Goal: Task Accomplishment & Management: Manage account settings

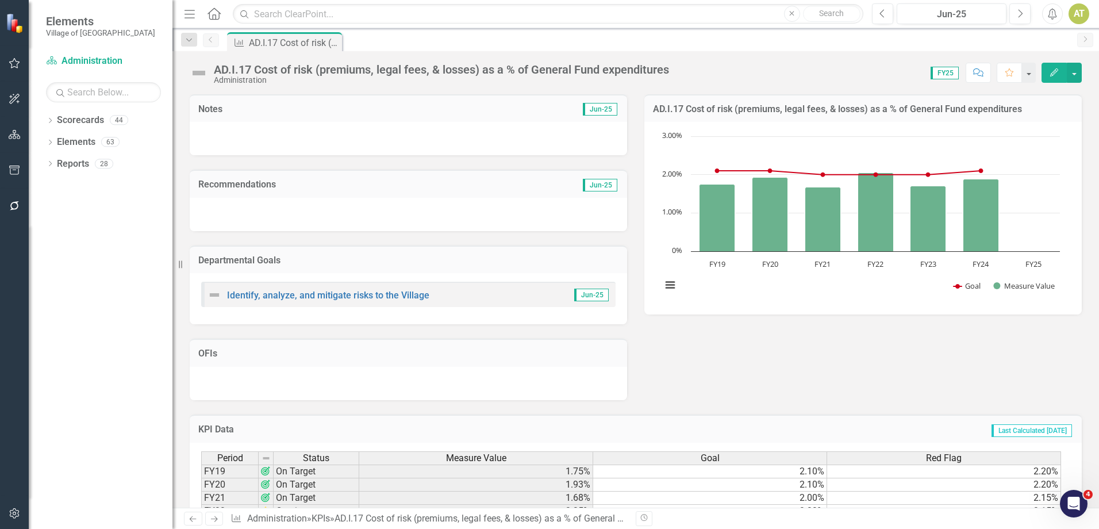
scroll to position [166, 0]
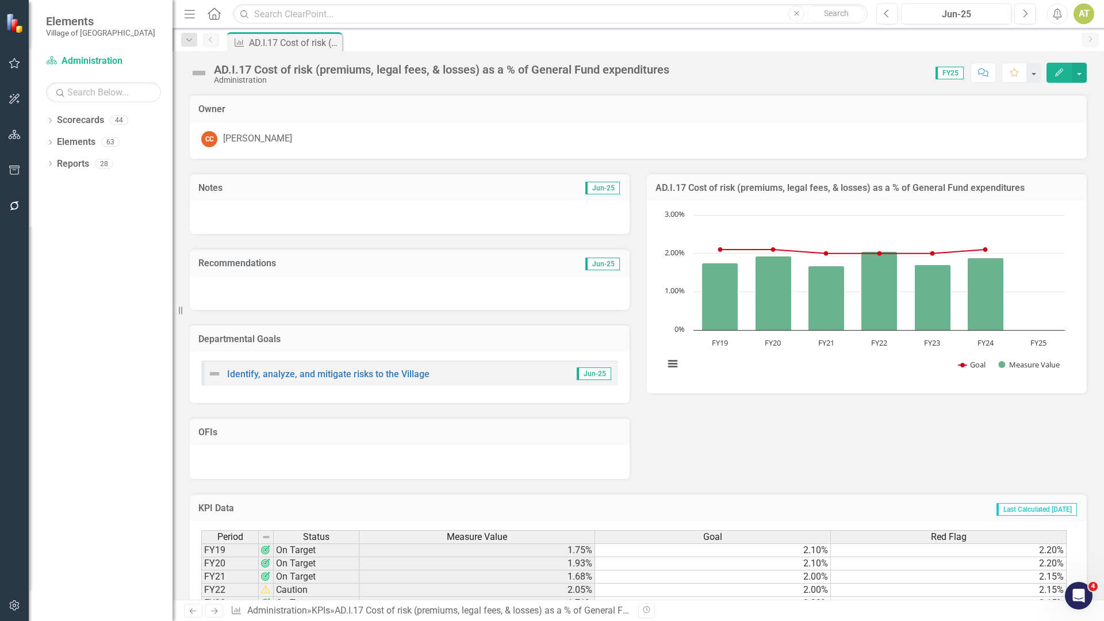
click at [960, 50] on div "KPI AD.I.17 Cost of risk (premiums, legal fees, & losses) as a % of General Fun…" at bounding box center [650, 41] width 851 height 18
click at [957, 50] on div "KPI AD.I.17 Cost of risk (premiums, legal fees, & losses) as a % of General Fun…" at bounding box center [650, 41] width 851 height 18
click at [176, 0] on div "Resize" at bounding box center [176, 310] width 9 height 621
click at [135, 18] on div "Elements Village of Pinehurst" at bounding box center [101, 26] width 144 height 52
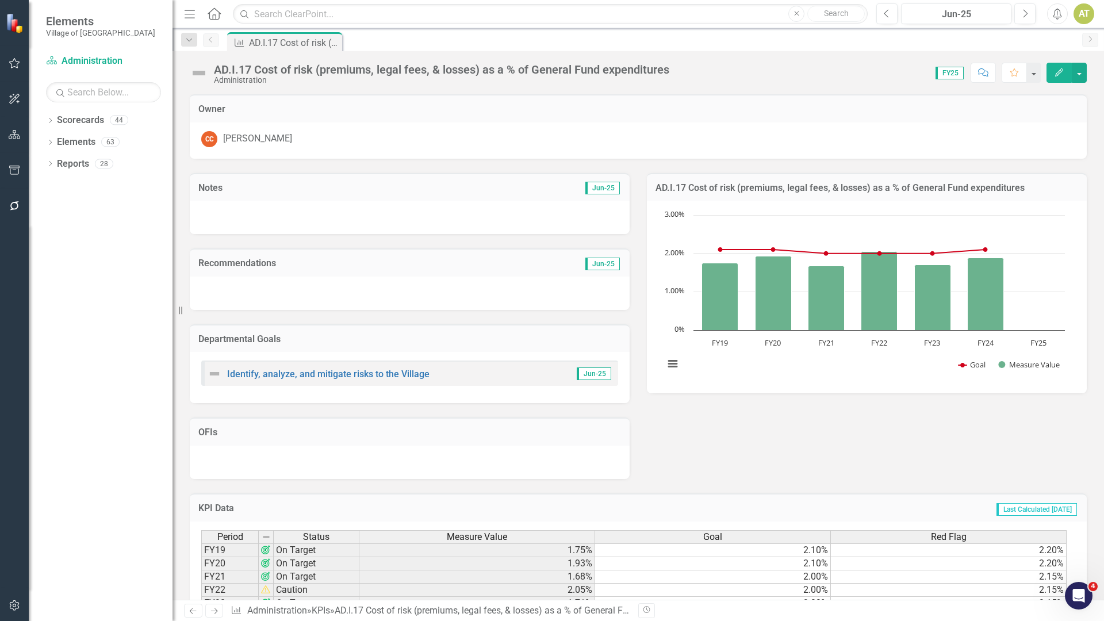
drag, startPoint x: 190, startPoint y: 186, endPoint x: 205, endPoint y: 240, distance: 56.2
click at [193, 190] on div "Notes Jun-25" at bounding box center [410, 187] width 440 height 28
click at [206, 241] on div "Recommendations Jun-25" at bounding box center [409, 272] width 457 height 76
drag, startPoint x: 916, startPoint y: 191, endPoint x: 908, endPoint y: 376, distance: 185.3
click at [908, 376] on div "AD.I.17 Cost of risk (premiums, legal fees, & losses) as a % of General Fund ex…" at bounding box center [867, 283] width 440 height 221
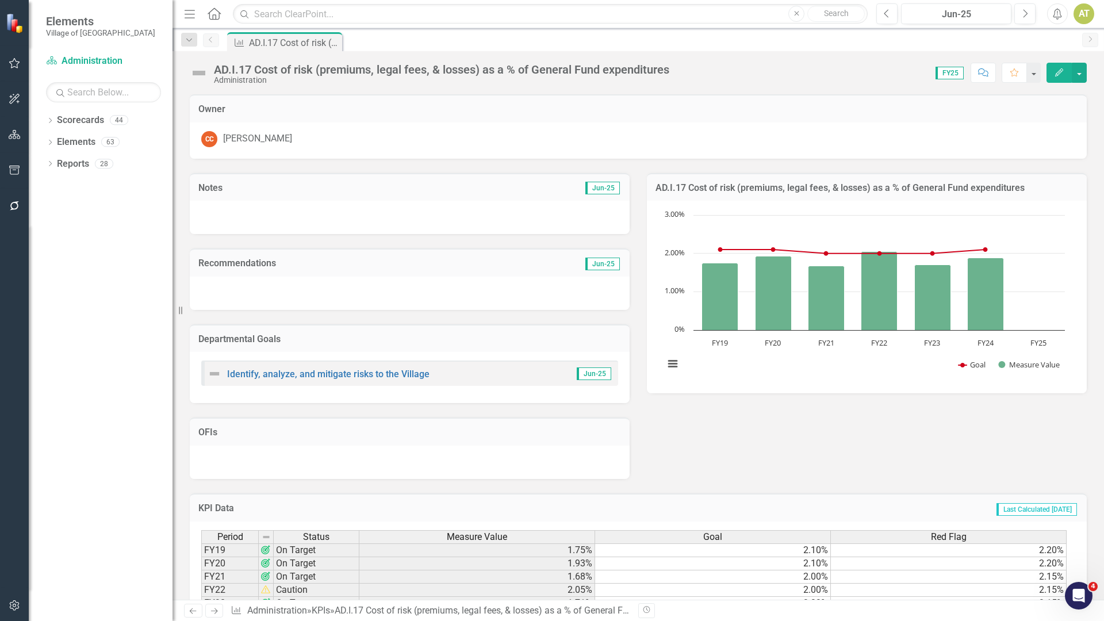
click at [132, 249] on div "Dropdown Scorecards 44 Dropdown Village of Pinehurst Corporate BSC IAPs Dropdow…" at bounding box center [101, 366] width 144 height 510
click at [17, 141] on button "button" at bounding box center [15, 135] width 26 height 24
click at [1005, 59] on div "AD.I.17 Cost of risk (premiums, legal fees, & losses) as a % of General Fund ex…" at bounding box center [637, 68] width 931 height 34
click at [1002, 44] on div "KPI AD.I.17 Cost of risk (premiums, legal fees, & losses) as a % of General Fun…" at bounding box center [650, 41] width 851 height 18
click at [80, 528] on div "Dropdown Scorecards 44 Dropdown Village of Pinehurst Corporate BSC IAPs Dropdow…" at bounding box center [101, 366] width 144 height 510
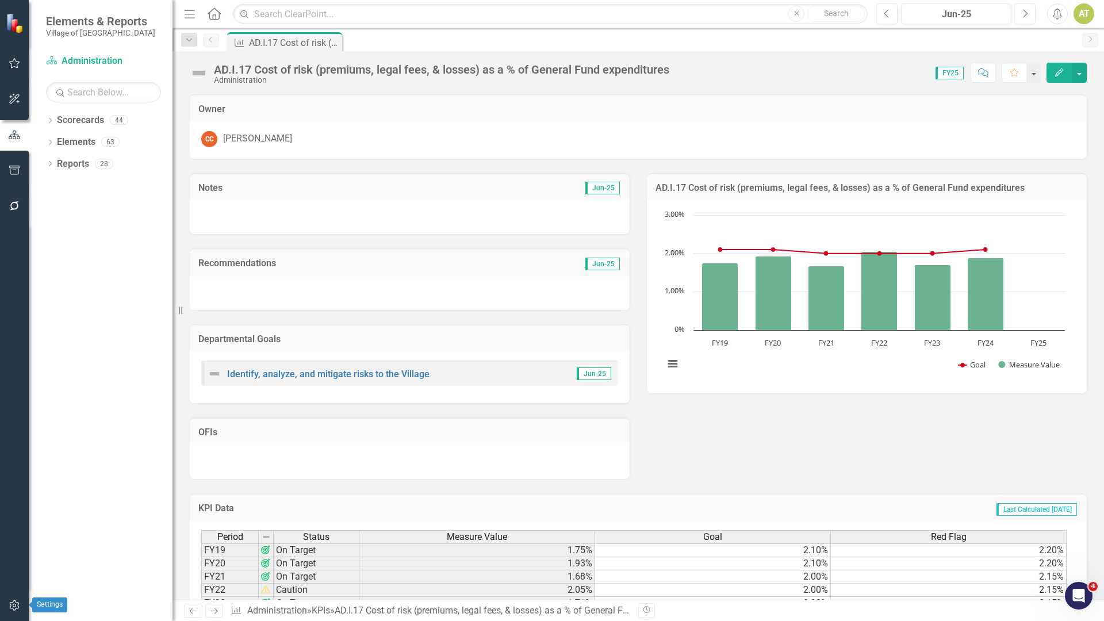
click at [18, 528] on icon "button" at bounding box center [14, 605] width 10 height 10
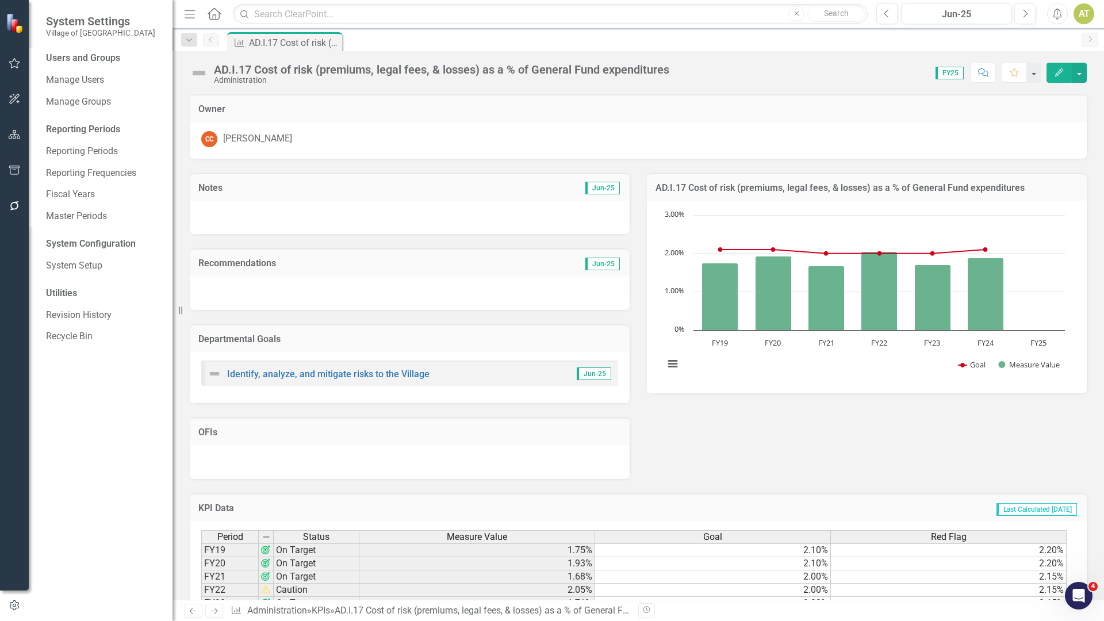
click at [369, 481] on div "KPI Data Last Calculated 12 months ago Period Status Measure Value Goal Red Fla…" at bounding box center [638, 570] width 914 height 183
click at [371, 483] on div "KPI Data Last Calculated 12 months ago Period Status Measure Value Goal Red Fla…" at bounding box center [638, 570] width 914 height 183
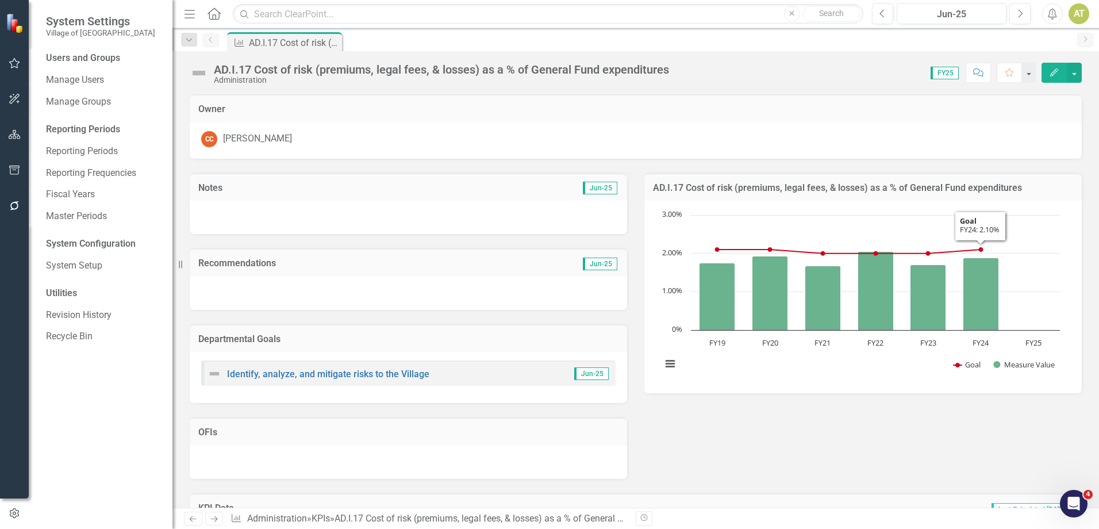
click at [919, 438] on div "Notes Jun-25 Recommendations Jun-25 Departmental Goals Identify, analyze, and m…" at bounding box center [635, 319] width 909 height 320
click at [16, 132] on icon "button" at bounding box center [15, 134] width 12 height 9
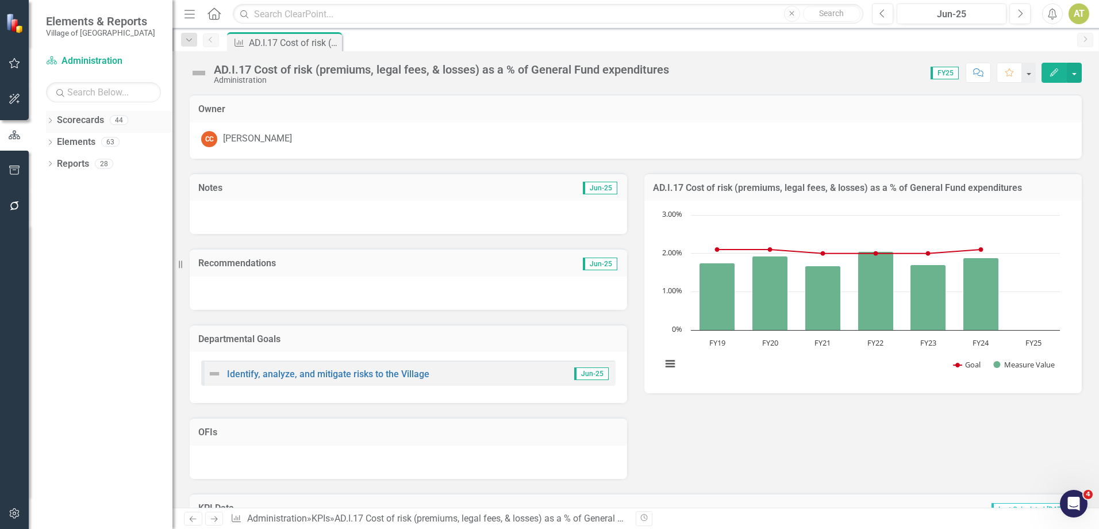
click at [50, 121] on icon "Dropdown" at bounding box center [50, 121] width 8 height 6
click at [58, 140] on icon "Dropdown" at bounding box center [56, 141] width 9 height 7
click at [67, 207] on icon "Dropdown" at bounding box center [67, 206] width 9 height 7
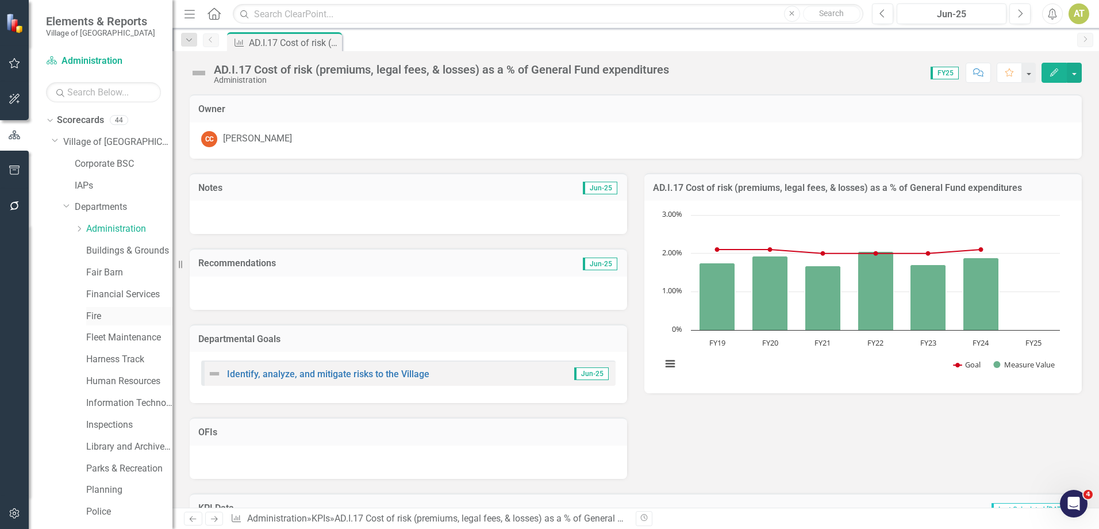
click at [106, 316] on link "Fire" at bounding box center [129, 316] width 86 height 13
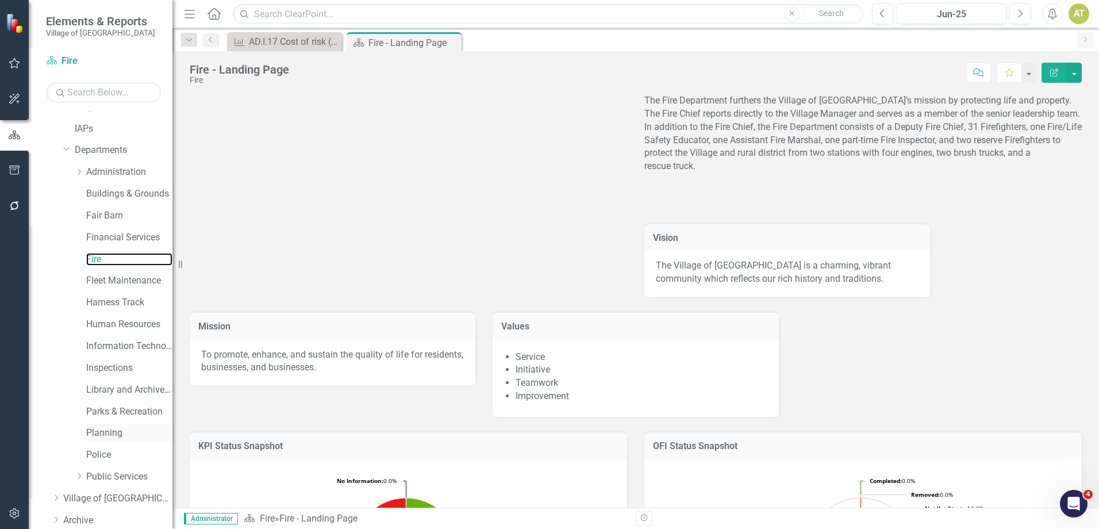
scroll to position [104, 0]
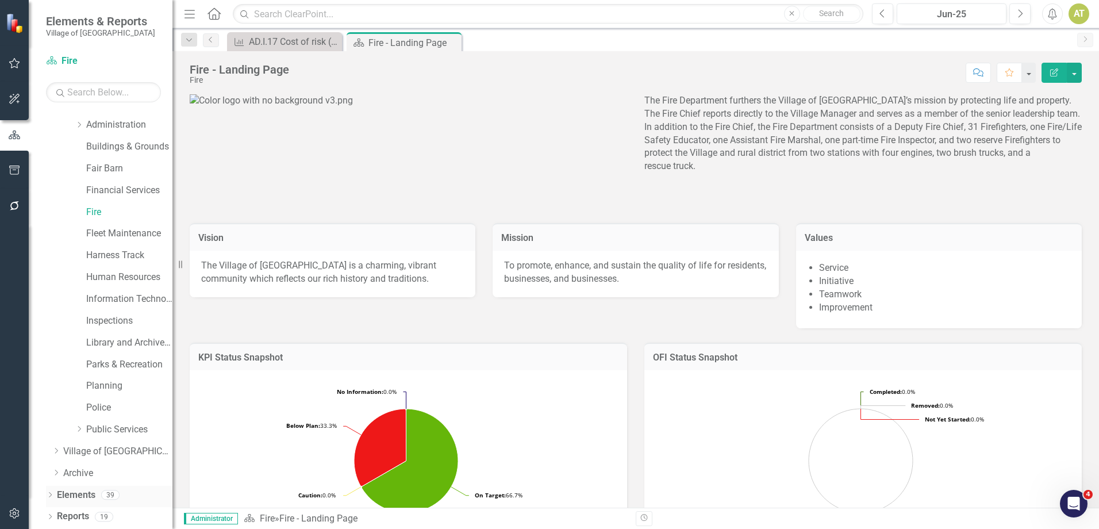
click at [89, 493] on link "Elements" at bounding box center [76, 495] width 39 height 13
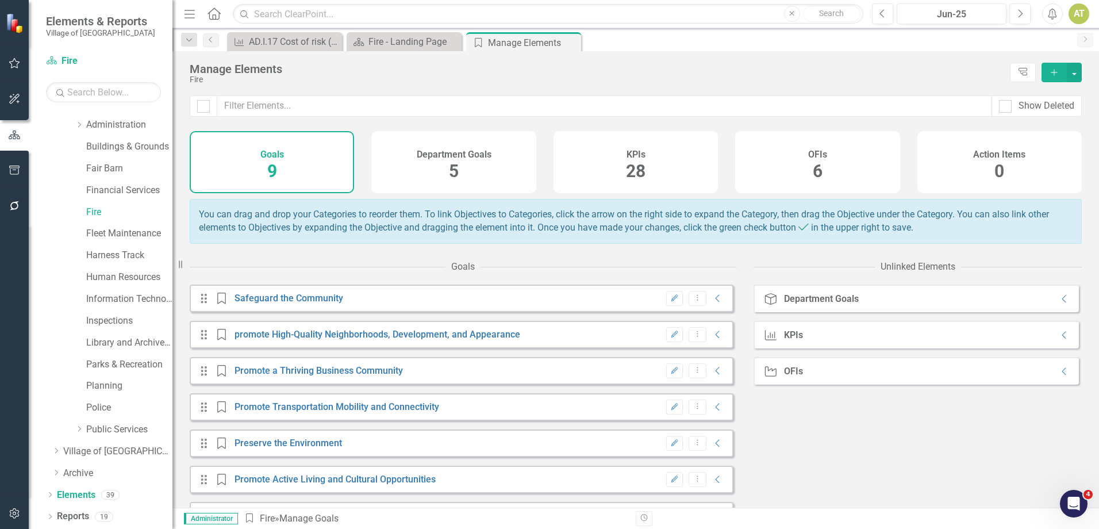
click at [679, 144] on div "KPIs 28" at bounding box center [636, 162] width 164 height 62
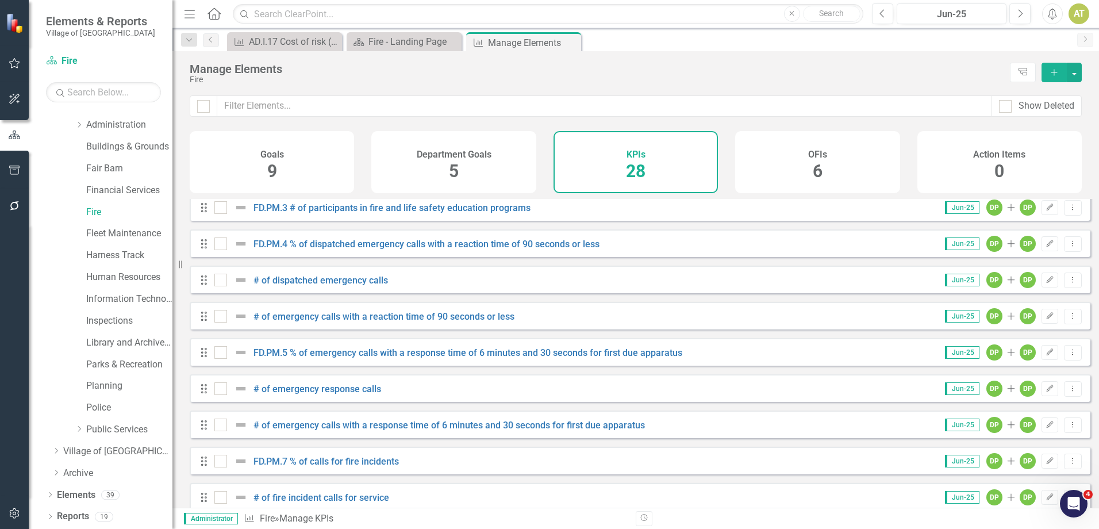
scroll to position [517, 0]
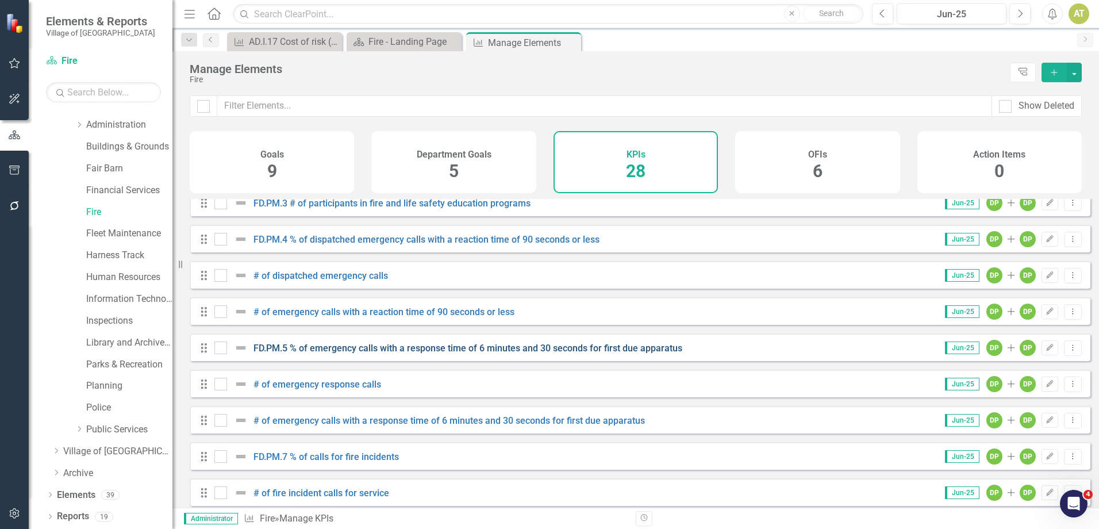
click at [388, 354] on link "FD.PM.5 % of emergency calls with a response time of 6 minutes and 30 seconds f…" at bounding box center [467, 348] width 429 height 11
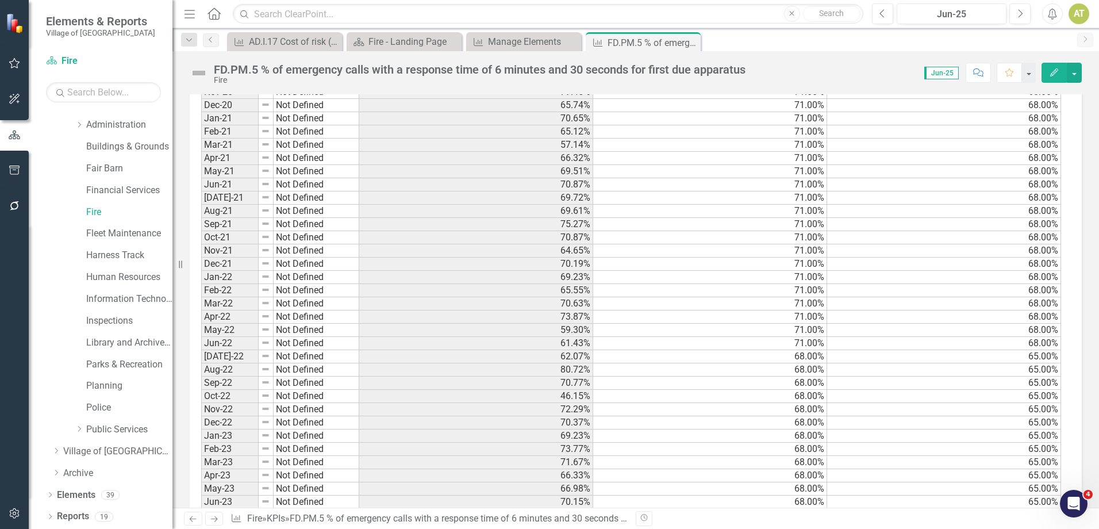
scroll to position [1175, 0]
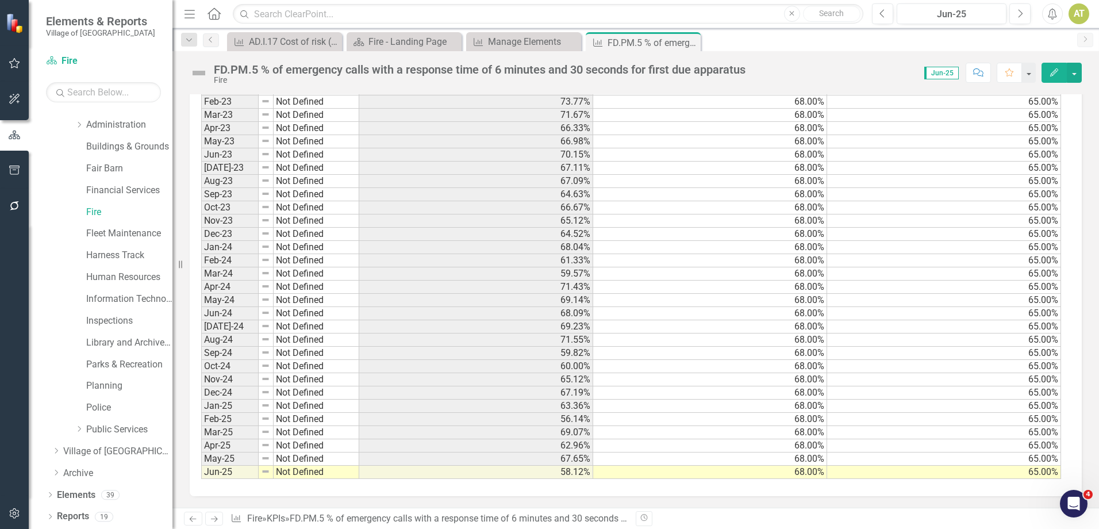
click at [576, 475] on td "58.12%" at bounding box center [476, 472] width 234 height 13
click at [79, 496] on link "Elements" at bounding box center [76, 495] width 39 height 13
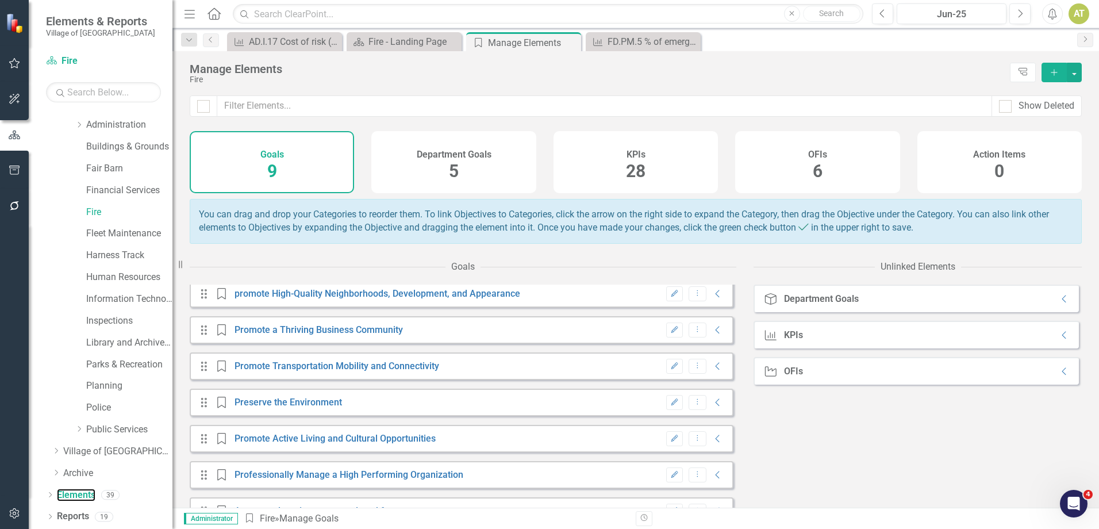
scroll to position [57, 0]
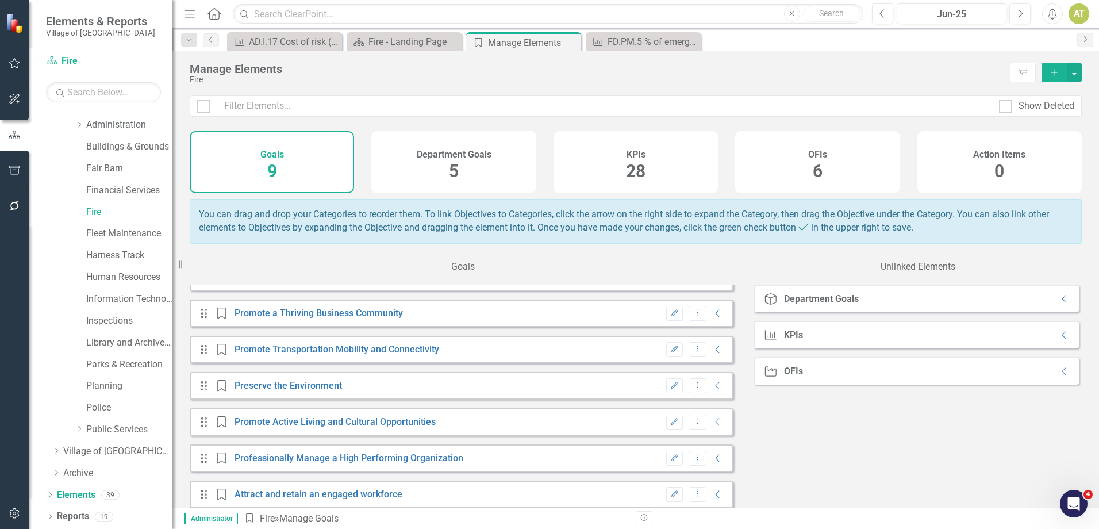
click at [610, 171] on div "KPIs 28" at bounding box center [636, 162] width 164 height 62
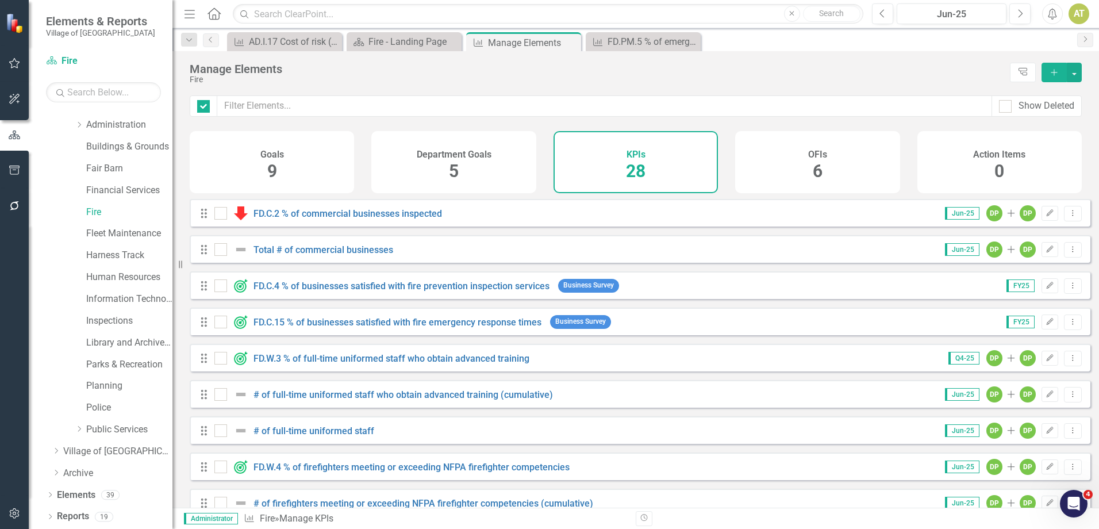
checkbox input "false"
click at [352, 106] on input "text" at bounding box center [604, 105] width 775 height 21
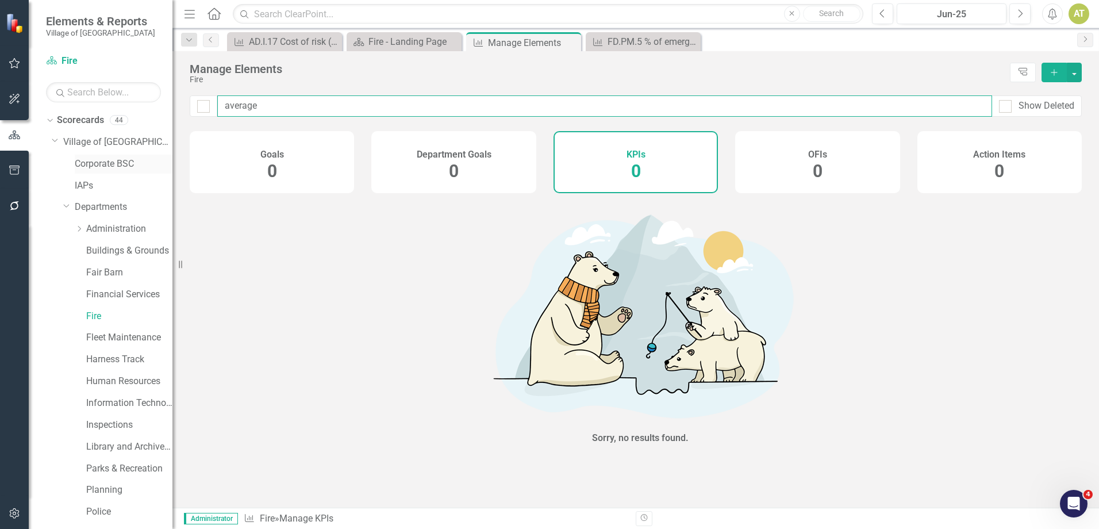
type input "average"
click at [112, 159] on link "Corporate BSC" at bounding box center [124, 163] width 98 height 13
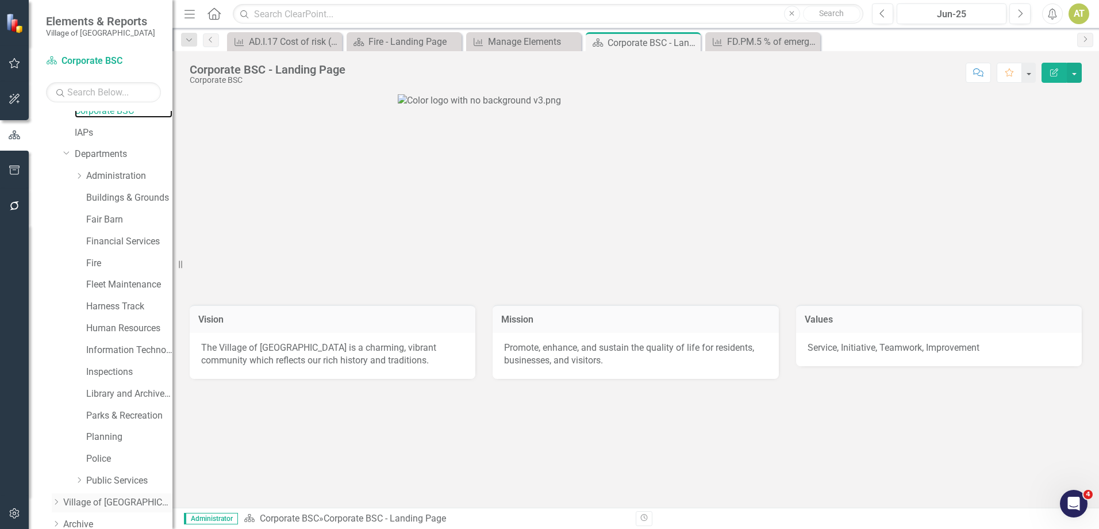
scroll to position [104, 0]
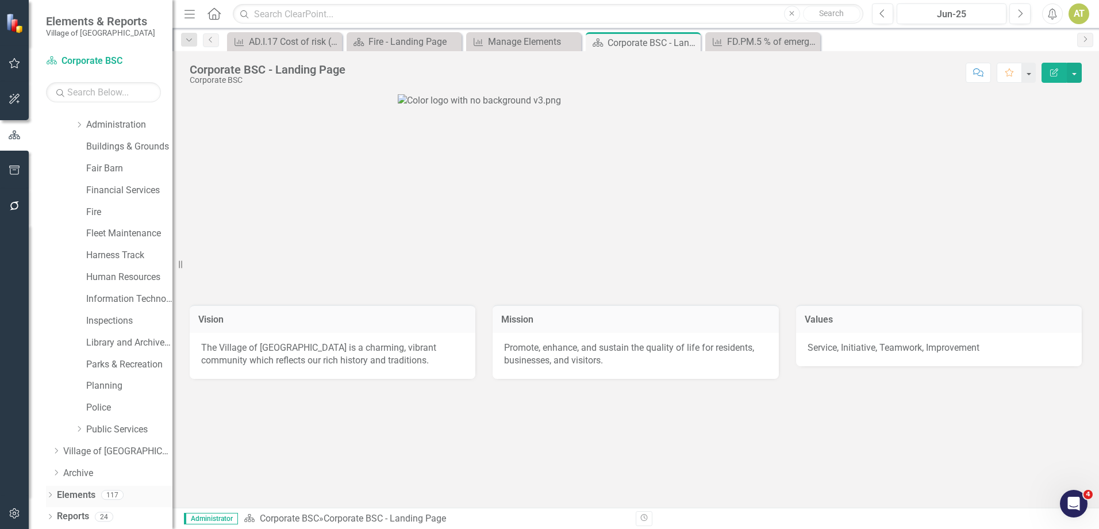
click at [81, 501] on link "Elements" at bounding box center [76, 495] width 39 height 13
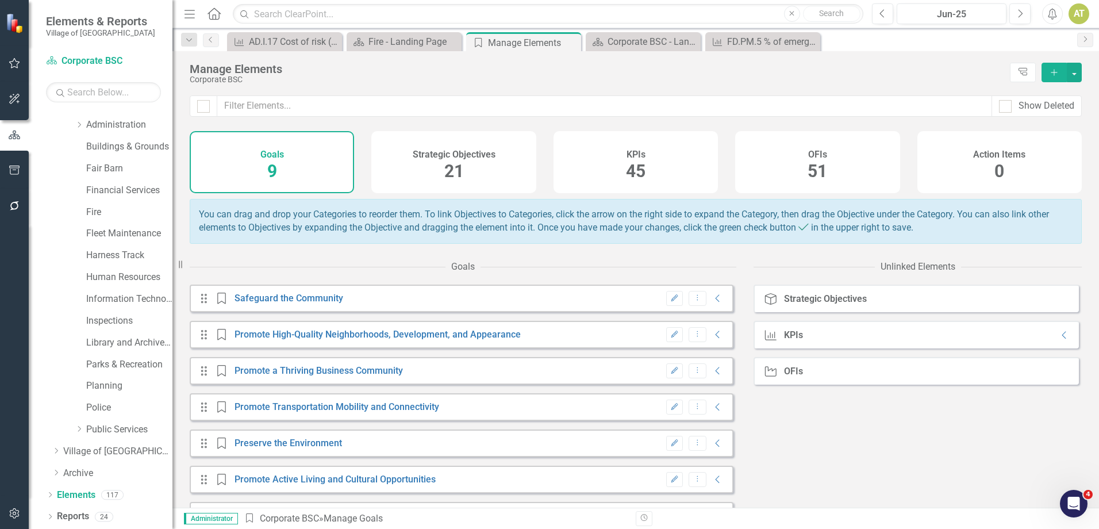
click at [595, 148] on div "KPIs 45" at bounding box center [636, 162] width 164 height 62
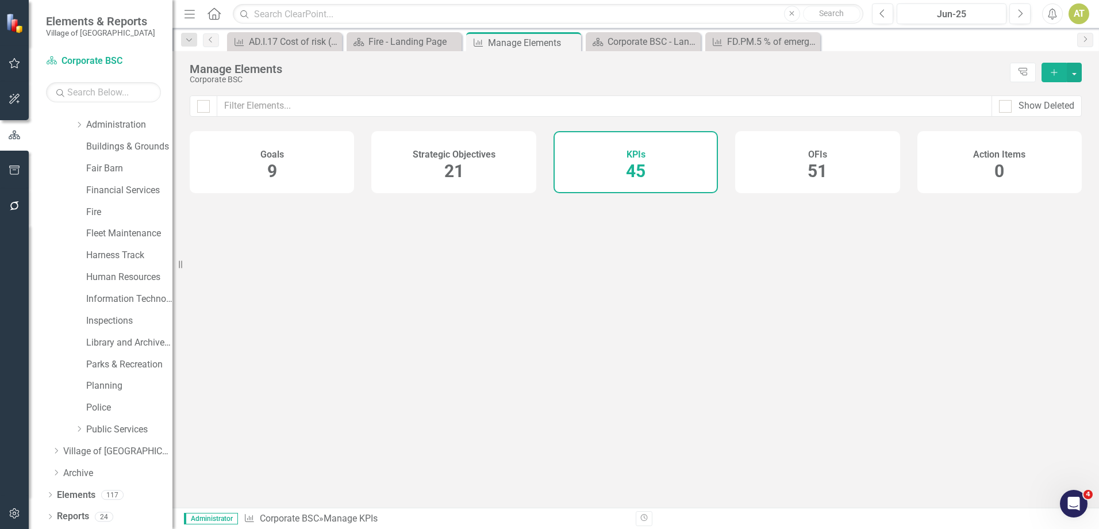
checkbox input "false"
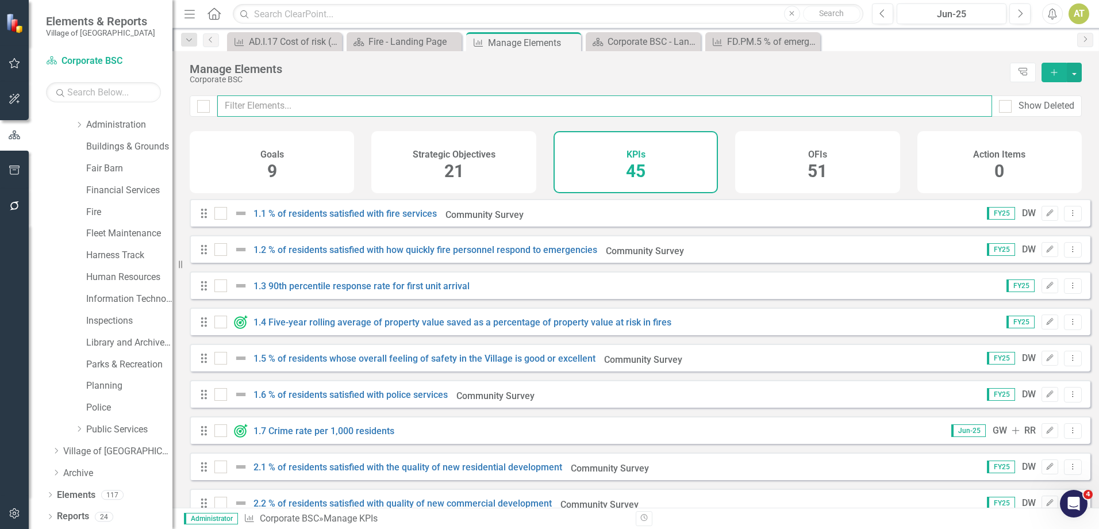
click at [531, 106] on input "text" at bounding box center [604, 105] width 775 height 21
type input "a"
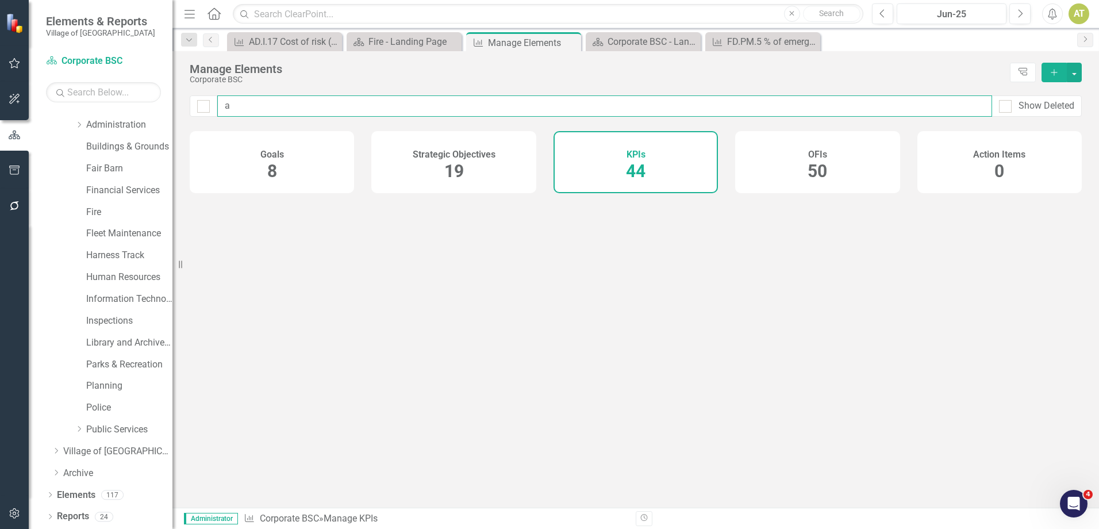
checkbox input "false"
type input "av"
checkbox input "false"
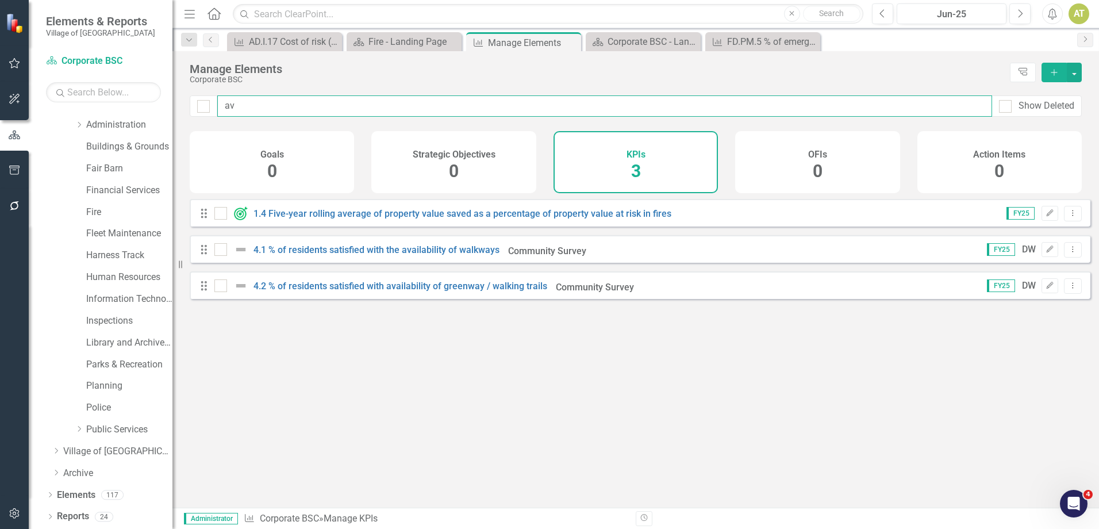
type input "ave"
checkbox input "false"
type input "aver"
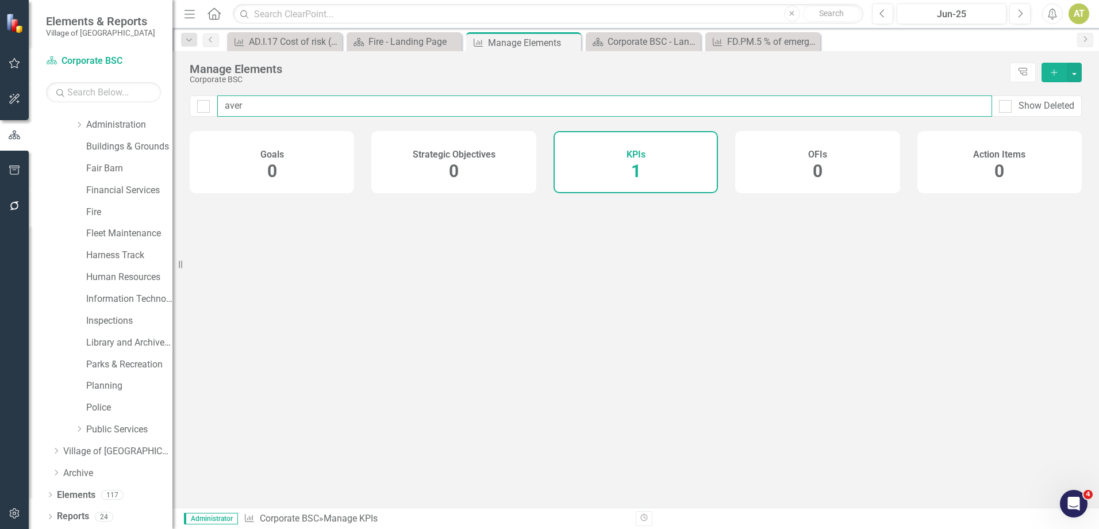
checkbox input "false"
type input "avera"
checkbox input "false"
type input "averag"
checkbox input "false"
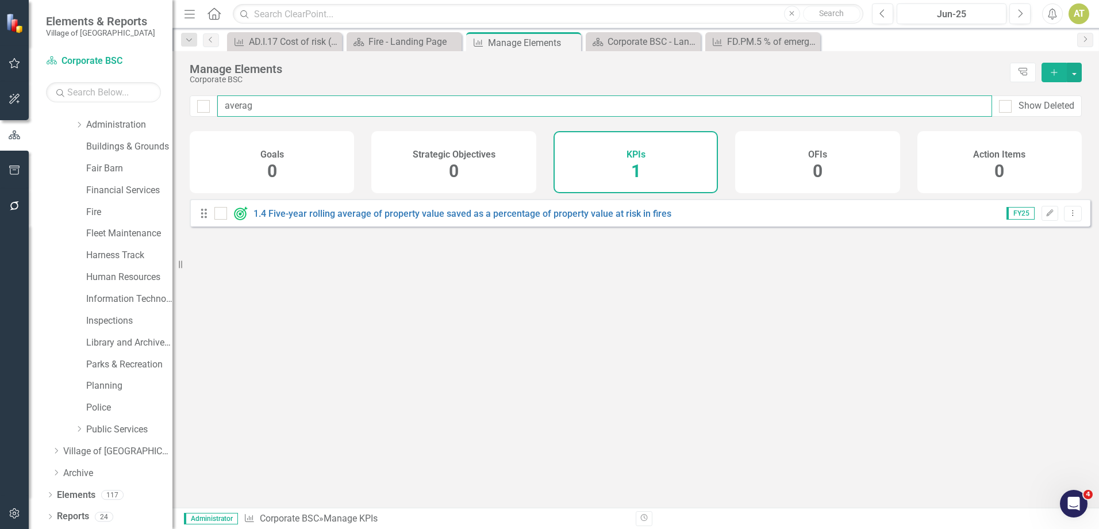
type input "average"
checkbox input "false"
type input "average"
click at [548, 219] on link "1.4 Five-year rolling average of property value saved as a percentage of proper…" at bounding box center [462, 213] width 418 height 11
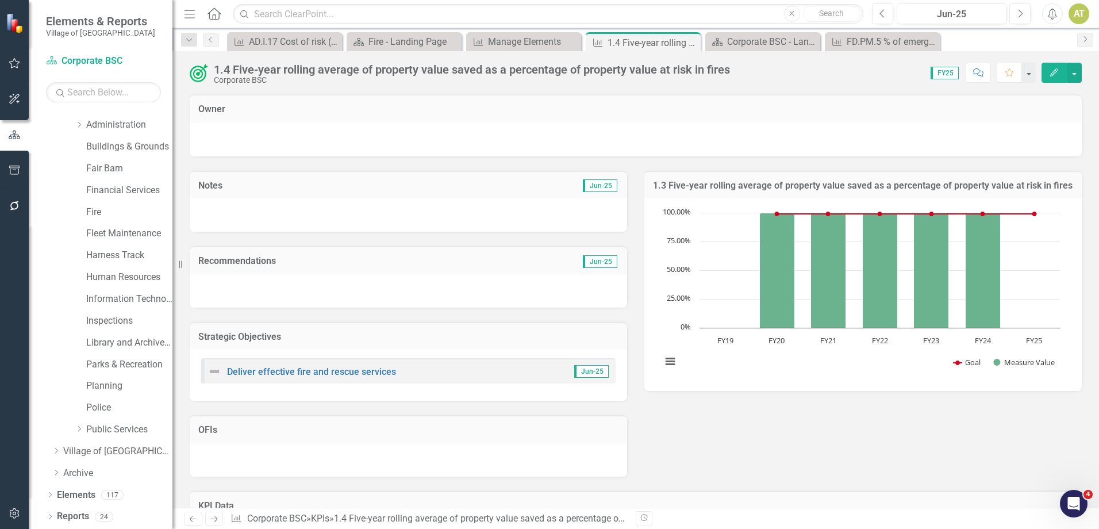
scroll to position [163, 0]
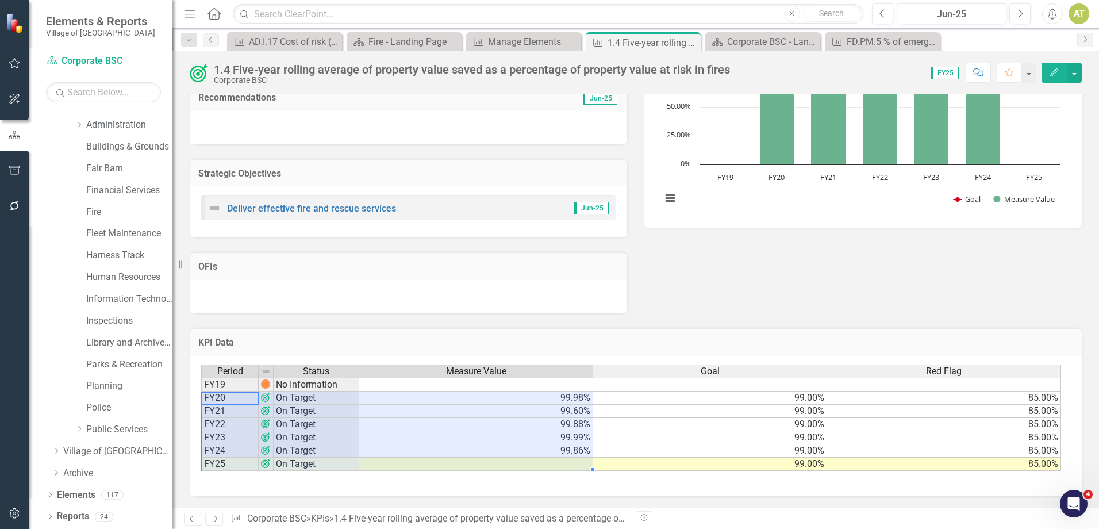
drag, startPoint x: 226, startPoint y: 398, endPoint x: 474, endPoint y: 467, distance: 256.5
click at [474, 467] on div "Period Status Measure Value Goal Red Flag FY19 No Information FY20 On Target 99…" at bounding box center [631, 417] width 860 height 107
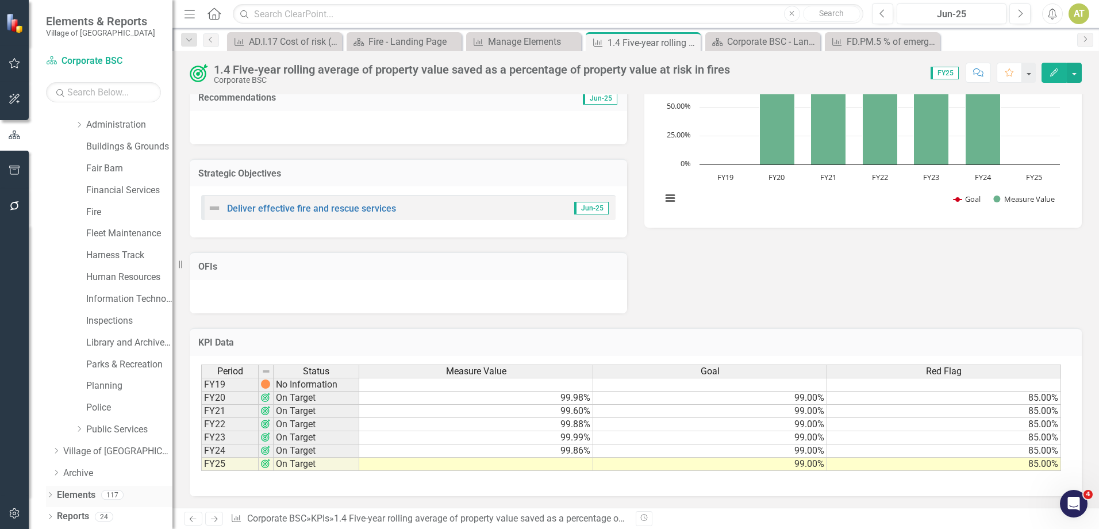
click at [97, 489] on div "Elements 117" at bounding box center [115, 497] width 116 height 22
click at [97, 494] on div "Elements 117" at bounding box center [115, 497] width 116 height 22
click at [96, 493] on div "Elements 117" at bounding box center [115, 497] width 116 height 22
click at [82, 491] on link "Elements" at bounding box center [76, 495] width 39 height 13
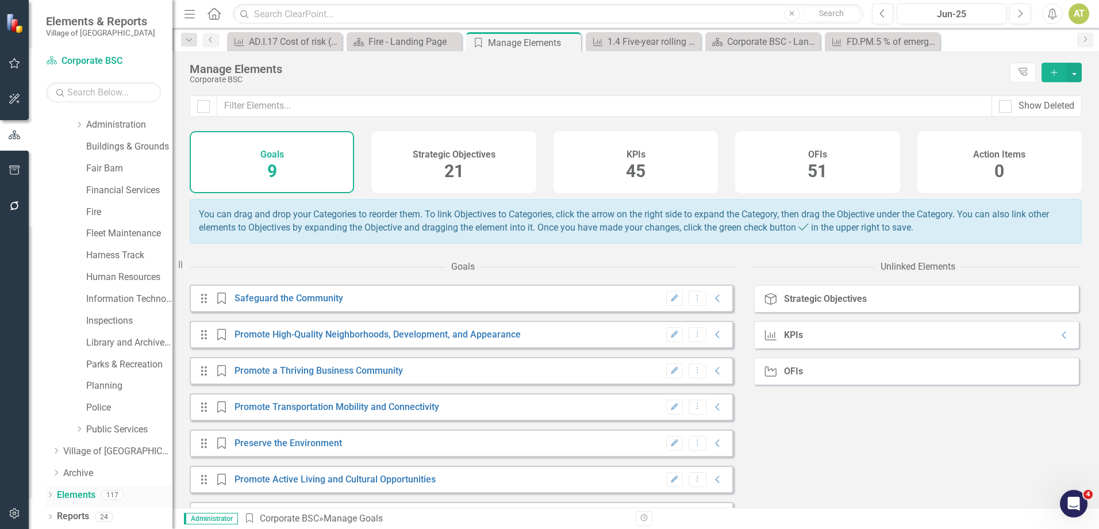
click at [82, 491] on link "Elements" at bounding box center [76, 495] width 39 height 13
click at [652, 148] on div "KPIs 45" at bounding box center [636, 162] width 164 height 62
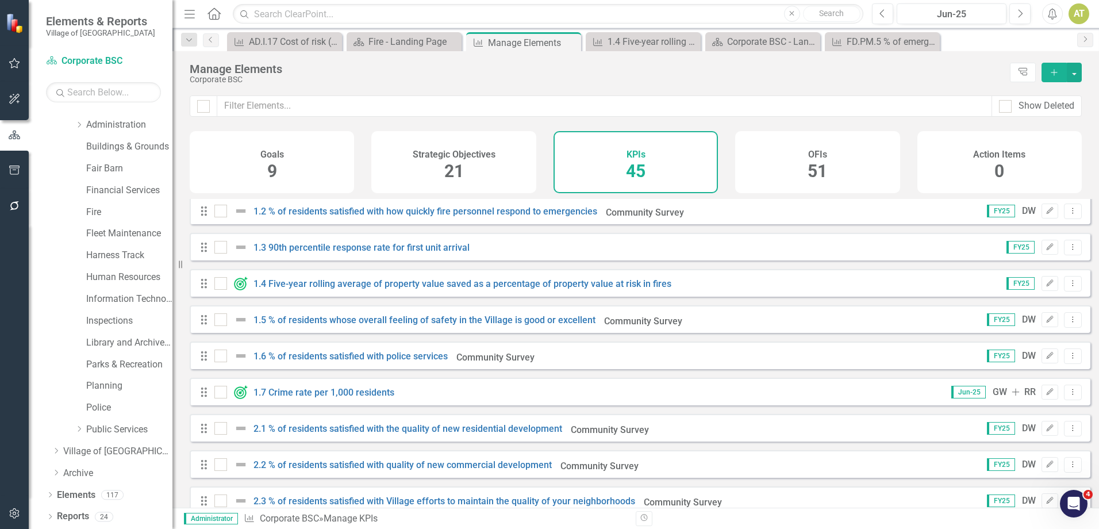
scroll to position [57, 0]
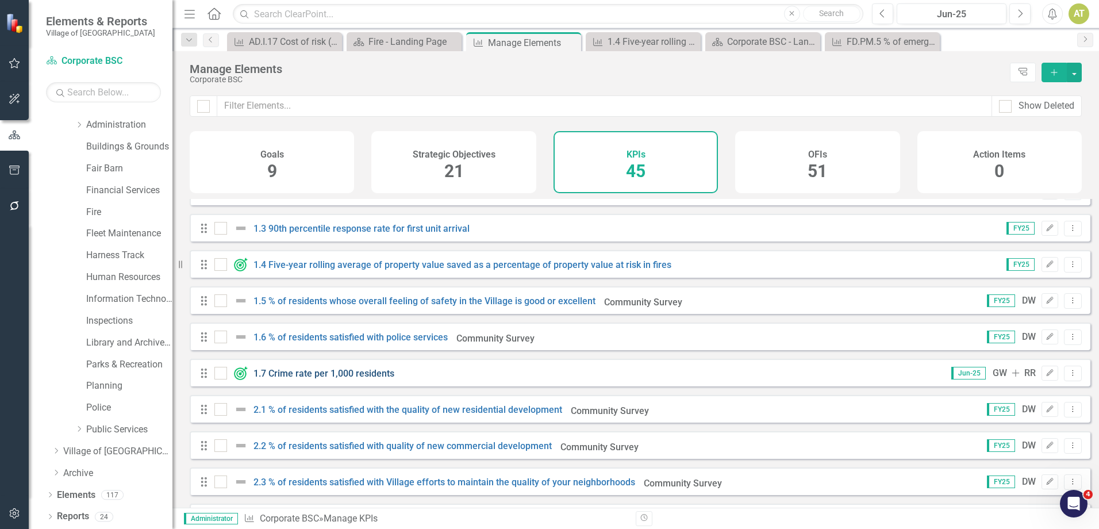
click at [325, 378] on link "1.7 Crime rate per 1,000 residents" at bounding box center [323, 373] width 141 height 11
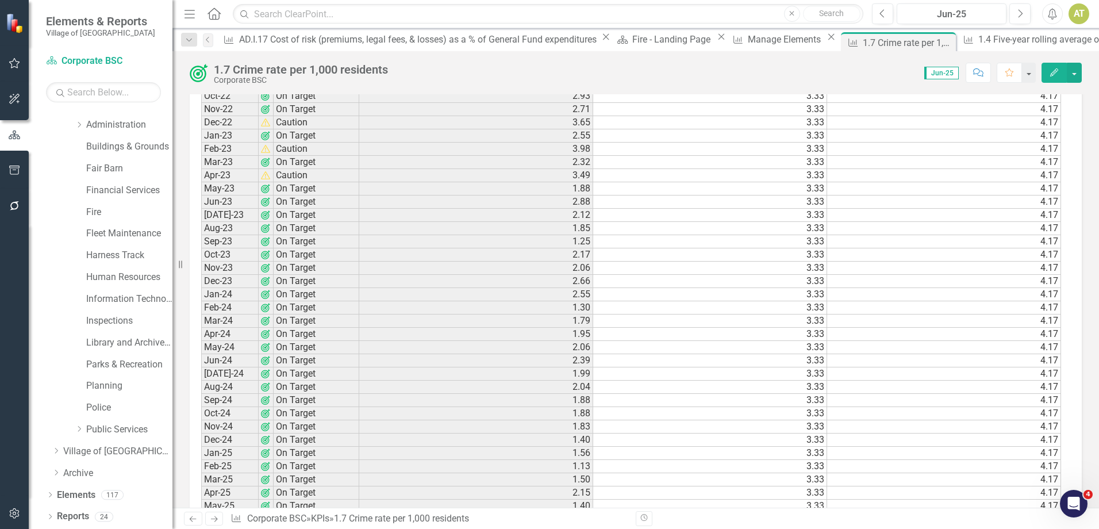
scroll to position [1324, 0]
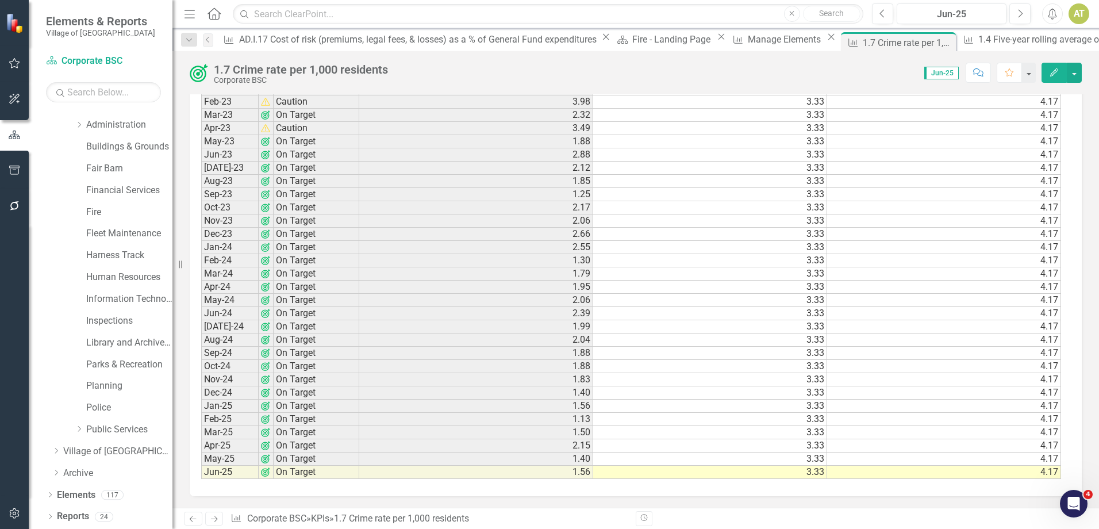
click at [1050, 74] on icon "Edit" at bounding box center [1054, 72] width 10 height 8
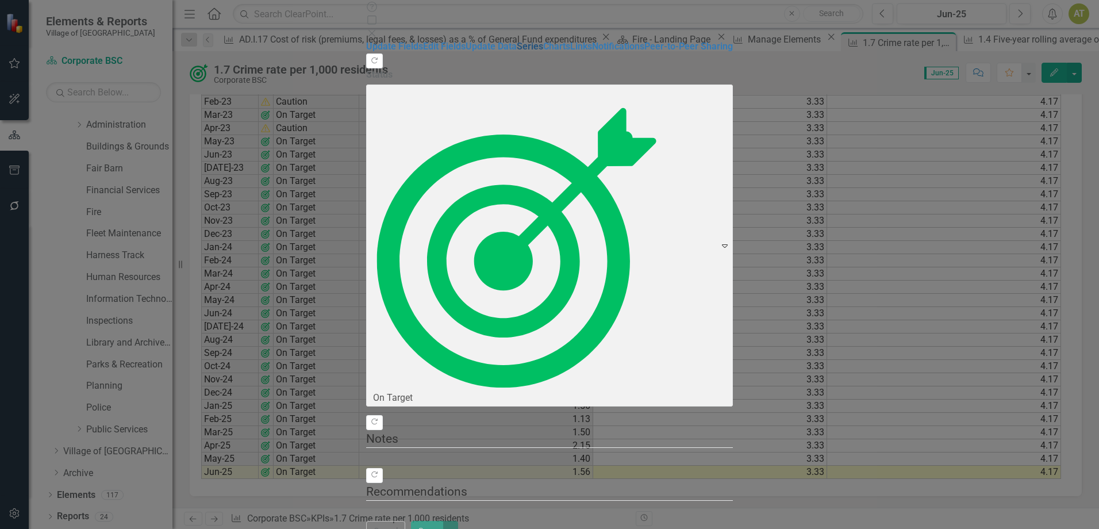
drag, startPoint x: 176, startPoint y: 116, endPoint x: 164, endPoint y: 116, distance: 12.1
click at [517, 52] on link "Series" at bounding box center [530, 46] width 26 height 11
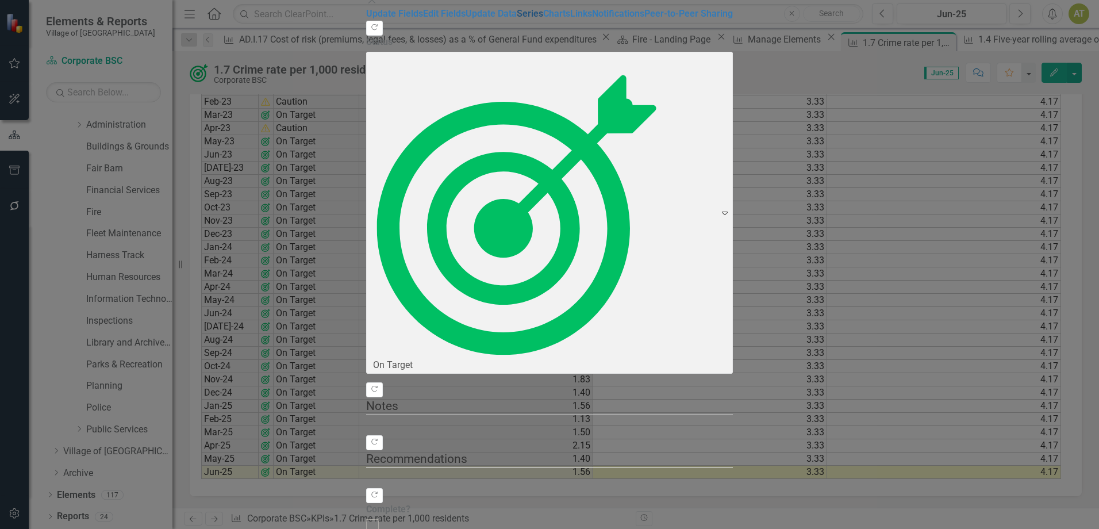
click at [517, 19] on link "Series" at bounding box center [530, 13] width 26 height 11
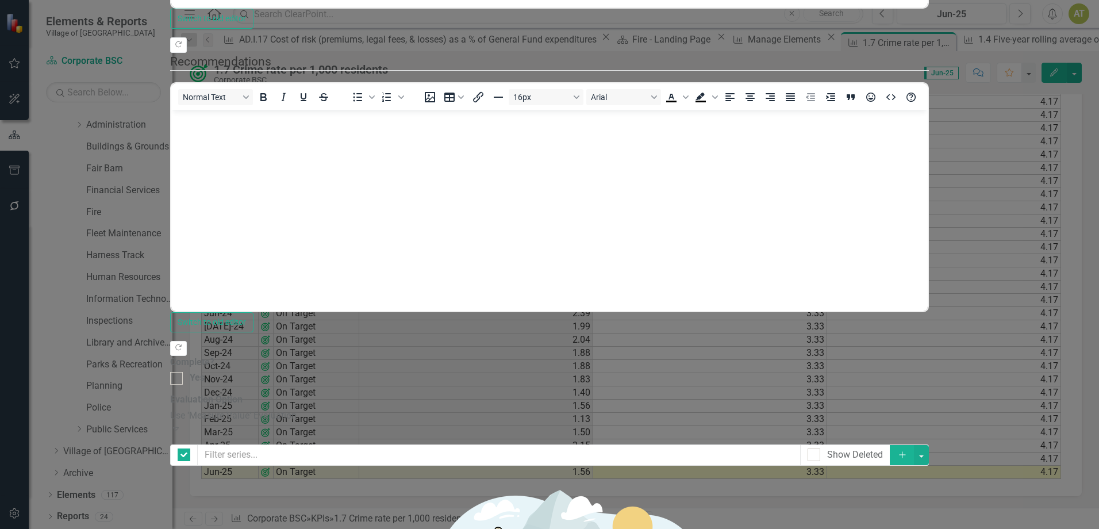
checkbox input "false"
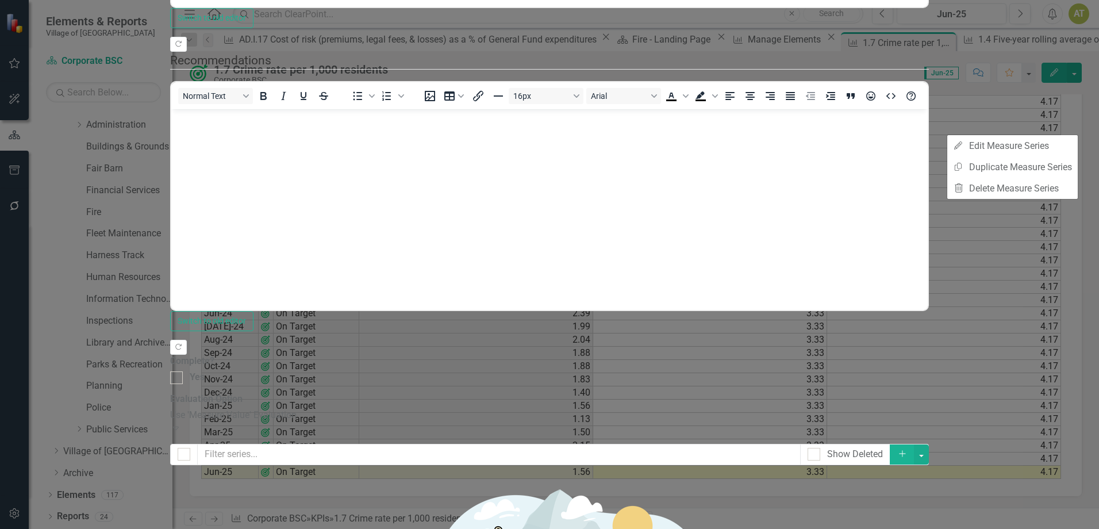
scroll to position [0, 0]
click at [1039, 142] on link "Edit Edit Measure Series" at bounding box center [1012, 145] width 130 height 21
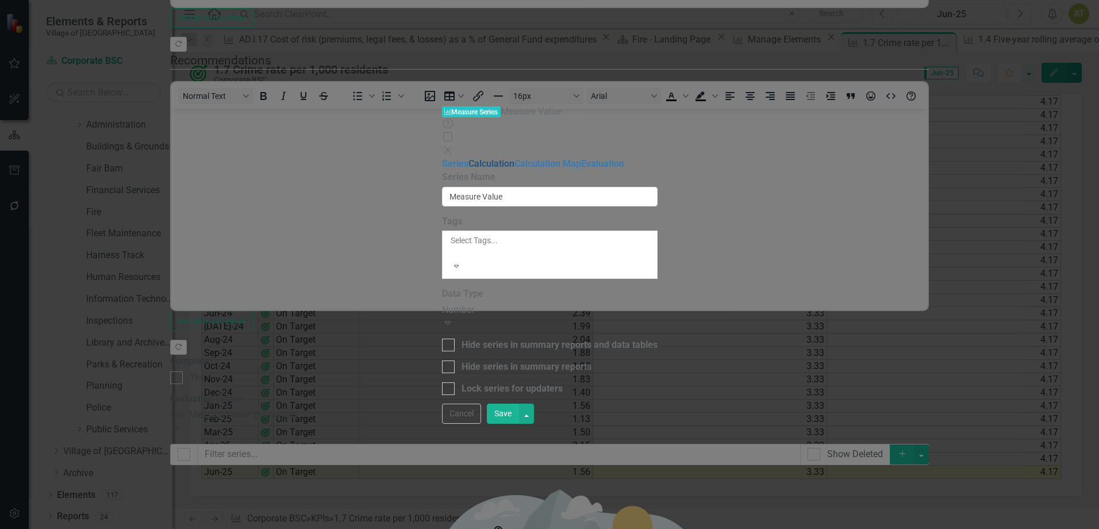
click at [468, 158] on link "Calculation" at bounding box center [491, 163] width 46 height 11
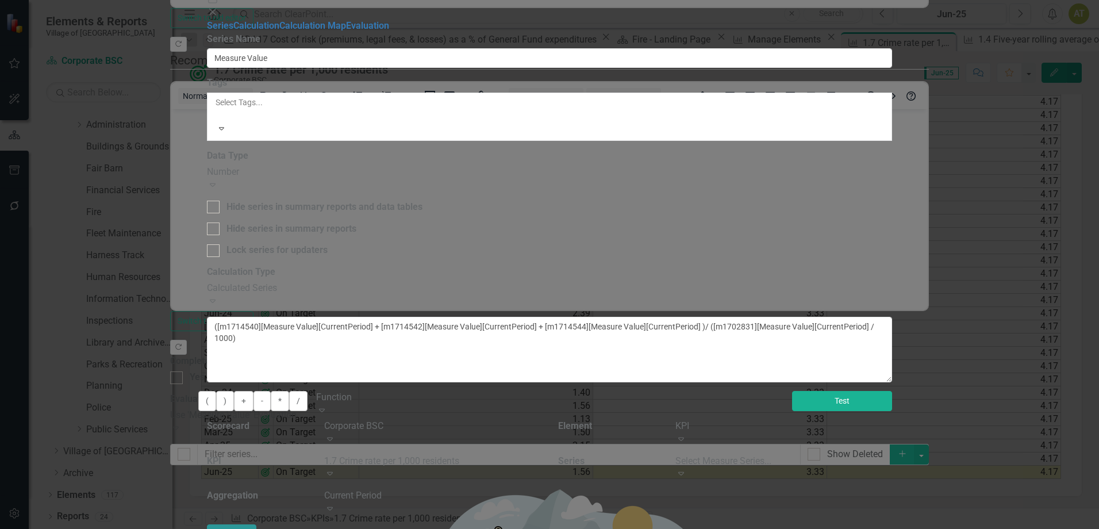
click at [892, 391] on button "Test" at bounding box center [842, 401] width 100 height 20
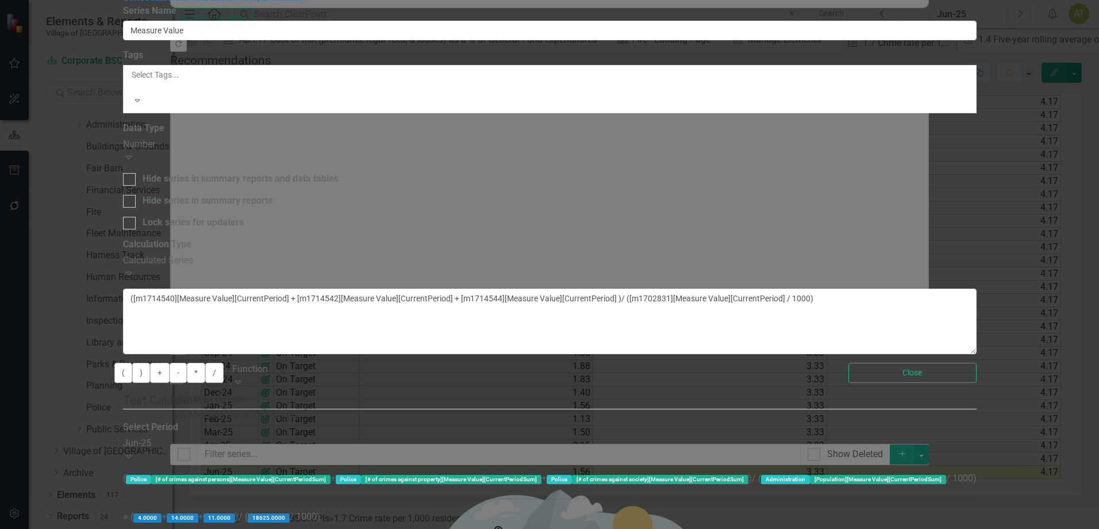
click at [479, 437] on div "Jun-25 Expand" at bounding box center [332, 450] width 418 height 26
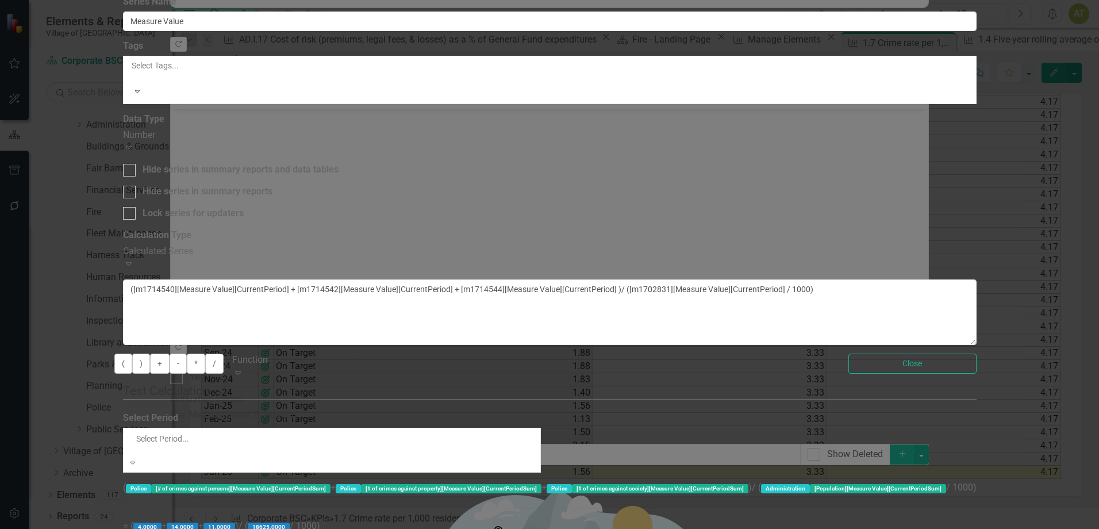
scroll to position [1509, 0]
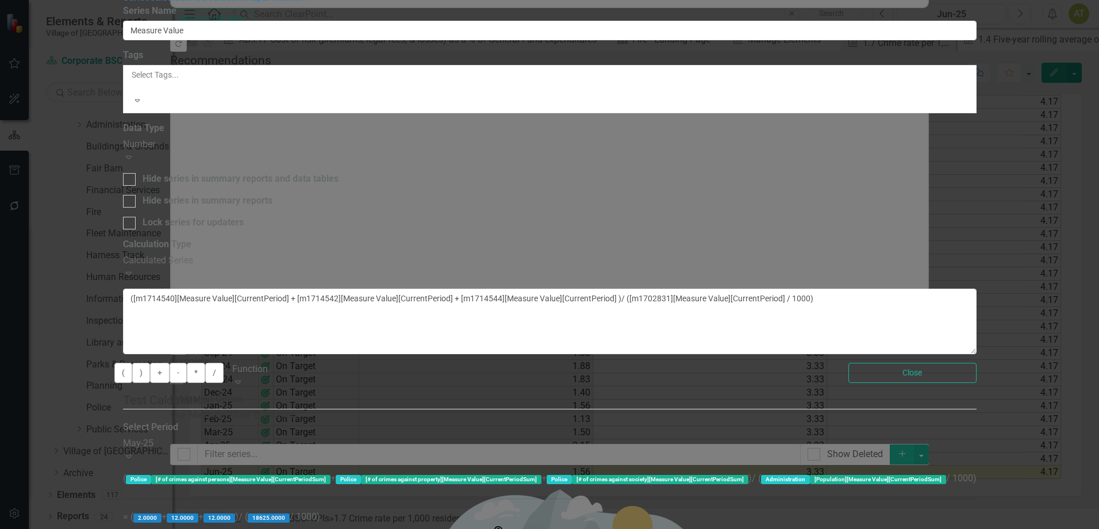
click at [445, 437] on div "May-25" at bounding box center [332, 443] width 418 height 13
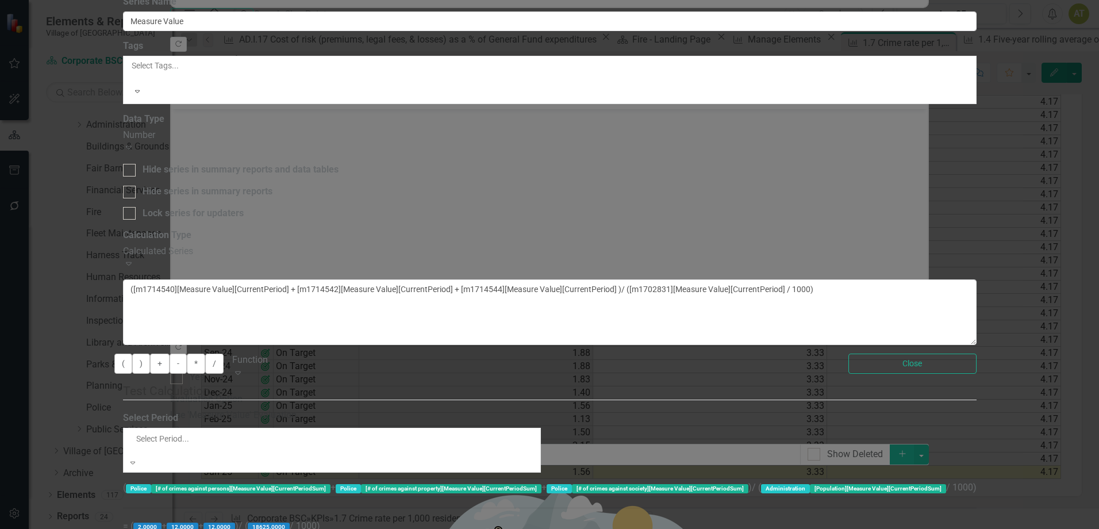
scroll to position [1490, 0]
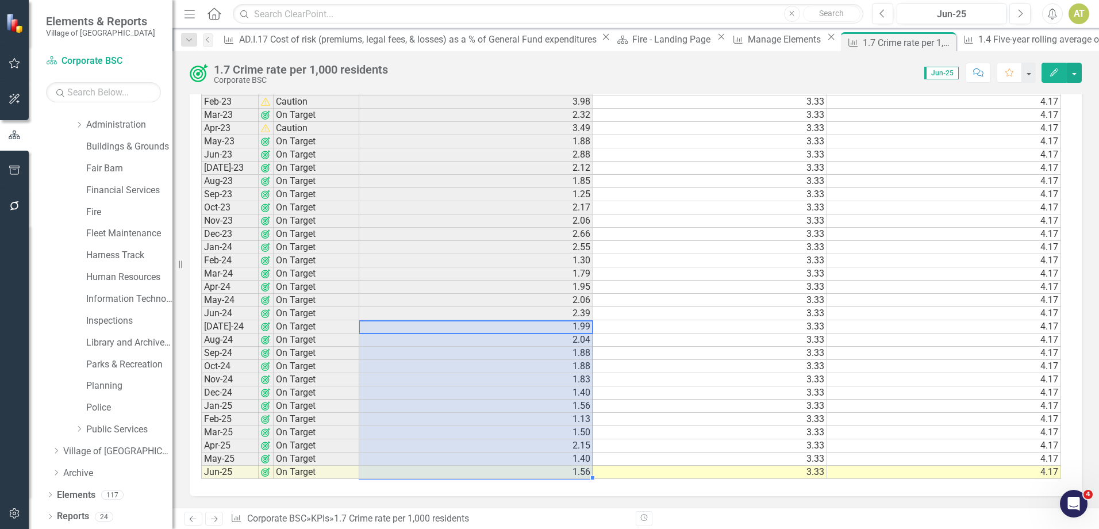
drag, startPoint x: 446, startPoint y: 461, endPoint x: 447, endPoint y: 472, distance: 11.0
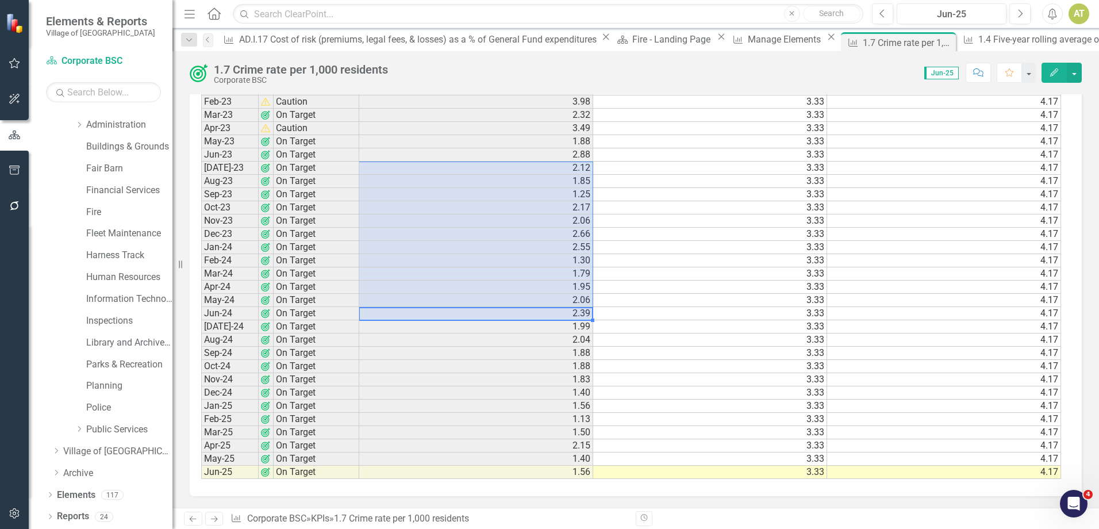
drag, startPoint x: 550, startPoint y: 316, endPoint x: 545, endPoint y: 170, distance: 146.6
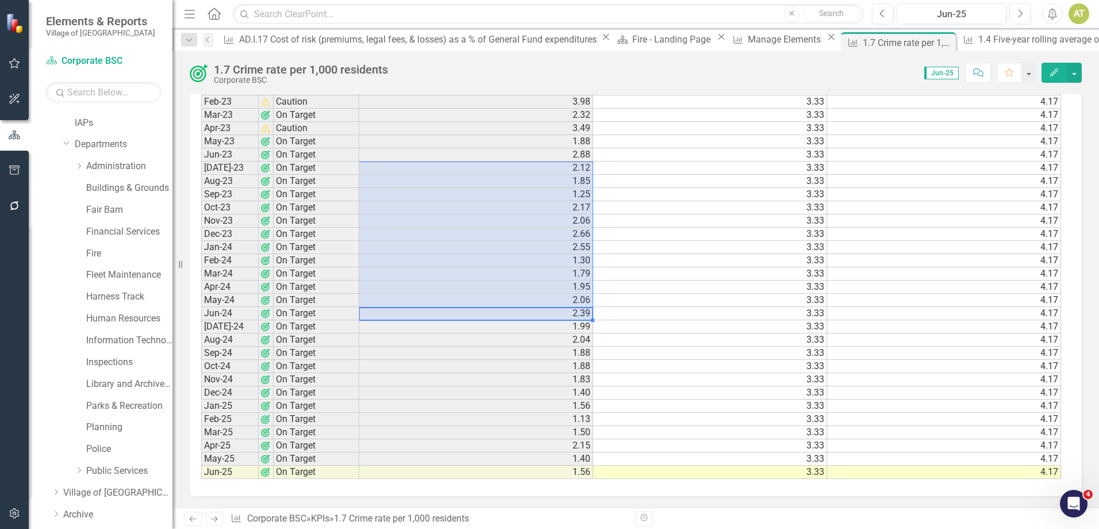
scroll to position [104, 0]
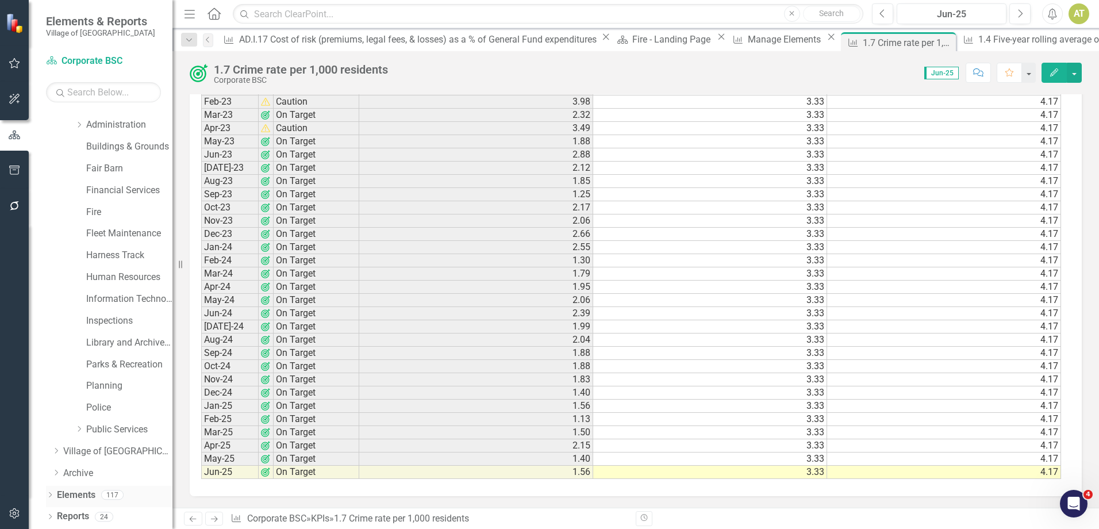
click at [99, 492] on div "Elements 117" at bounding box center [115, 497] width 116 height 22
click at [90, 494] on link "Elements" at bounding box center [76, 495] width 39 height 13
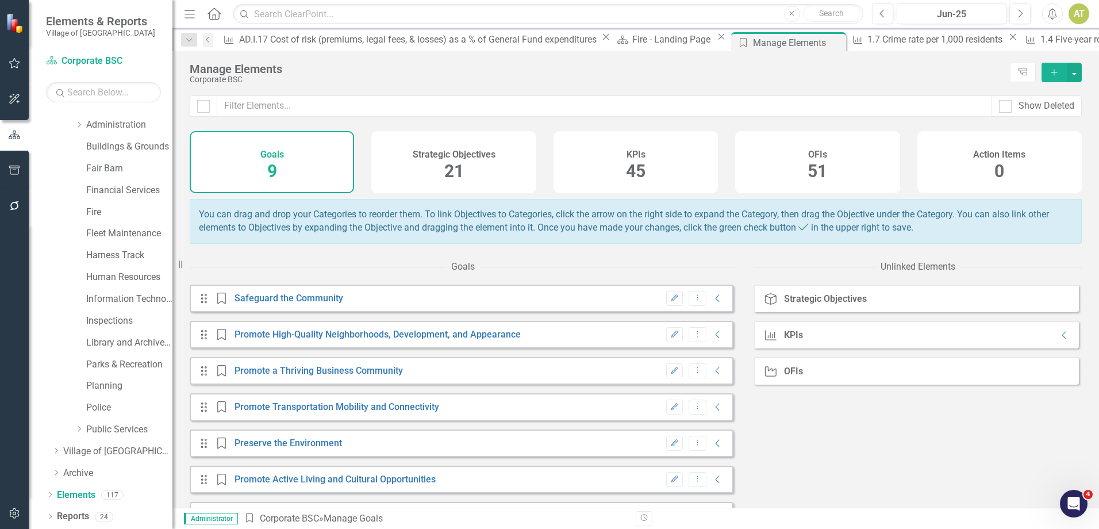
click at [631, 156] on h4 "KPIs" at bounding box center [636, 154] width 19 height 10
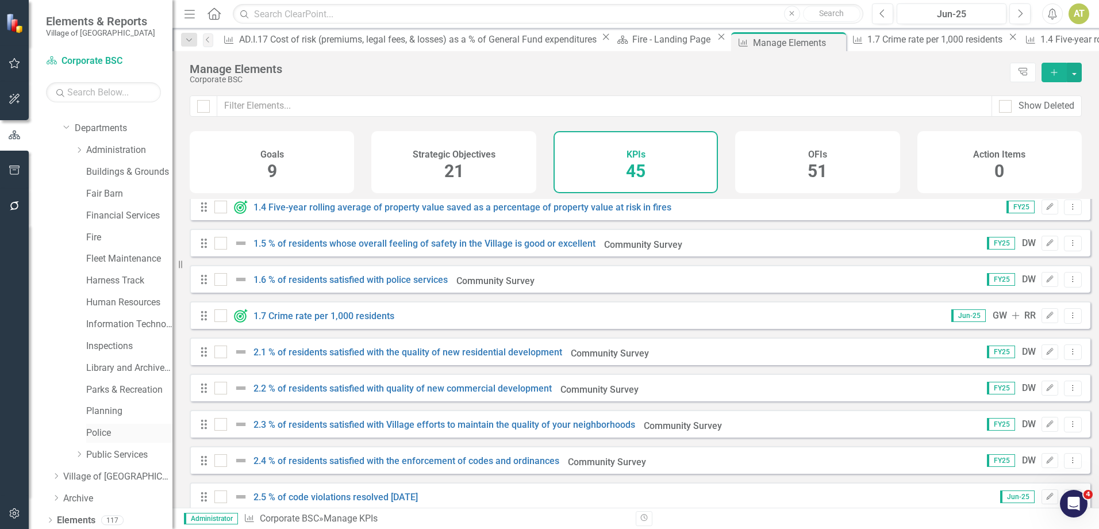
scroll to position [104, 0]
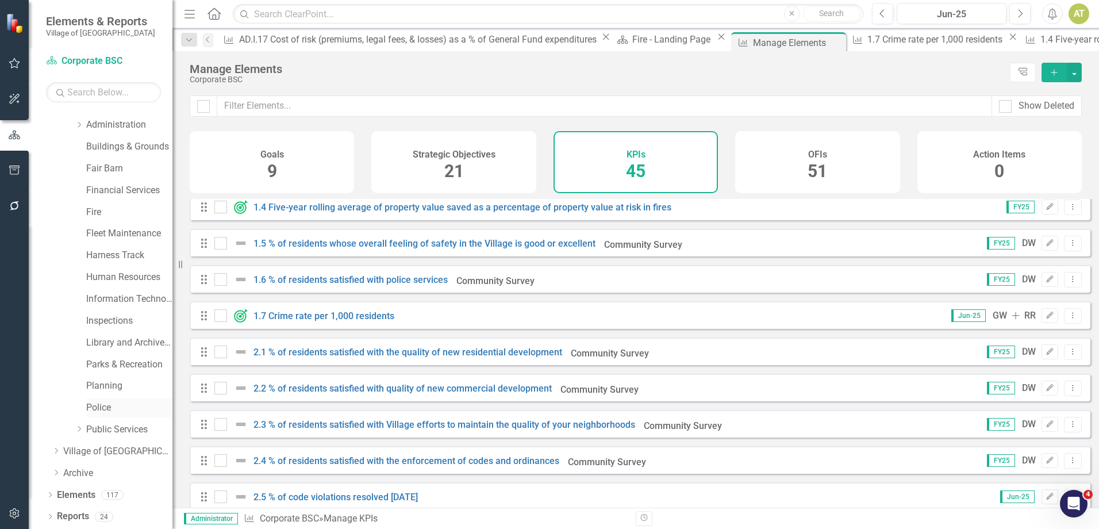
click at [102, 405] on link "Police" at bounding box center [129, 407] width 86 height 13
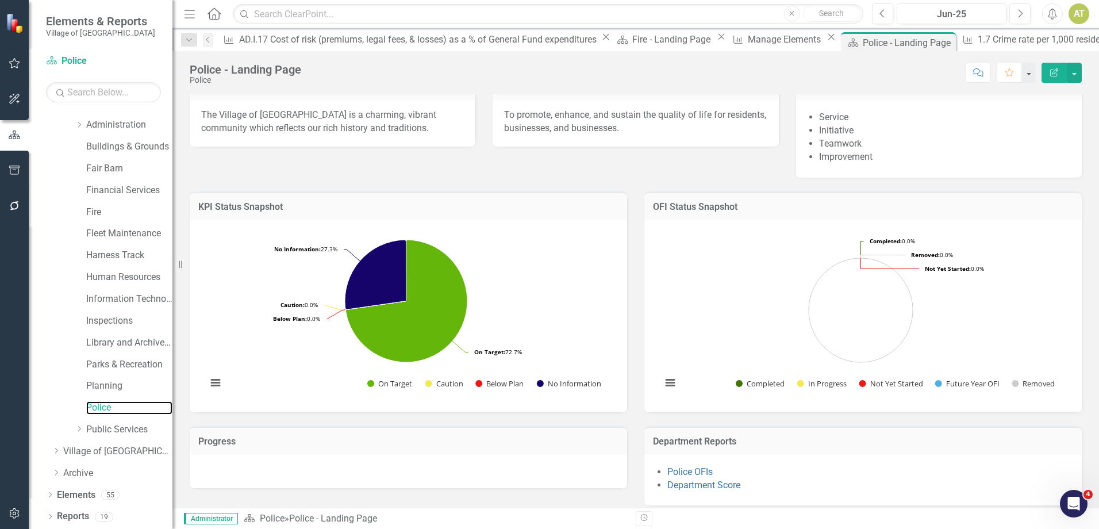
scroll to position [178, 0]
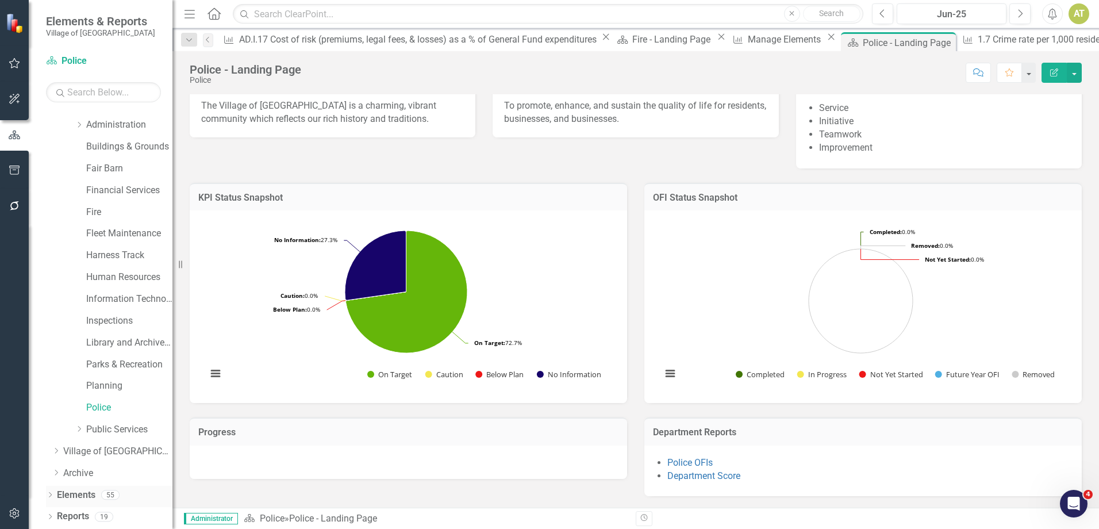
click at [72, 495] on link "Elements" at bounding box center [76, 495] width 39 height 13
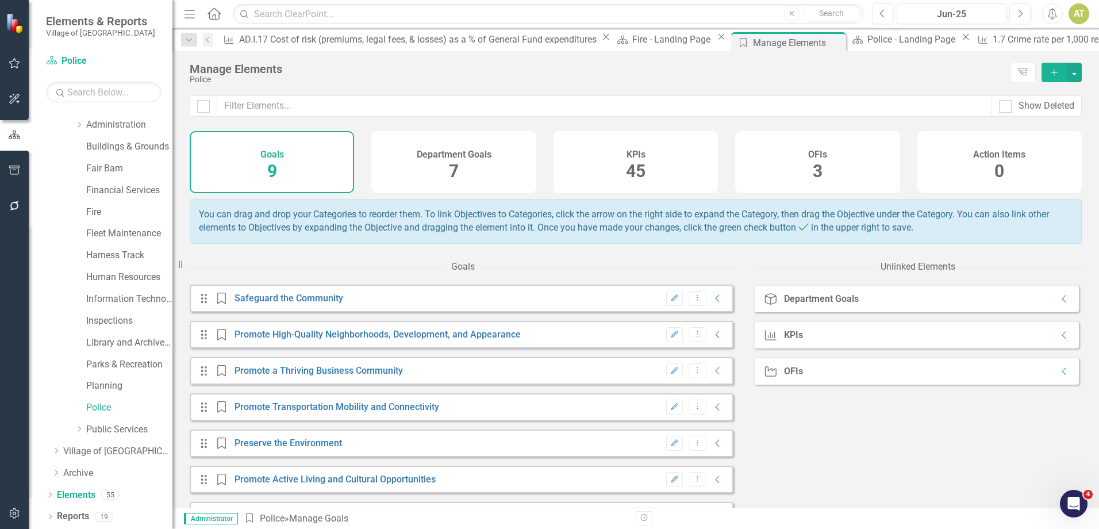
click at [667, 185] on div "KPIs 45" at bounding box center [636, 162] width 164 height 62
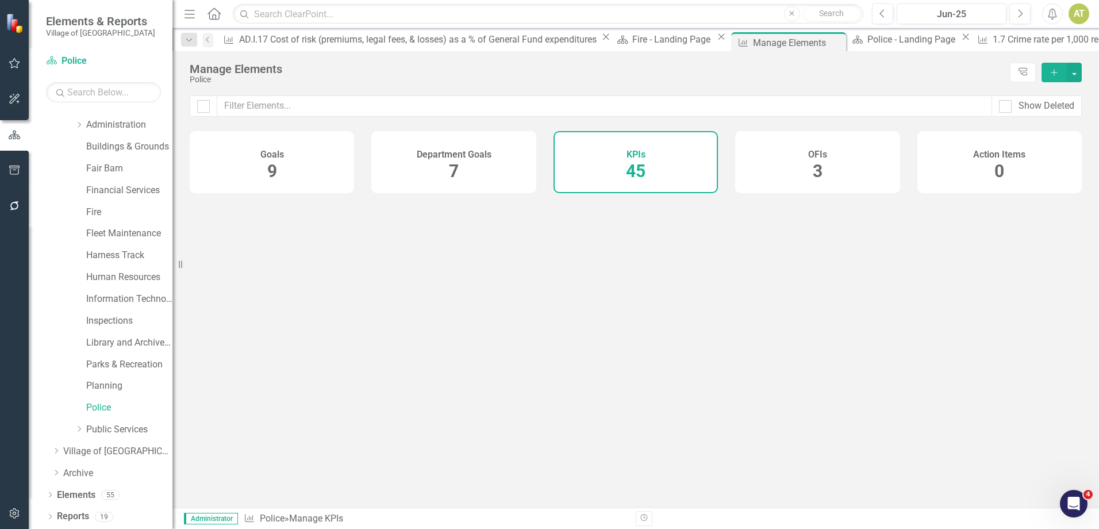
checkbox input "false"
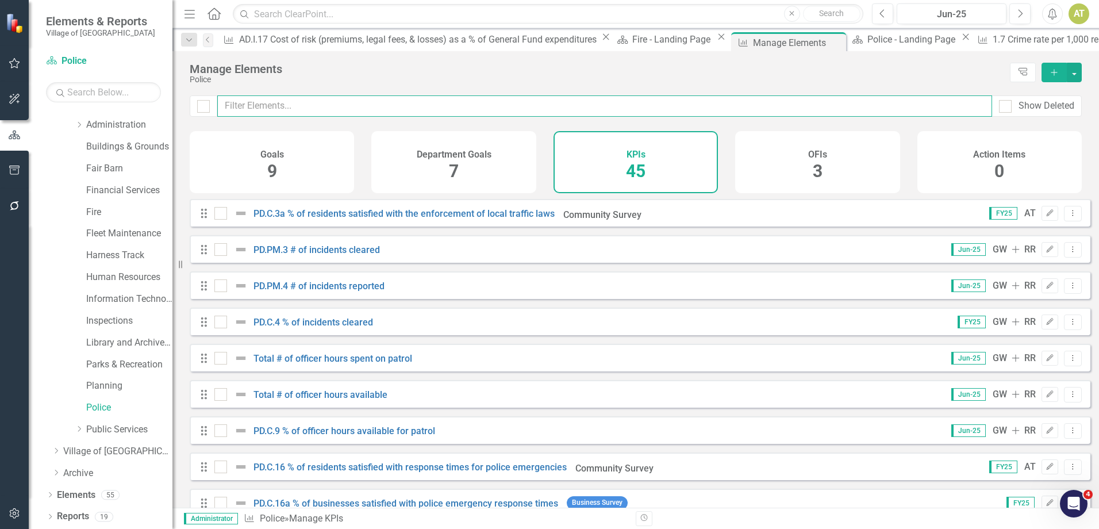
click at [322, 111] on input "text" at bounding box center [604, 105] width 775 height 21
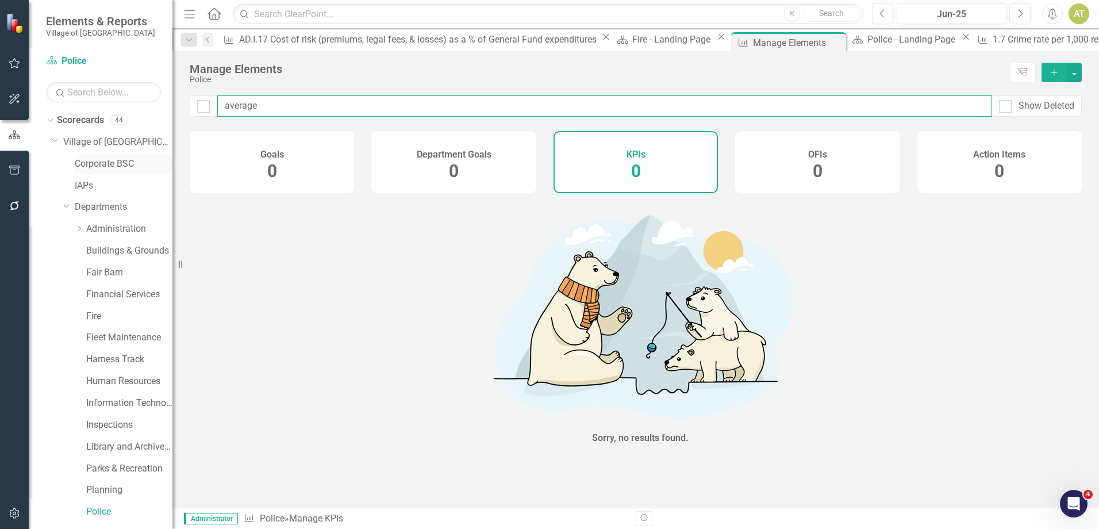
type input "average"
click at [125, 164] on link "Corporate BSC" at bounding box center [124, 163] width 98 height 13
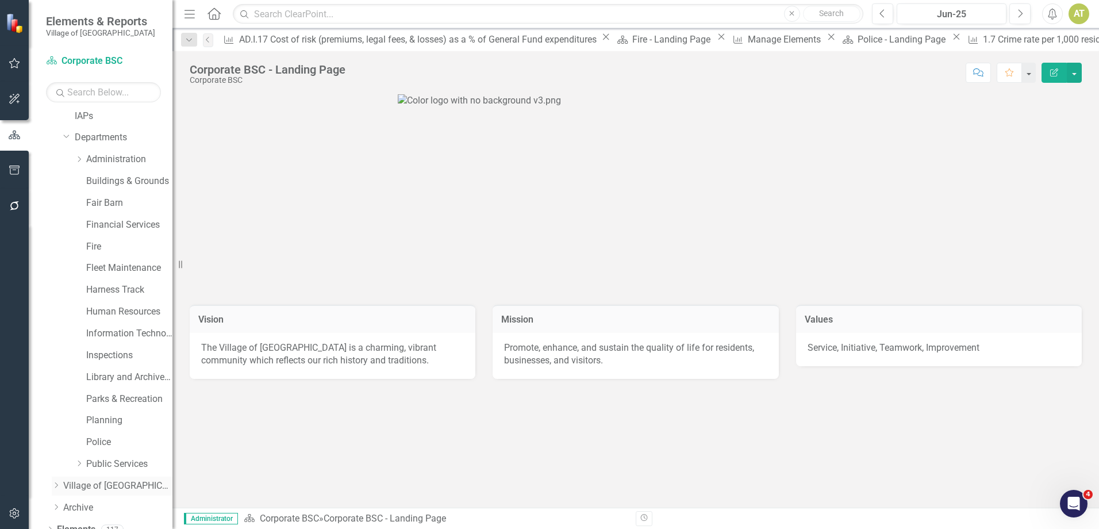
scroll to position [104, 0]
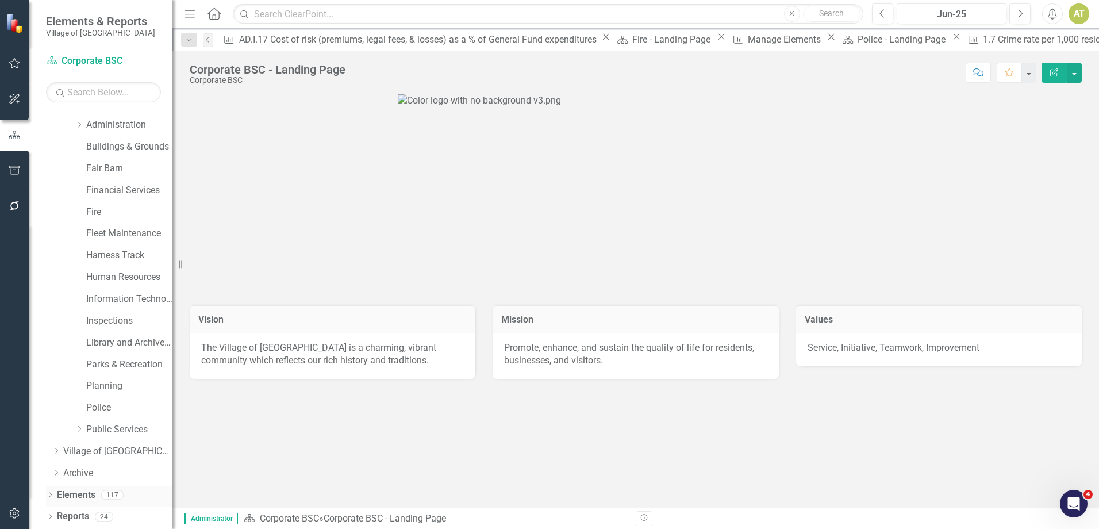
click at [105, 491] on div "117" at bounding box center [112, 495] width 22 height 10
click at [87, 500] on link "Elements" at bounding box center [76, 495] width 39 height 13
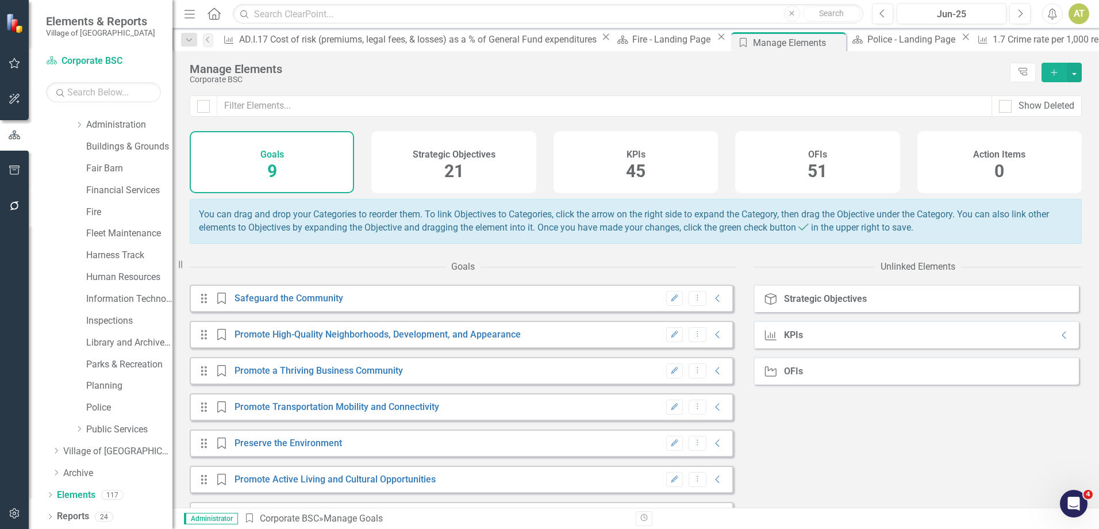
click at [615, 149] on div "KPIs 45" at bounding box center [636, 162] width 164 height 62
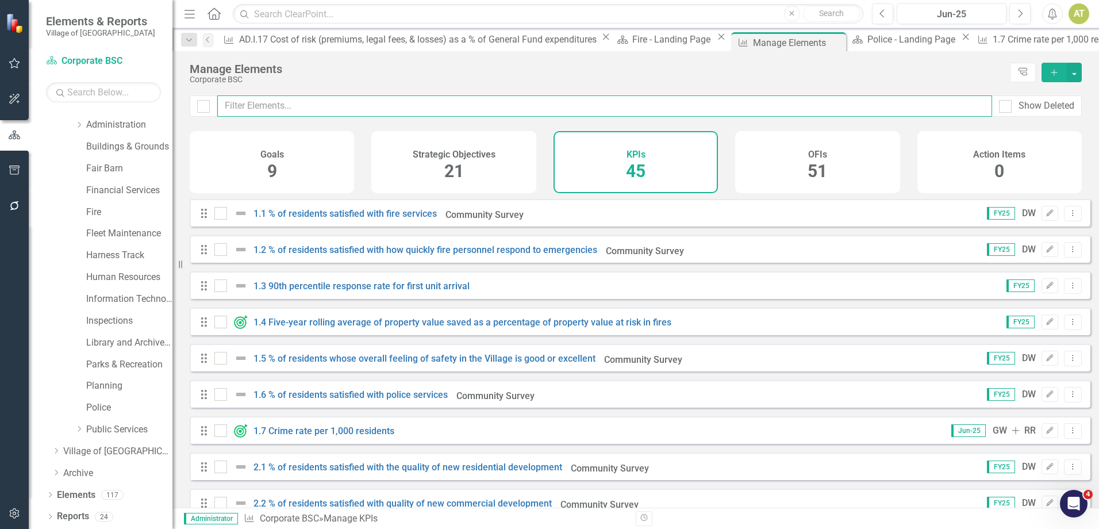
click at [593, 109] on input "text" at bounding box center [604, 105] width 775 height 21
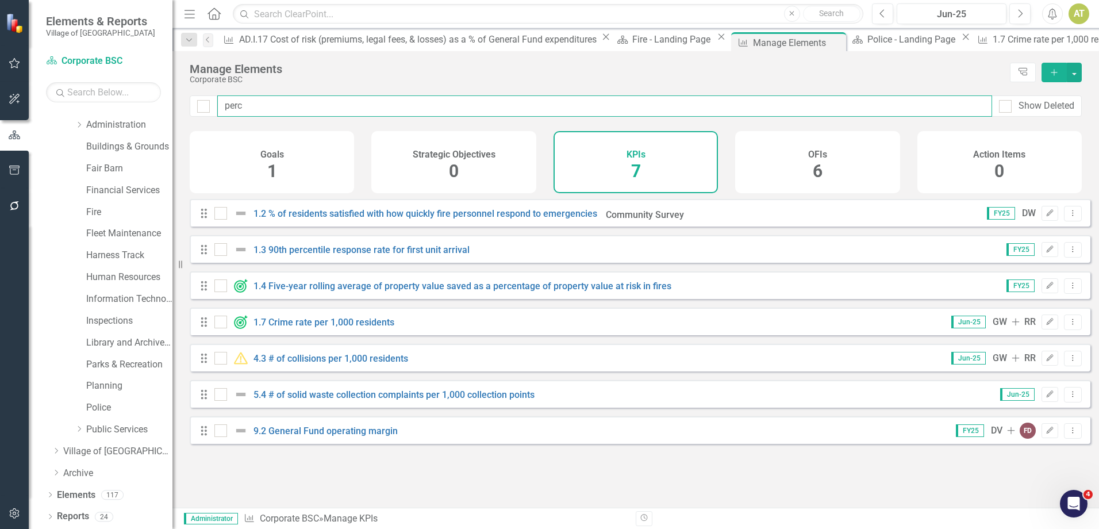
type input "perce"
checkbox input "false"
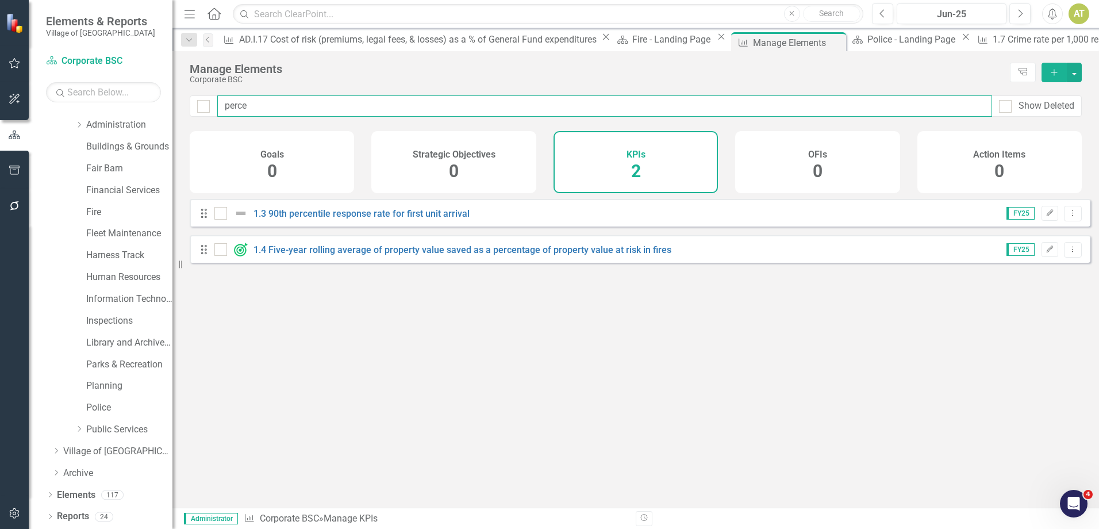
drag, startPoint x: 372, startPoint y: 108, endPoint x: 160, endPoint y: 109, distance: 212.7
click at [160, 109] on div "Elements & Reports Village of Pinehurst Scorecard Corporate BSC Search Dropdown…" at bounding box center [549, 264] width 1099 height 529
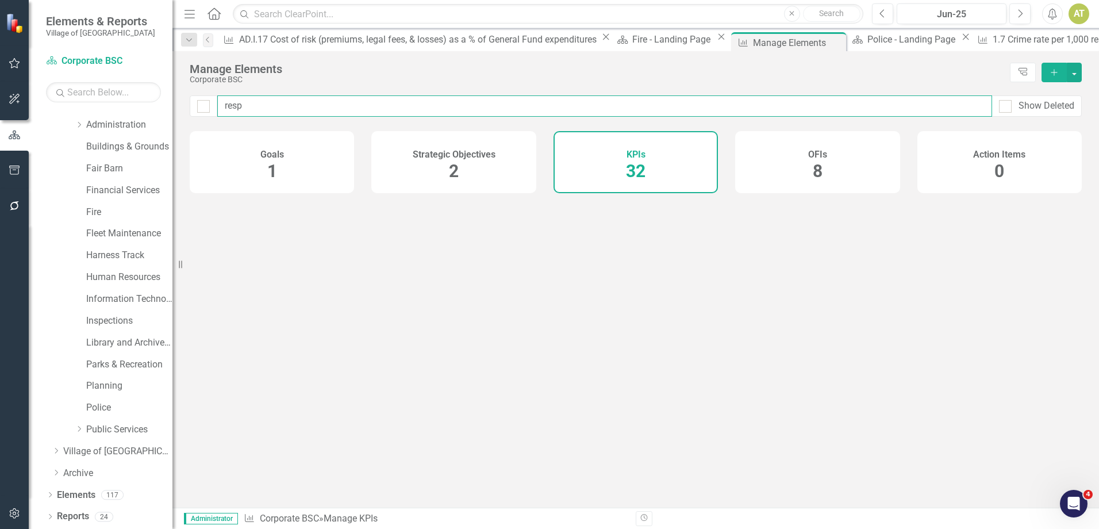
type input "respo"
checkbox input "false"
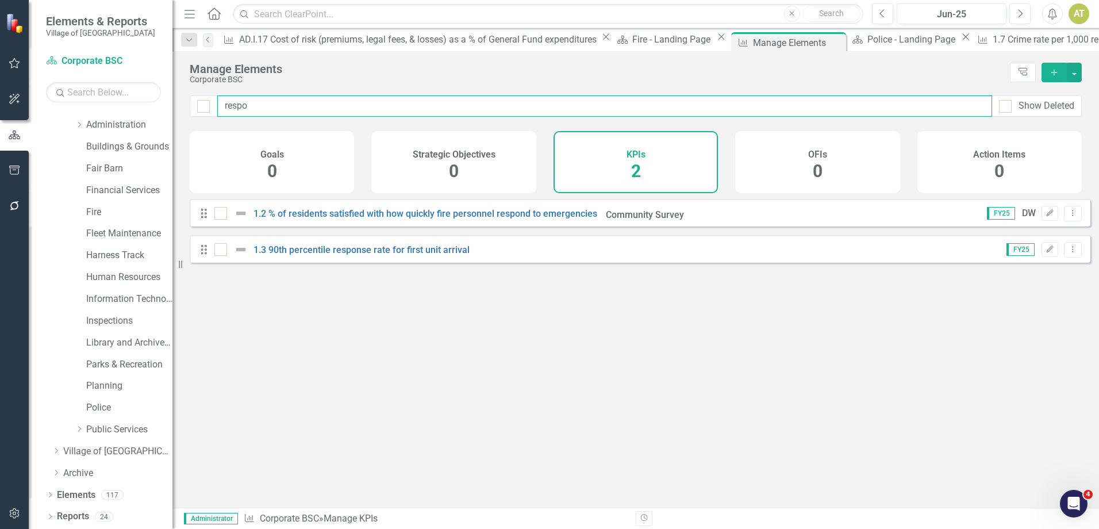
type input "respon"
checkbox input "false"
type input "respons"
checkbox input "false"
type input "response"
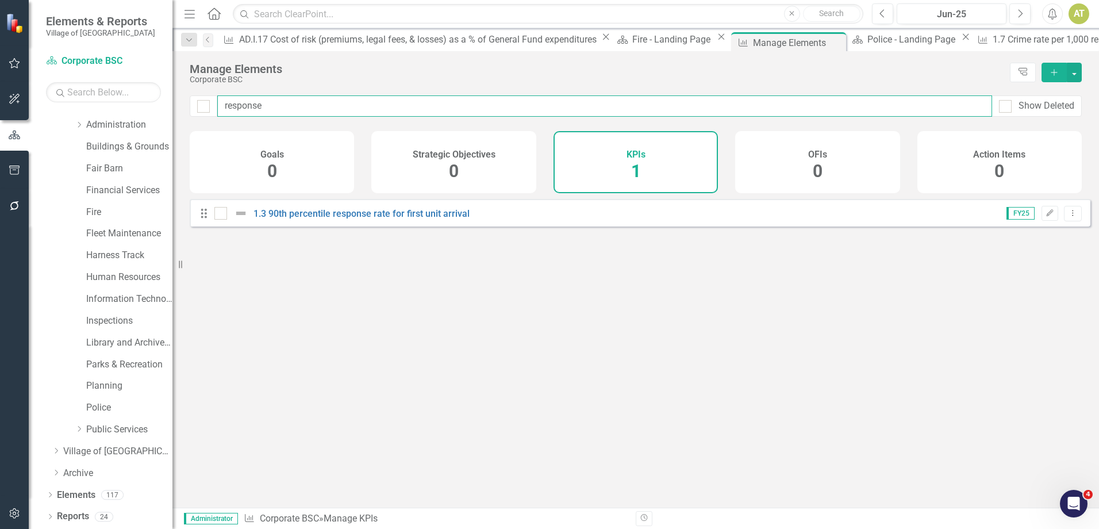
checkbox input "false"
type input "response"
click at [382, 219] on link "1.3 90th percentile response rate for first unit arrival" at bounding box center [361, 213] width 216 height 11
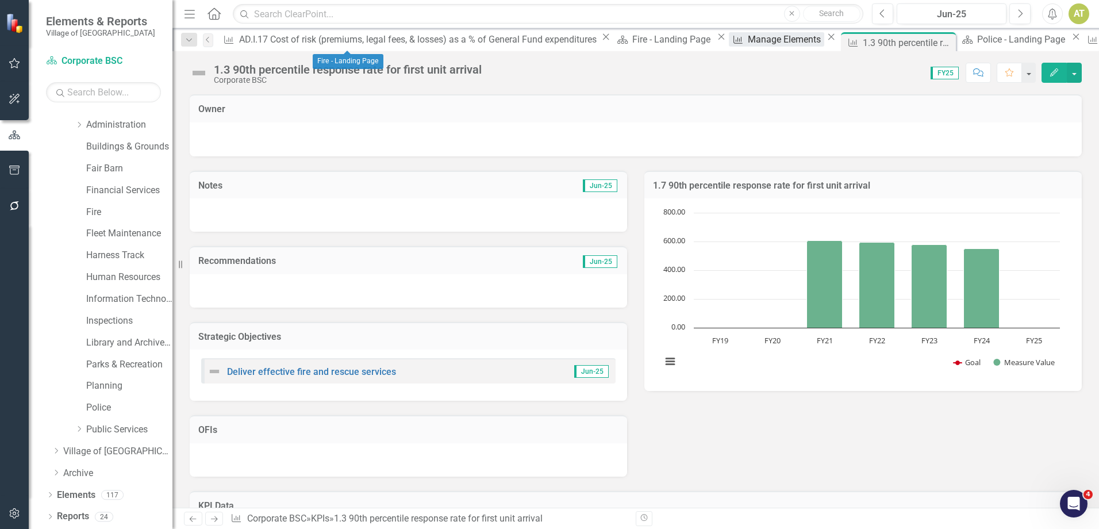
click at [748, 43] on div "Manage Elements" at bounding box center [786, 39] width 76 height 14
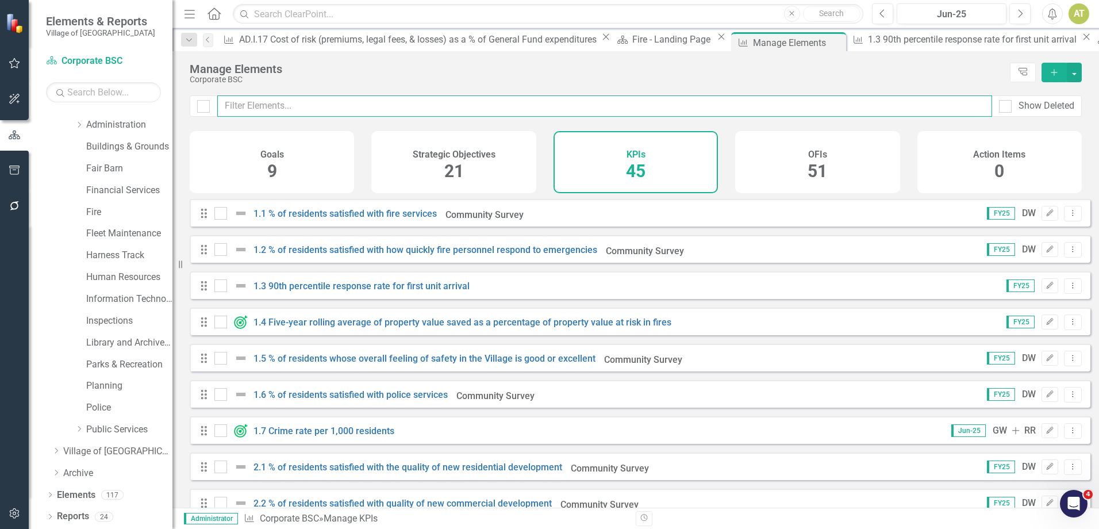
click at [437, 102] on input "text" at bounding box center [604, 105] width 775 height 21
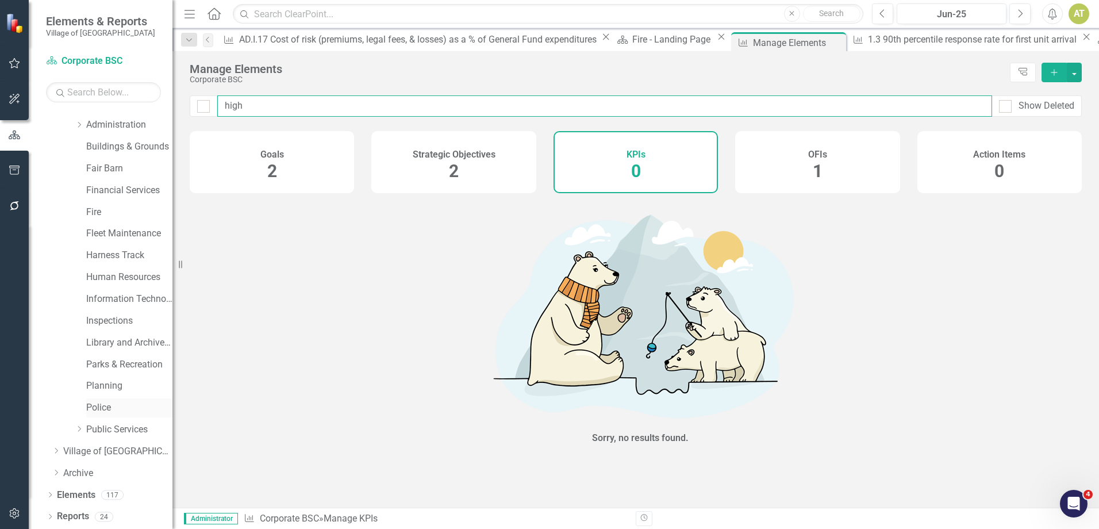
type input "high"
click at [107, 405] on link "Police" at bounding box center [129, 407] width 86 height 13
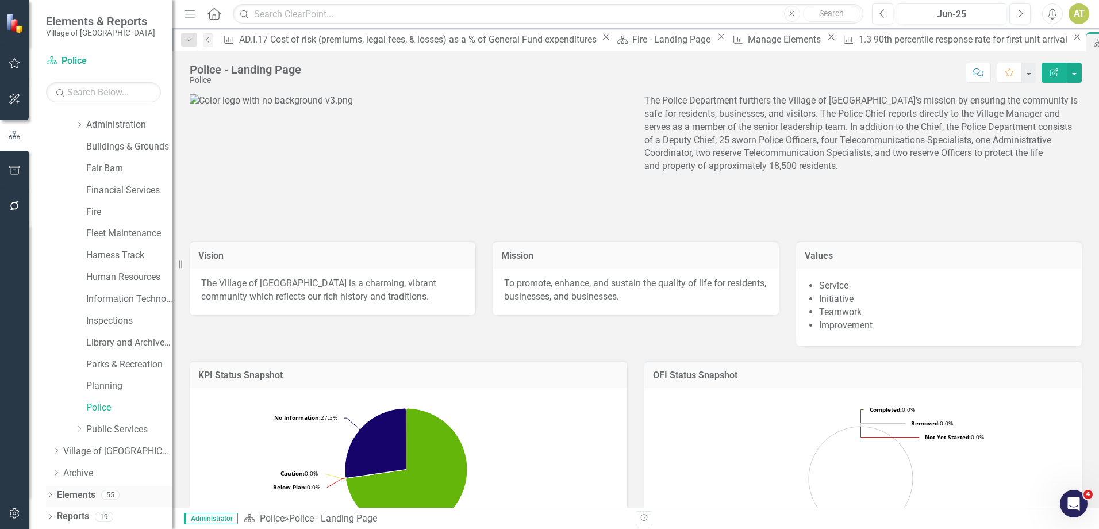
click at [83, 501] on link "Elements" at bounding box center [76, 495] width 39 height 13
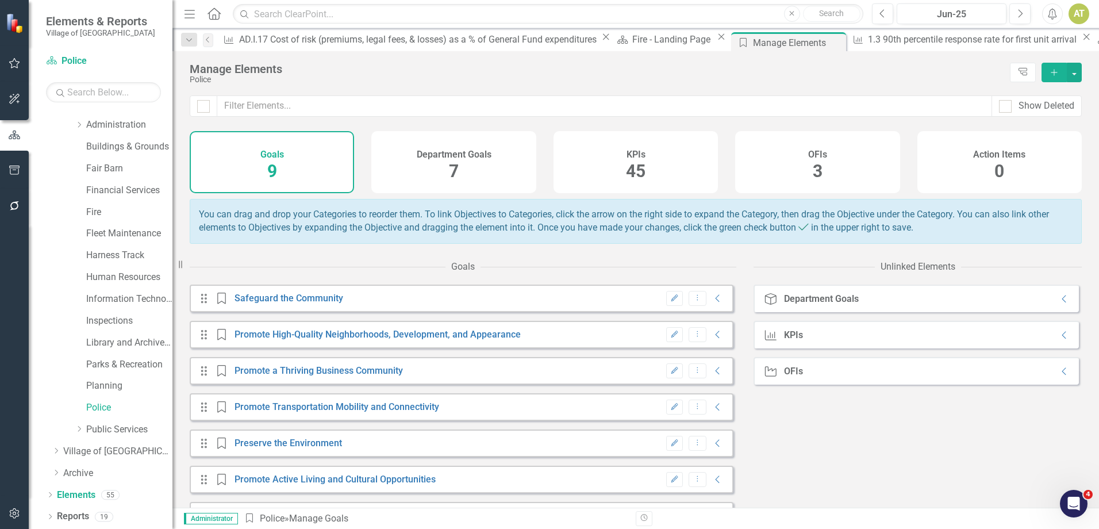
click at [609, 140] on div "KPIs 45" at bounding box center [636, 162] width 164 height 62
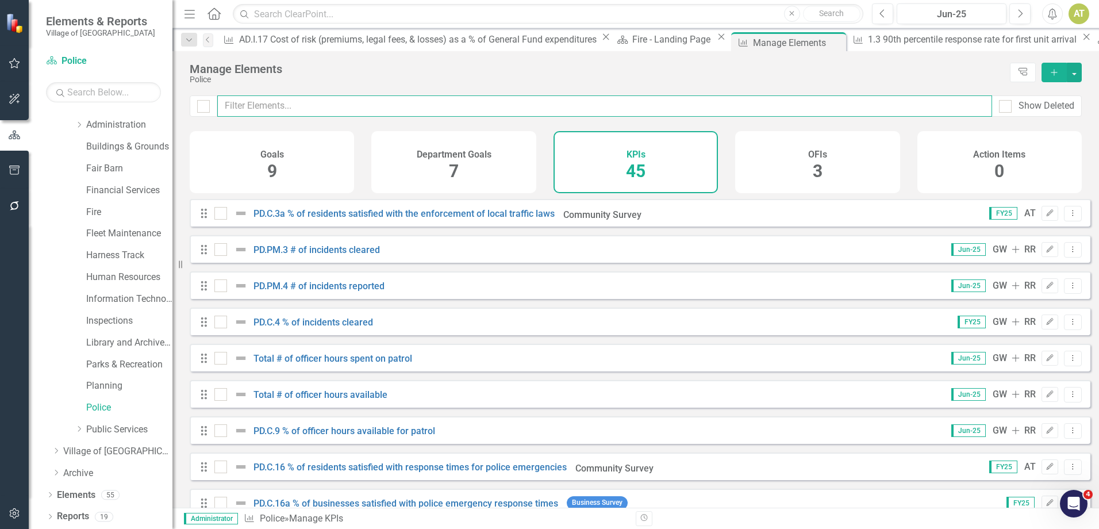
click at [557, 105] on input "text" at bounding box center [604, 105] width 775 height 21
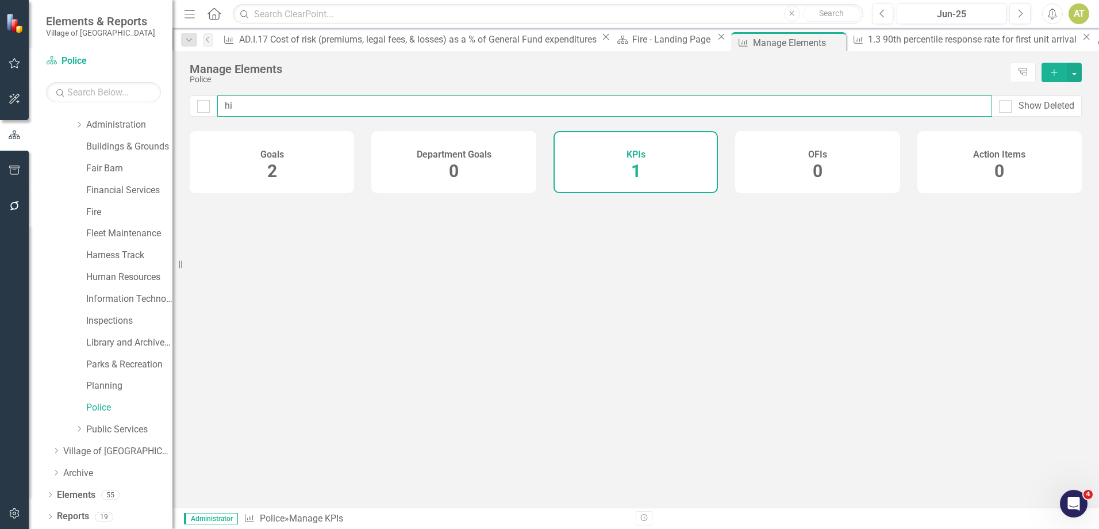
type input "hig"
checkbox input "false"
type input "high"
checkbox input "false"
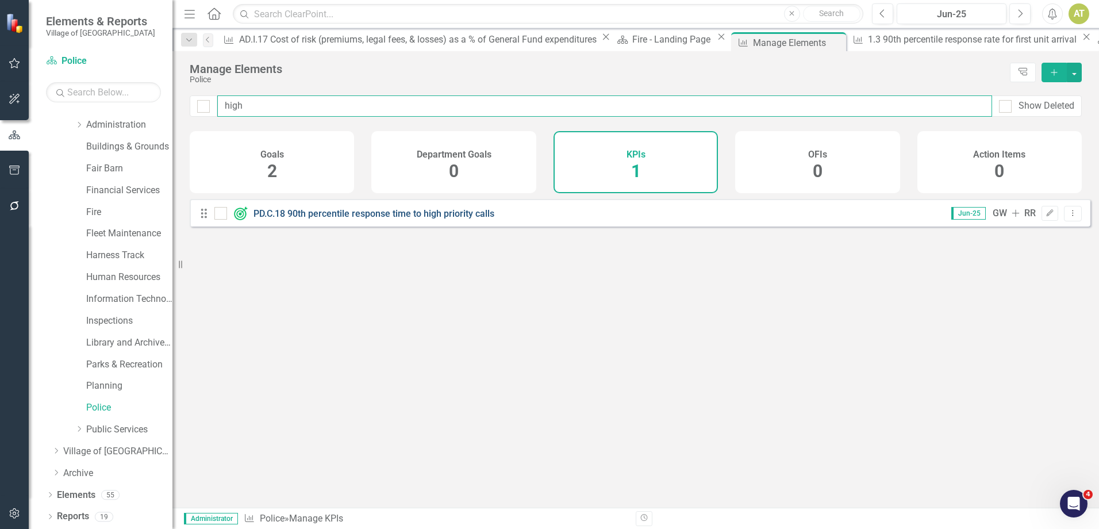
type input "high"
click at [433, 219] on link "PD.C.18 90th percentile response time to high priority calls" at bounding box center [373, 213] width 241 height 11
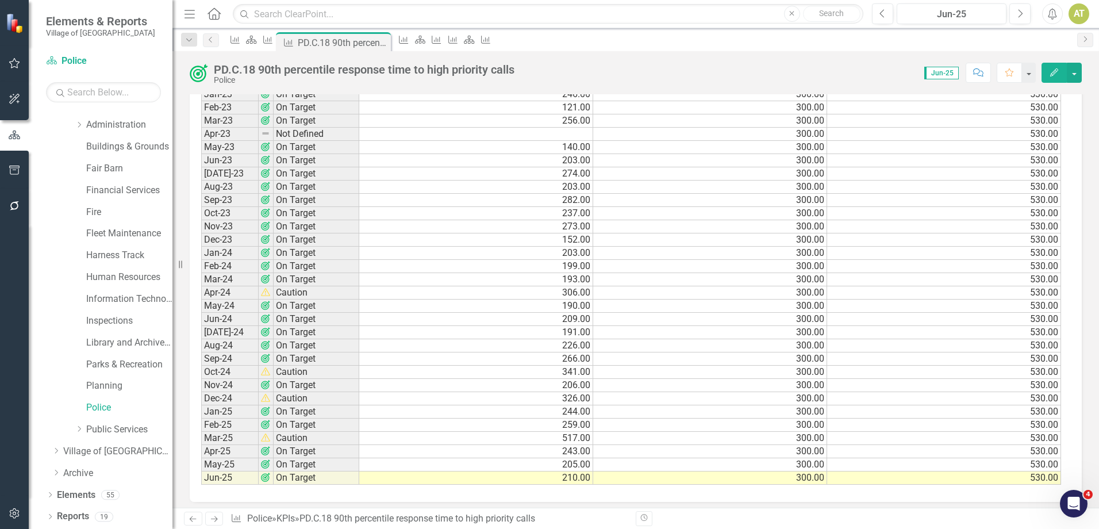
scroll to position [1175, 0]
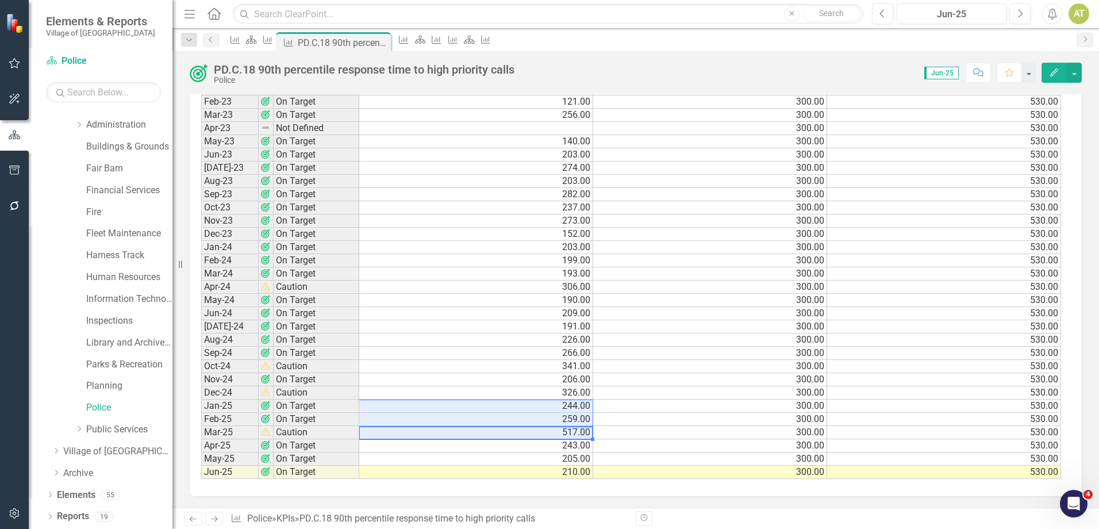
drag, startPoint x: 551, startPoint y: 437, endPoint x: 548, endPoint y: 399, distance: 38.0
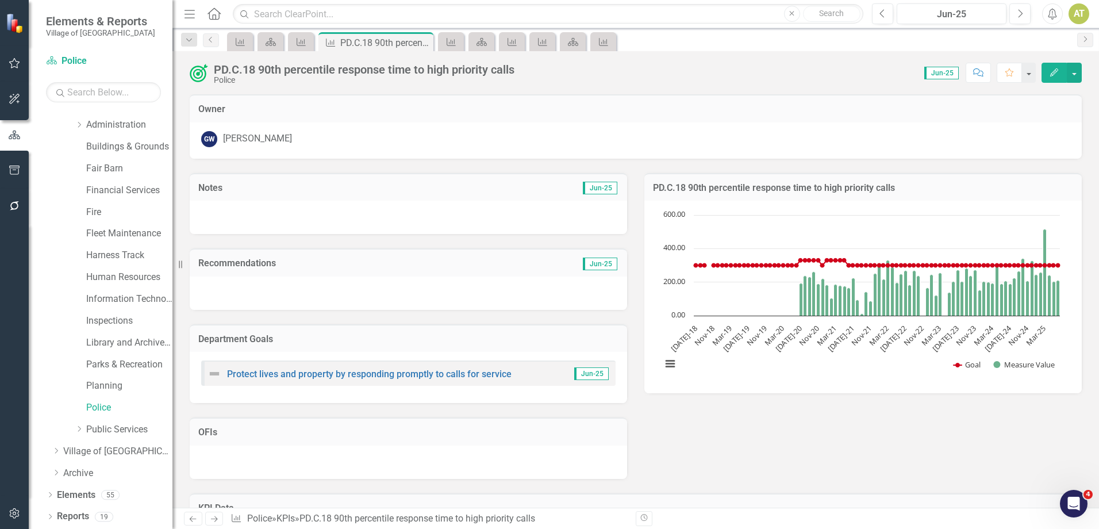
scroll to position [1175, 0]
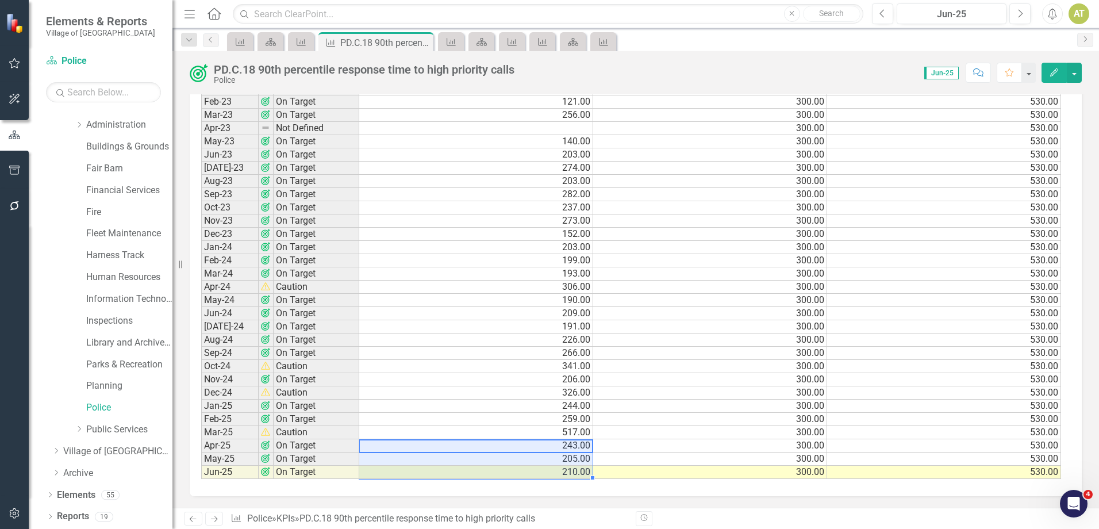
drag, startPoint x: 581, startPoint y: 449, endPoint x: 582, endPoint y: 472, distance: 23.0
drag, startPoint x: 604, startPoint y: 436, endPoint x: 644, endPoint y: 394, distance: 57.3
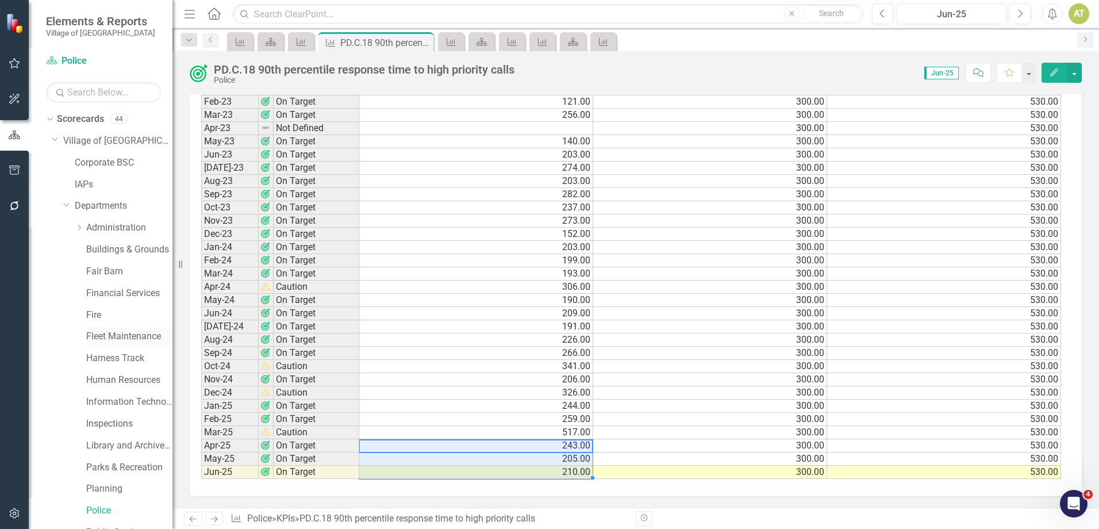
scroll to position [0, 0]
click at [88, 160] on link "Corporate BSC" at bounding box center [124, 163] width 98 height 13
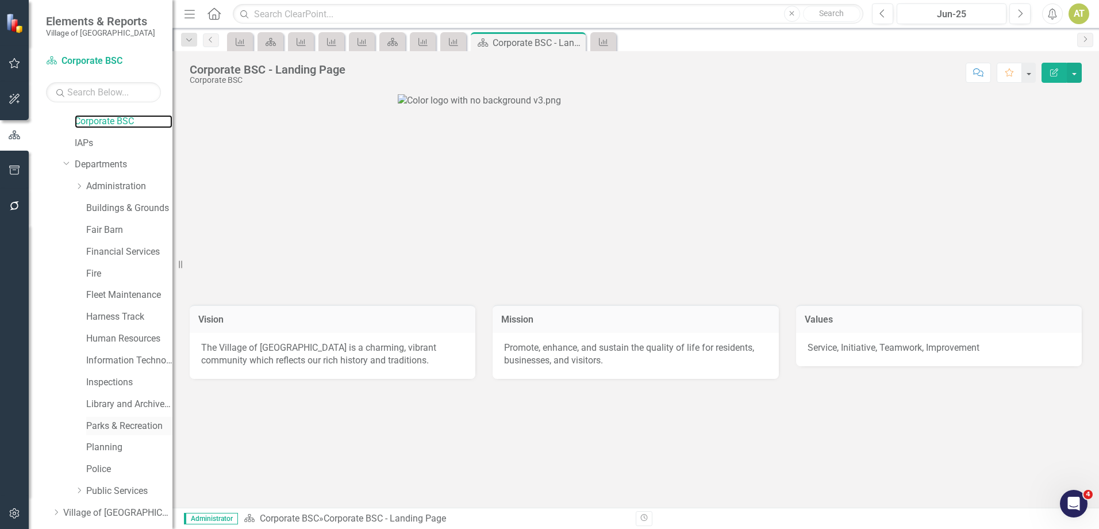
scroll to position [104, 0]
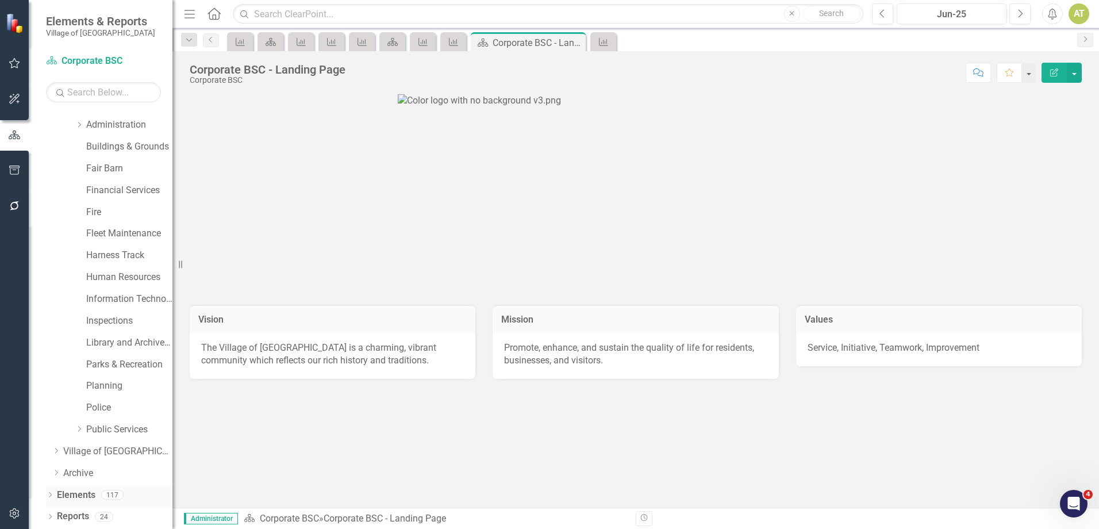
click at [107, 495] on div "117" at bounding box center [112, 495] width 22 height 10
click at [96, 496] on div "Elements 117" at bounding box center [115, 497] width 116 height 22
click at [91, 496] on link "Elements" at bounding box center [76, 495] width 39 height 13
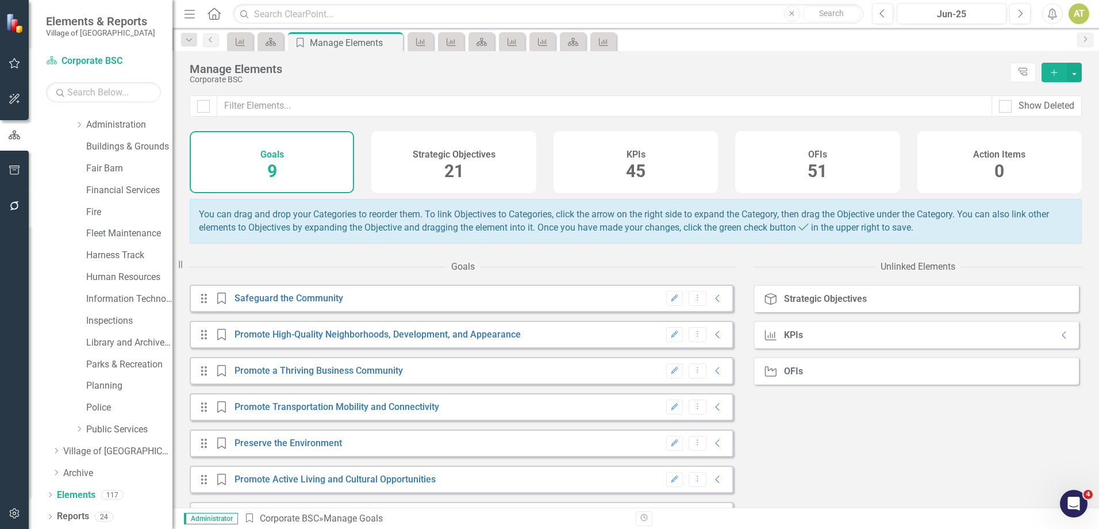
click at [633, 157] on h4 "KPIs" at bounding box center [636, 154] width 19 height 10
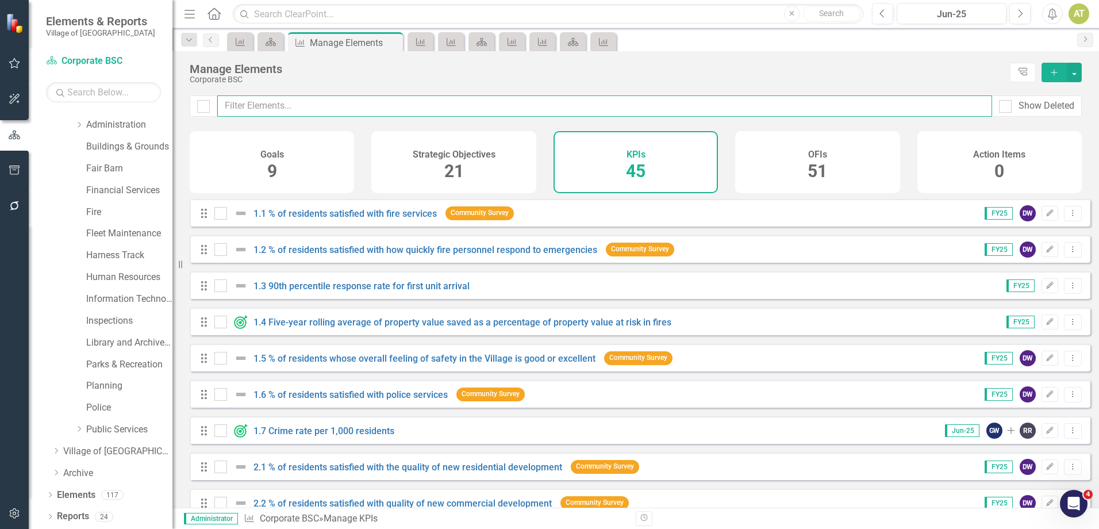
click at [547, 105] on input "text" at bounding box center [604, 105] width 775 height 21
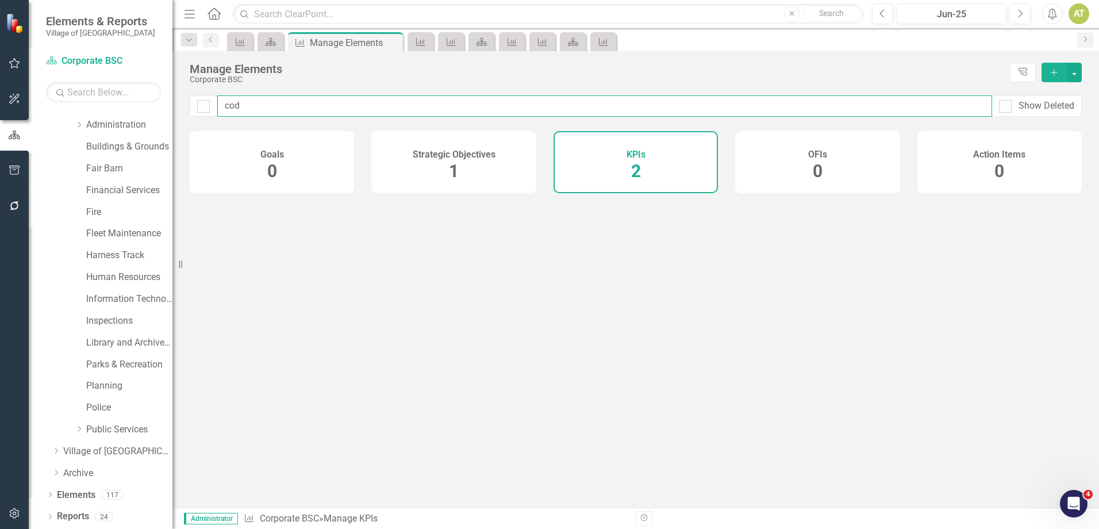
type input "code"
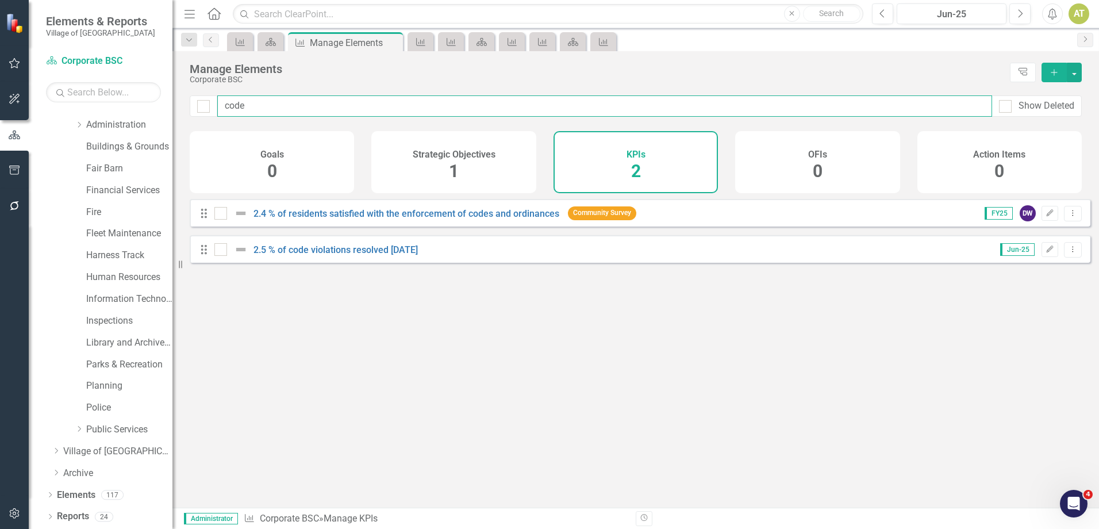
checkbox input "false"
type input "code"
click at [324, 255] on link "2.5 % of code violations resolved [DATE]" at bounding box center [335, 249] width 164 height 11
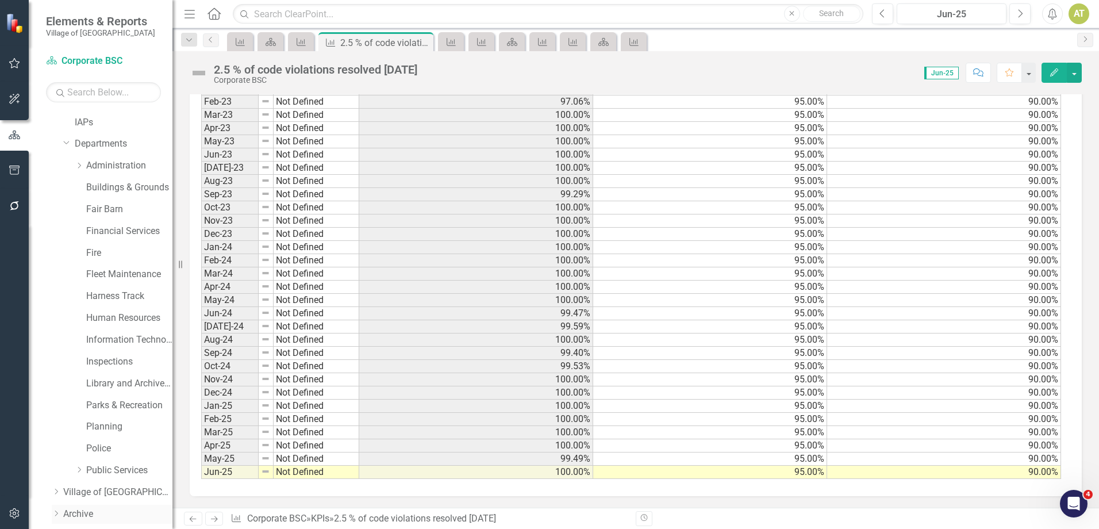
scroll to position [104, 0]
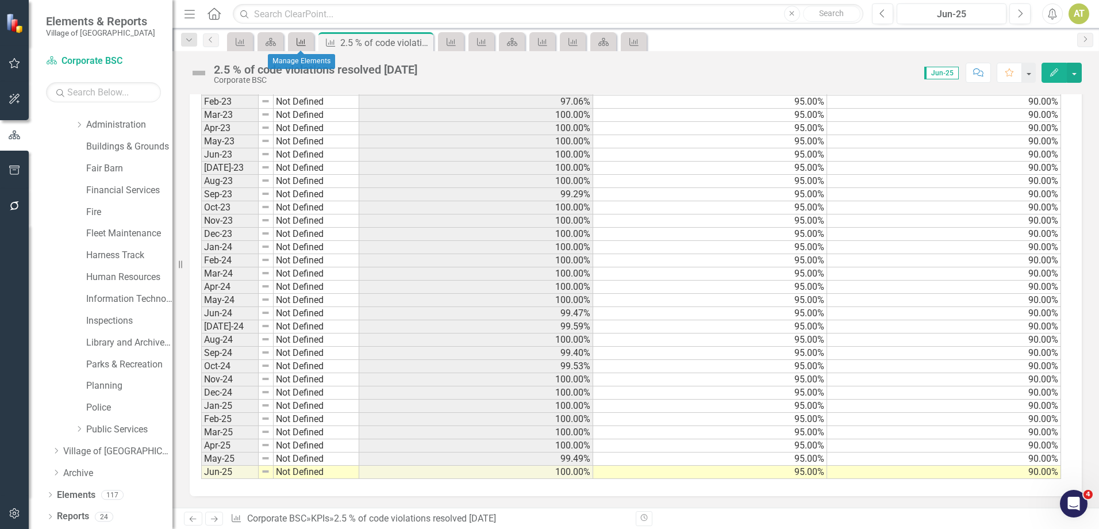
click at [305, 41] on icon at bounding box center [301, 42] width 9 height 8
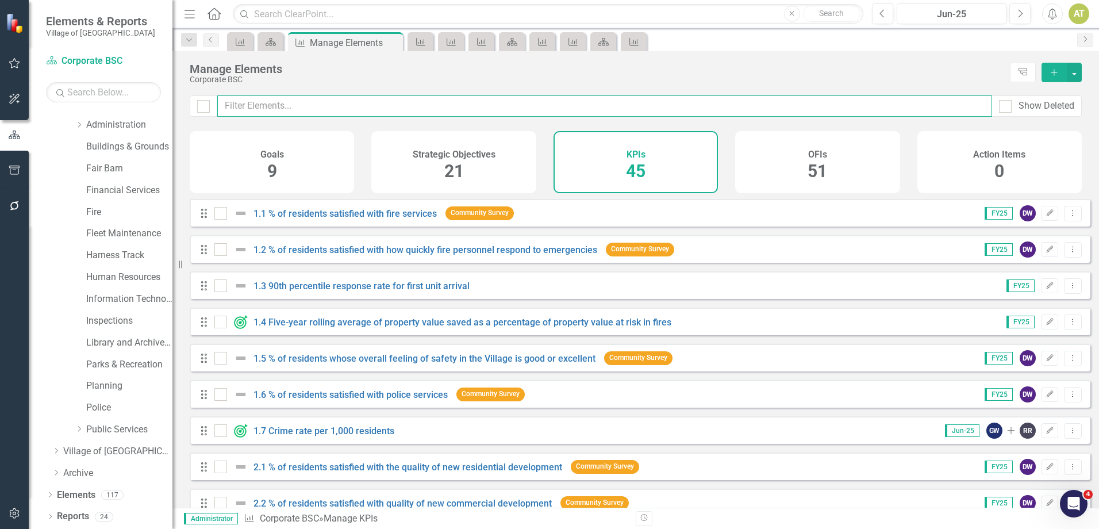
click at [336, 98] on input "text" at bounding box center [604, 105] width 775 height 21
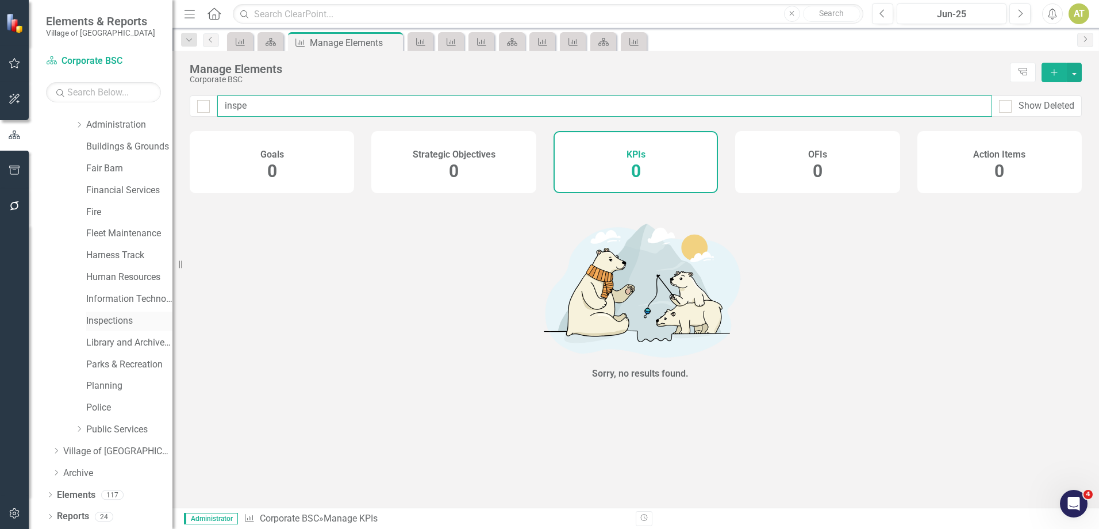
type input "inspe"
click at [110, 321] on link "Inspections" at bounding box center [129, 320] width 86 height 13
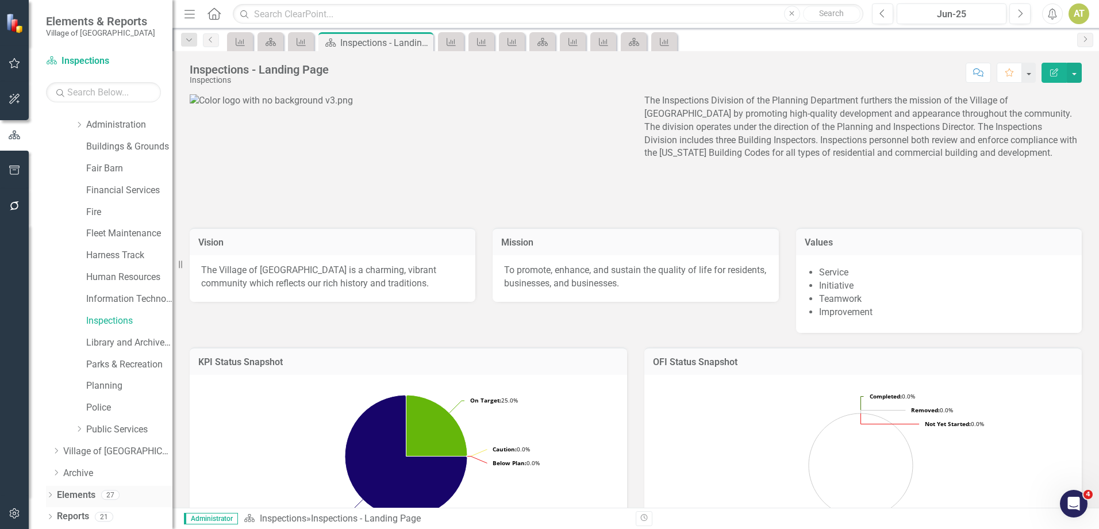
click at [72, 494] on link "Elements" at bounding box center [76, 495] width 39 height 13
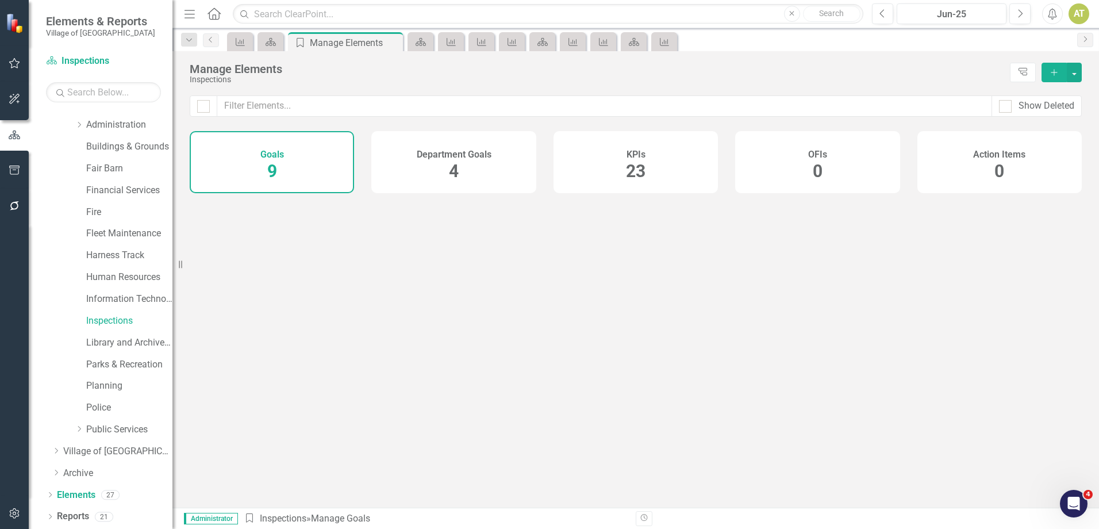
click at [589, 170] on div "KPIs 23" at bounding box center [636, 162] width 164 height 62
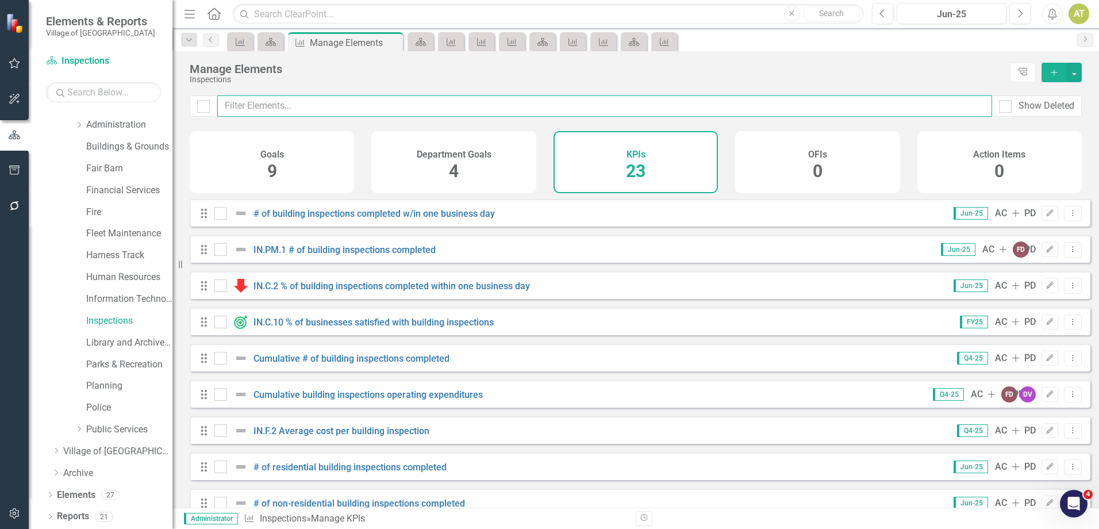
click at [367, 104] on input "text" at bounding box center [604, 105] width 775 height 21
drag, startPoint x: 286, startPoint y: 106, endPoint x: 6, endPoint y: 93, distance: 280.8
click at [6, 93] on div "Elements & Reports Village of Pinehurst Scorecard Inspections Search Dropdown S…" at bounding box center [549, 264] width 1099 height 529
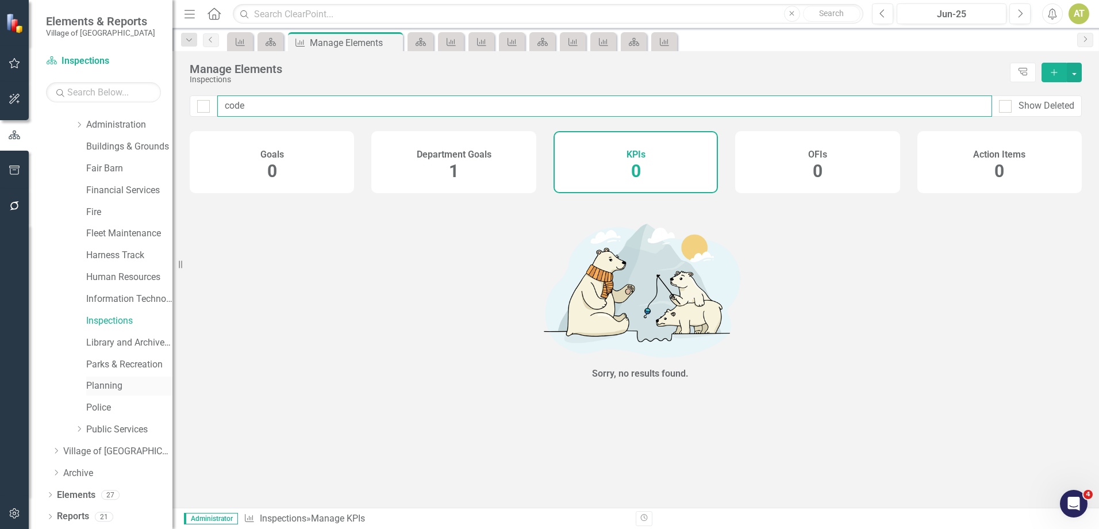
type input "code"
click at [132, 382] on link "Planning" at bounding box center [129, 385] width 86 height 13
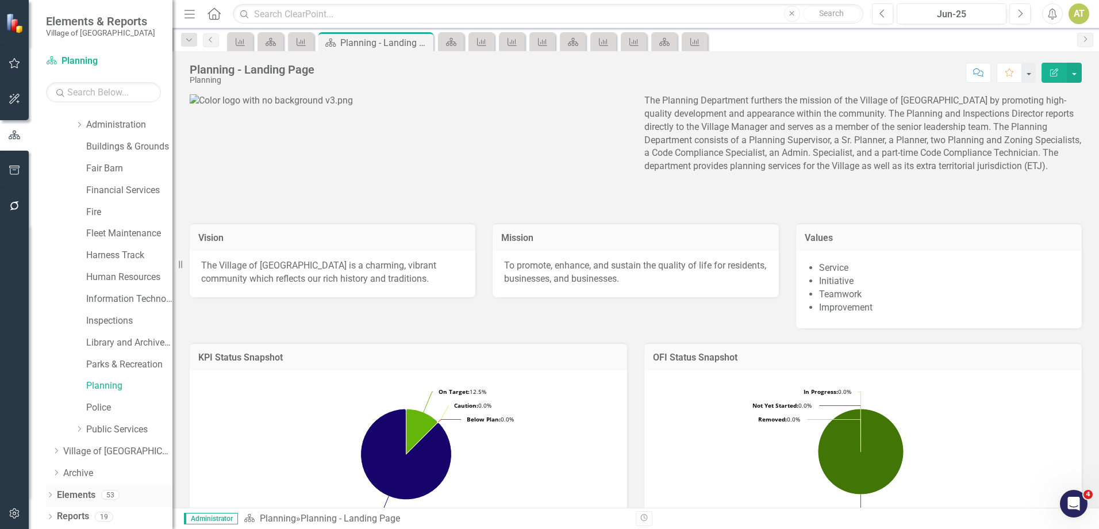
click at [99, 490] on div "Elements 53" at bounding box center [115, 497] width 116 height 22
click at [83, 497] on link "Elements" at bounding box center [76, 495] width 39 height 13
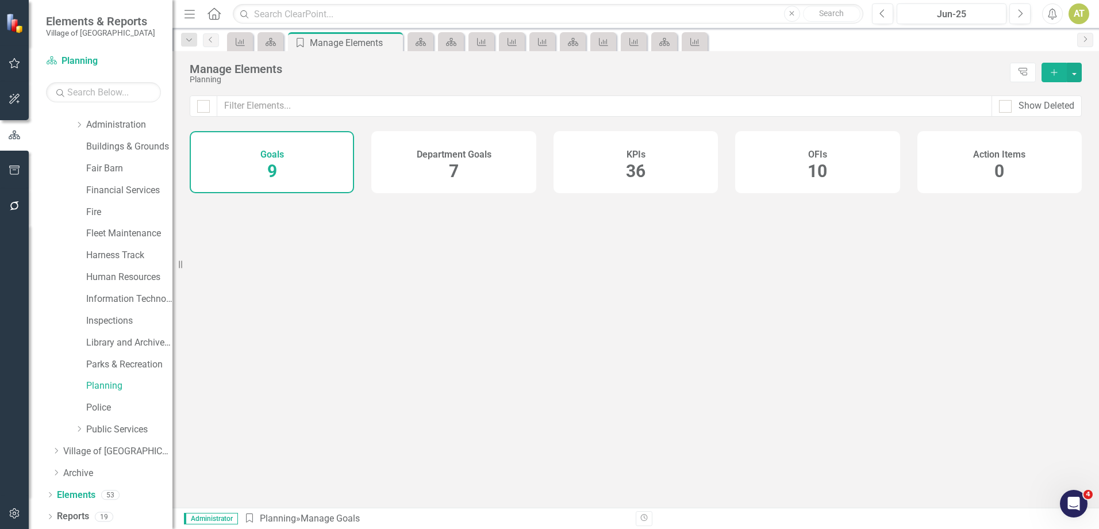
click at [638, 157] on h4 "KPIs" at bounding box center [636, 154] width 19 height 10
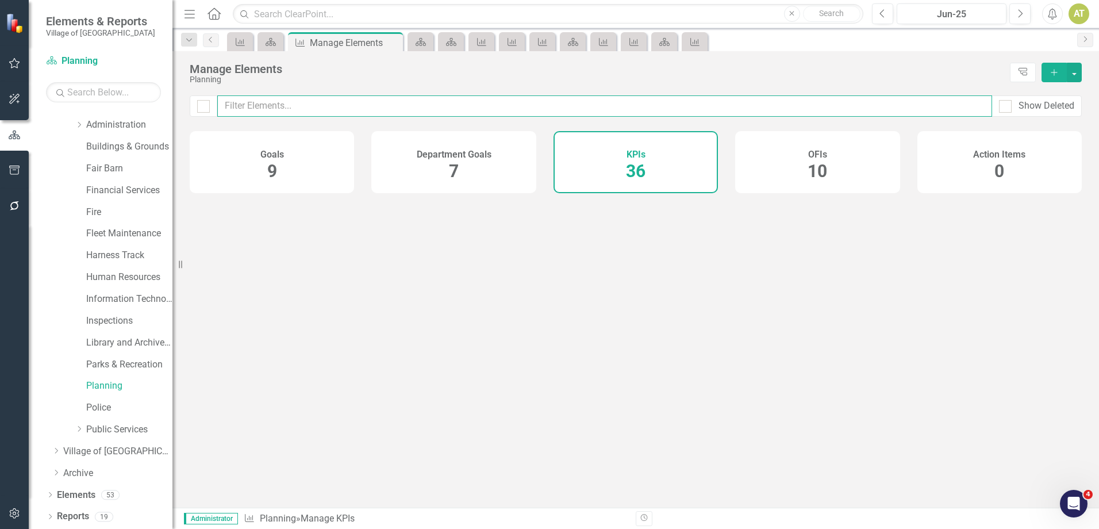
click at [445, 107] on input "text" at bounding box center [604, 105] width 775 height 21
checkbox input "false"
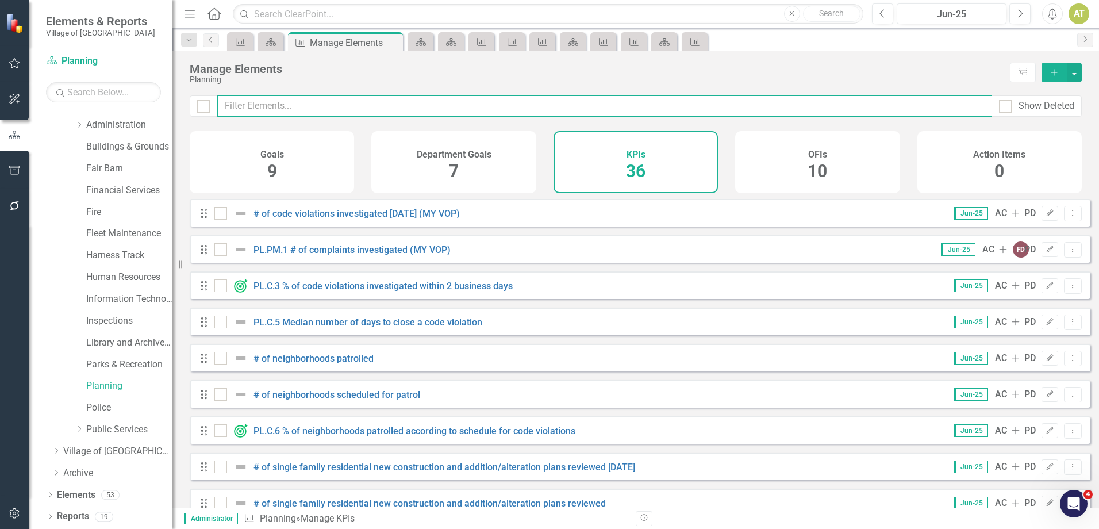
type input "c"
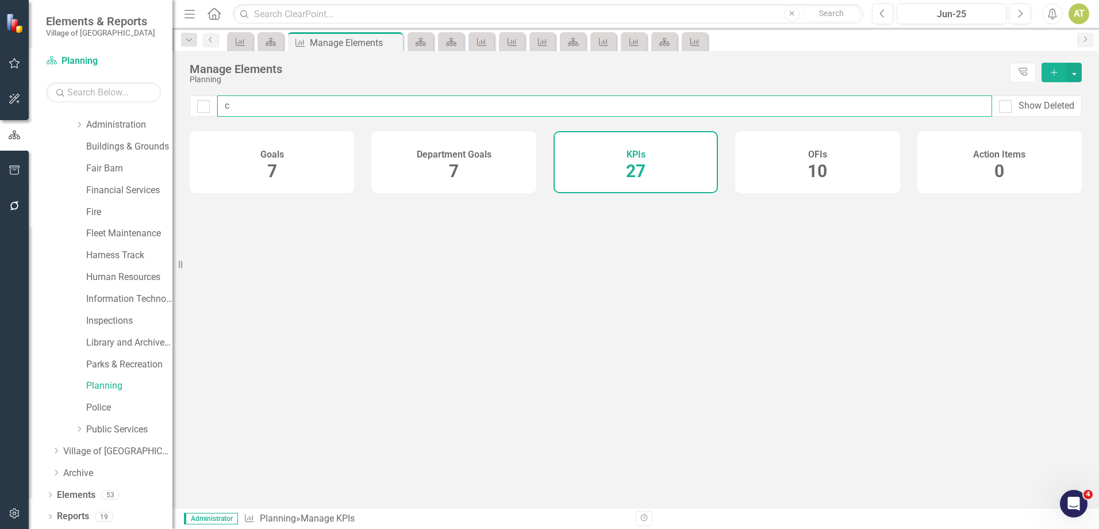
checkbox input "false"
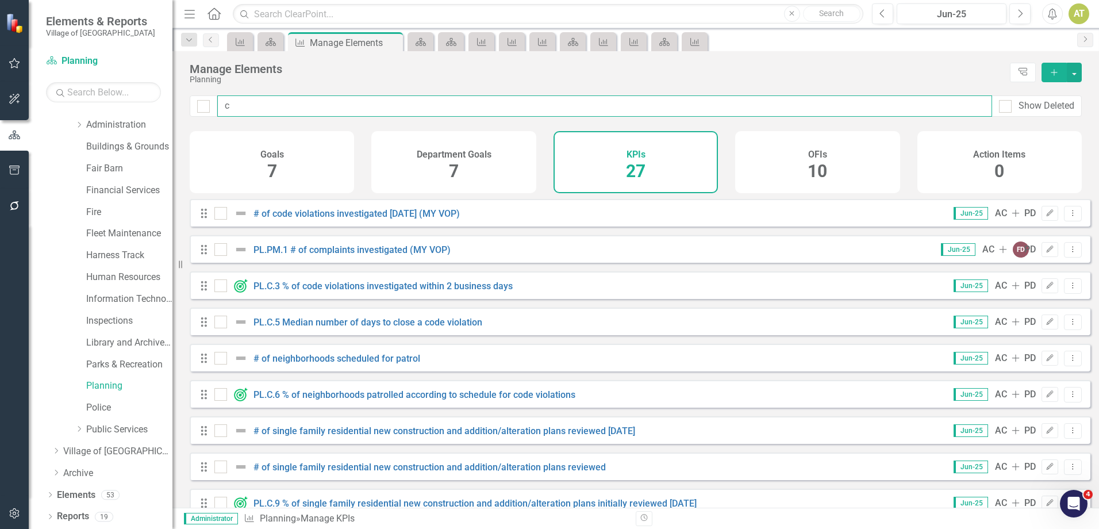
type input "co"
checkbox input "false"
type input "cod"
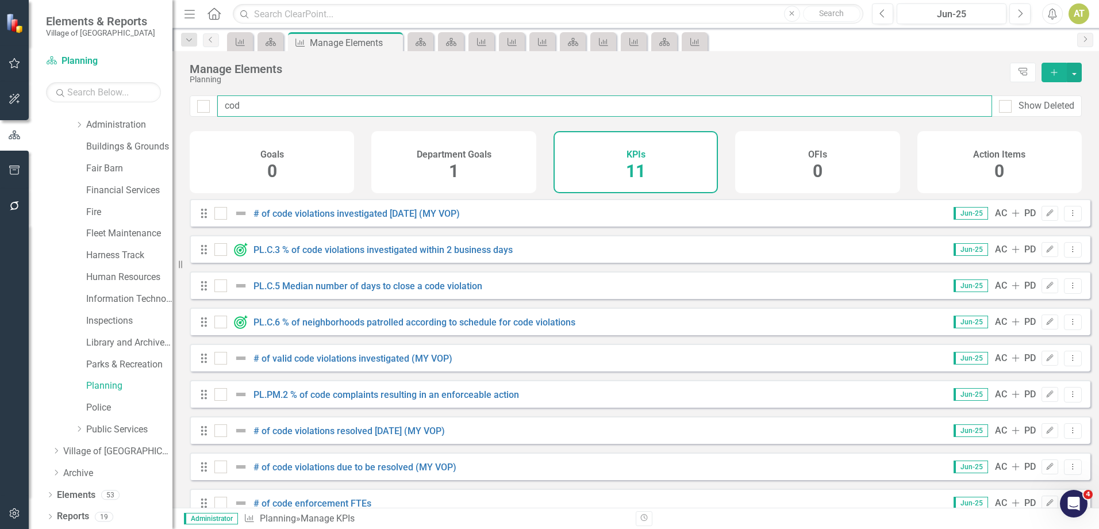
checkbox input "false"
type input "code"
checkbox input "false"
drag, startPoint x: 310, startPoint y: 105, endPoint x: -30, endPoint y: 108, distance: 340.3
click at [0, 108] on html "Elements & Reports Village of Pinehurst Scorecard Planning Search Dropdown Scor…" at bounding box center [549, 264] width 1099 height 529
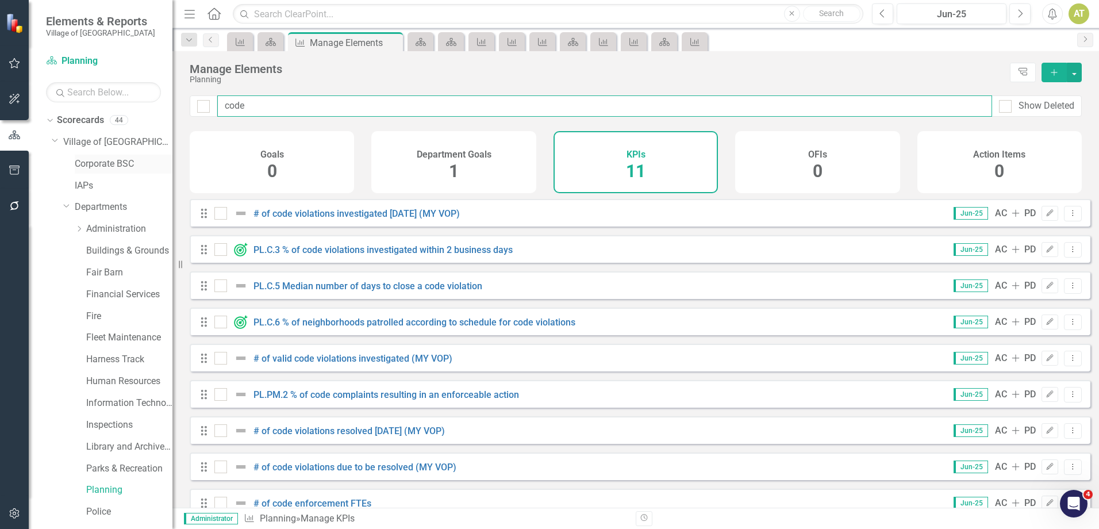
type input "code"
click at [108, 164] on link "Corporate BSC" at bounding box center [124, 163] width 98 height 13
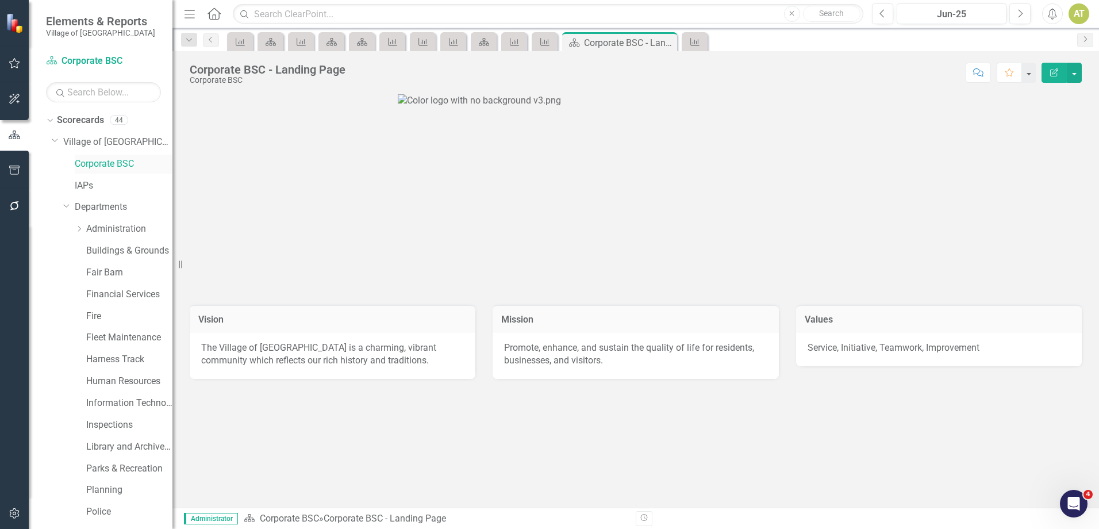
click at [75, 157] on link "Corporate BSC" at bounding box center [124, 163] width 98 height 13
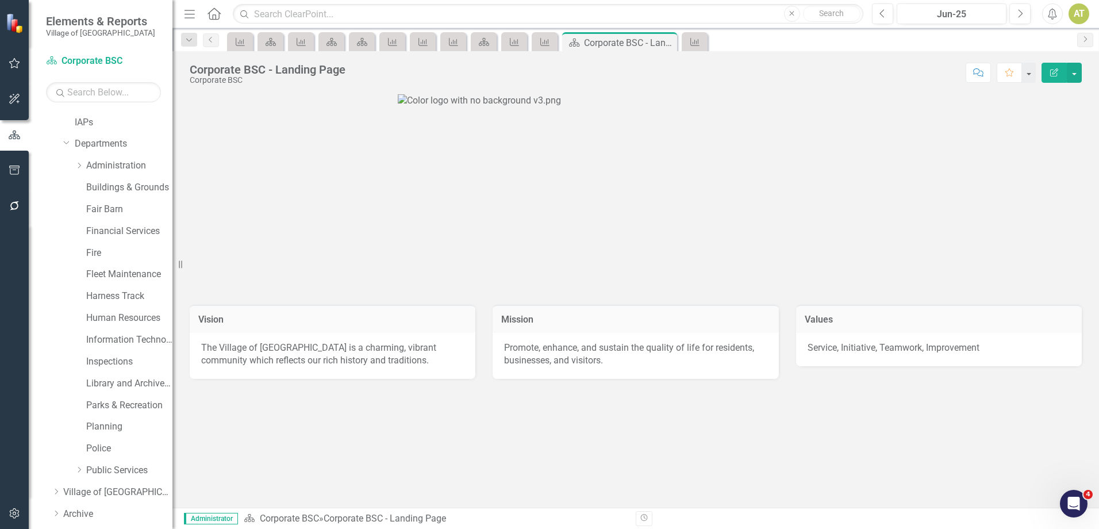
scroll to position [104, 0]
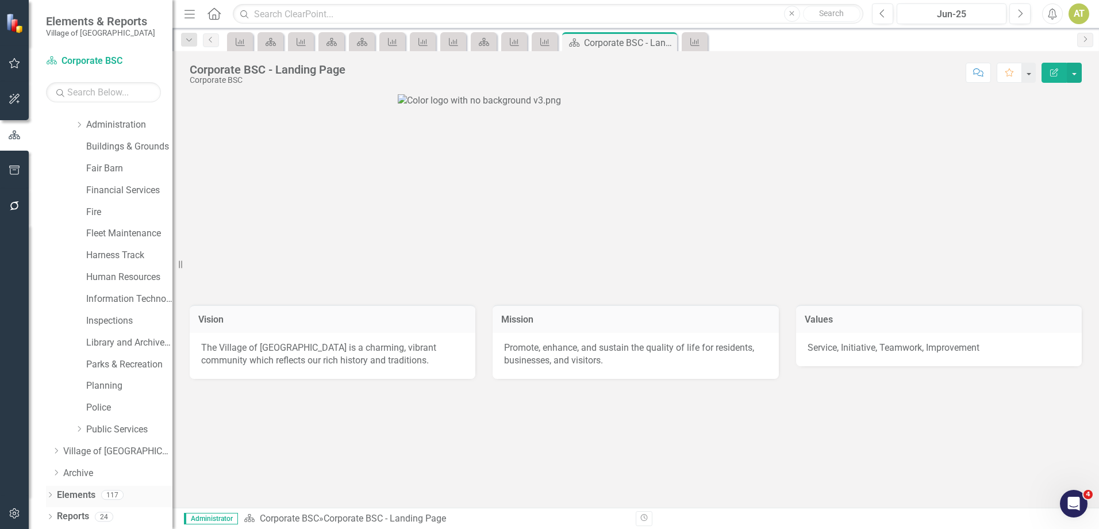
click at [71, 493] on link "Elements" at bounding box center [76, 495] width 39 height 13
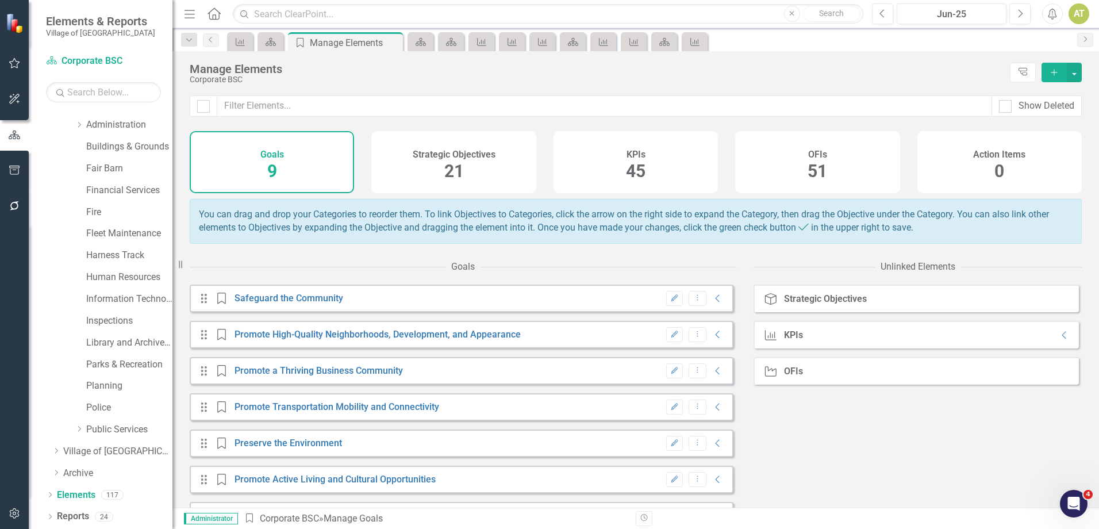
click at [601, 155] on div "KPIs 45" at bounding box center [636, 162] width 164 height 62
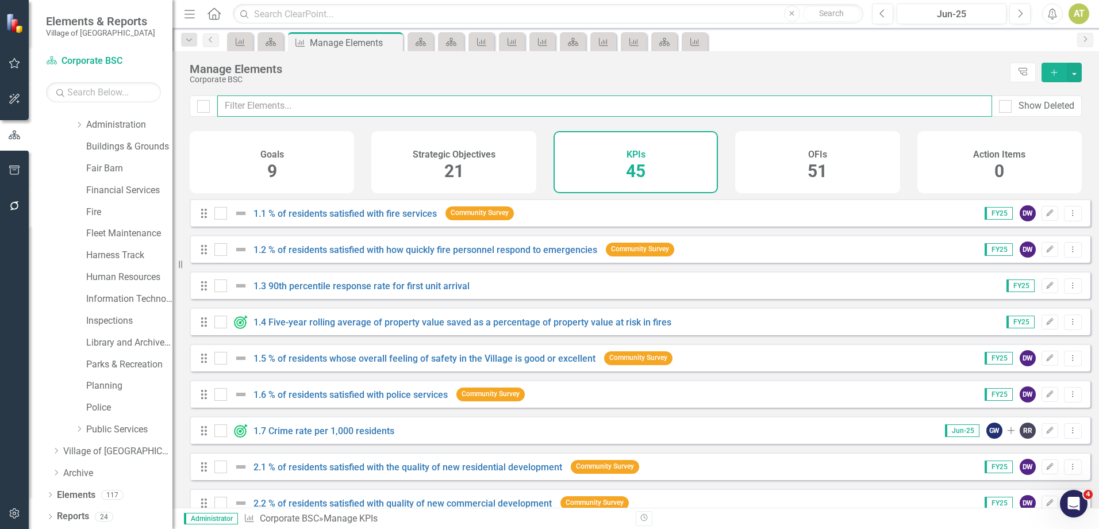
click at [464, 104] on input "text" at bounding box center [604, 105] width 775 height 21
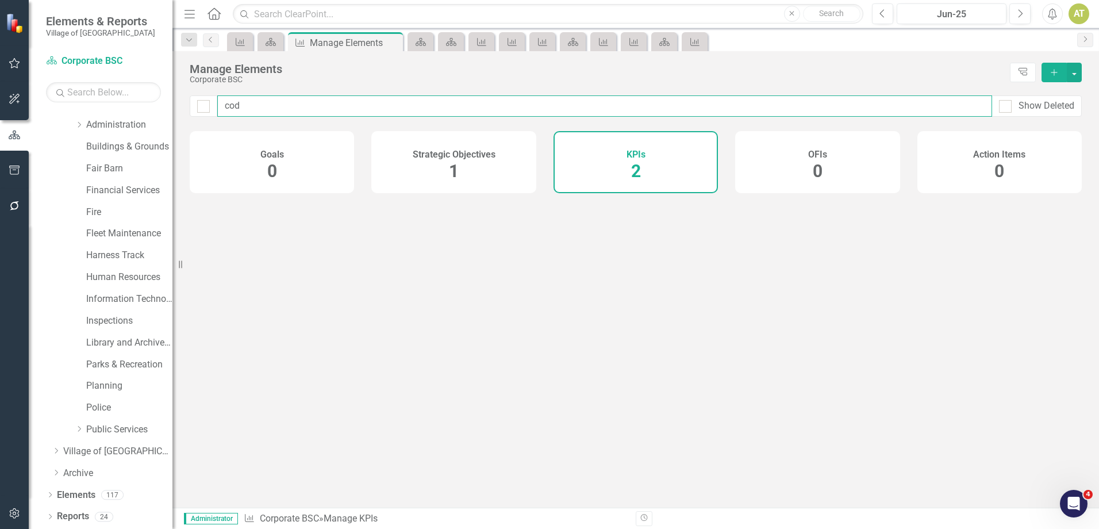
type input "code"
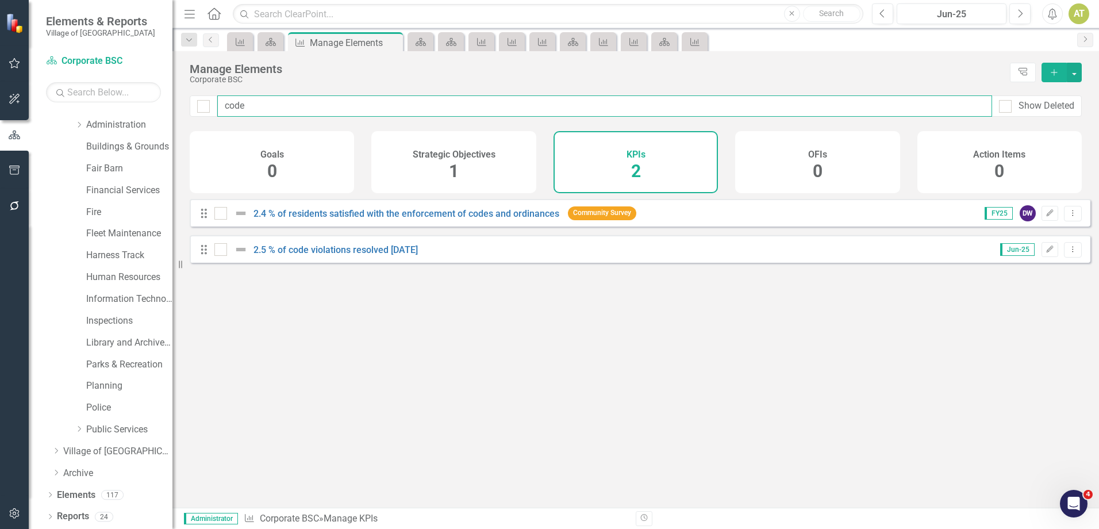
checkbox input "false"
type input "code"
click at [354, 254] on link "2.5 % of code violations resolved [DATE]" at bounding box center [335, 249] width 164 height 11
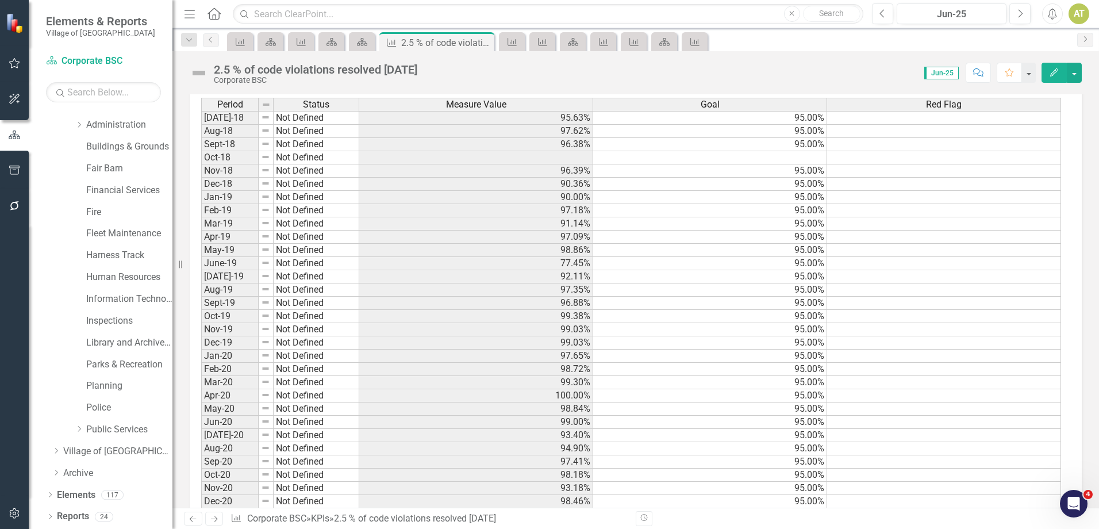
scroll to position [293, 0]
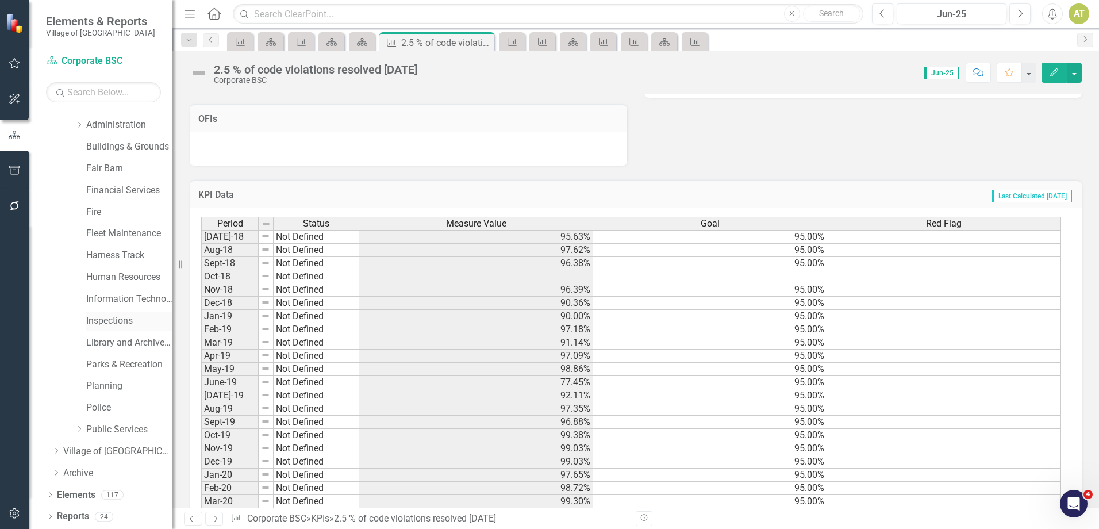
click at [120, 321] on link "Inspections" at bounding box center [129, 320] width 86 height 13
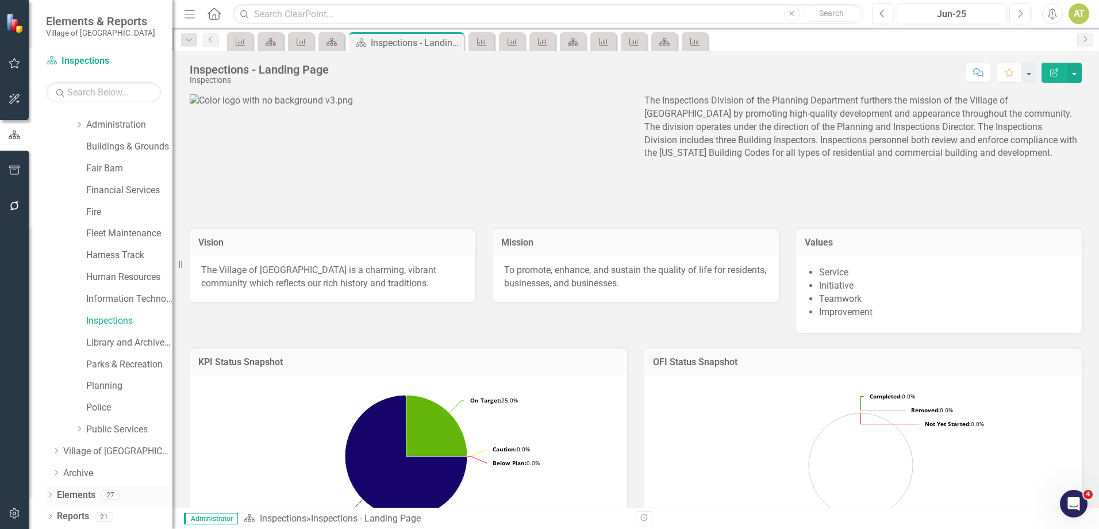
click at [94, 496] on link "Elements" at bounding box center [76, 495] width 39 height 13
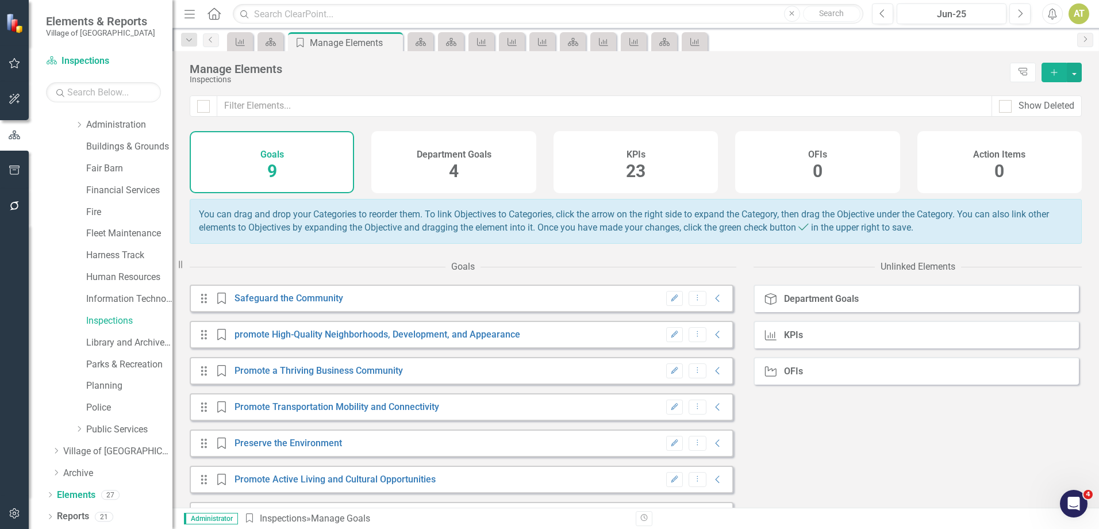
click at [628, 120] on div "Show Deleted" at bounding box center [635, 113] width 927 height 36
click at [631, 133] on div "KPIs 23" at bounding box center [636, 162] width 164 height 62
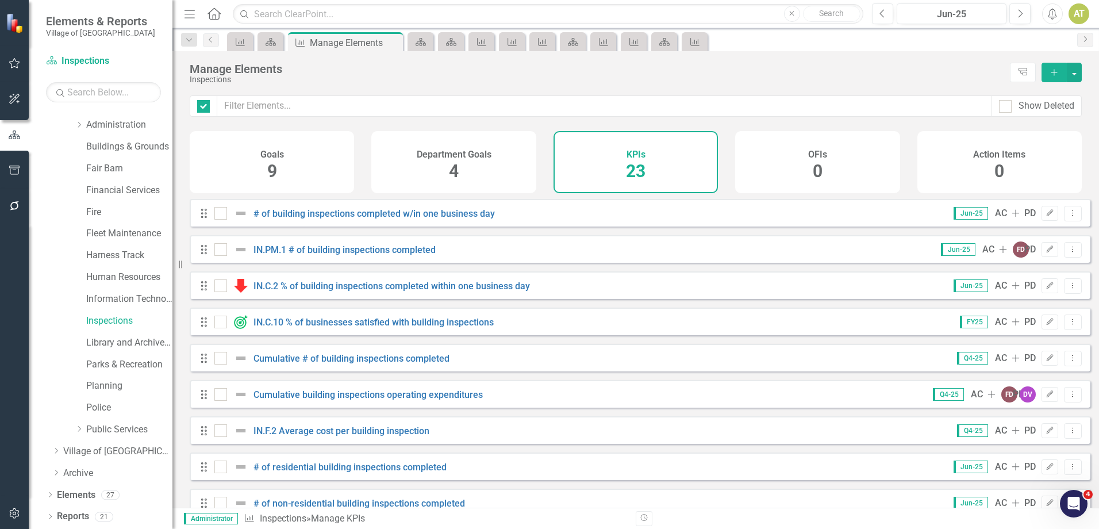
checkbox input "false"
click at [641, 152] on h4 "KPIs" at bounding box center [636, 154] width 19 height 10
click at [422, 95] on input "text" at bounding box center [604, 105] width 775 height 21
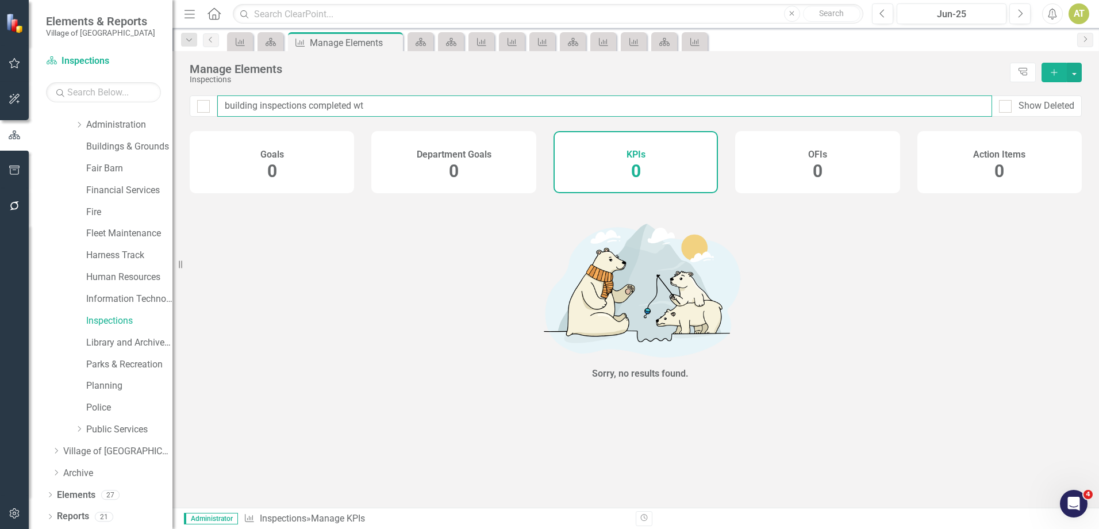
type input "building inspections completed w"
checkbox input "false"
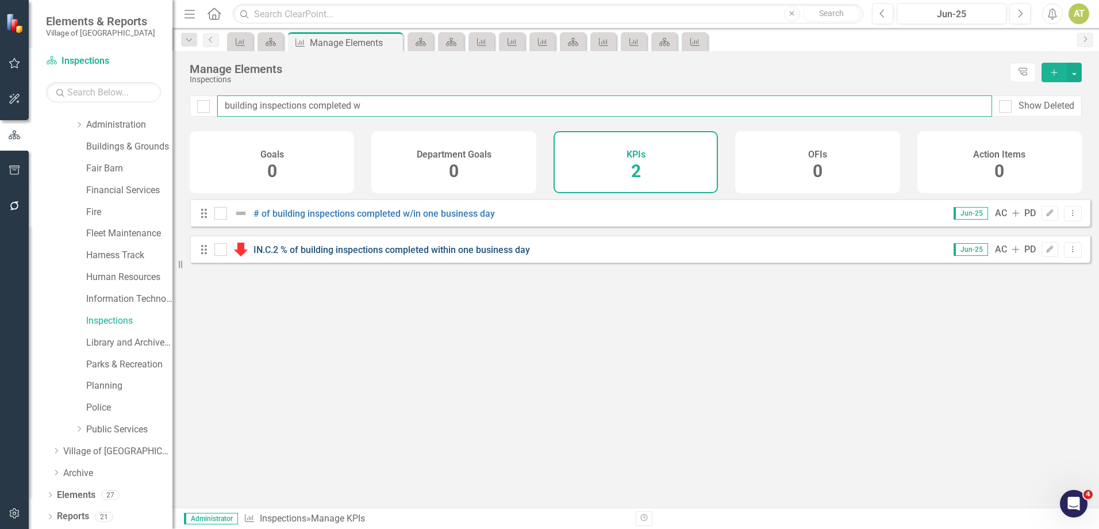
type input "building inspections completed w"
click at [413, 255] on link "IN.C.2 % of building inspections completed within one business day" at bounding box center [391, 249] width 276 height 11
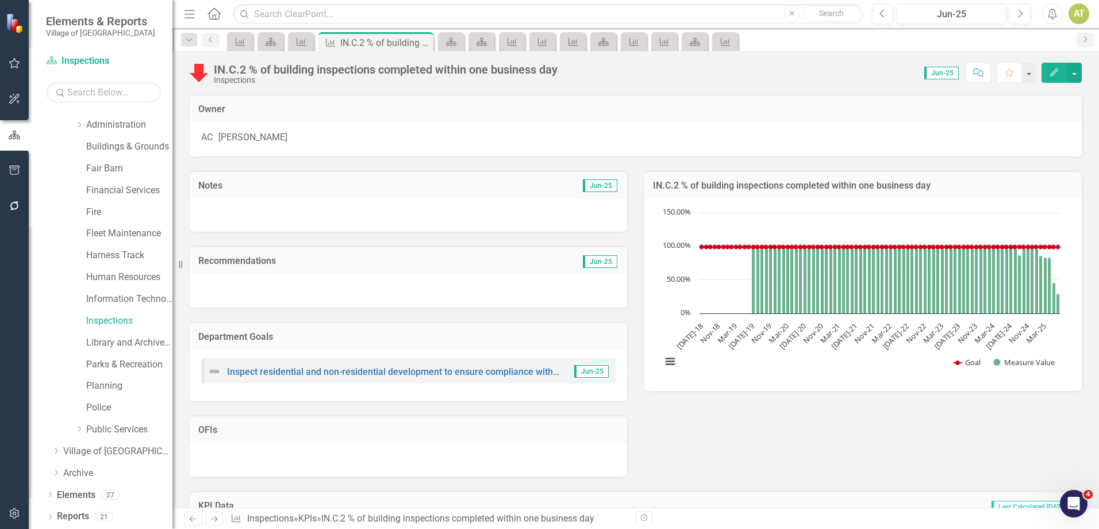
scroll to position [1175, 0]
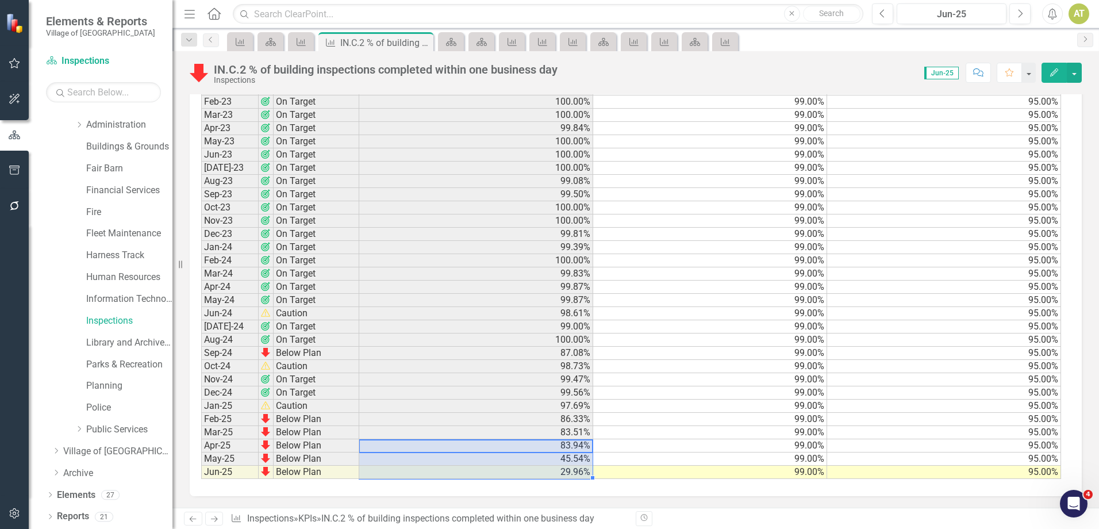
drag, startPoint x: 555, startPoint y: 446, endPoint x: 561, endPoint y: 472, distance: 27.2
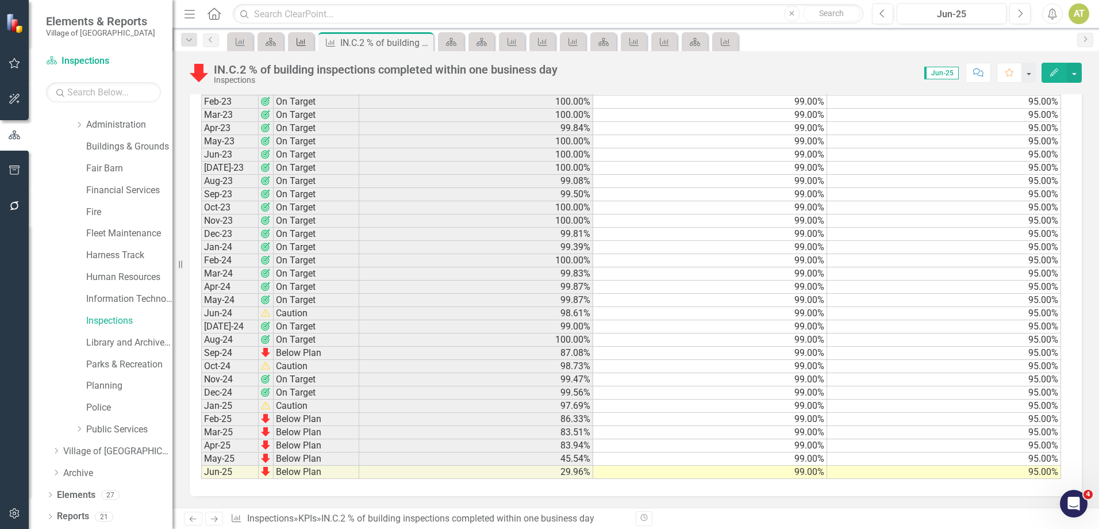
click at [310, 39] on link "KPI" at bounding box center [301, 41] width 20 height 14
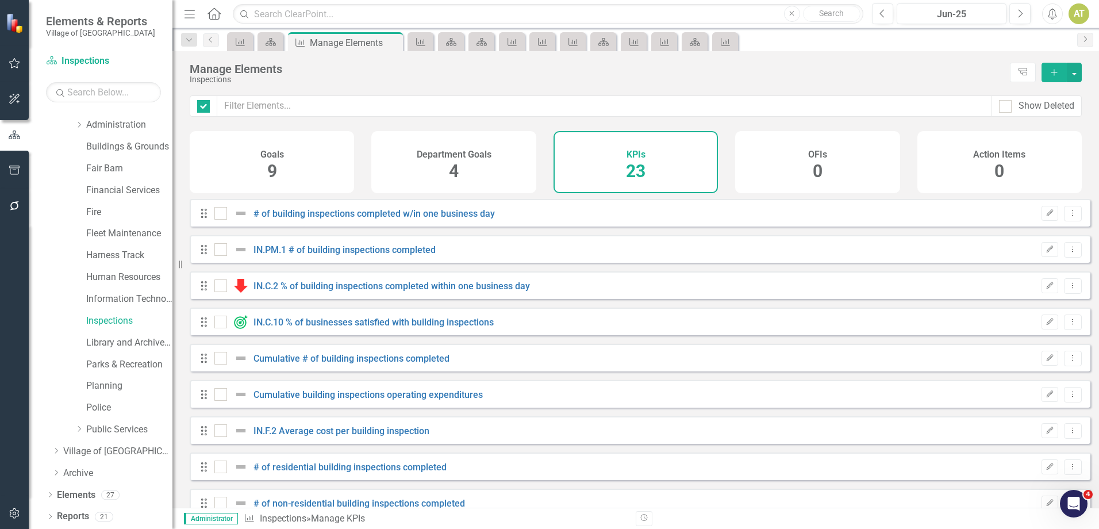
checkbox input "false"
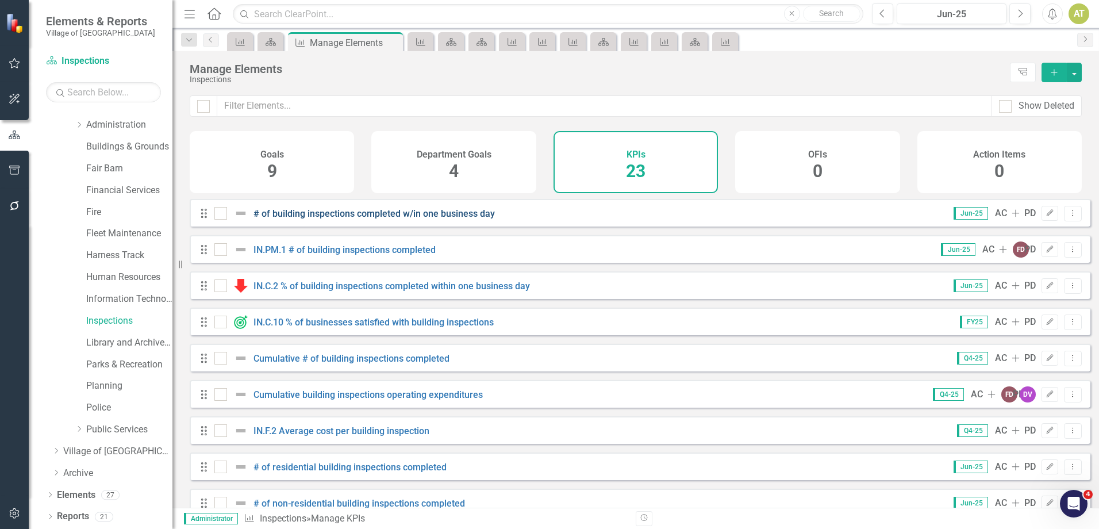
click at [373, 219] on link "# of building inspections completed w/in one business day" at bounding box center [373, 213] width 241 height 11
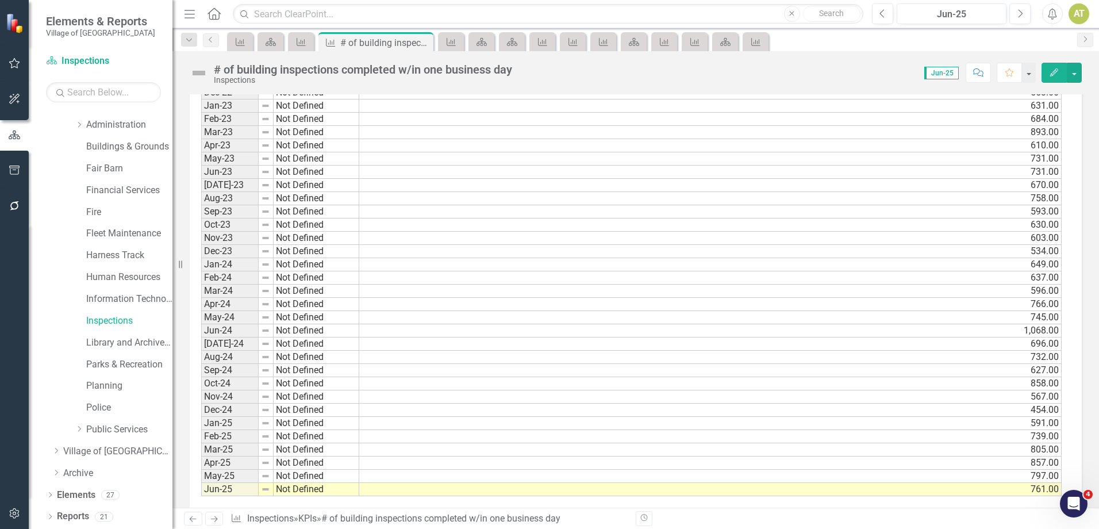
scroll to position [1090, 0]
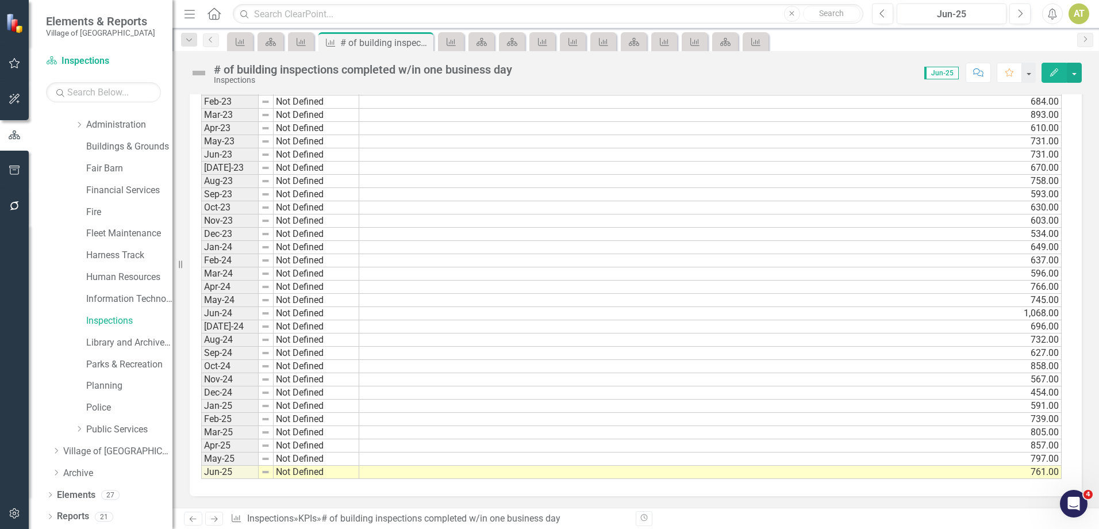
click at [209, 517] on link "Next" at bounding box center [214, 519] width 18 height 14
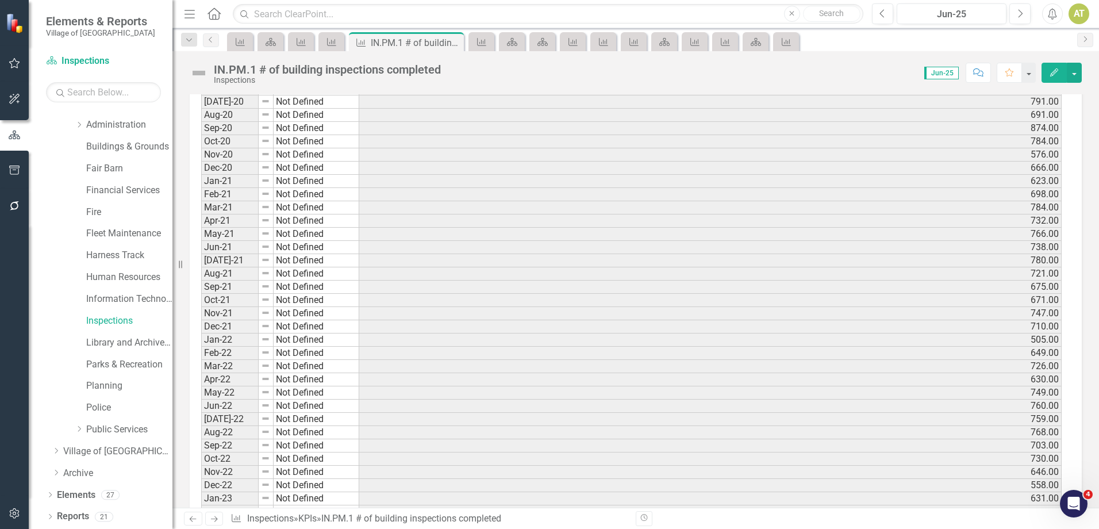
scroll to position [1175, 0]
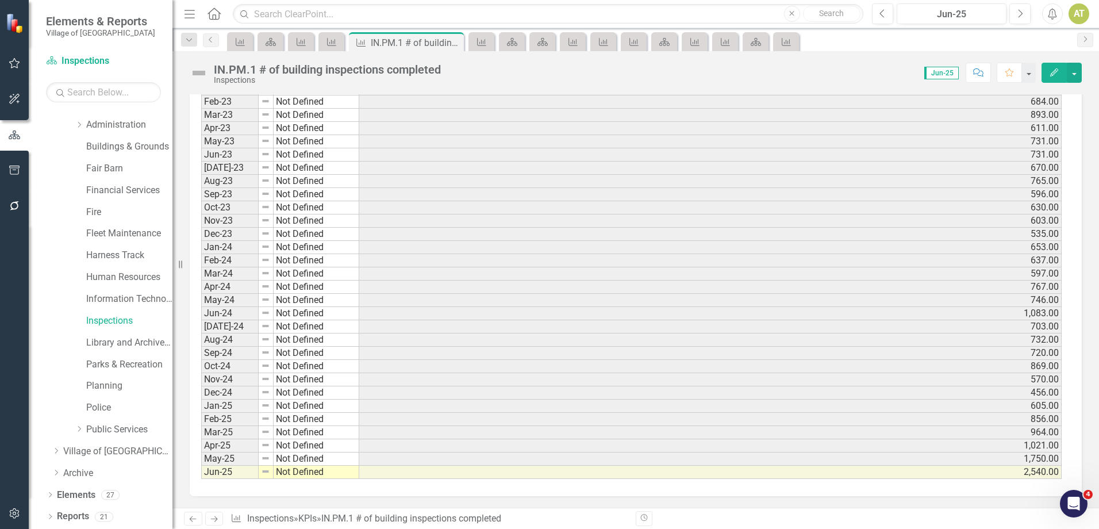
click at [1057, 72] on icon "Edit" at bounding box center [1054, 72] width 10 height 8
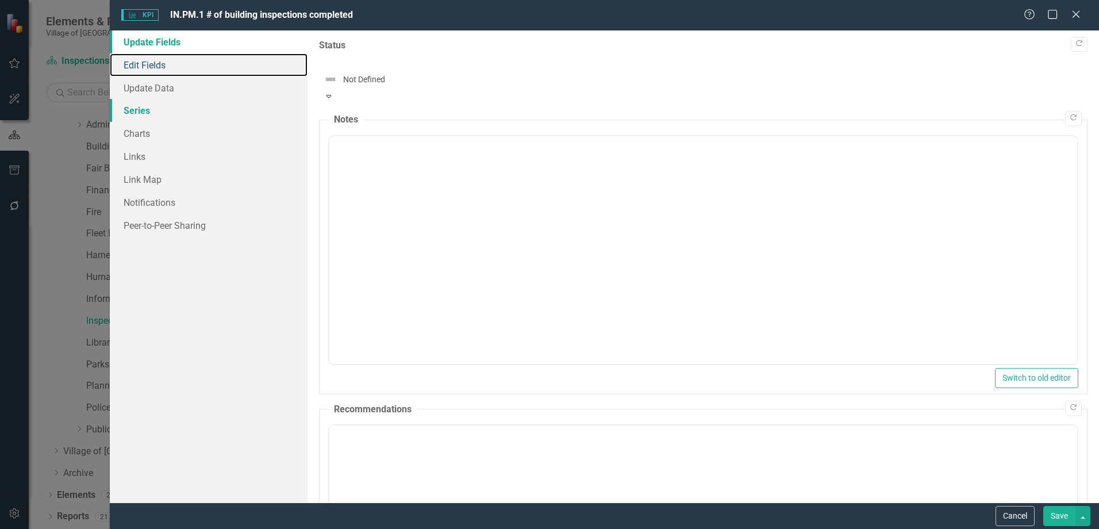
drag, startPoint x: 167, startPoint y: 75, endPoint x: 151, endPoint y: 119, distance: 47.1
click at [167, 75] on link "Edit Fields" at bounding box center [209, 64] width 198 height 23
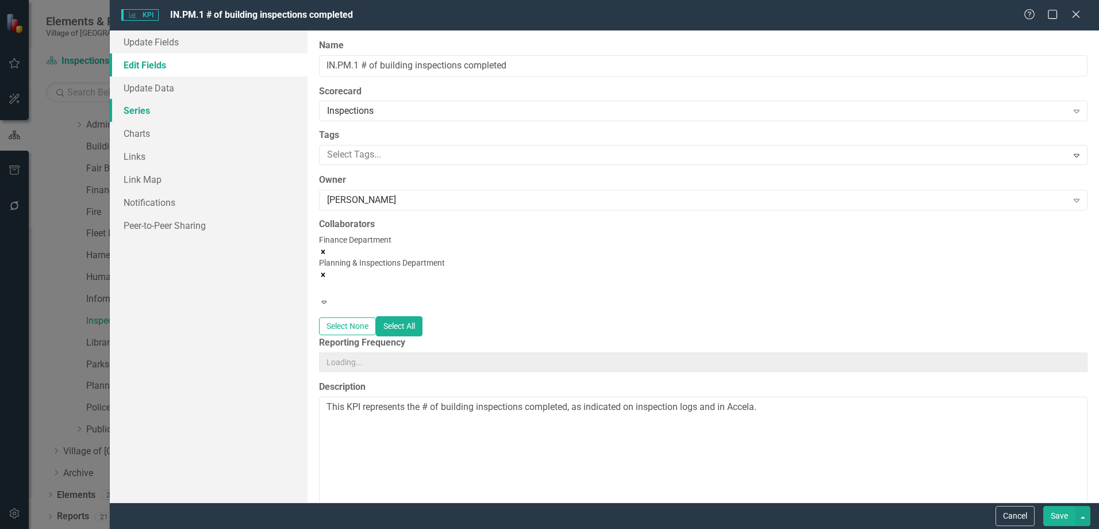
click at [148, 121] on link "Series" at bounding box center [209, 110] width 198 height 23
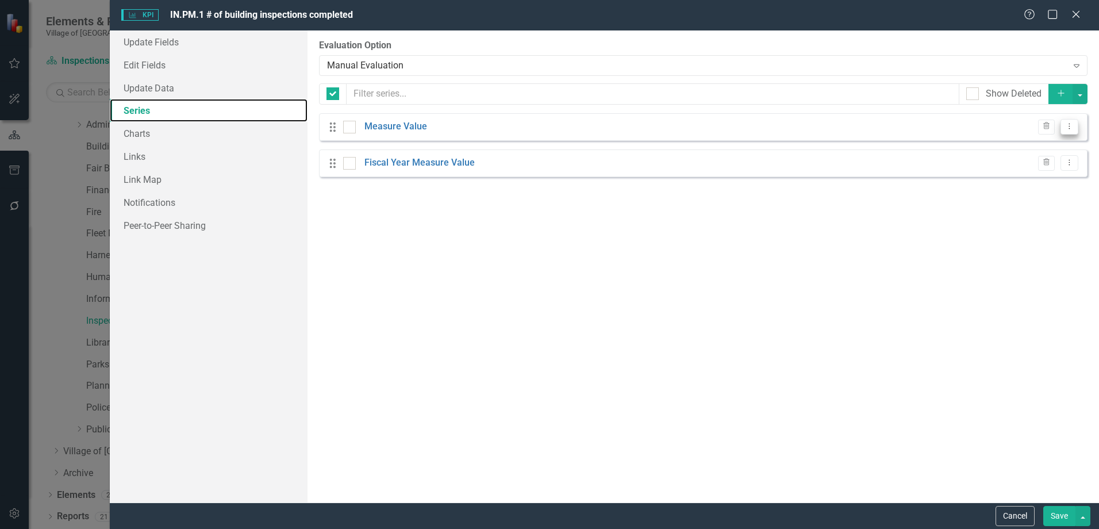
checkbox input "false"
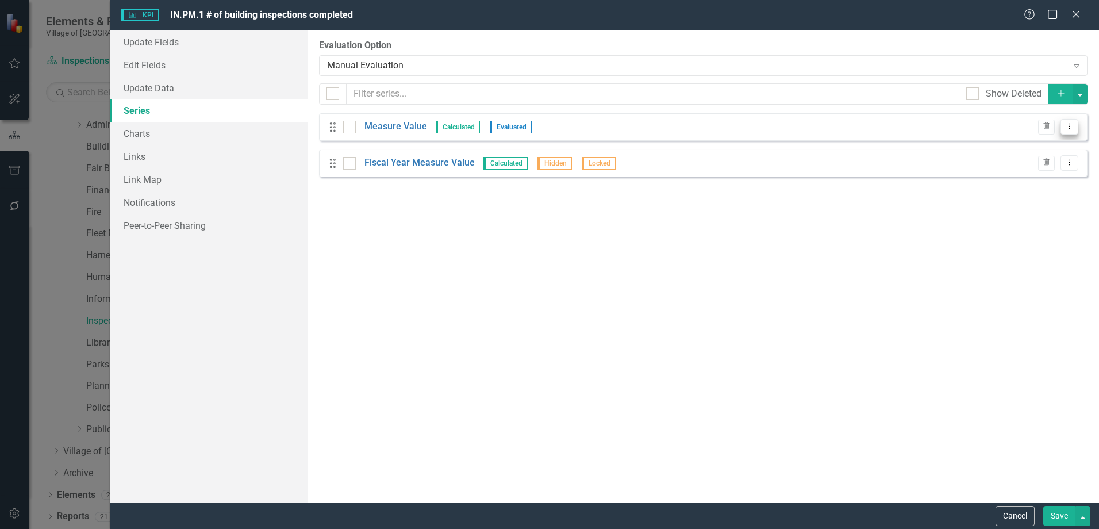
click at [1077, 125] on button "Dropdown Menu" at bounding box center [1070, 127] width 18 height 16
click at [1064, 148] on link "Edit Edit Measure Series" at bounding box center [1012, 145] width 130 height 21
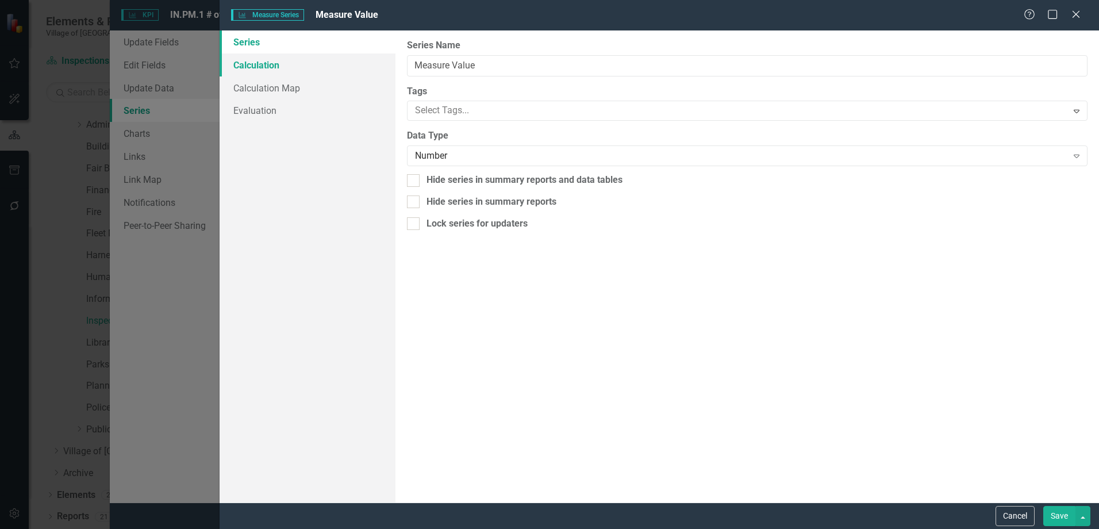
click at [243, 66] on link "Calculation" at bounding box center [308, 64] width 176 height 23
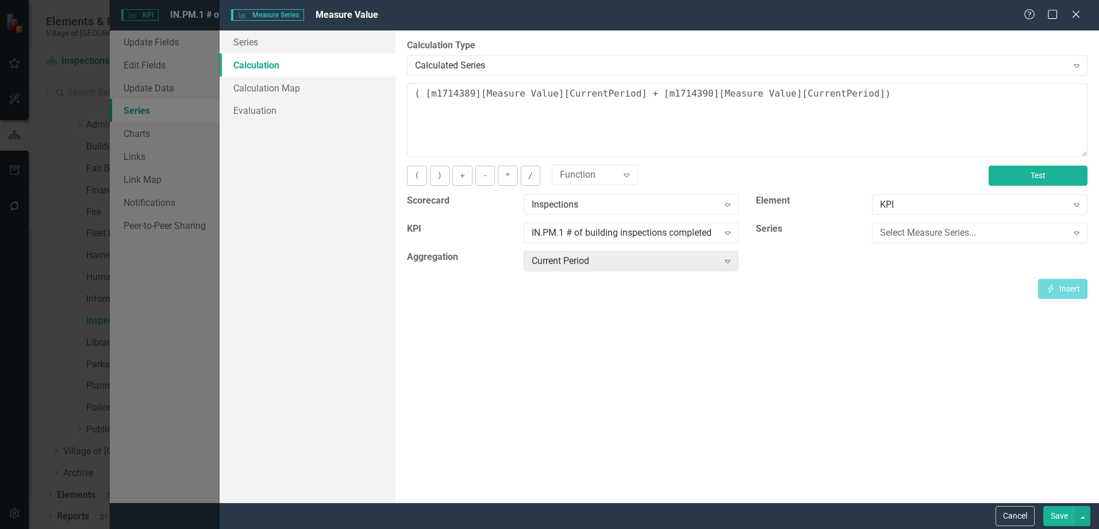
click at [1047, 171] on button "Test" at bounding box center [1038, 176] width 99 height 20
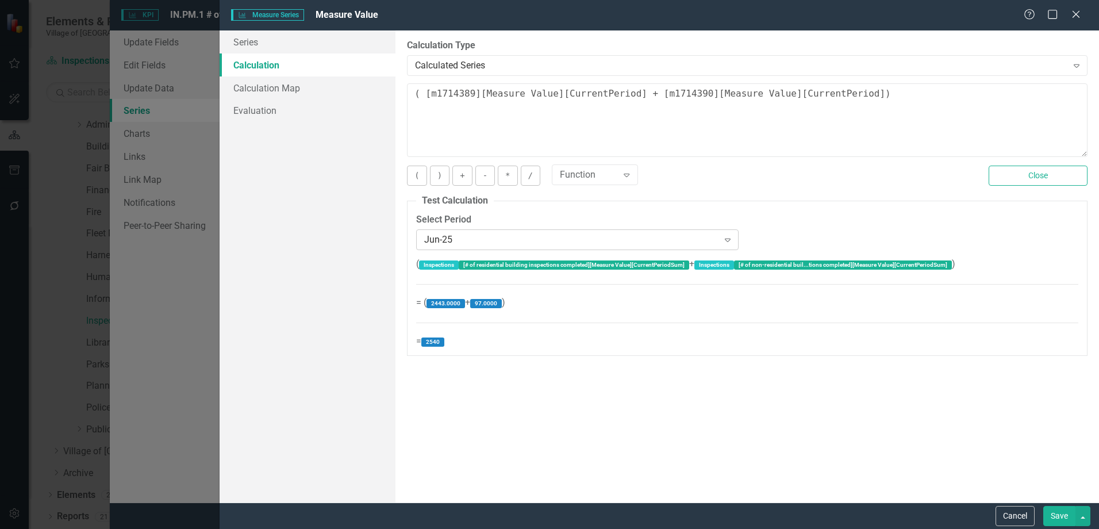
click at [499, 235] on div "Jun-25" at bounding box center [571, 239] width 294 height 13
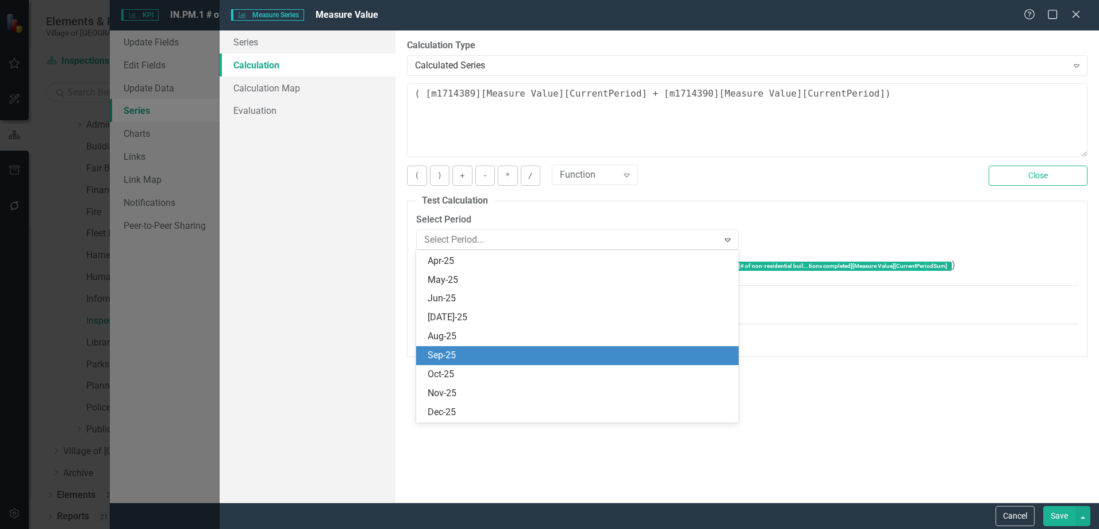
scroll to position [1509, 0]
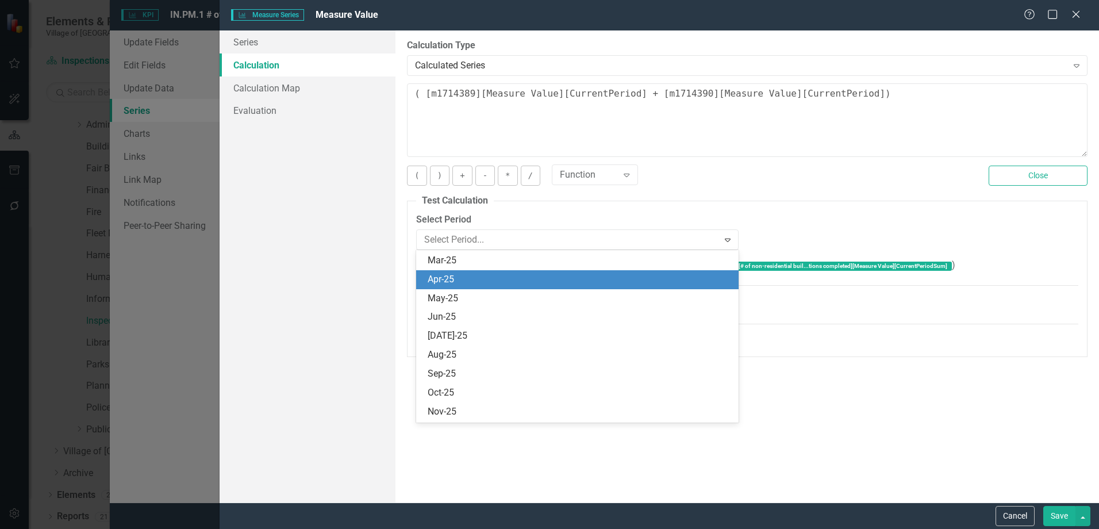
click at [467, 280] on div "Apr-25" at bounding box center [580, 279] width 304 height 13
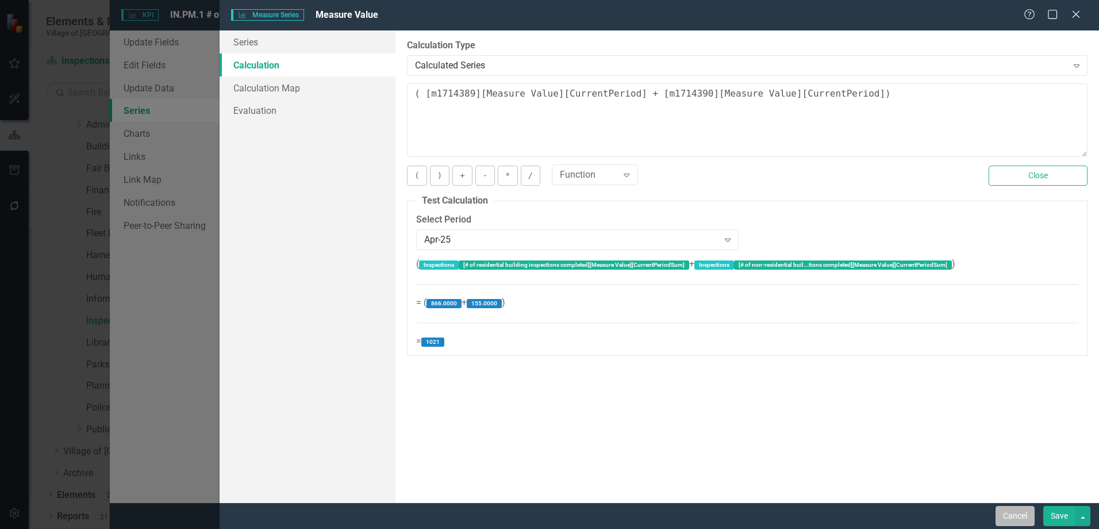
click at [1017, 510] on button "Cancel" at bounding box center [1015, 516] width 39 height 20
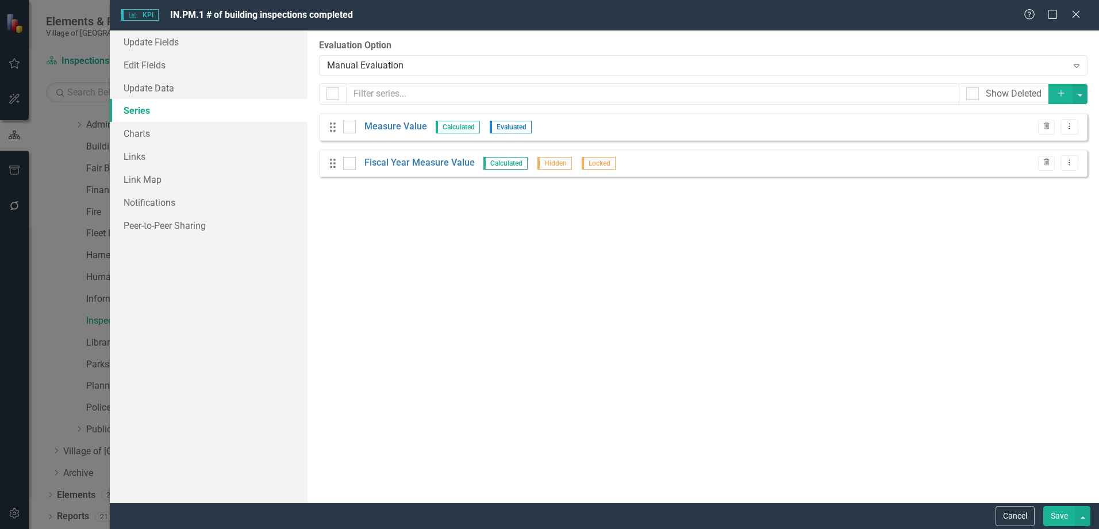
click at [1017, 510] on button "Cancel" at bounding box center [1015, 516] width 39 height 20
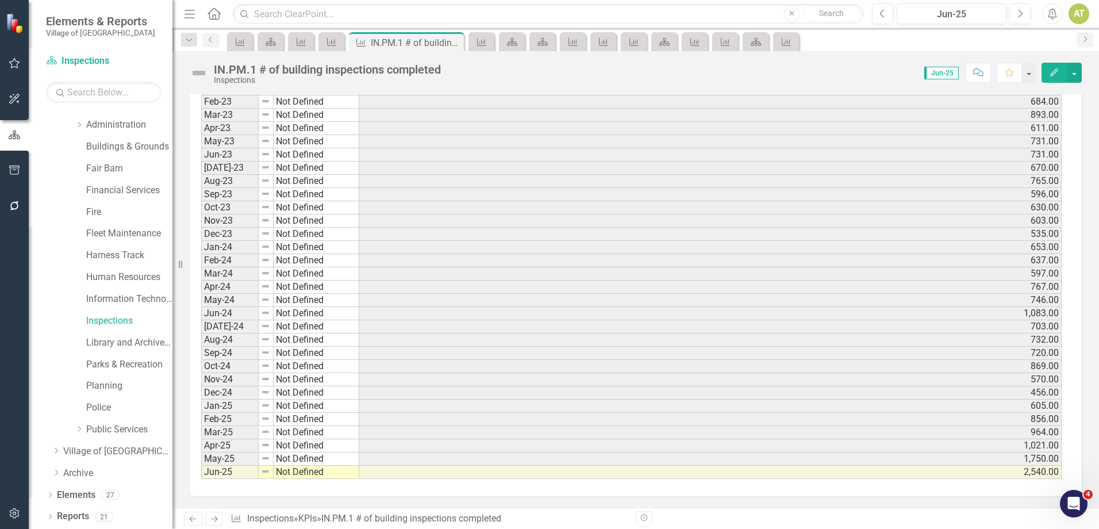
click at [197, 520] on icon "Previous" at bounding box center [193, 518] width 10 height 7
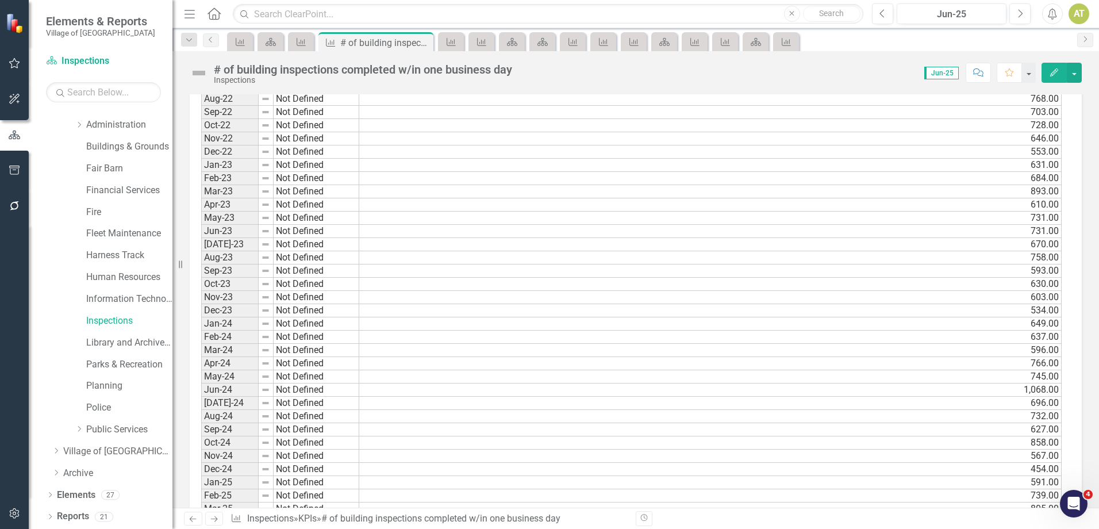
scroll to position [1090, 0]
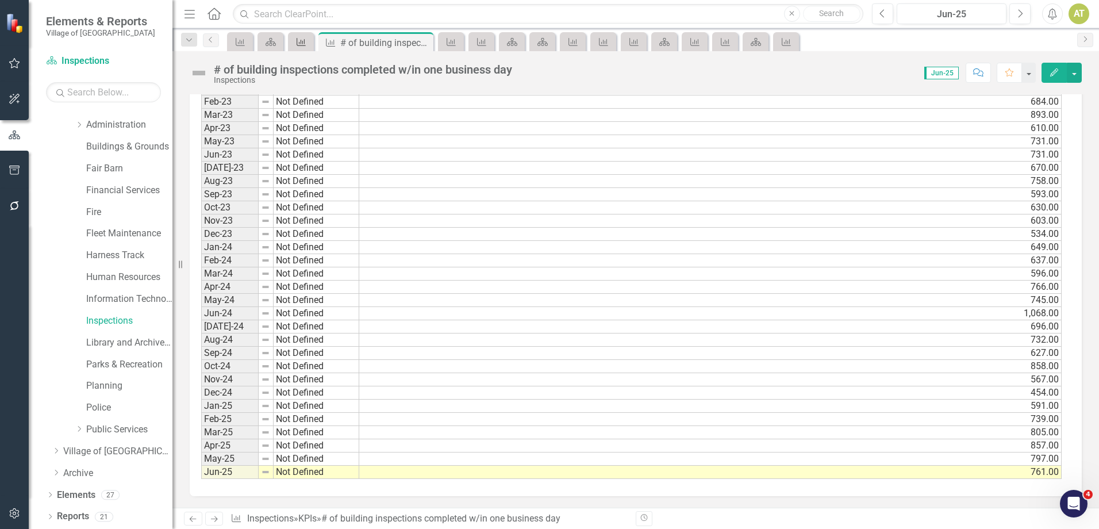
click at [296, 45] on icon "KPI" at bounding box center [300, 41] width 11 height 9
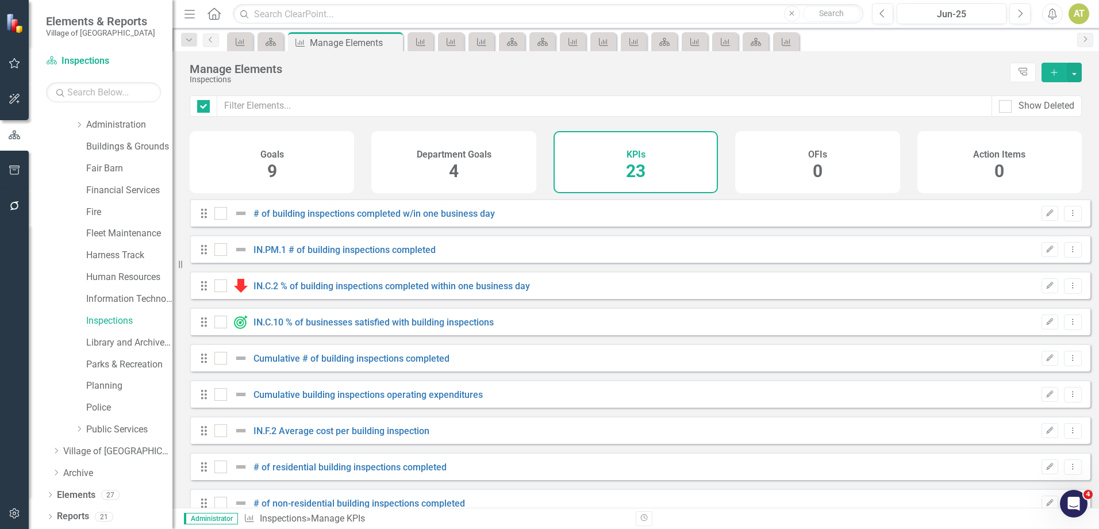
checkbox input "false"
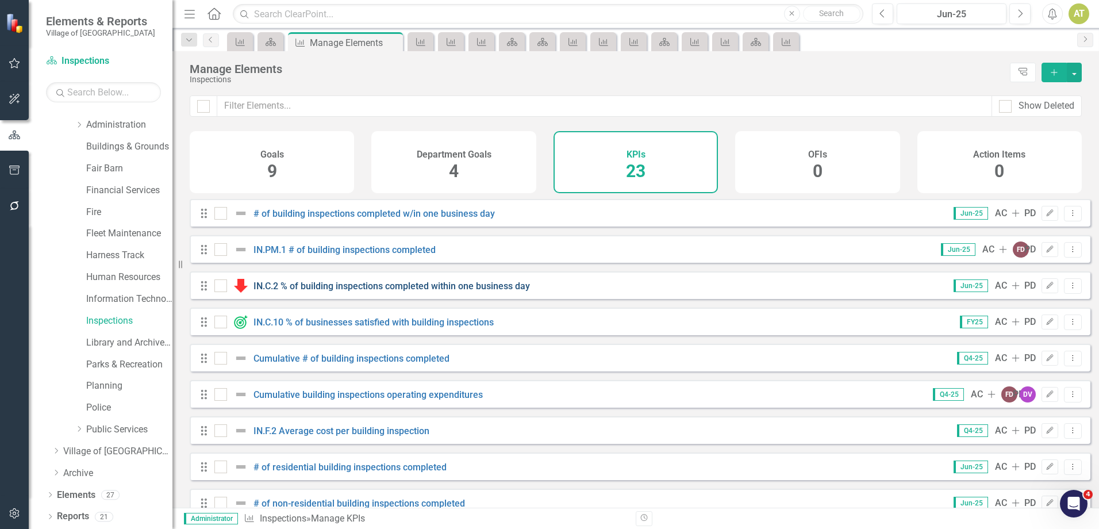
click at [418, 291] on link "IN.C.2 % of building inspections completed within one business day" at bounding box center [391, 286] width 276 height 11
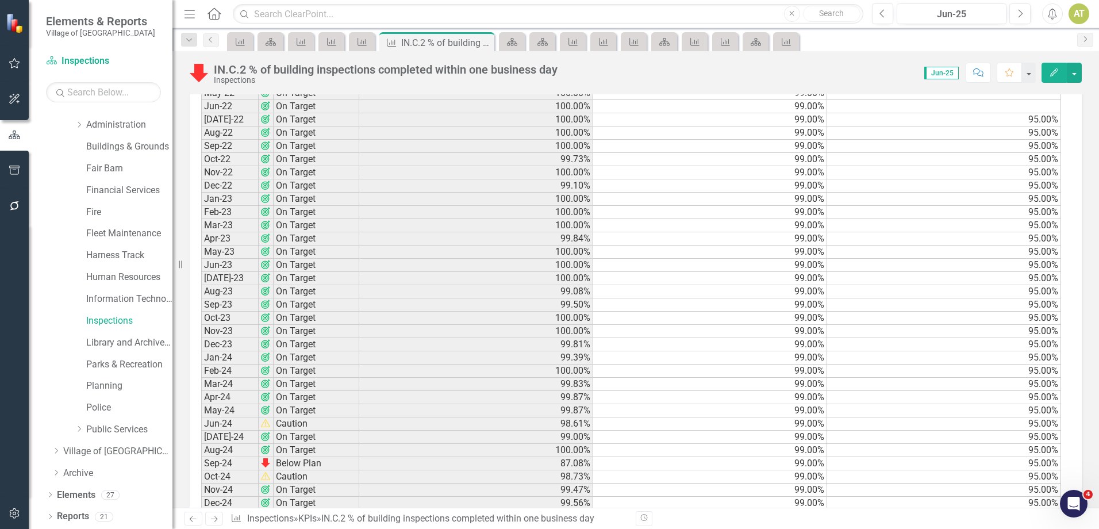
scroll to position [1175, 0]
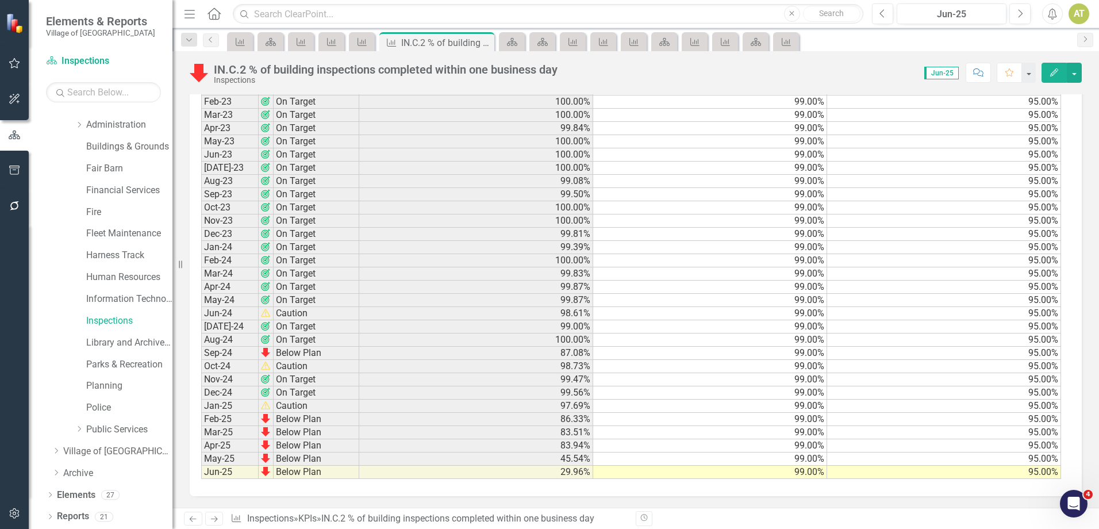
click at [1048, 75] on button "Edit" at bounding box center [1054, 73] width 25 height 20
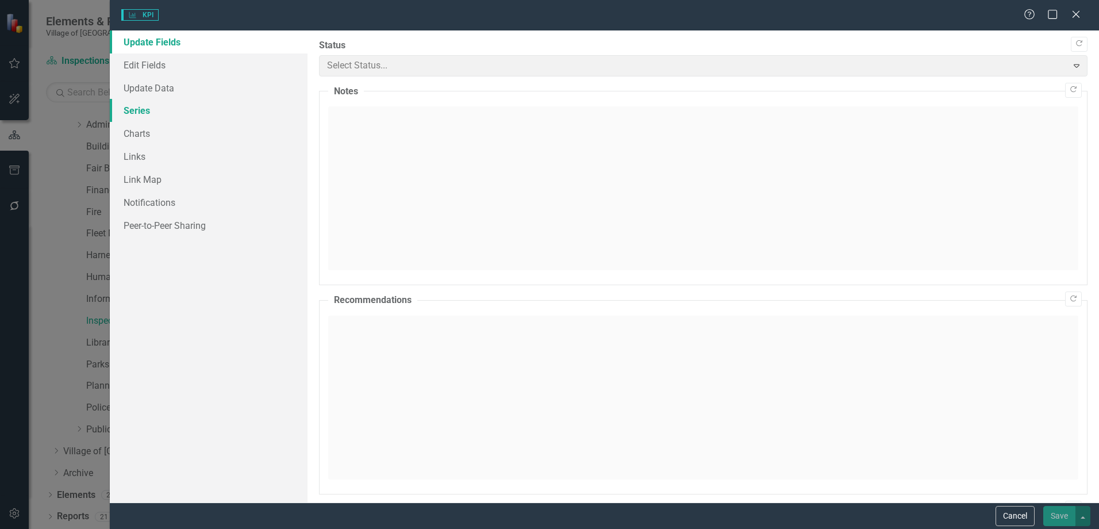
click at [149, 108] on link "Series" at bounding box center [209, 110] width 198 height 23
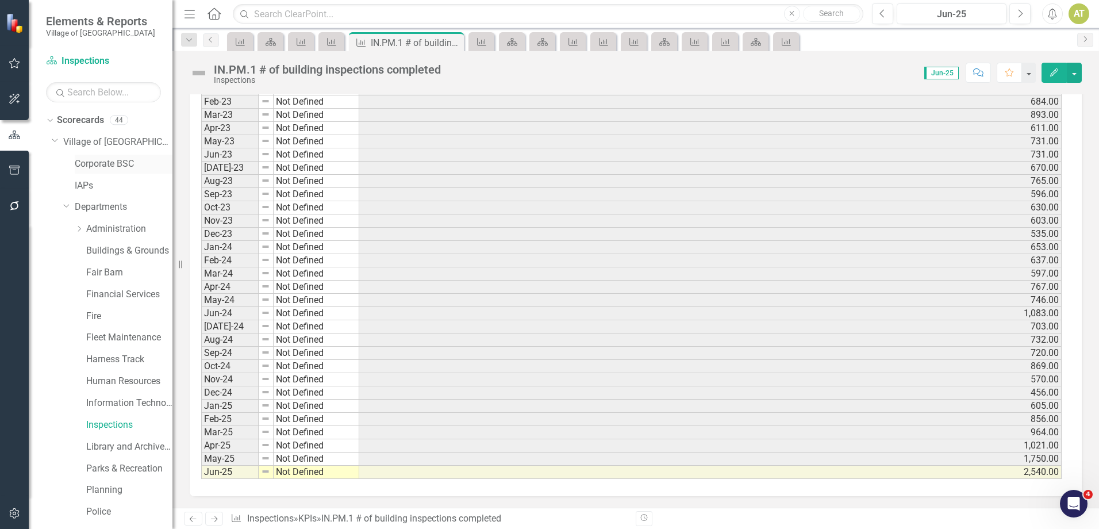
click at [107, 160] on link "Corporate BSC" at bounding box center [124, 163] width 98 height 13
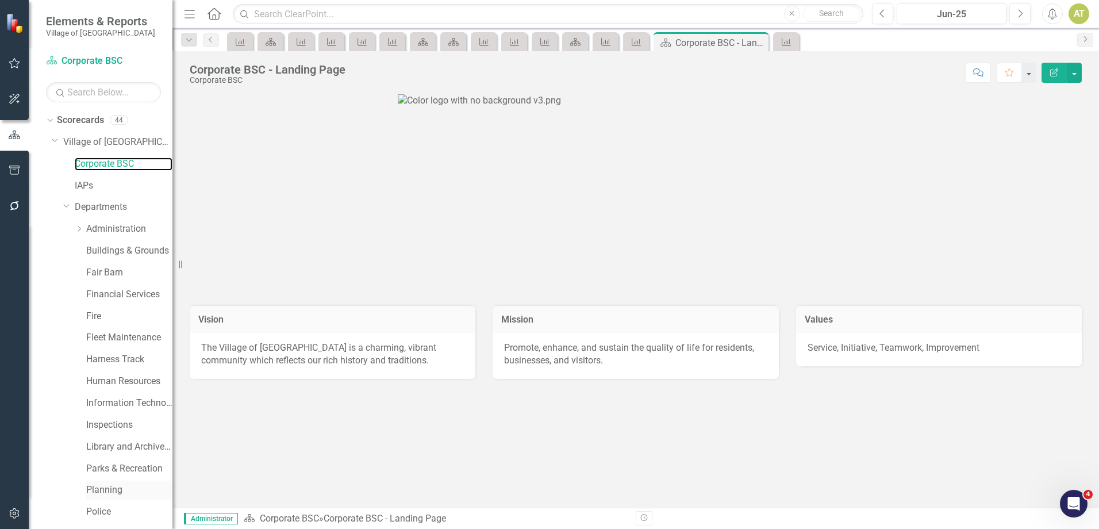
scroll to position [104, 0]
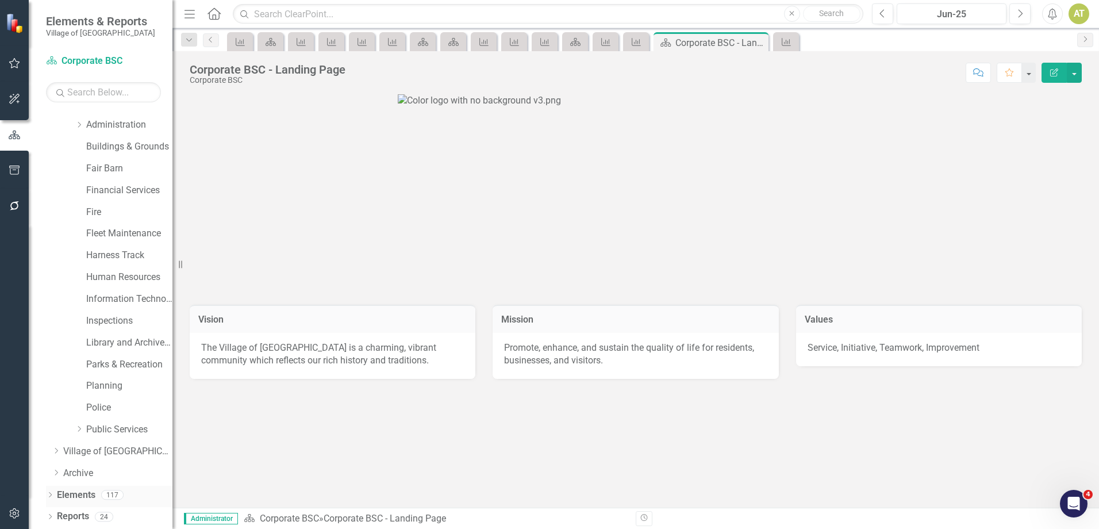
click at [89, 493] on link "Elements" at bounding box center [76, 495] width 39 height 13
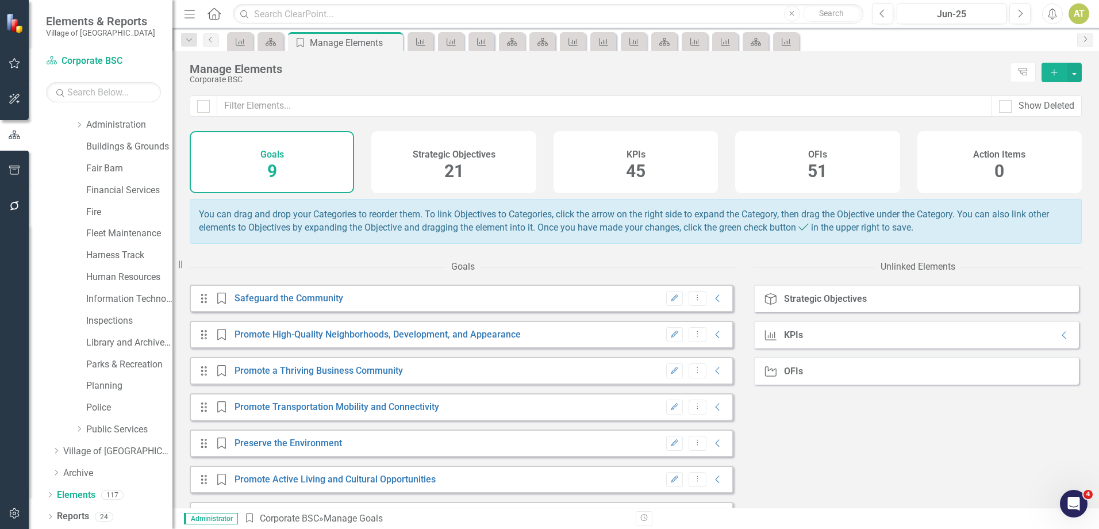
click at [606, 161] on div "KPIs 45" at bounding box center [636, 162] width 164 height 62
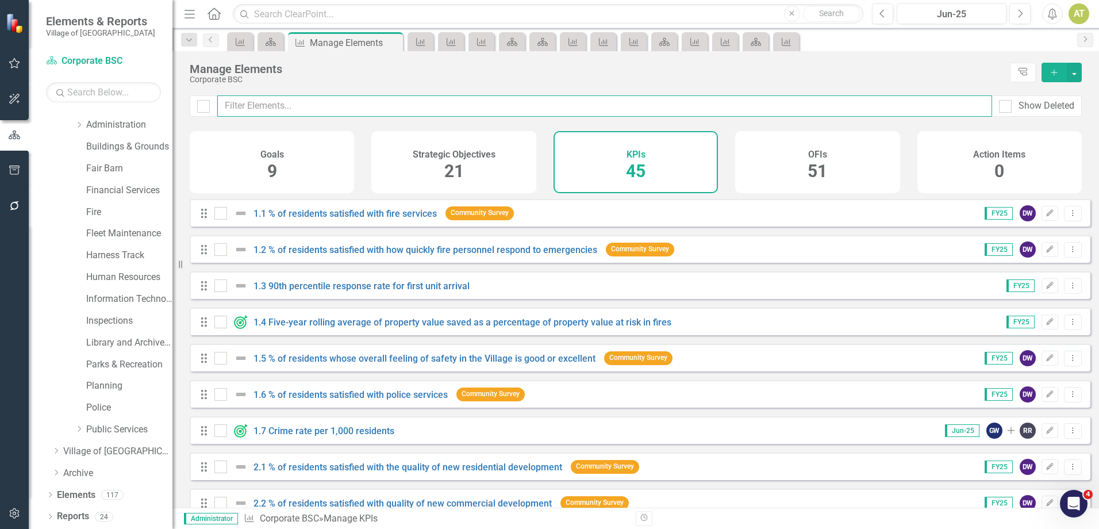
click at [429, 102] on input "text" at bounding box center [604, 105] width 775 height 21
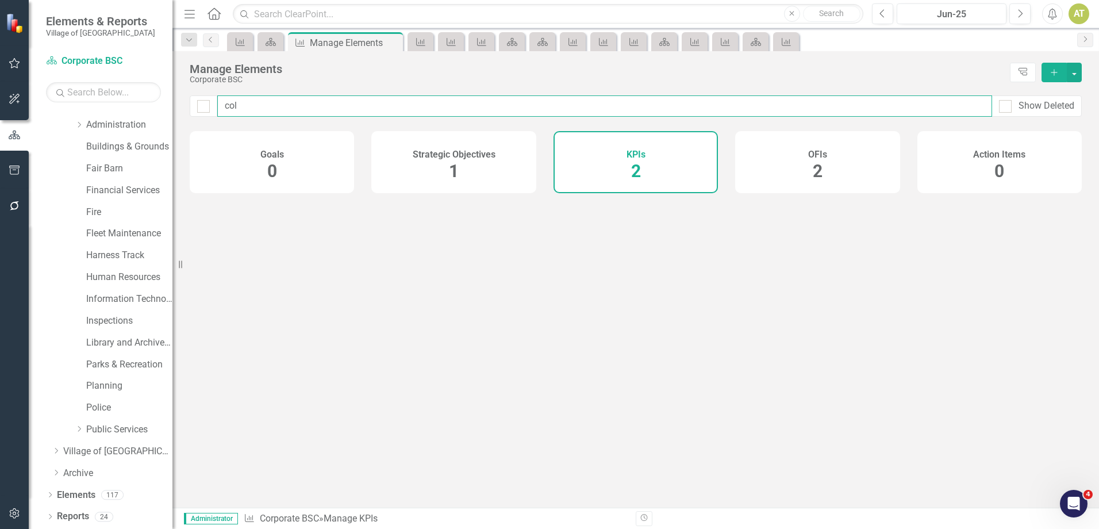
type input "coll"
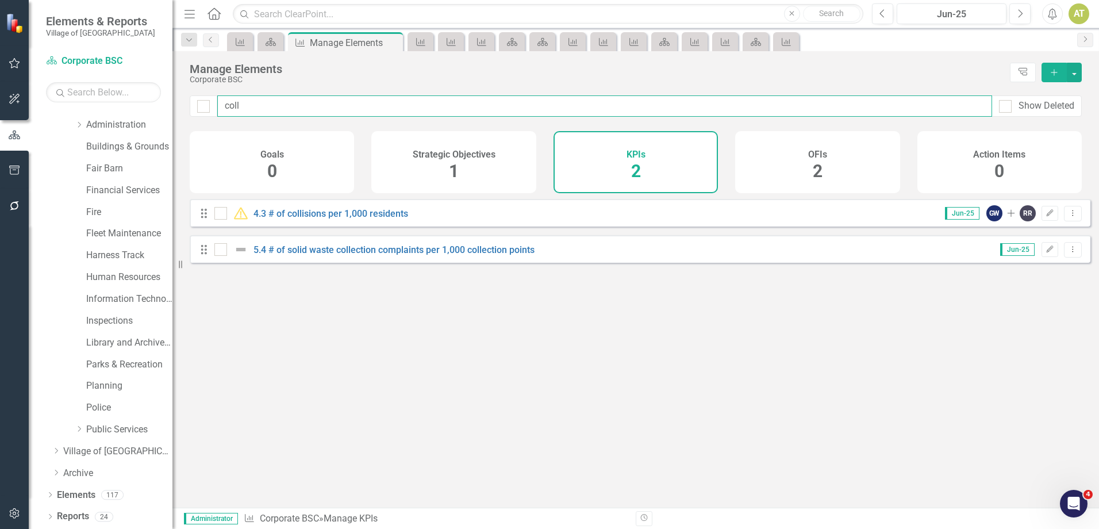
checkbox input "false"
type input "coll"
click at [356, 219] on link "4.3 # of collisions per 1,000 residents" at bounding box center [330, 213] width 155 height 11
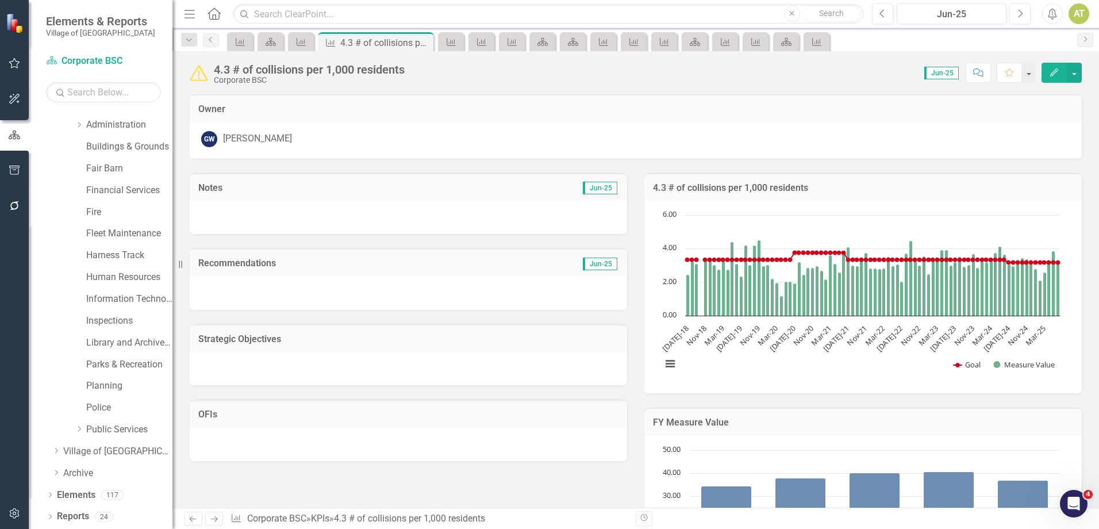
scroll to position [1324, 0]
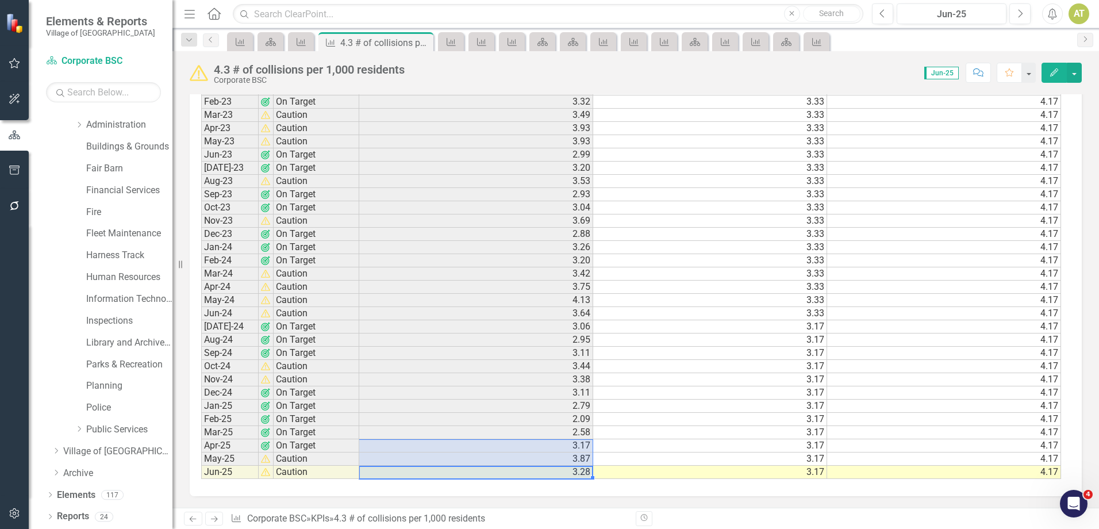
drag, startPoint x: 559, startPoint y: 472, endPoint x: 558, endPoint y: 440, distance: 31.6
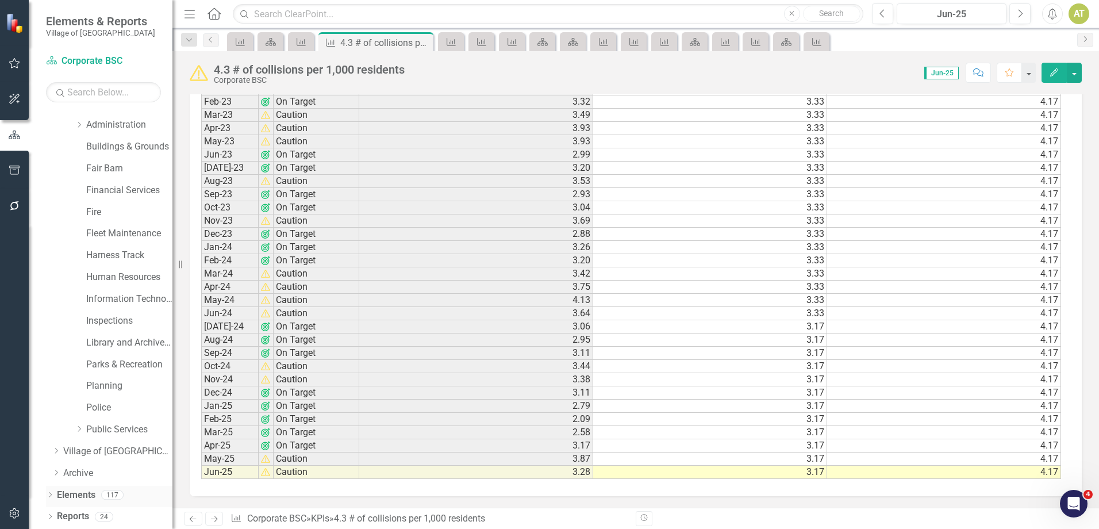
click at [106, 499] on div "117" at bounding box center [112, 495] width 22 height 10
drag, startPoint x: 94, startPoint y: 500, endPoint x: 107, endPoint y: 500, distance: 12.7
click at [94, 500] on link "Elements" at bounding box center [76, 495] width 39 height 13
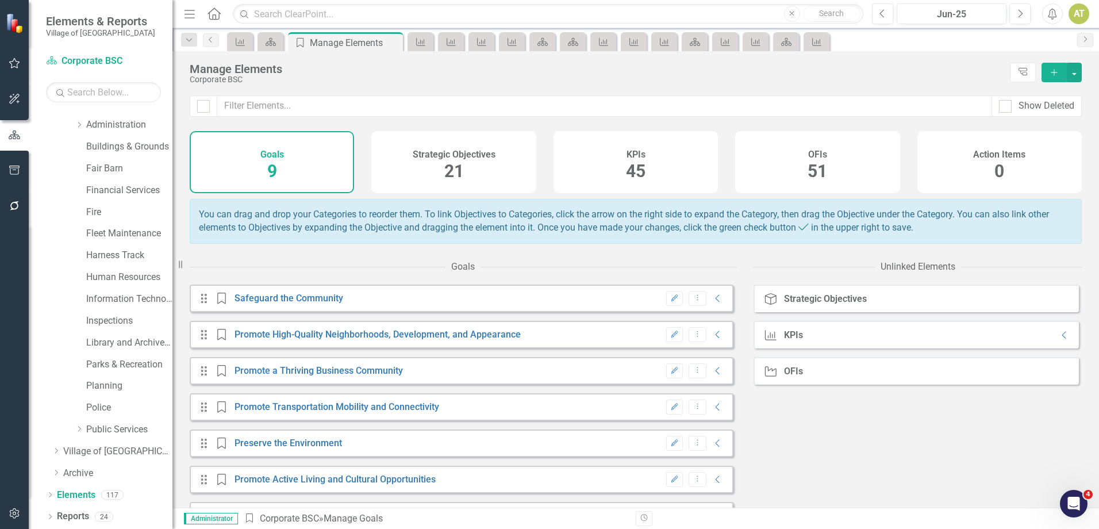
click at [671, 140] on div "KPIs 45" at bounding box center [636, 162] width 164 height 62
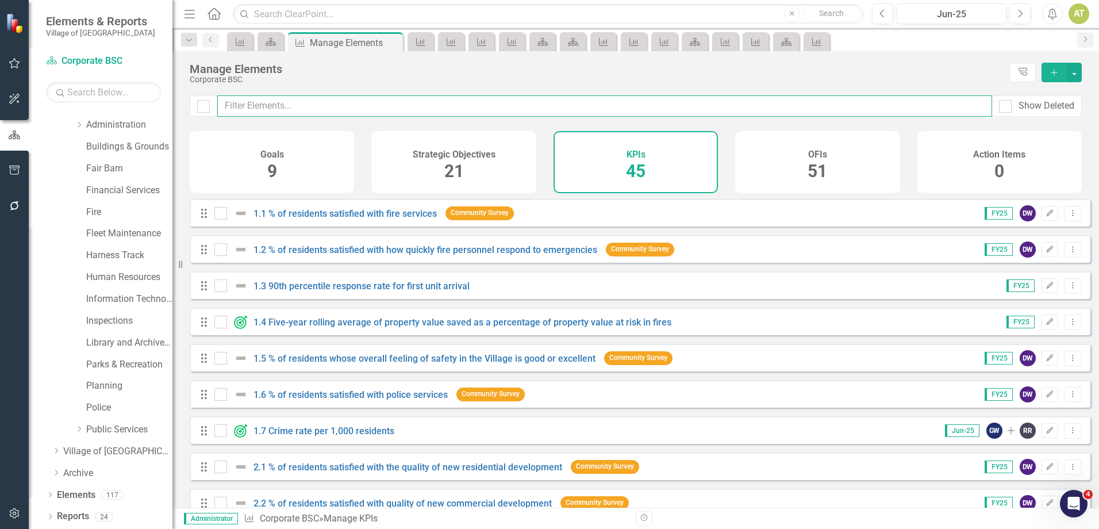
click at [437, 109] on input "text" at bounding box center [604, 105] width 775 height 21
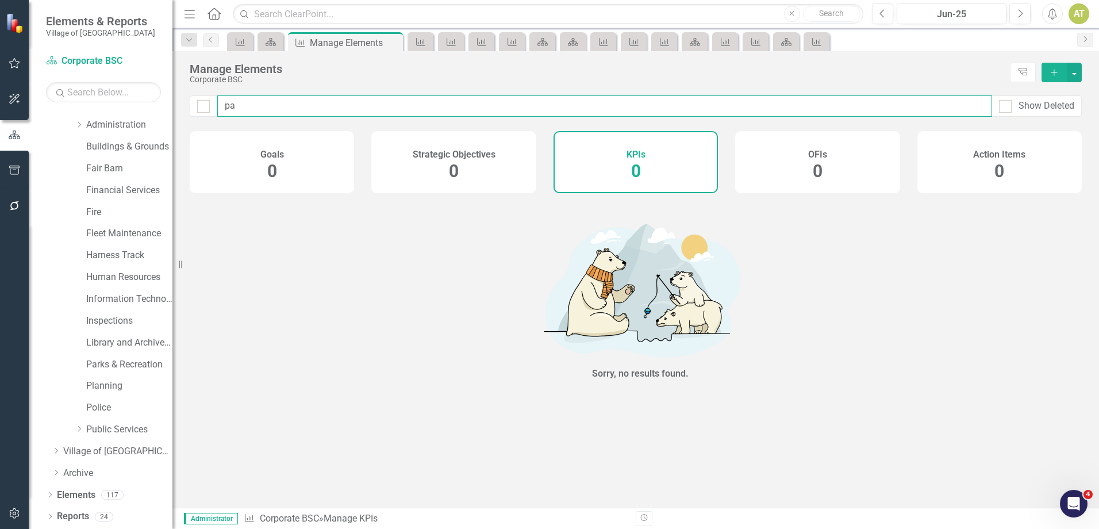
type input "p"
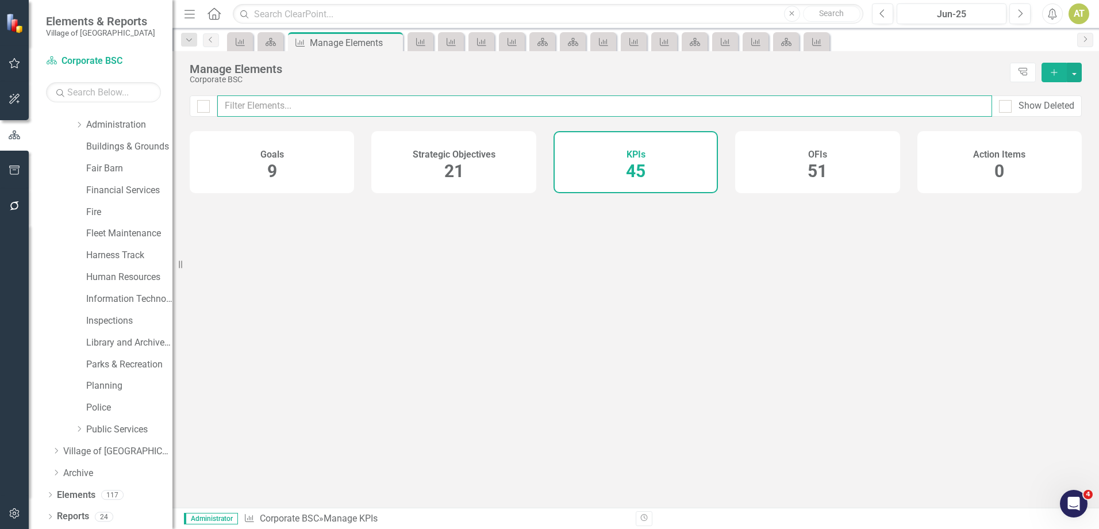
checkbox input "false"
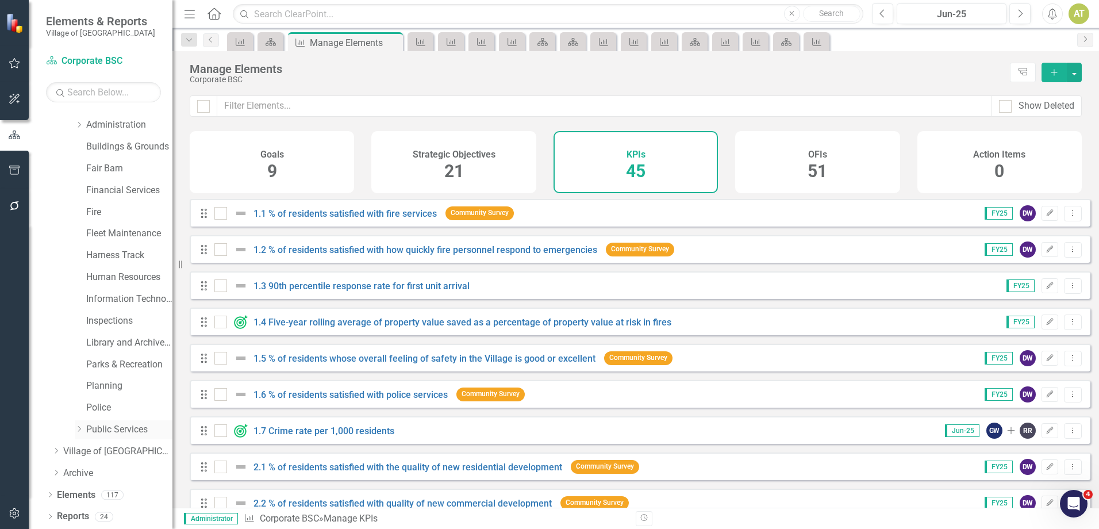
click at [77, 430] on icon "Dropdown" at bounding box center [79, 428] width 9 height 7
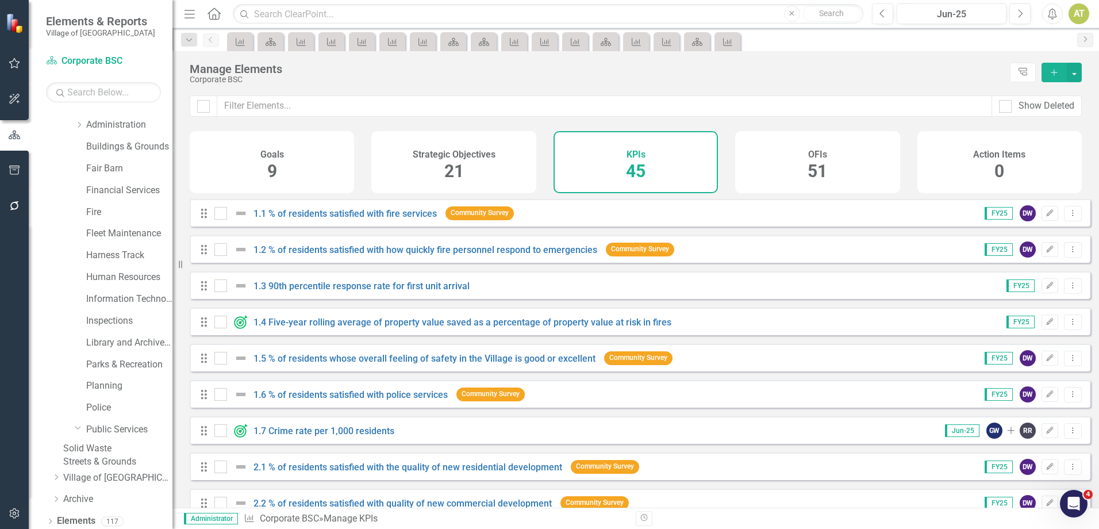
click at [124, 468] on link "Streets & Grounds" at bounding box center [117, 461] width 109 height 13
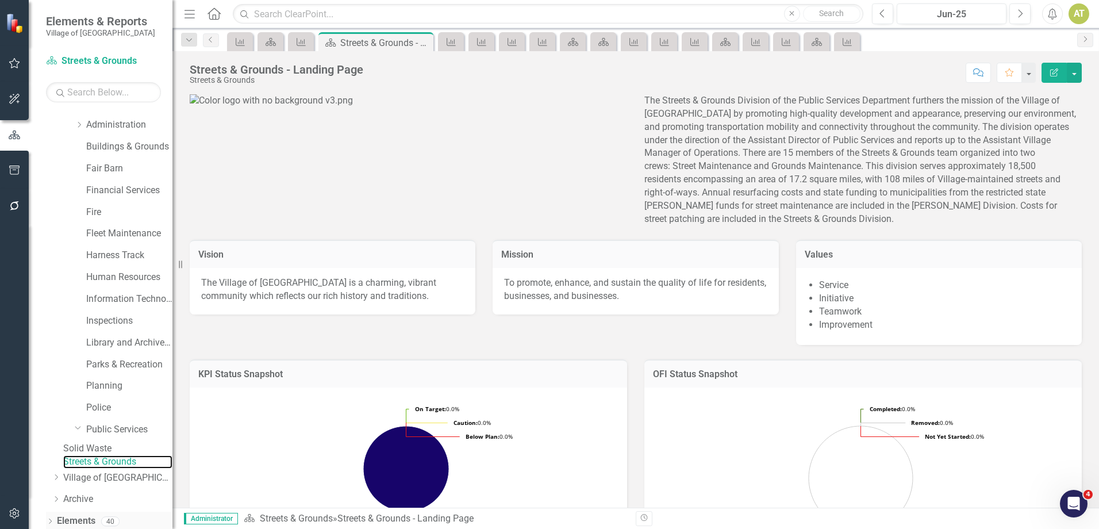
scroll to position [148, 0]
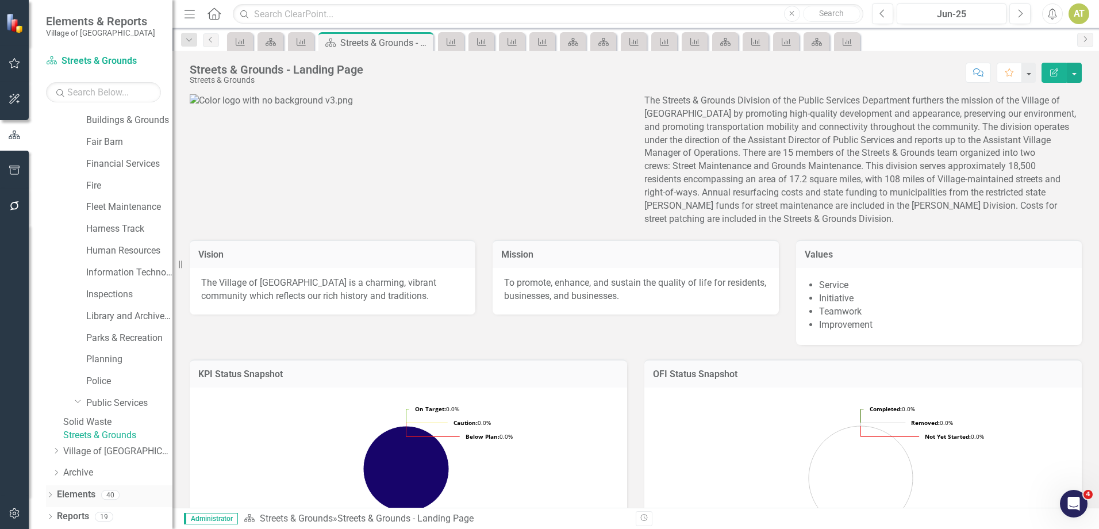
click at [110, 491] on div "40" at bounding box center [110, 495] width 18 height 10
click at [103, 493] on div "40" at bounding box center [110, 495] width 18 height 10
click at [99, 494] on div "Elements 40" at bounding box center [115, 496] width 116 height 22
click at [83, 495] on link "Elements" at bounding box center [76, 494] width 39 height 13
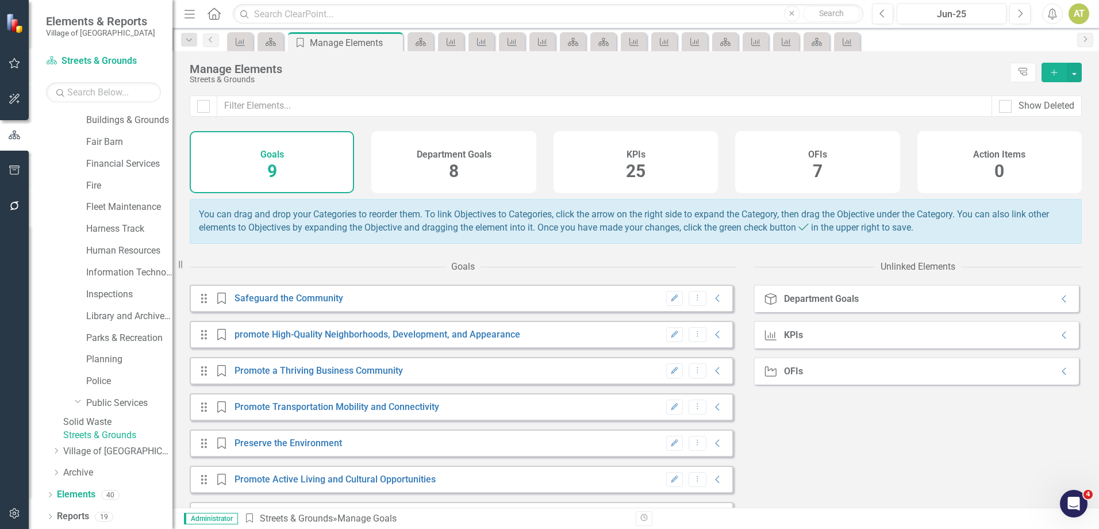
click at [609, 142] on div "KPIs 25" at bounding box center [636, 162] width 164 height 62
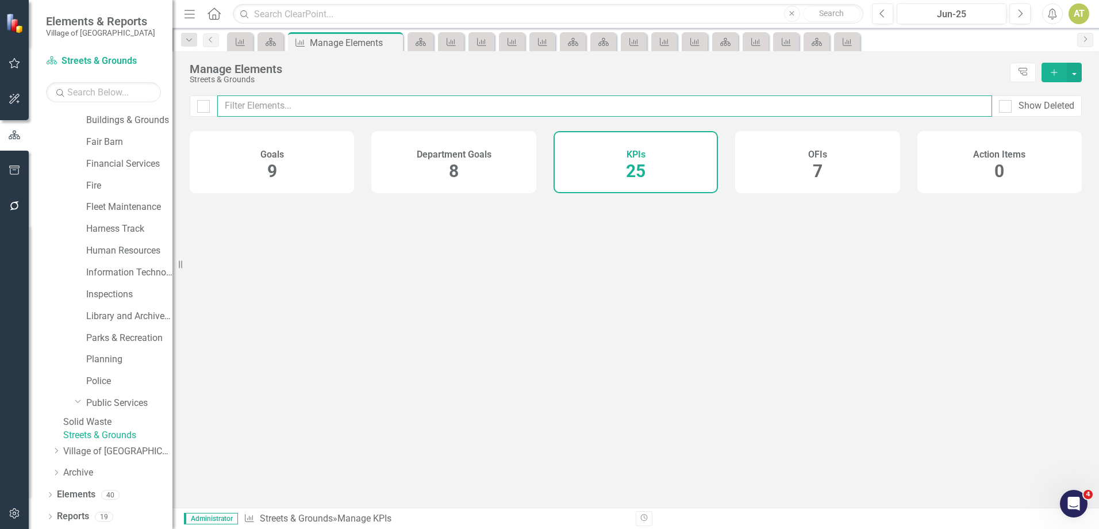
click at [527, 109] on input "text" at bounding box center [604, 105] width 775 height 21
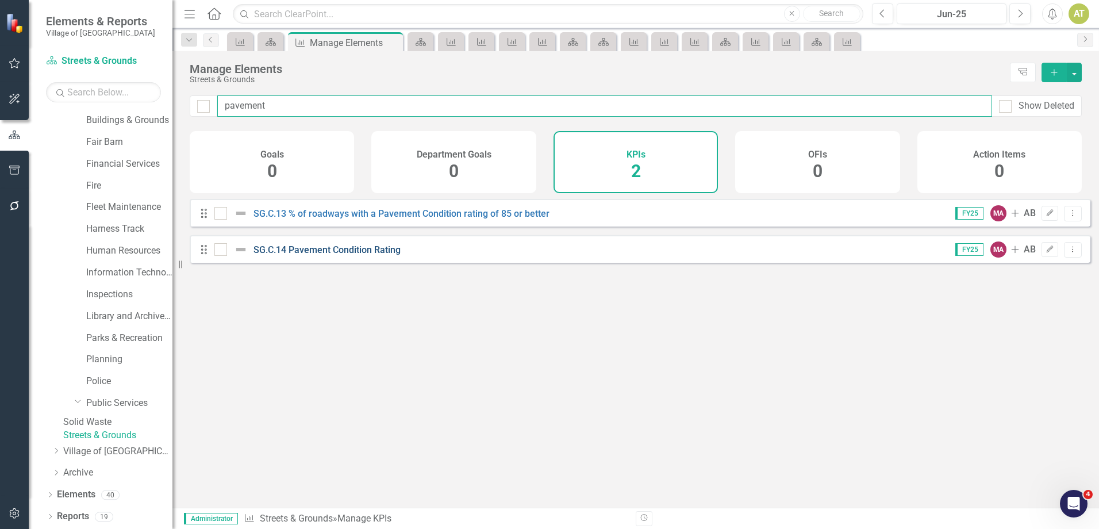
type input "pavement"
click at [379, 255] on link "SG.C.14 Pavement Condition Rating" at bounding box center [326, 249] width 147 height 11
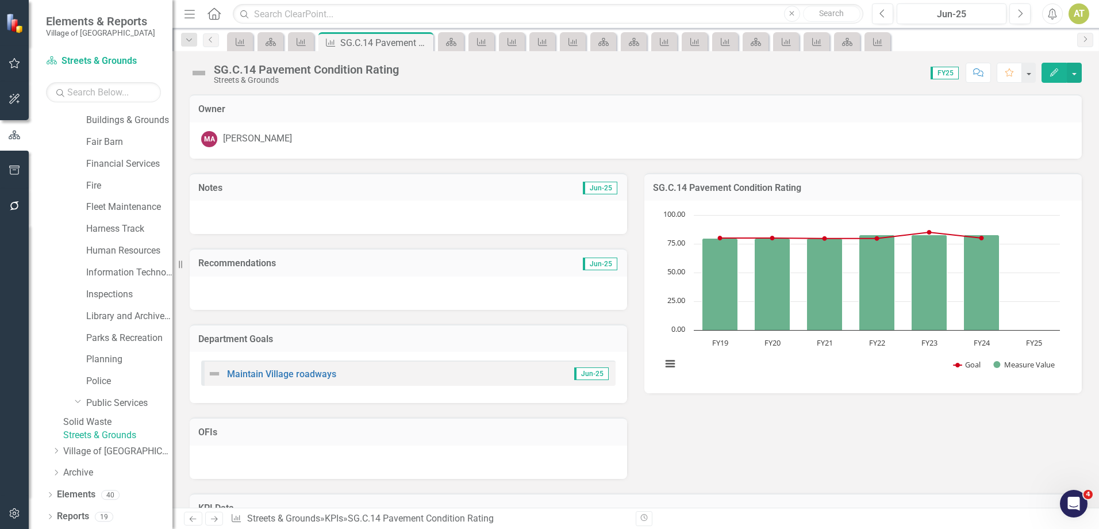
scroll to position [166, 0]
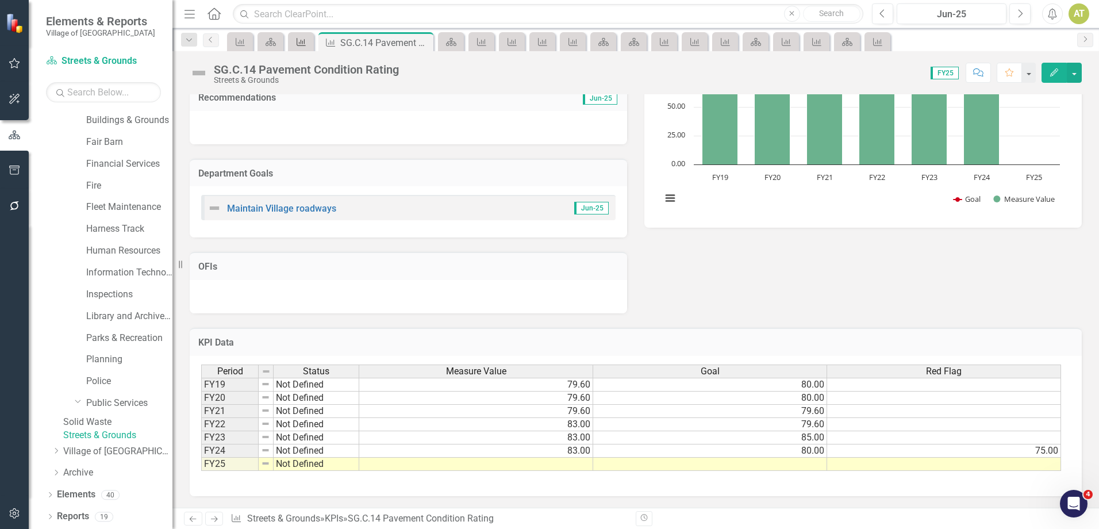
click at [304, 41] on icon "KPI" at bounding box center [300, 41] width 11 height 9
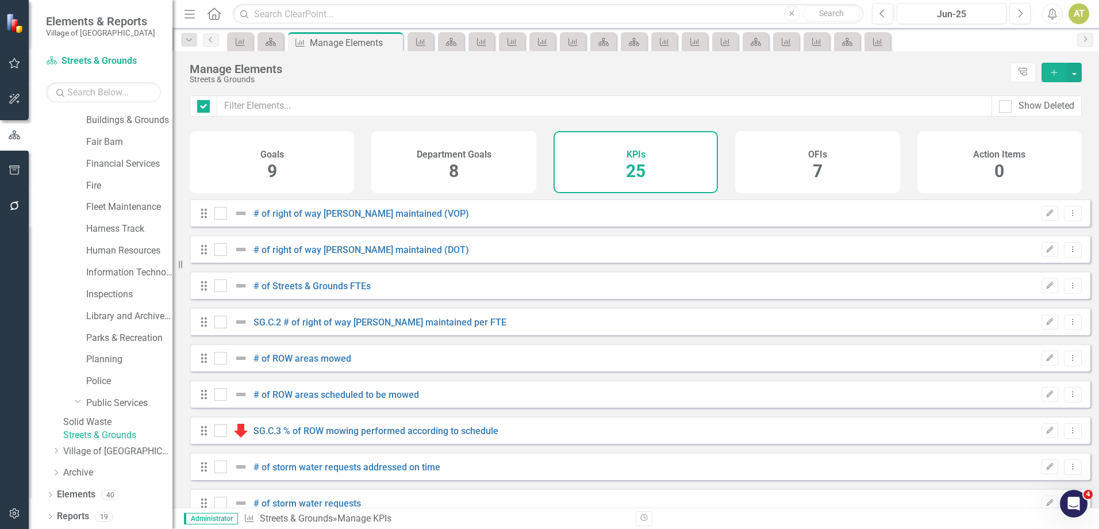
checkbox input "false"
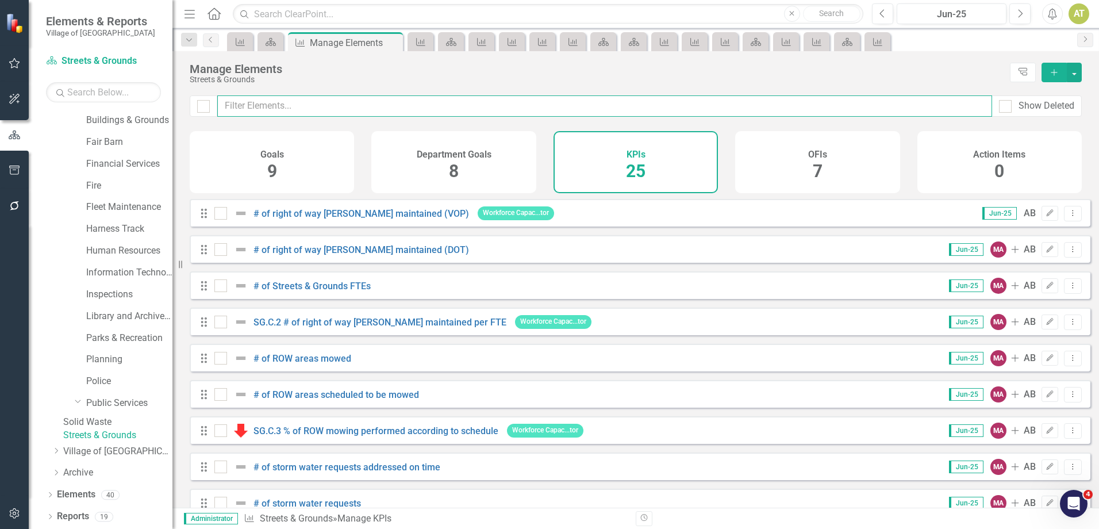
click at [360, 108] on input "text" at bounding box center [604, 105] width 775 height 21
type input "storm water re"
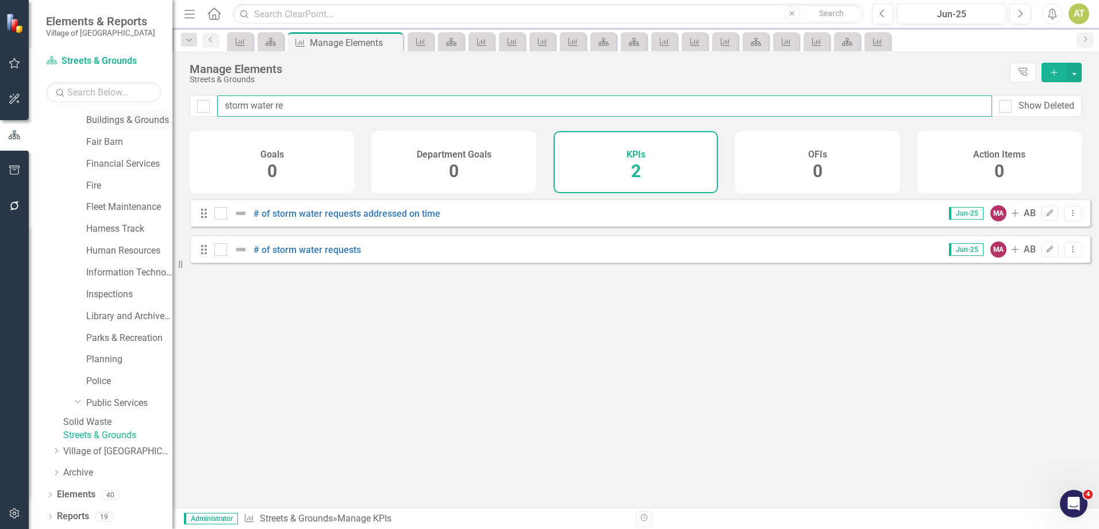
drag, startPoint x: 290, startPoint y: 109, endPoint x: 102, endPoint y: 112, distance: 188.6
click at [102, 112] on div "Elements & Reports Village of Pinehurst Scorecard Streets & Grounds Search Drop…" at bounding box center [549, 264] width 1099 height 529
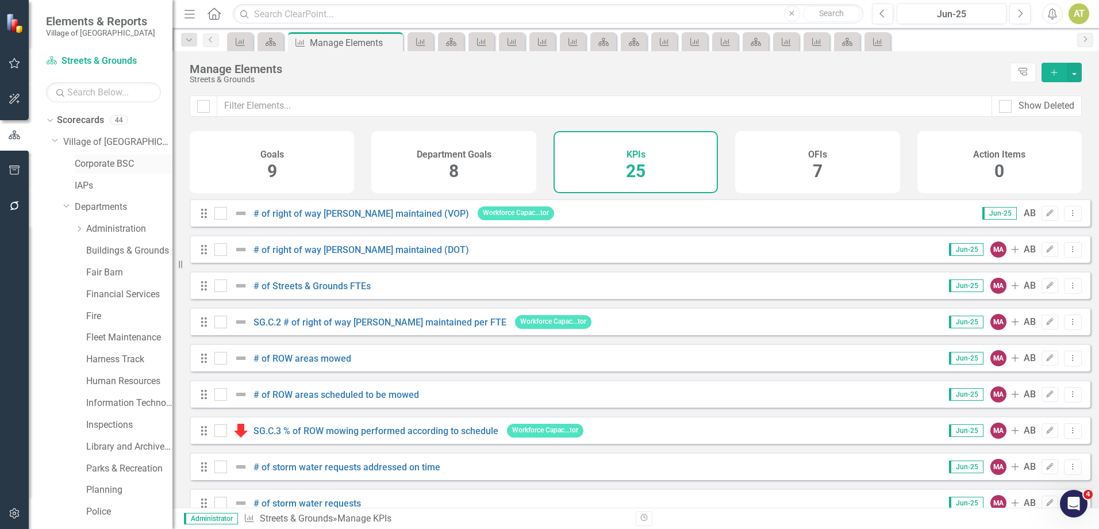
click at [101, 162] on link "Corporate BSC" at bounding box center [124, 163] width 98 height 13
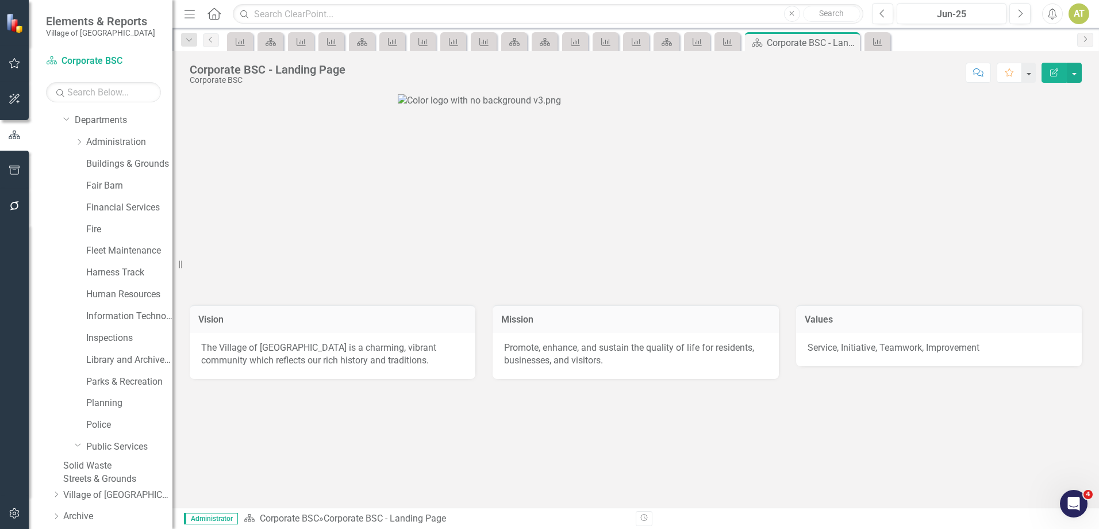
scroll to position [148, 0]
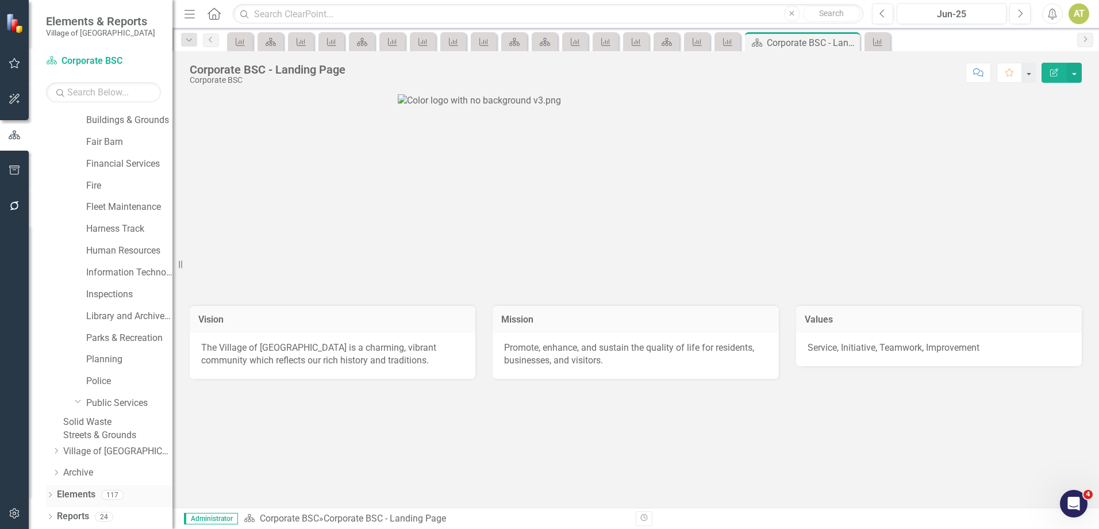
click at [100, 493] on div "Elements 117" at bounding box center [115, 496] width 116 height 22
click at [94, 499] on link "Elements" at bounding box center [76, 494] width 39 height 13
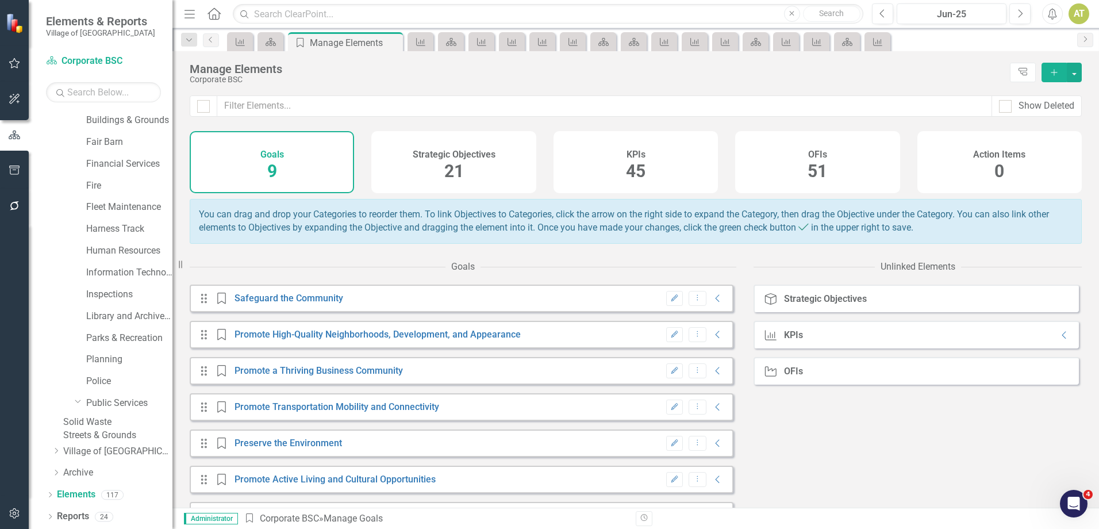
click at [677, 137] on div "KPIs 45" at bounding box center [636, 162] width 164 height 62
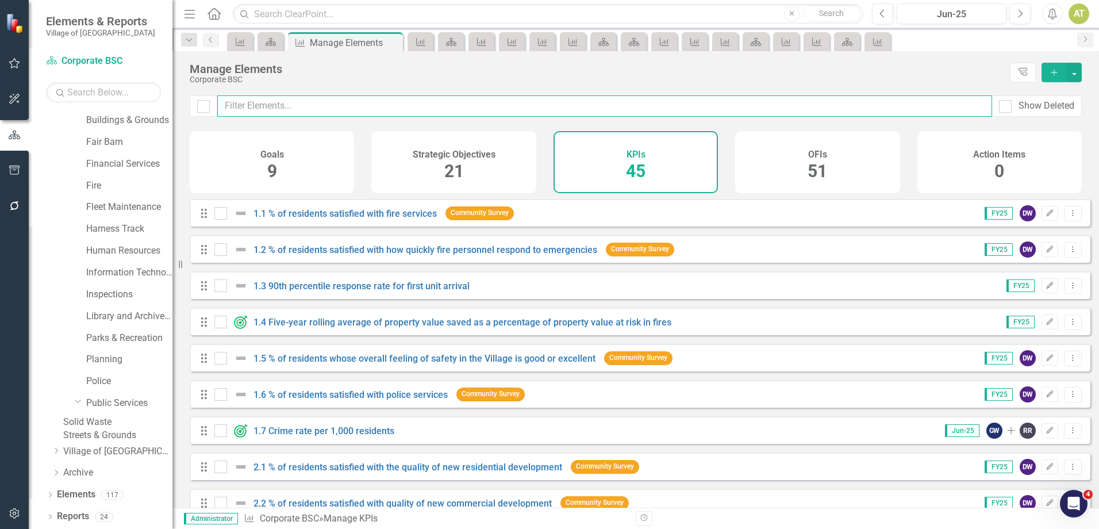
click at [495, 114] on input "text" at bounding box center [604, 105] width 775 height 21
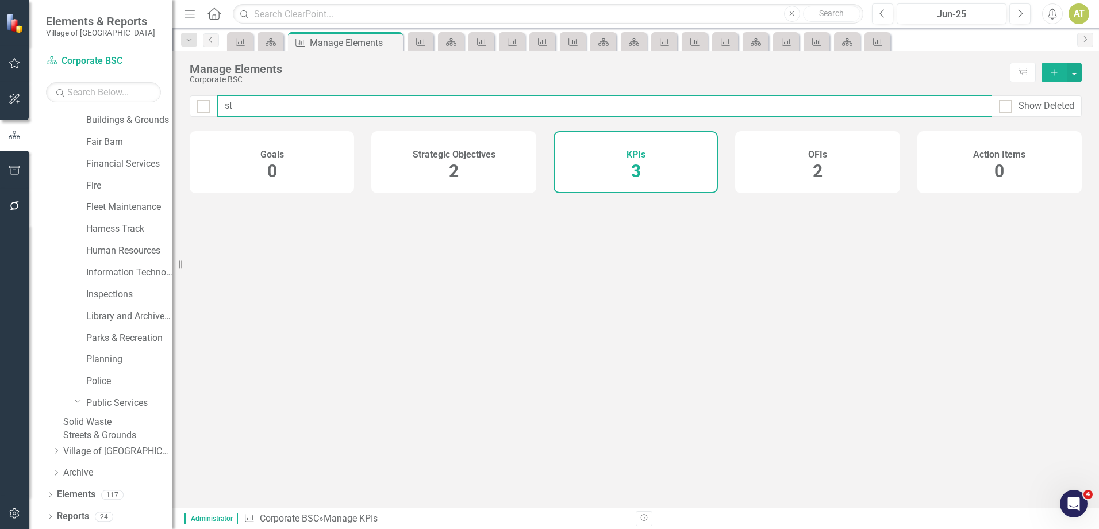
type input "sto"
checkbox input "false"
type input "stor"
checkbox input "false"
type input "storm"
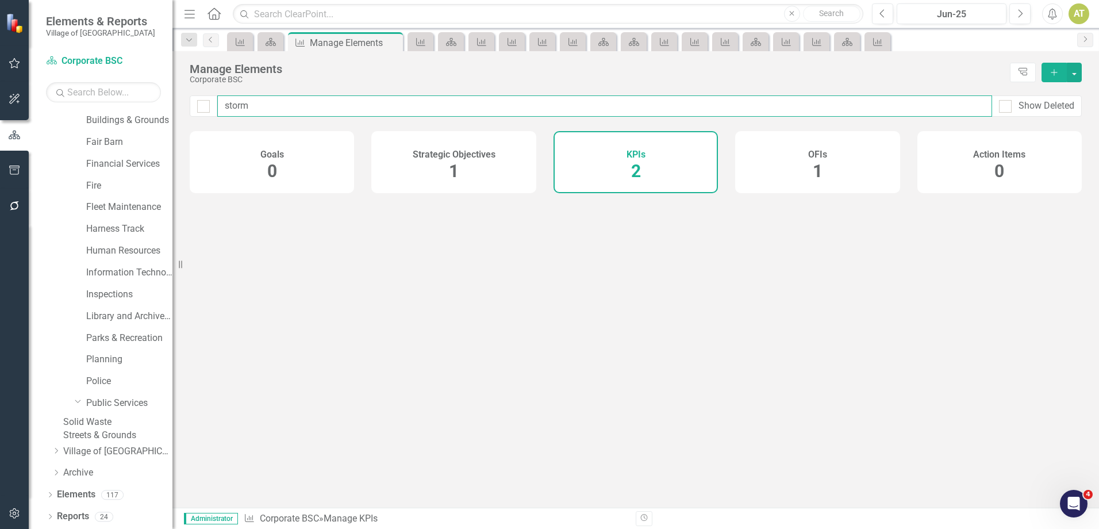
checkbox input "false"
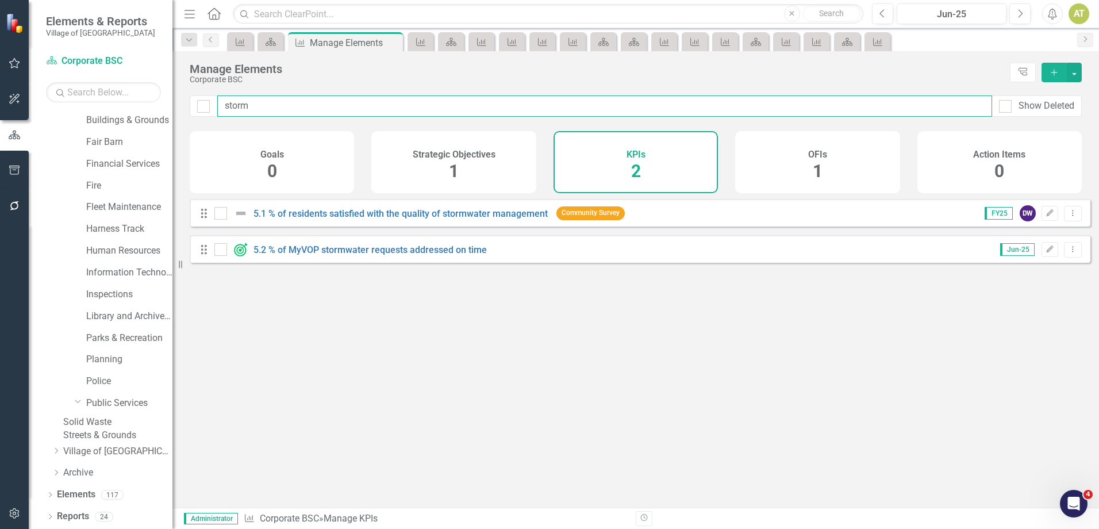
type input "storm"
click at [395, 256] on div "5.2 % of MyVOP stormwater requests addressed on time" at bounding box center [351, 250] width 275 height 14
click at [393, 255] on link "5.2 % of MyVOP stormwater requests addressed on time" at bounding box center [369, 249] width 233 height 11
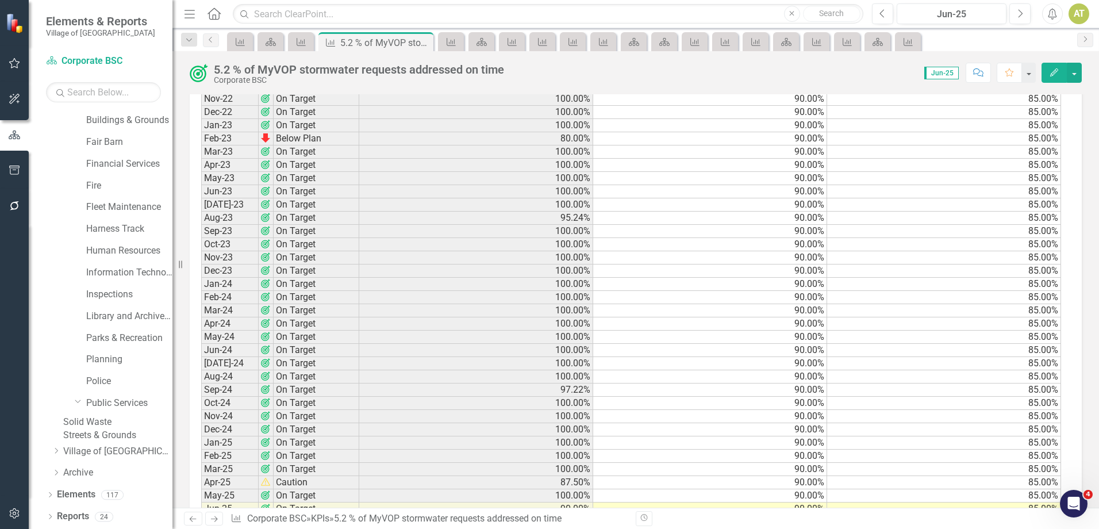
scroll to position [1173, 0]
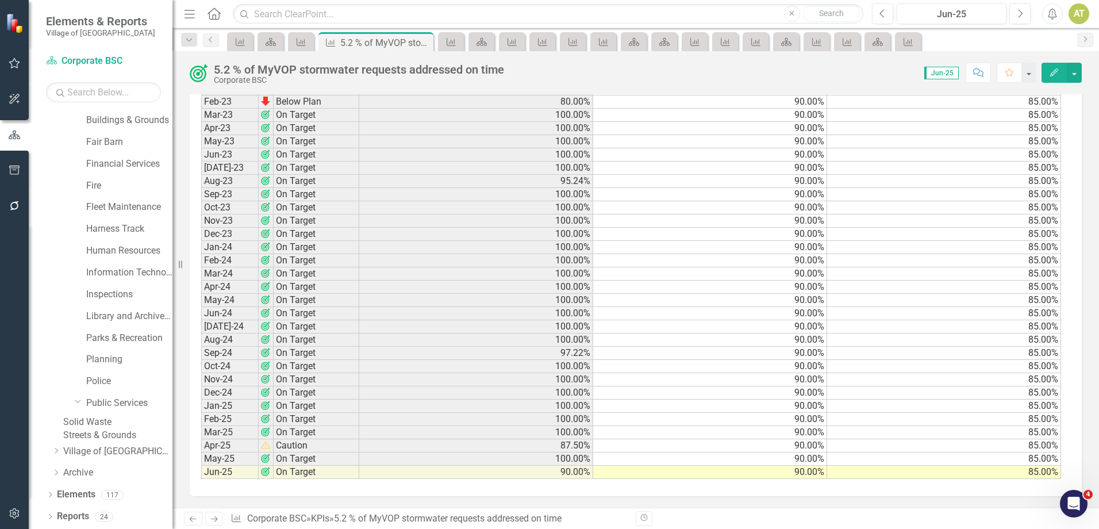
click at [1051, 72] on icon "Edit" at bounding box center [1054, 72] width 10 height 8
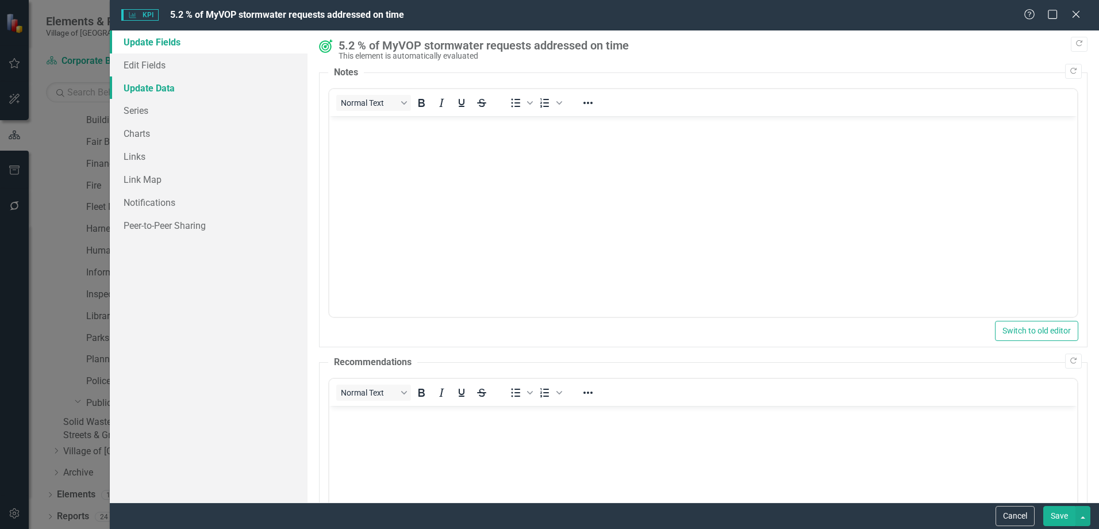
click at [149, 87] on link "Update Data" at bounding box center [209, 87] width 198 height 23
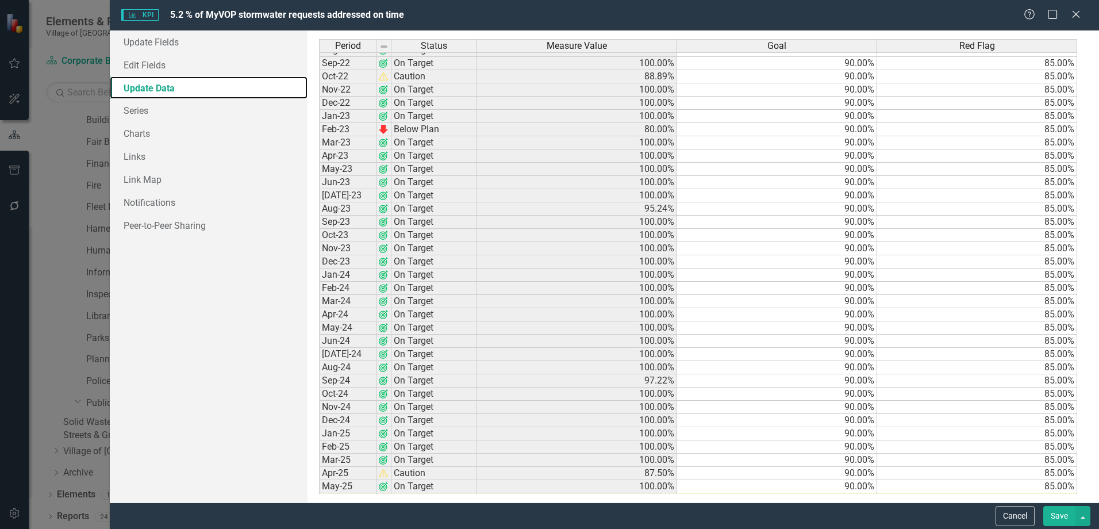
scroll to position [671, 0]
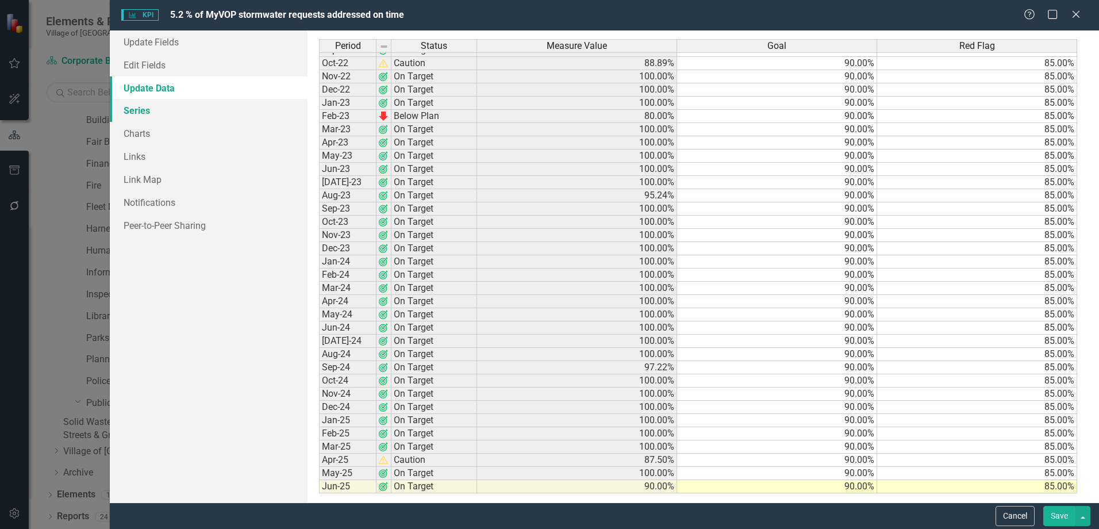
click at [206, 106] on link "Series" at bounding box center [209, 110] width 198 height 23
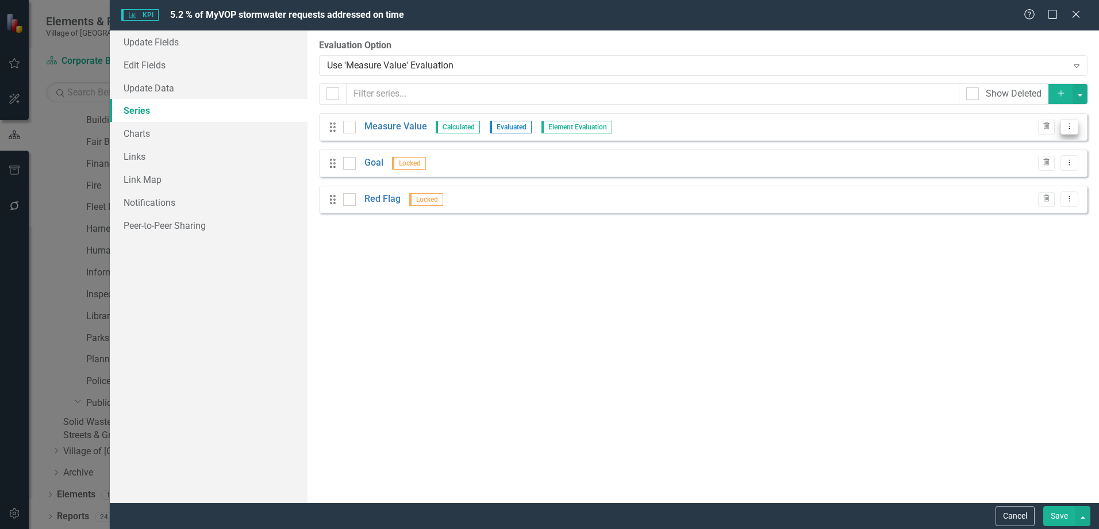
click at [1073, 133] on button "Dropdown Menu" at bounding box center [1070, 127] width 18 height 16
click at [1065, 148] on link "Edit Edit Measure Series" at bounding box center [1012, 145] width 130 height 21
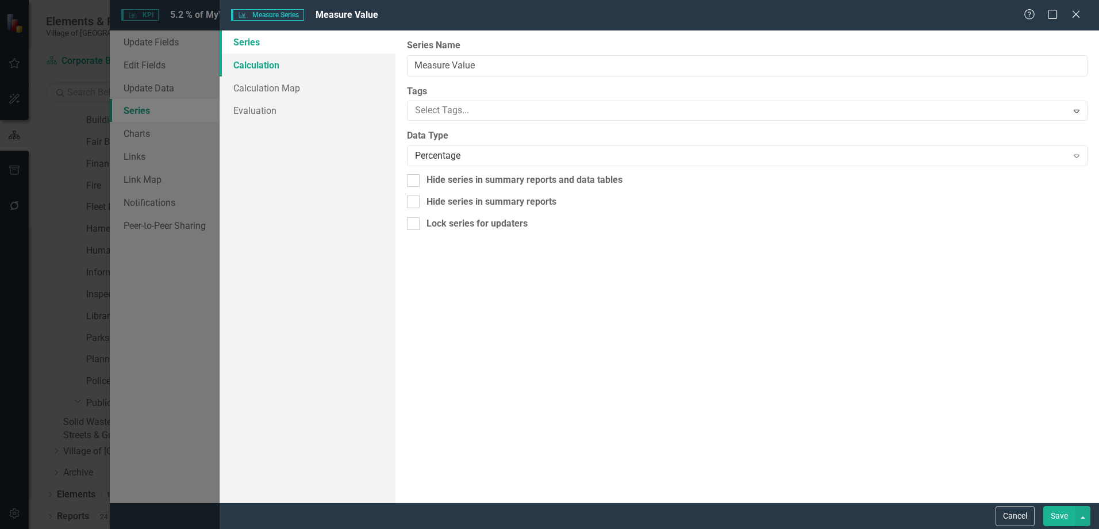
click at [321, 68] on link "Calculation" at bounding box center [308, 64] width 176 height 23
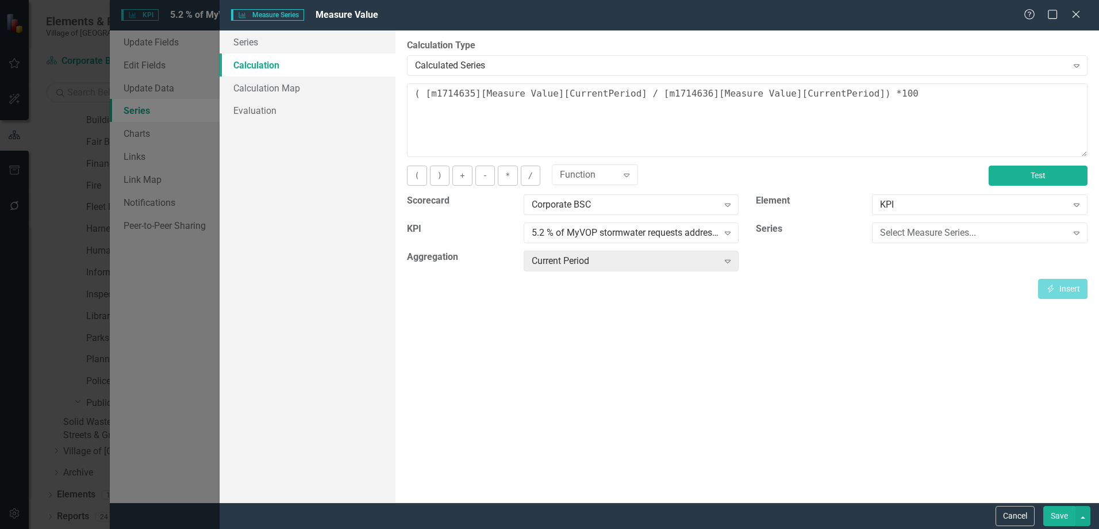
click at [1086, 172] on button "Test" at bounding box center [1038, 176] width 99 height 20
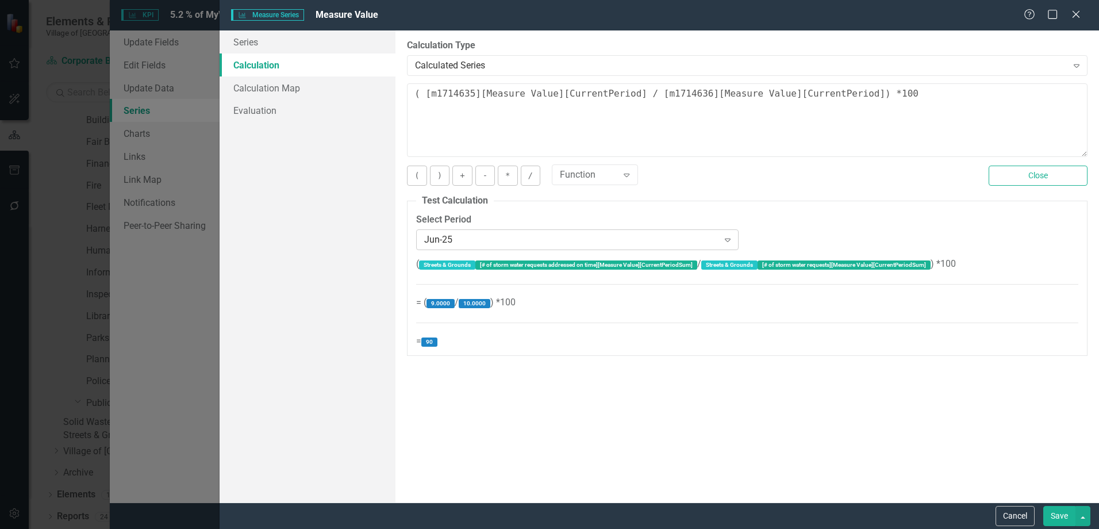
click at [498, 238] on div "Jun-25" at bounding box center [571, 239] width 294 height 13
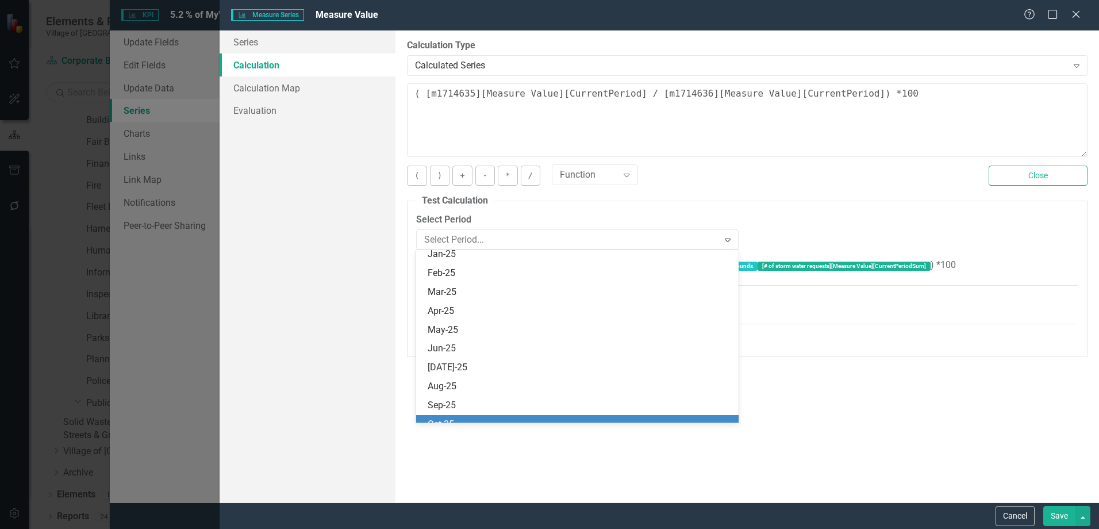
scroll to position [1452, 0]
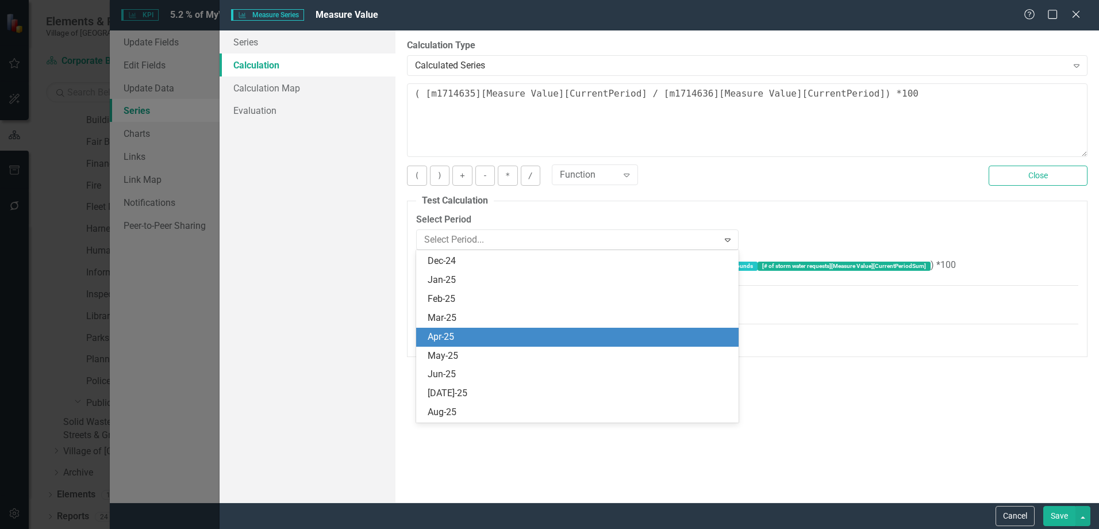
click at [467, 339] on div "Apr-25" at bounding box center [580, 337] width 304 height 13
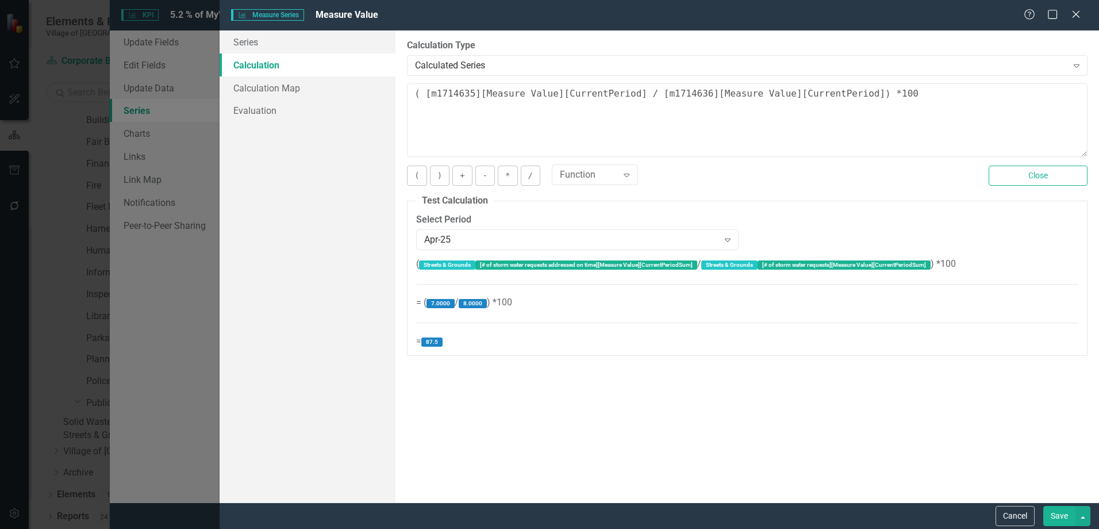
click at [492, 226] on div "Select Period Apr-25 Expand" at bounding box center [577, 231] width 322 height 36
click at [491, 236] on div "Apr-25" at bounding box center [571, 239] width 294 height 13
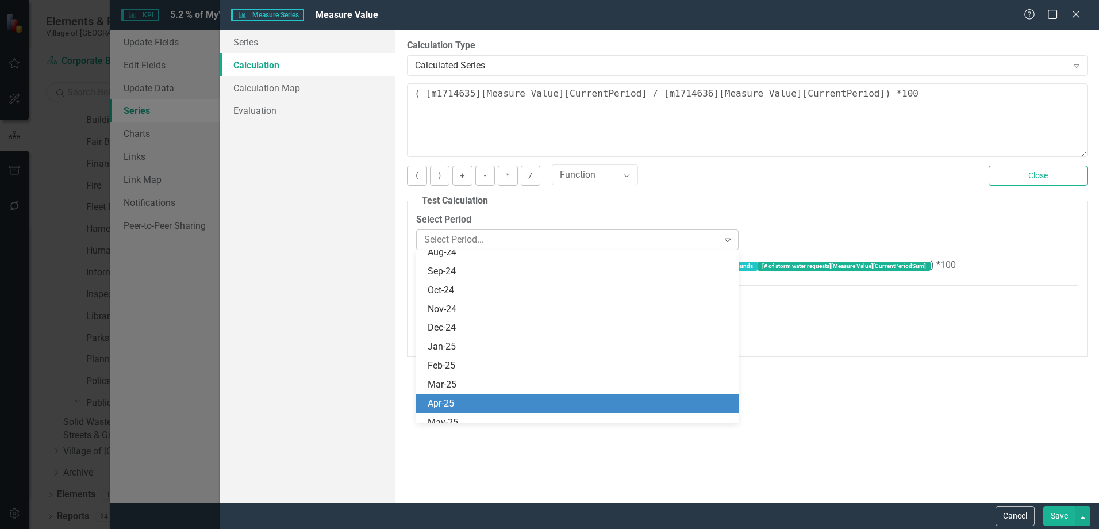
scroll to position [1529, 0]
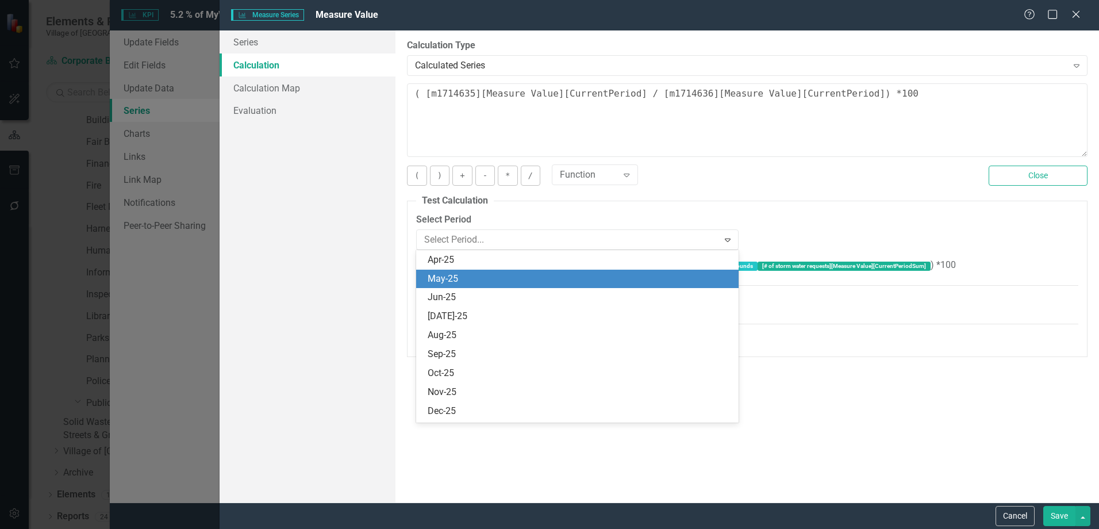
click at [474, 275] on div "May-25" at bounding box center [580, 278] width 304 height 13
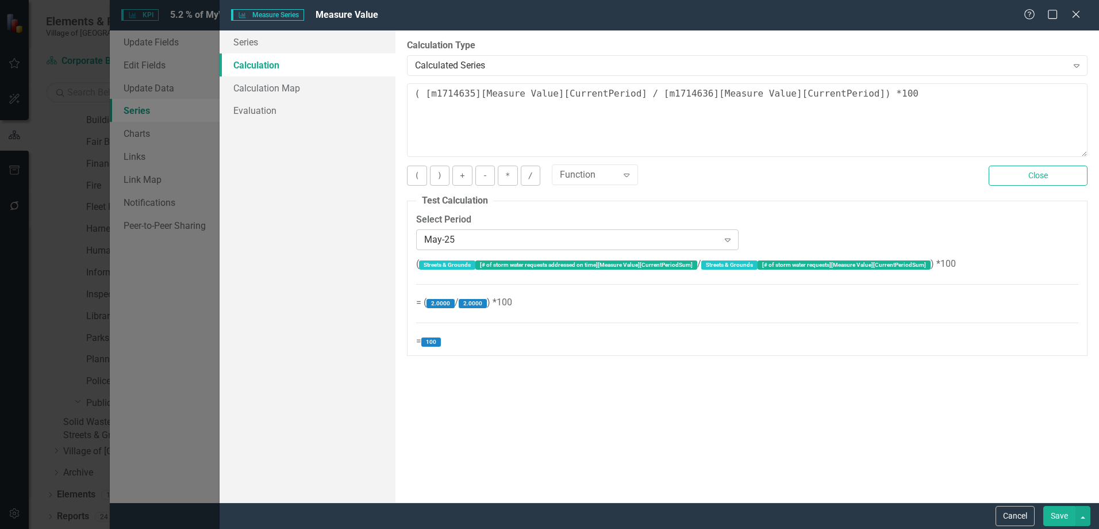
click at [530, 237] on div "May-25" at bounding box center [571, 239] width 294 height 13
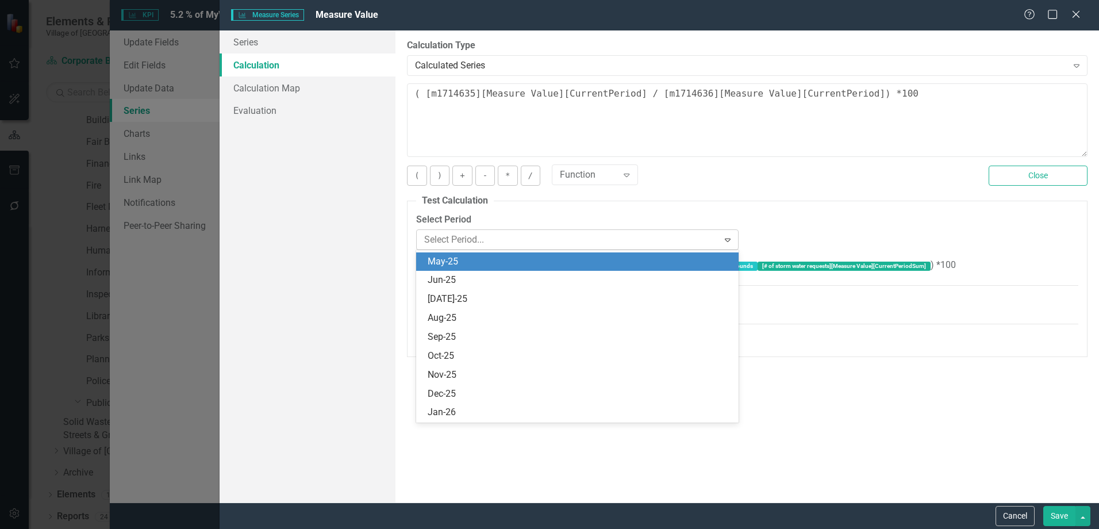
scroll to position [1548, 0]
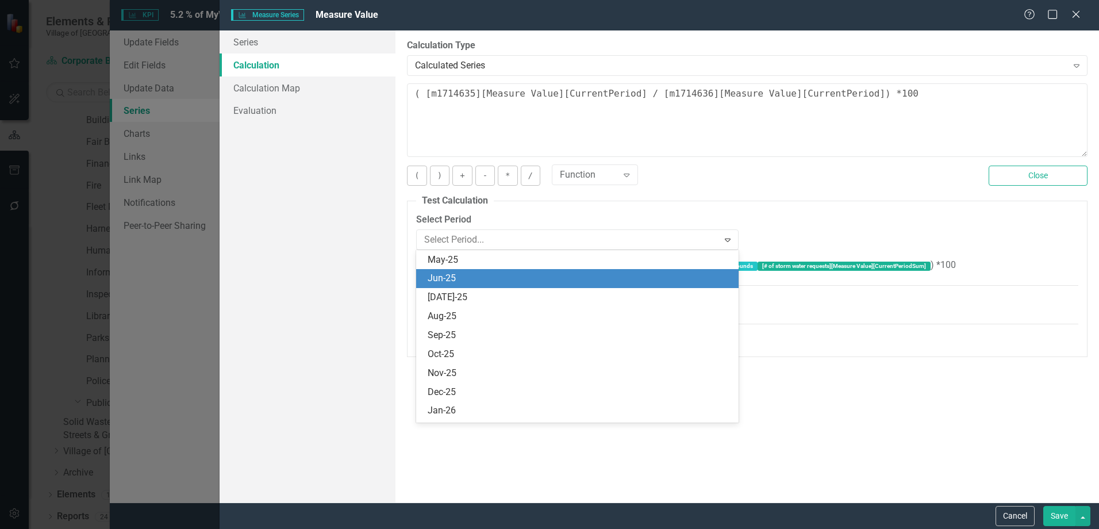
click at [512, 285] on div "Jun-25" at bounding box center [580, 278] width 304 height 13
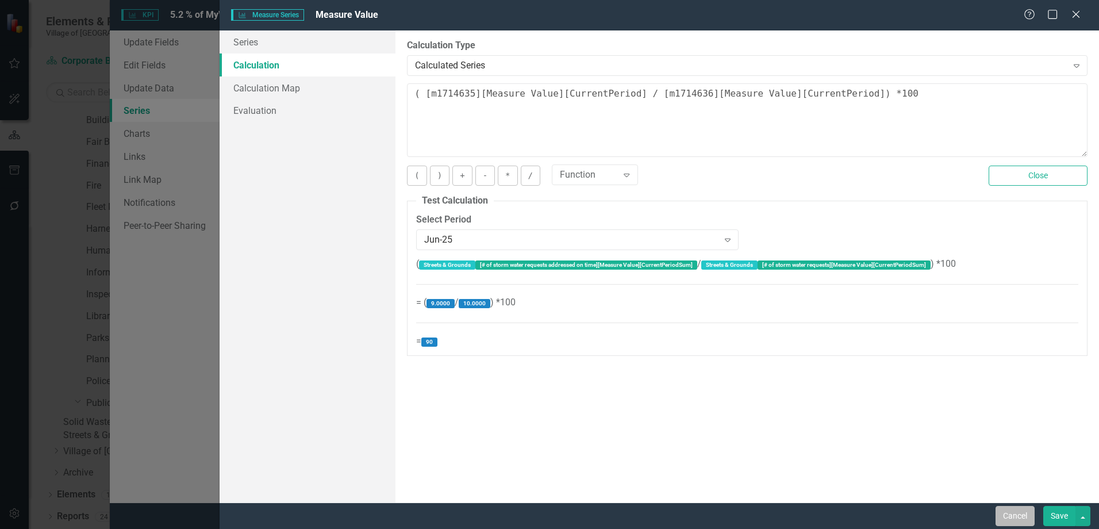
click at [1029, 519] on button "Cancel" at bounding box center [1015, 516] width 39 height 20
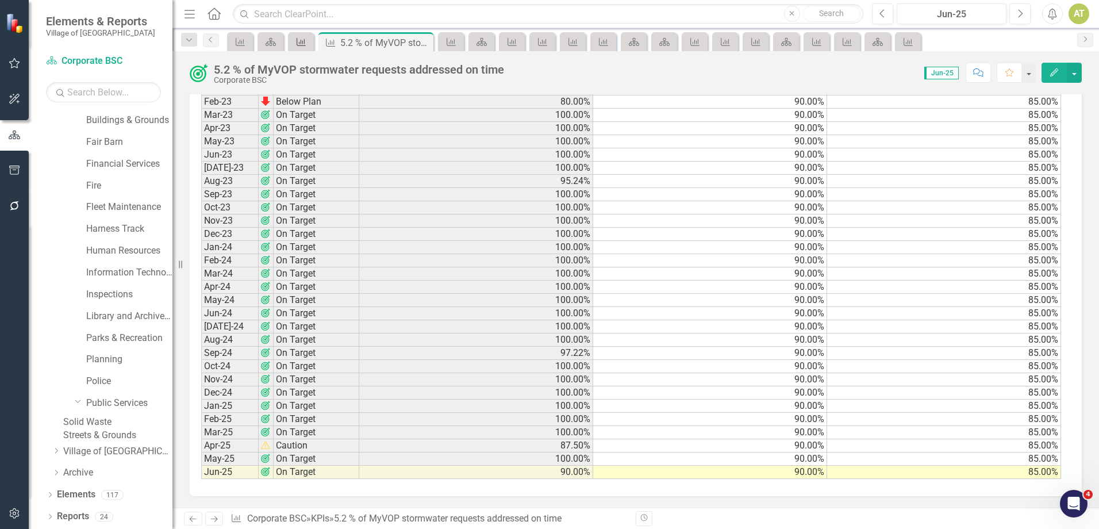
click at [295, 39] on icon "KPI" at bounding box center [300, 41] width 11 height 9
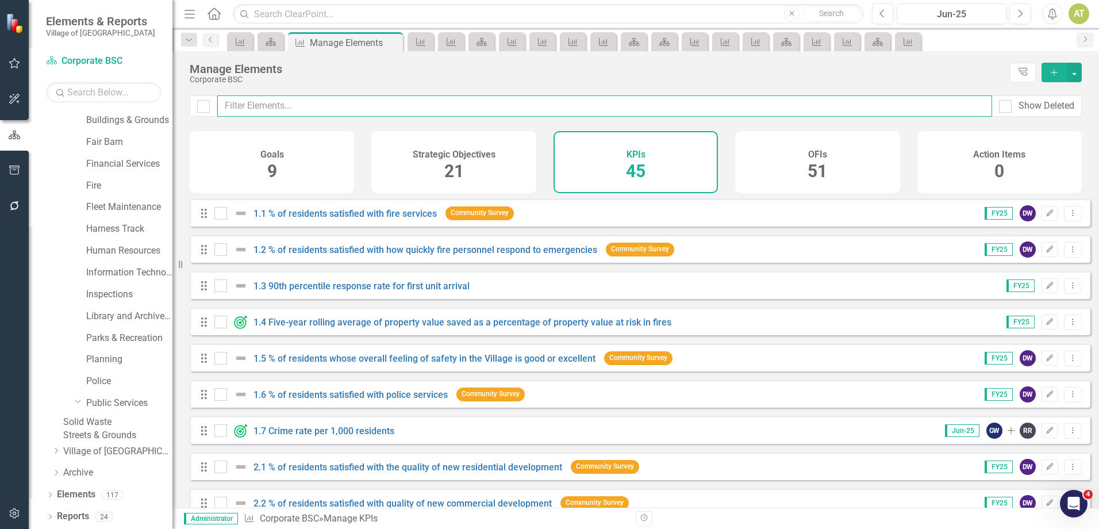
click at [337, 104] on input "text" at bounding box center [604, 105] width 775 height 21
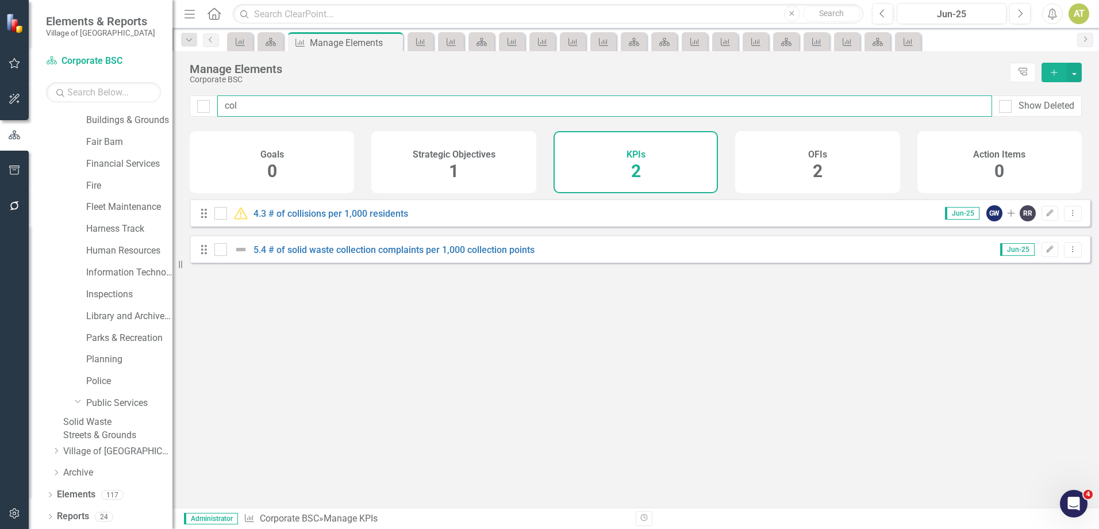
type input "coll"
checkbox input "false"
type input "collec"
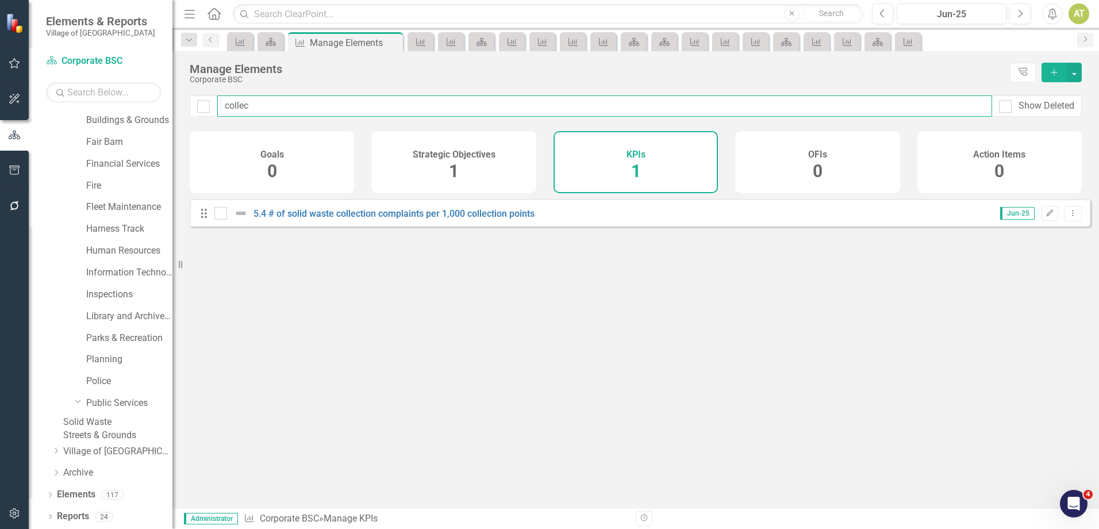
checkbox input "false"
type input "collec"
click at [332, 219] on link "5.4 # of solid waste collection complaints per 1,000 collection points" at bounding box center [393, 213] width 281 height 11
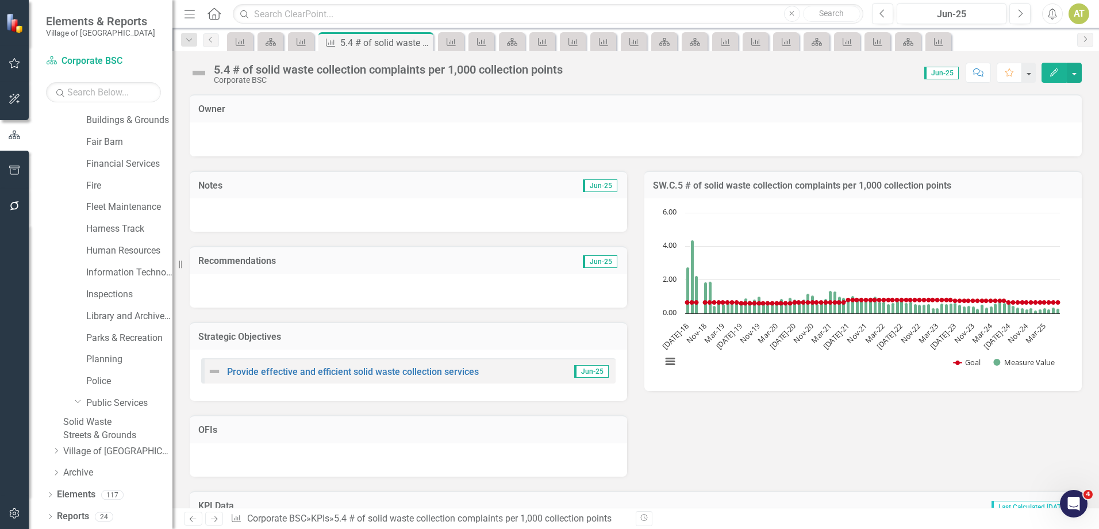
scroll to position [1173, 0]
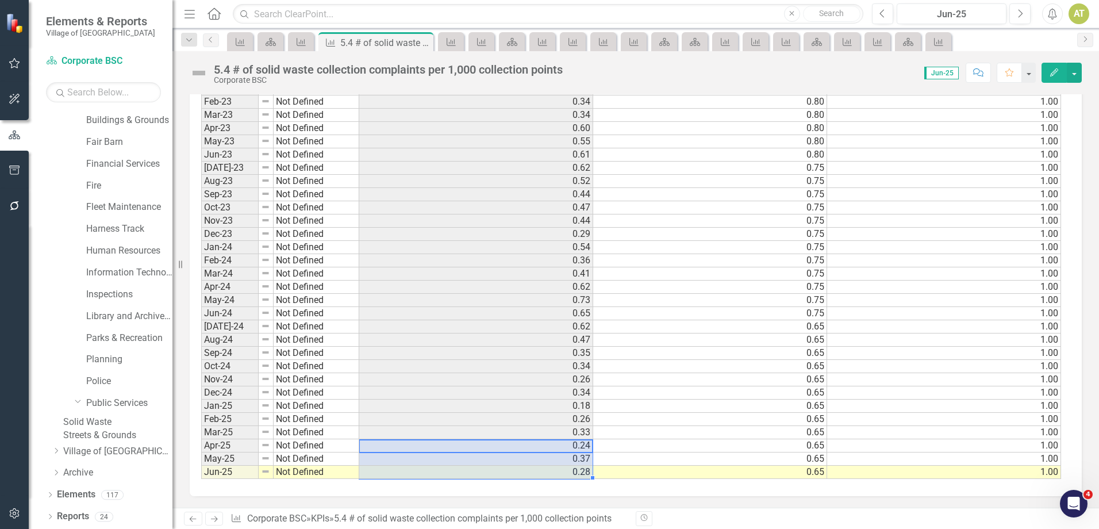
drag, startPoint x: 558, startPoint y: 456, endPoint x: 557, endPoint y: 472, distance: 16.1
click at [301, 44] on icon "KPI" at bounding box center [300, 41] width 11 height 9
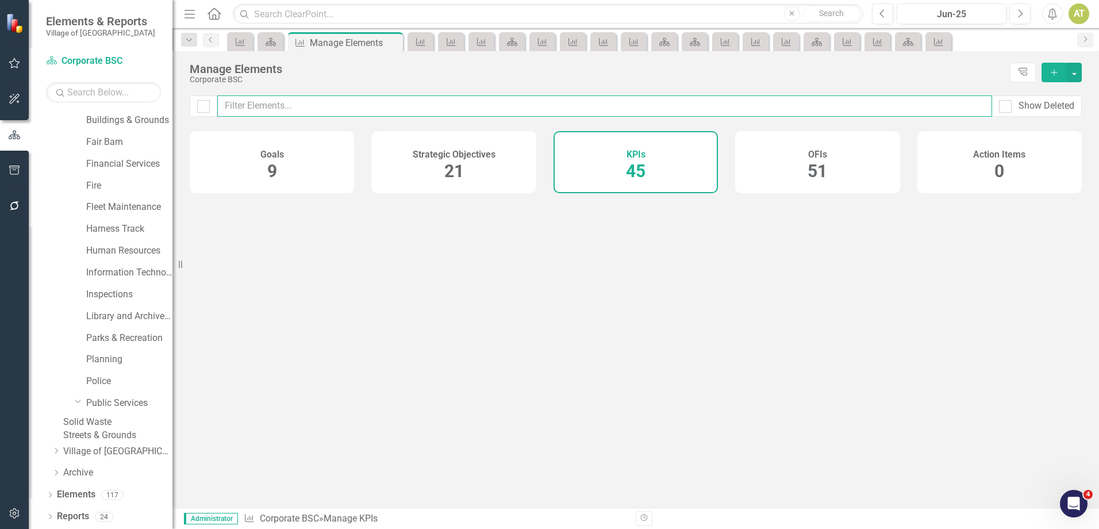
click at [379, 107] on input "text" at bounding box center [604, 105] width 775 height 21
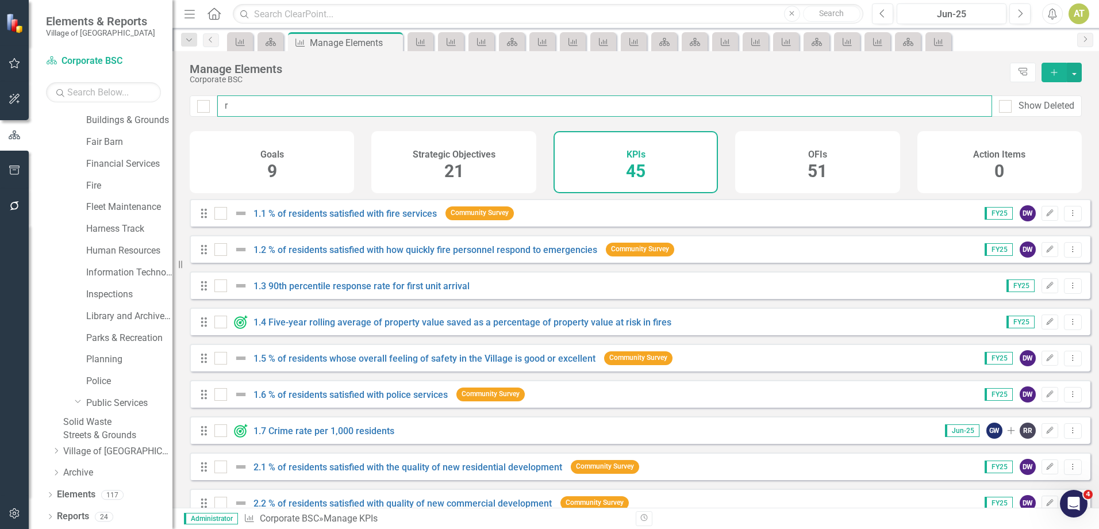
type input "re"
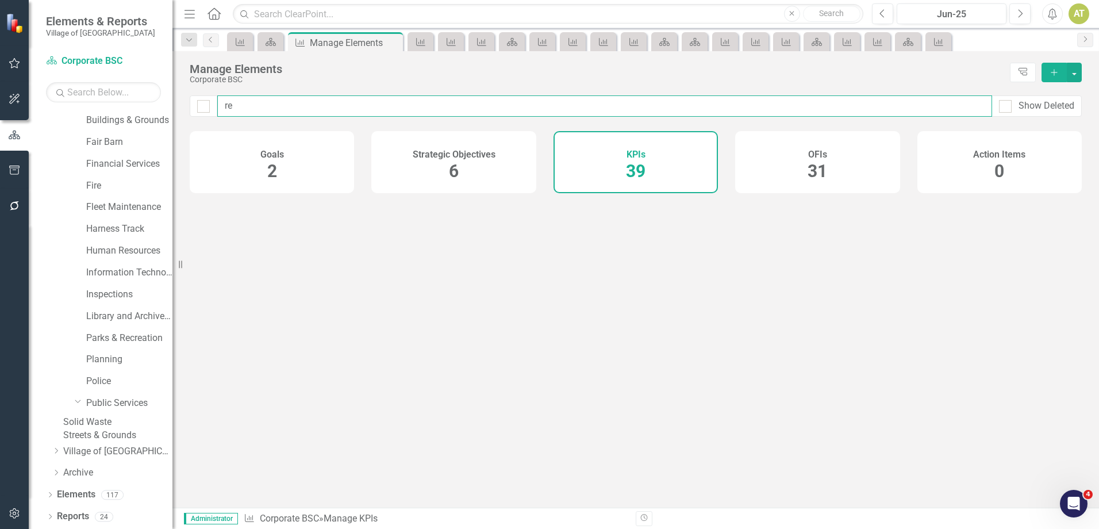
checkbox input "false"
type input "refuse"
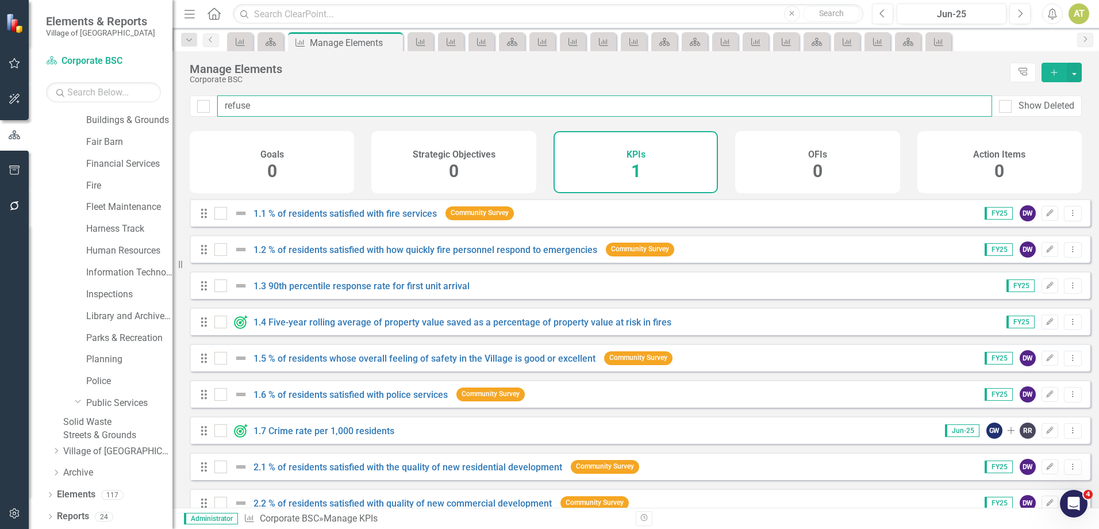
checkbox input "false"
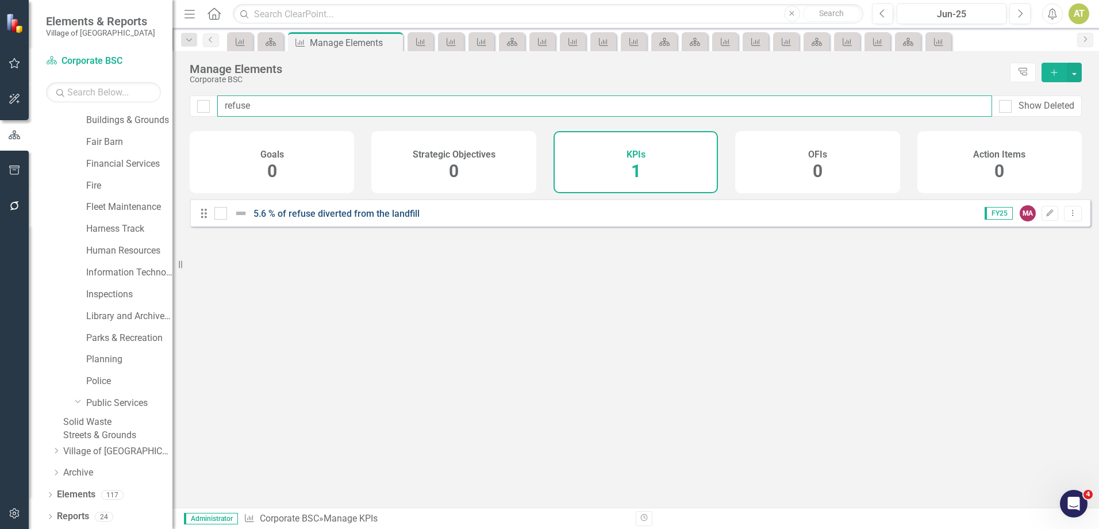
type input "refuse"
click at [391, 219] on link "5.6 % of refuse diverted from the landfill" at bounding box center [336, 213] width 166 height 11
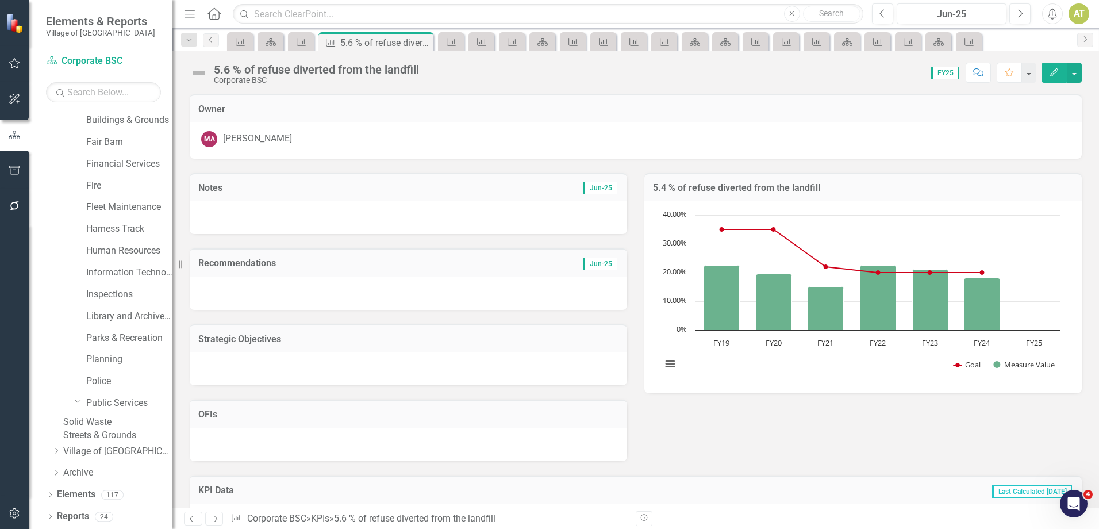
scroll to position [148, 0]
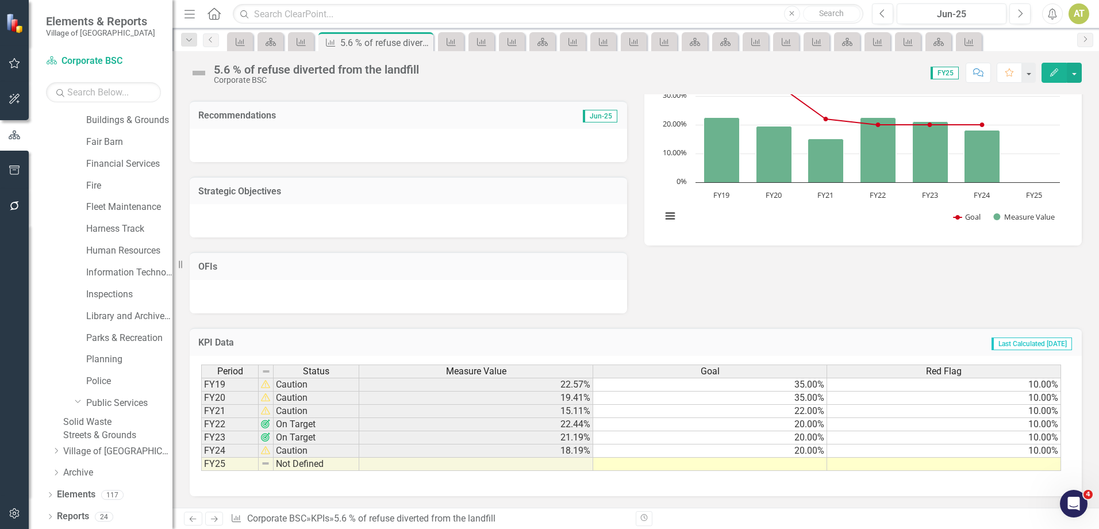
click at [313, 72] on div "5.6 % of refuse diverted from the landfill" at bounding box center [316, 69] width 205 height 13
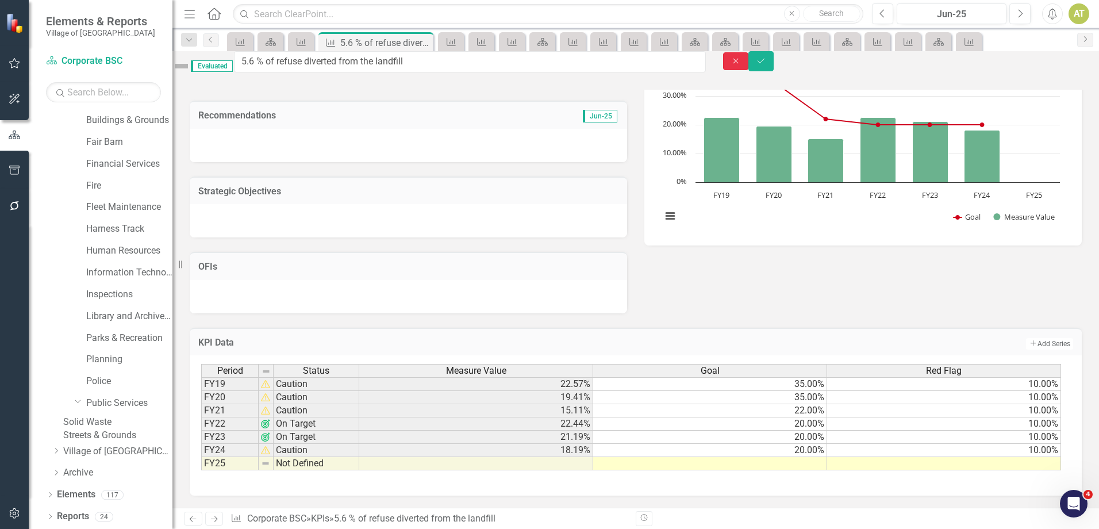
click at [748, 63] on button "Close" at bounding box center [735, 61] width 25 height 18
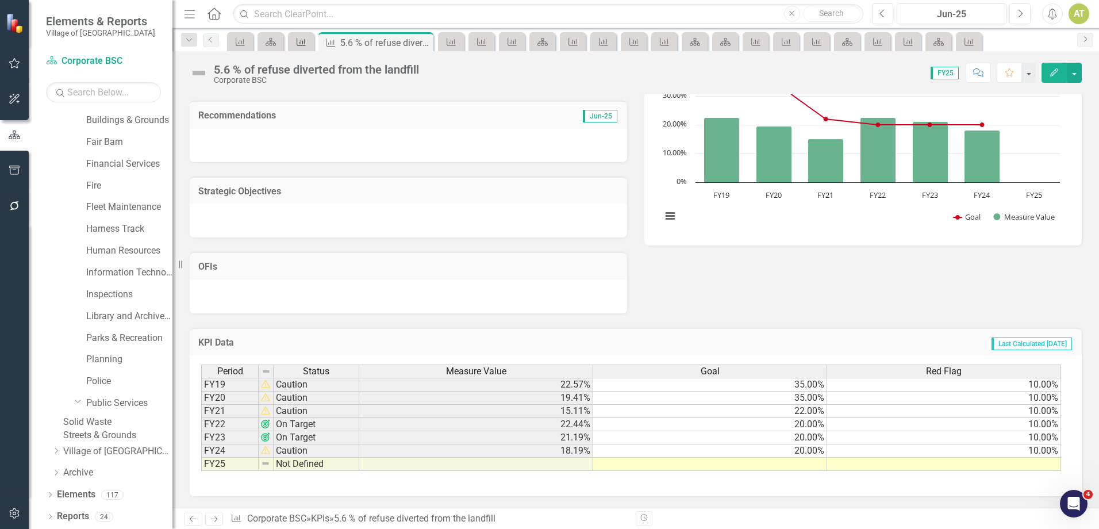
click at [308, 43] on link "KPI" at bounding box center [301, 41] width 20 height 14
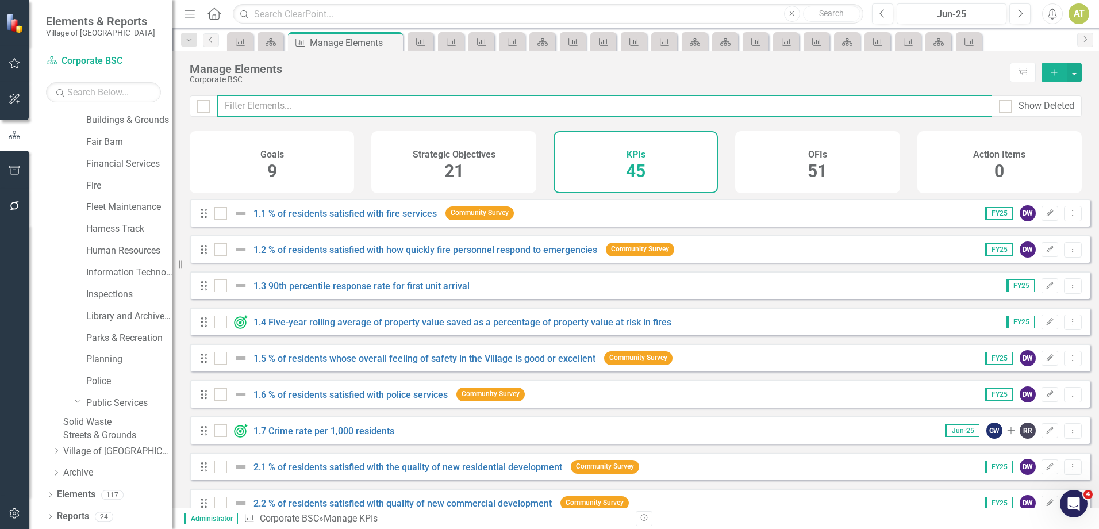
click at [383, 109] on input "text" at bounding box center [604, 105] width 775 height 21
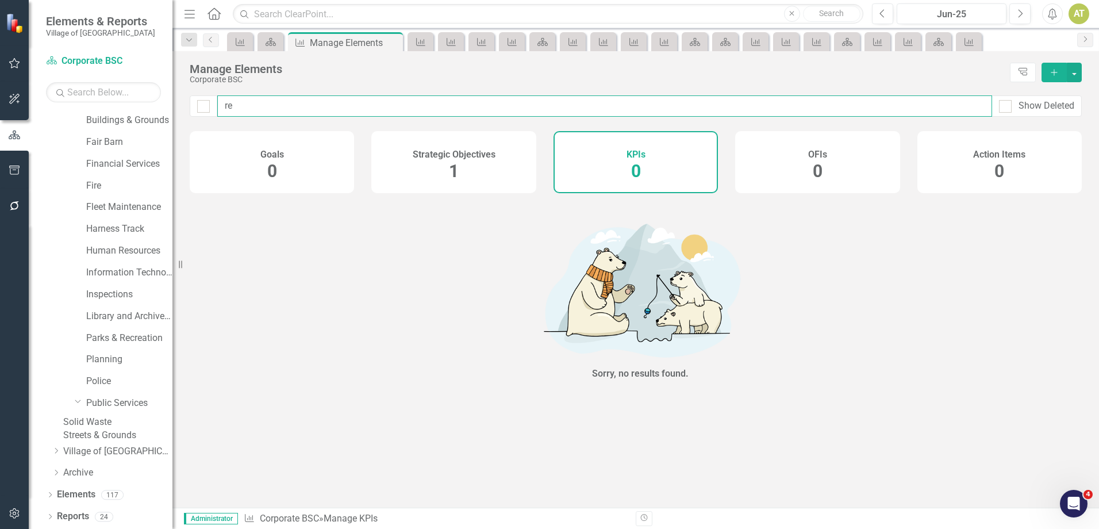
type input "r"
type input "par"
click at [113, 332] on link "Parks & Recreation" at bounding box center [129, 338] width 86 height 13
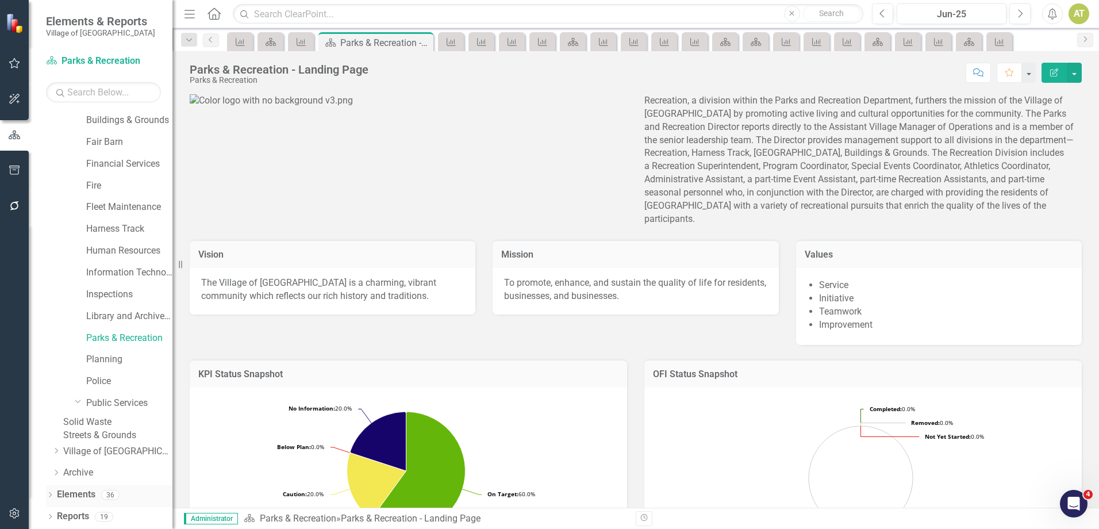
click at [98, 493] on div "Elements 36" at bounding box center [115, 496] width 116 height 22
click at [98, 492] on div "Elements 36" at bounding box center [115, 496] width 116 height 22
click at [95, 492] on div "Elements 36" at bounding box center [115, 496] width 116 height 22
click at [80, 491] on link "Elements" at bounding box center [76, 494] width 39 height 13
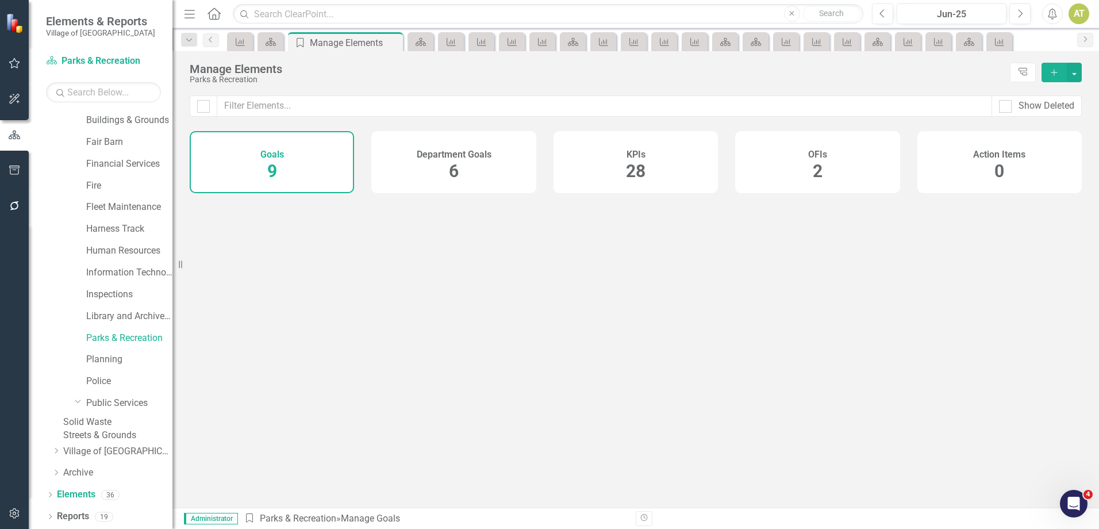
click at [632, 156] on h4 "KPIs" at bounding box center [636, 154] width 19 height 10
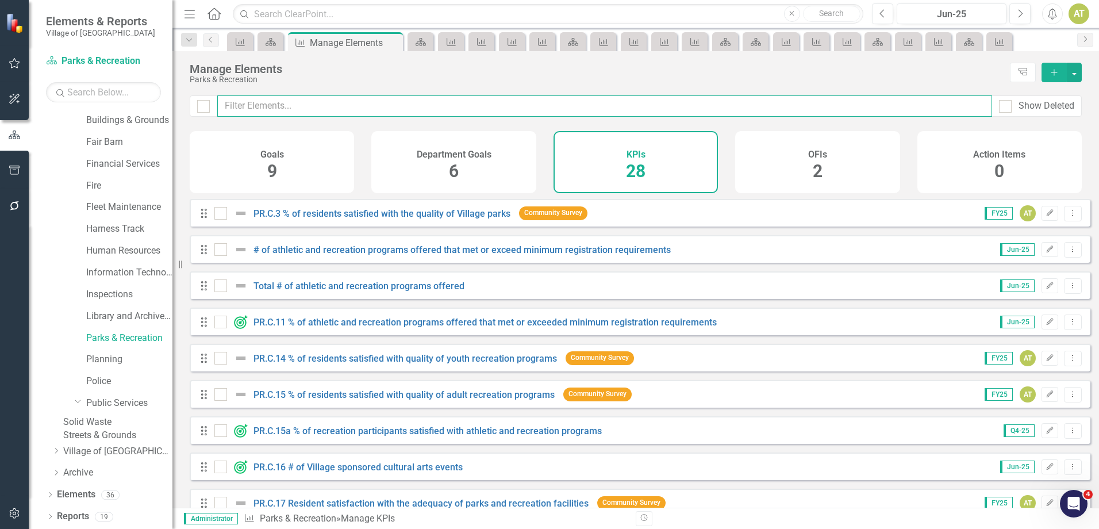
click at [505, 111] on input "text" at bounding box center [604, 105] width 775 height 21
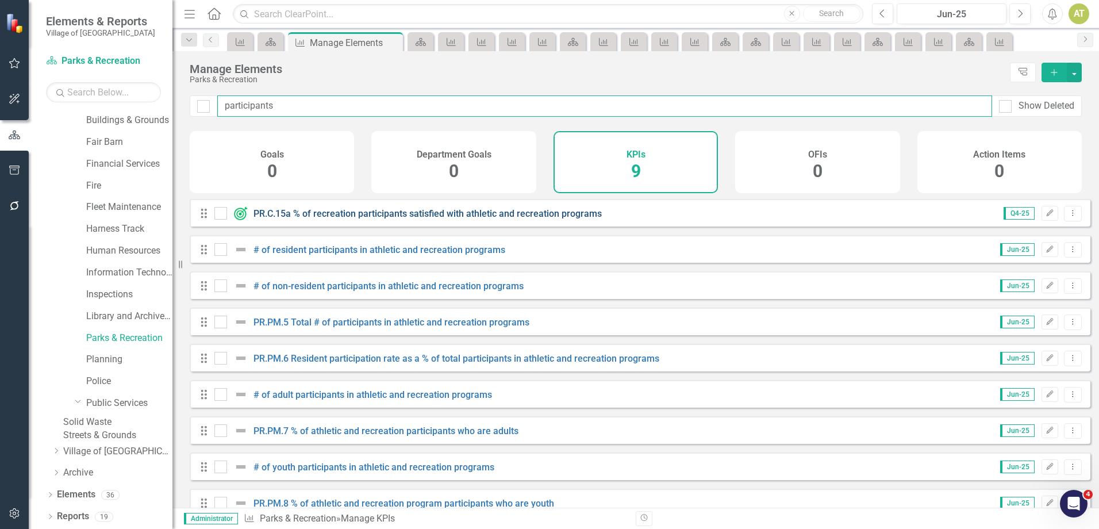
type input "participants"
click at [404, 219] on link "PR.C.15a % of recreation participants satisfied with athletic and recreation pr…" at bounding box center [427, 213] width 348 height 11
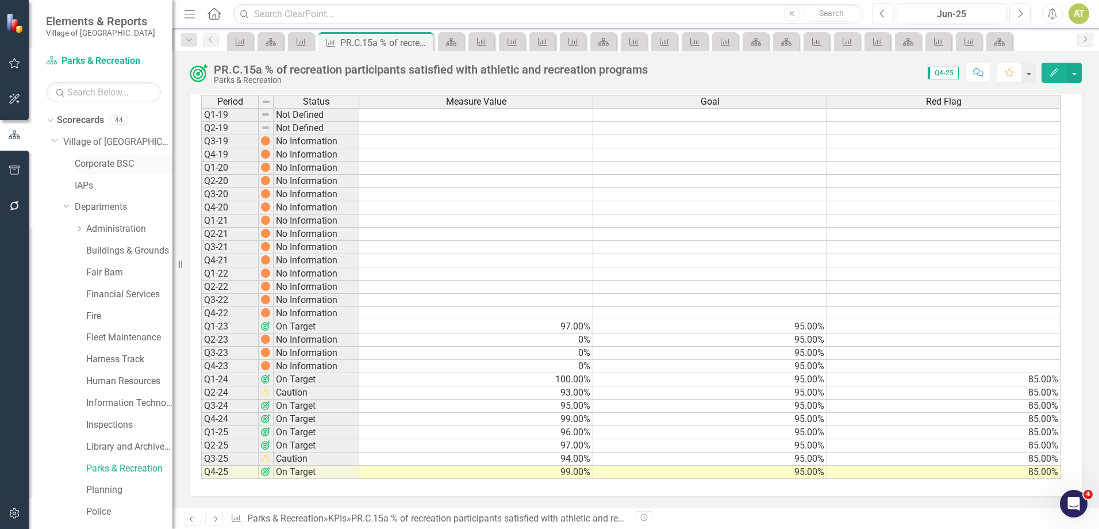
click at [103, 161] on link "Corporate BSC" at bounding box center [124, 163] width 98 height 13
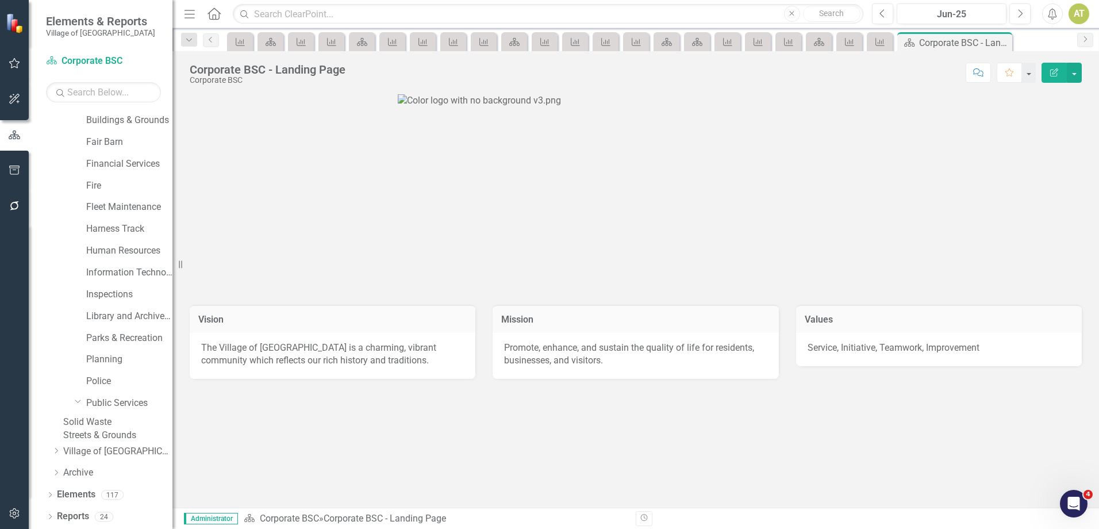
scroll to position [148, 0]
click at [104, 495] on div "117" at bounding box center [112, 495] width 22 height 10
click at [103, 494] on div "117" at bounding box center [112, 495] width 22 height 10
click at [99, 494] on div "Elements 117" at bounding box center [115, 496] width 116 height 22
click at [91, 495] on link "Elements" at bounding box center [76, 494] width 39 height 13
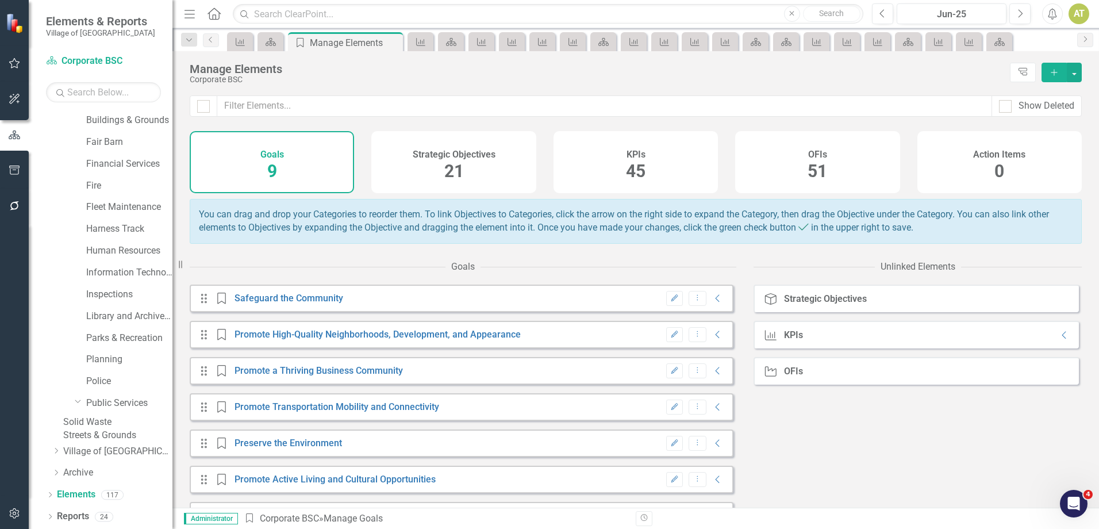
click at [615, 148] on div "KPIs 45" at bounding box center [636, 162] width 164 height 62
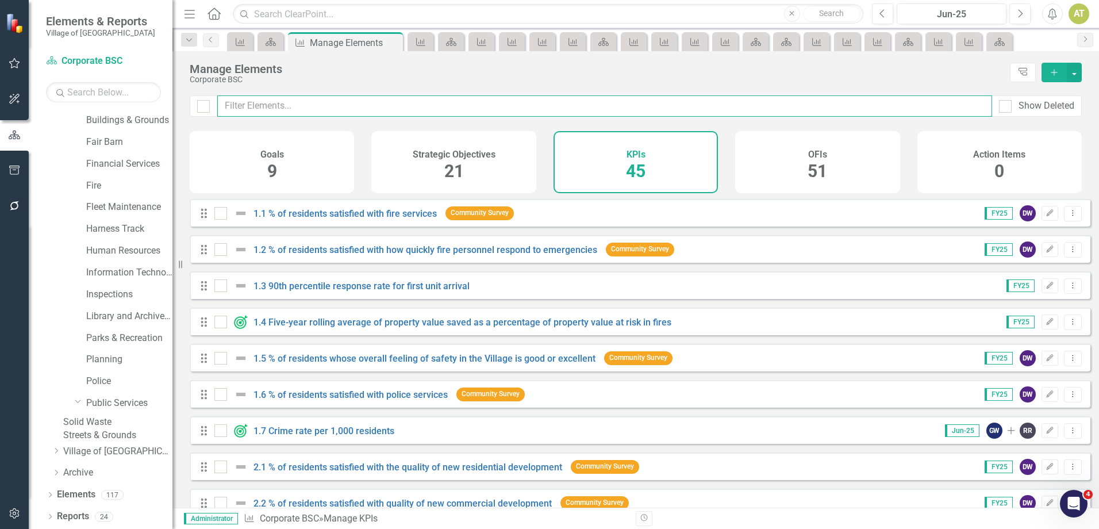
click at [462, 113] on input "text" at bounding box center [604, 105] width 775 height 21
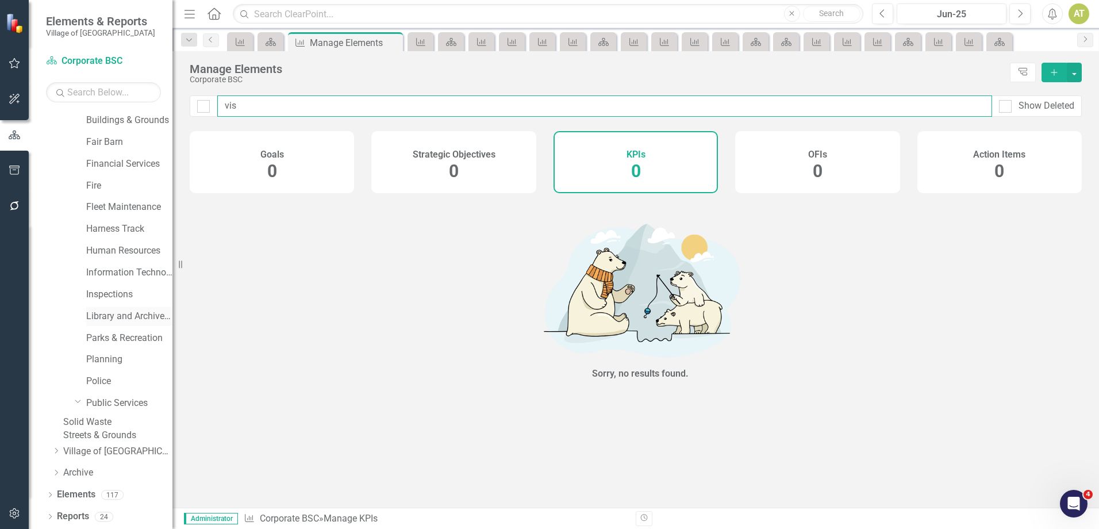
type input "vis"
click at [115, 310] on link "Library and Archives Services" at bounding box center [129, 316] width 86 height 13
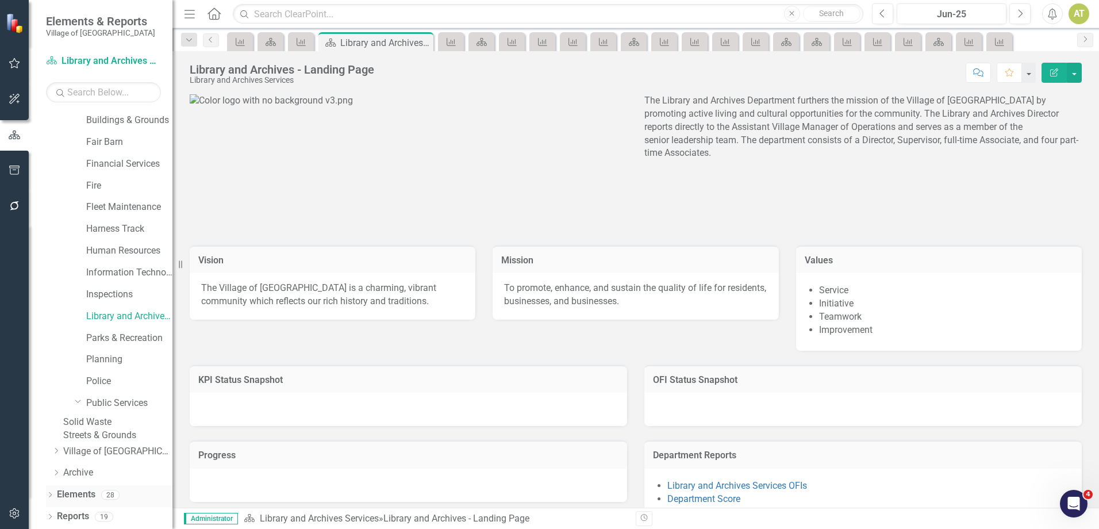
click at [103, 495] on div "28" at bounding box center [110, 495] width 18 height 10
click at [103, 493] on div "28" at bounding box center [110, 495] width 18 height 10
click at [101, 492] on div "Elements 28" at bounding box center [115, 496] width 116 height 22
click at [97, 498] on div "Elements 28" at bounding box center [115, 496] width 116 height 22
click at [89, 495] on link "Elements" at bounding box center [76, 494] width 39 height 13
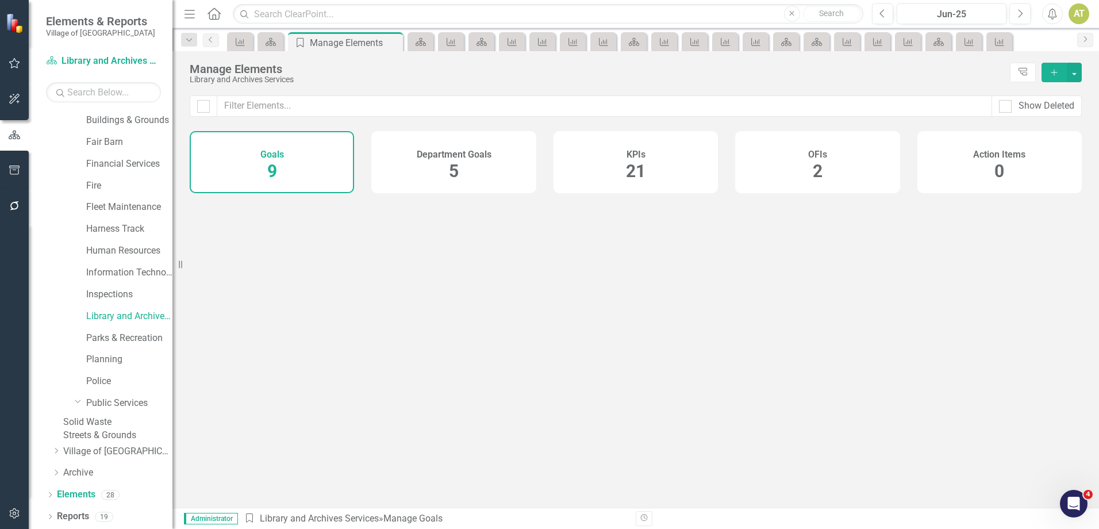
click at [630, 156] on h4 "KPIs" at bounding box center [636, 154] width 19 height 10
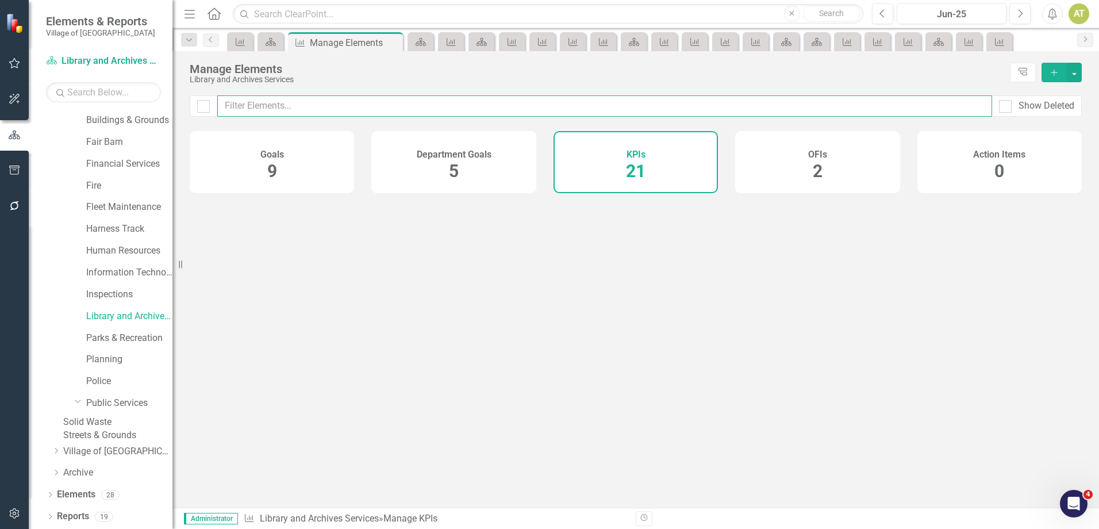
click at [605, 105] on input "text" at bounding box center [604, 105] width 775 height 21
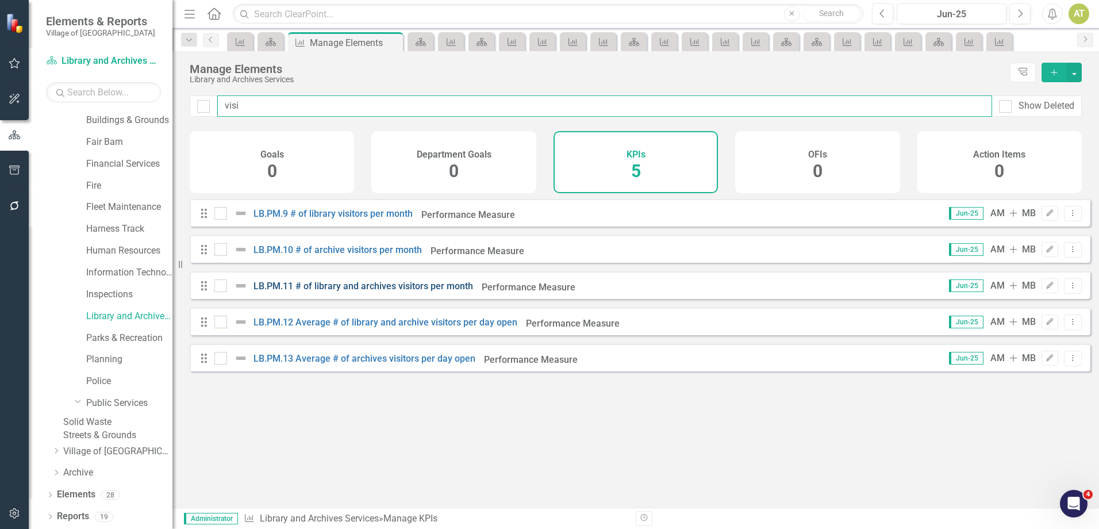
type input "visi"
click at [372, 291] on link "LB.PM.11 # of library and archives visitors per month" at bounding box center [363, 286] width 220 height 11
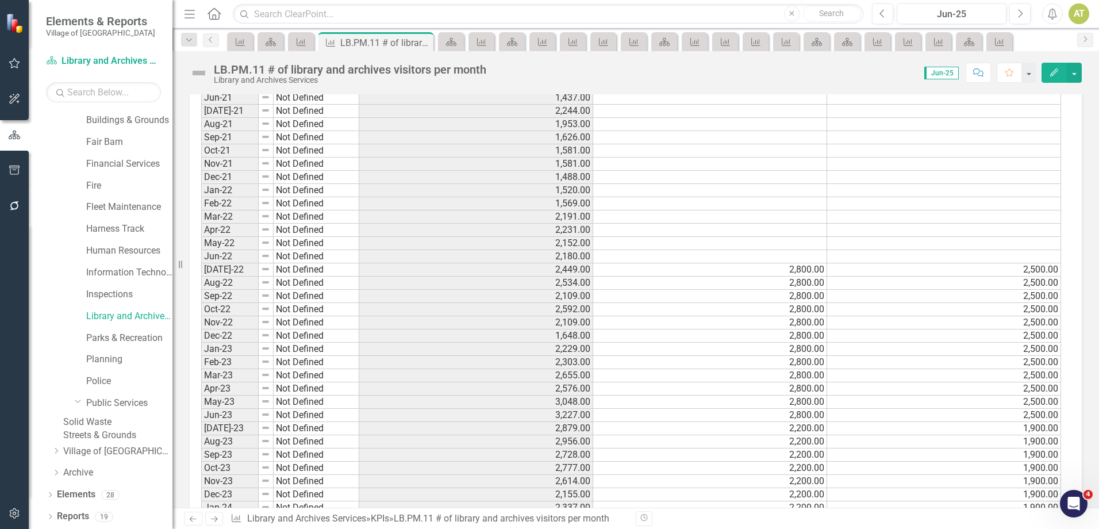
scroll to position [1175, 0]
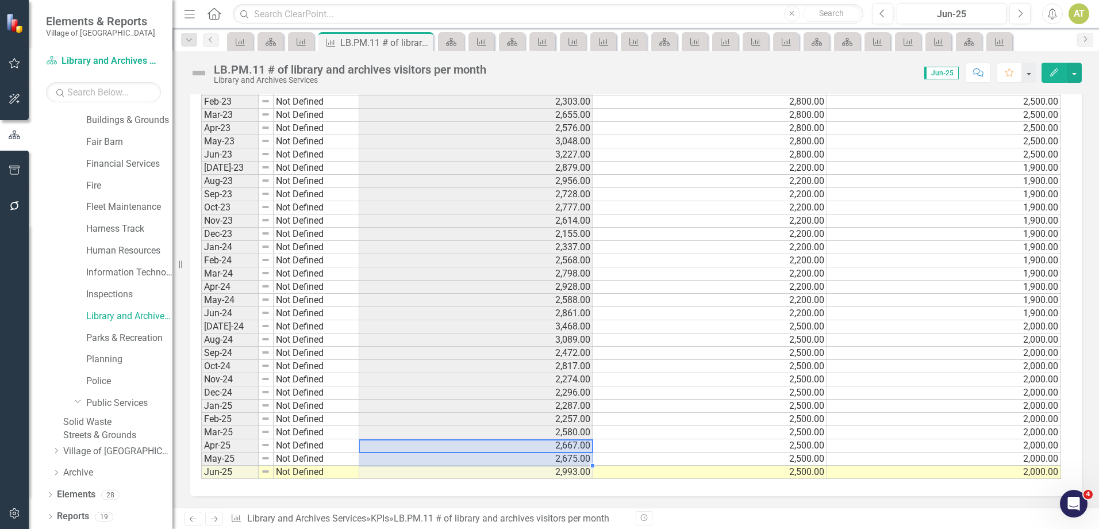
drag, startPoint x: 581, startPoint y: 458, endPoint x: 575, endPoint y: 467, distance: 10.6
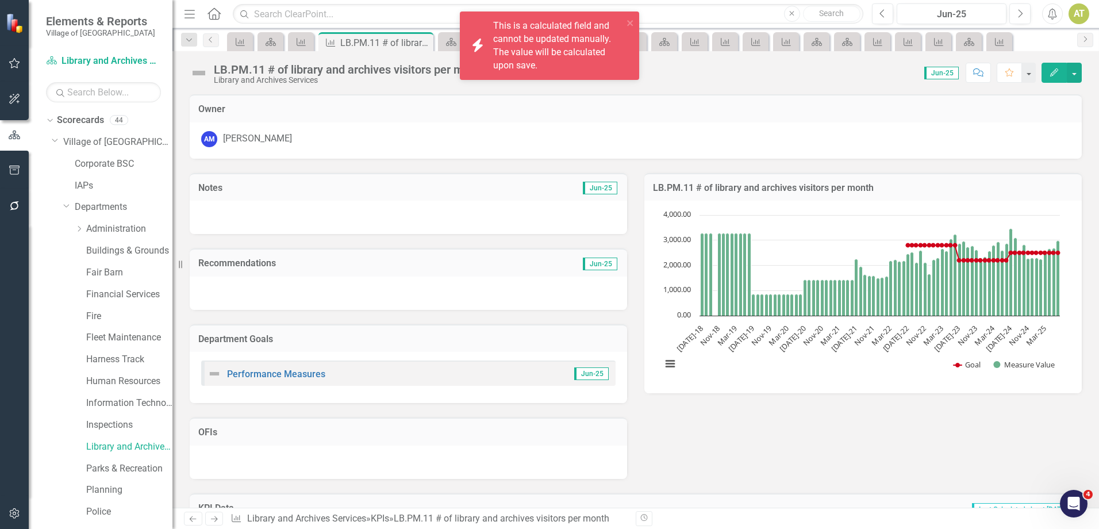
scroll to position [1175, 0]
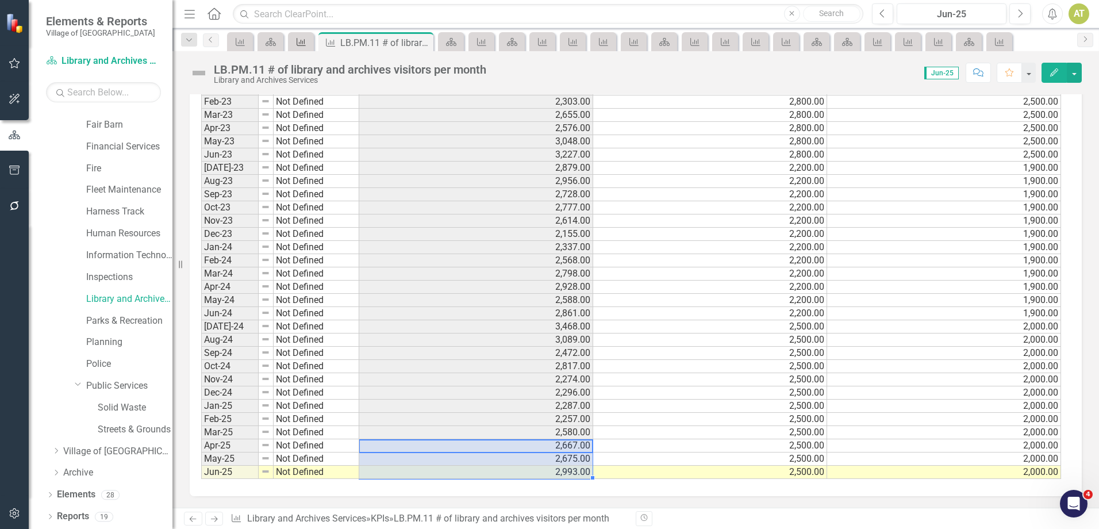
click at [310, 46] on link "KPI" at bounding box center [301, 41] width 20 height 14
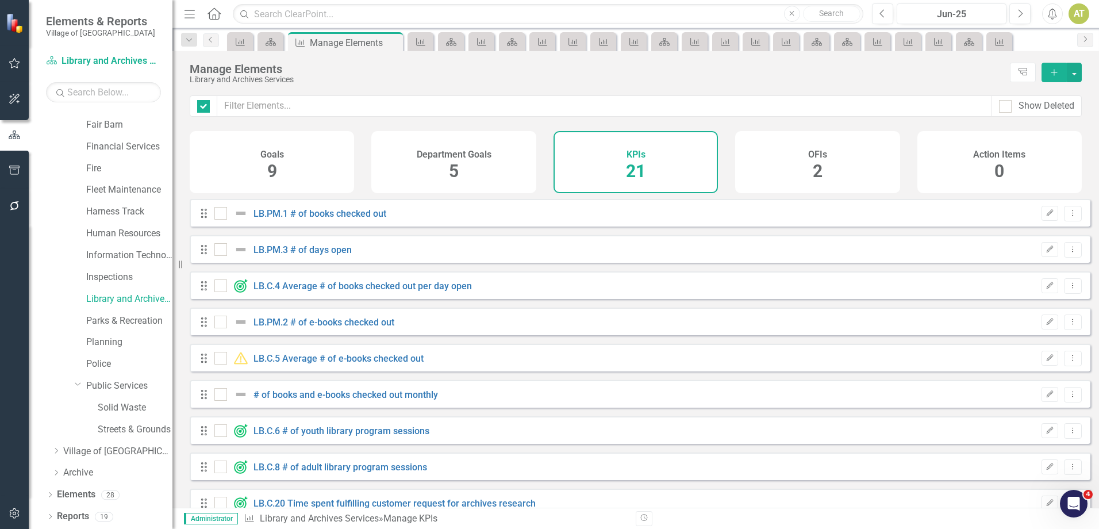
checkbox input "false"
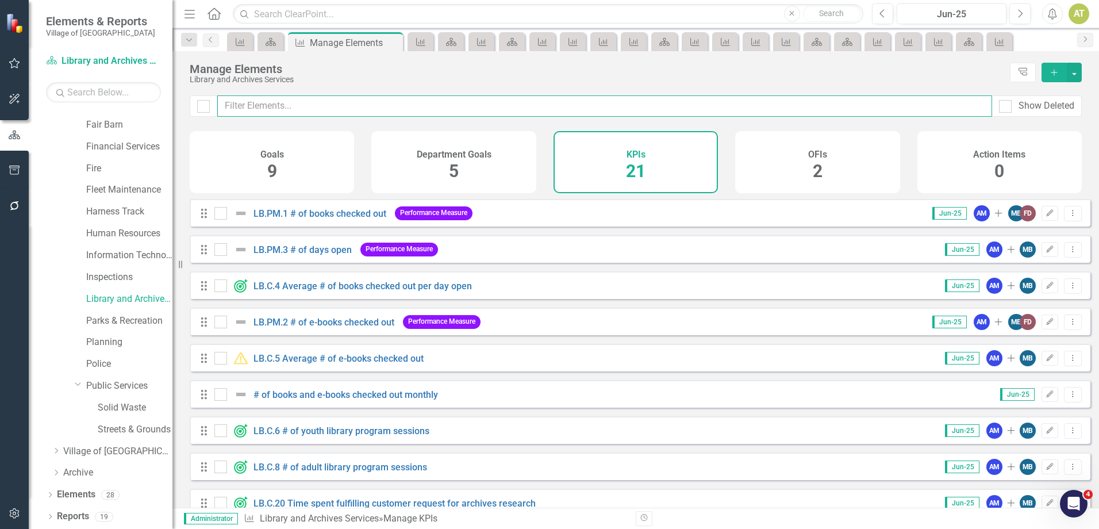
click at [341, 103] on input "text" at bounding box center [604, 105] width 775 height 21
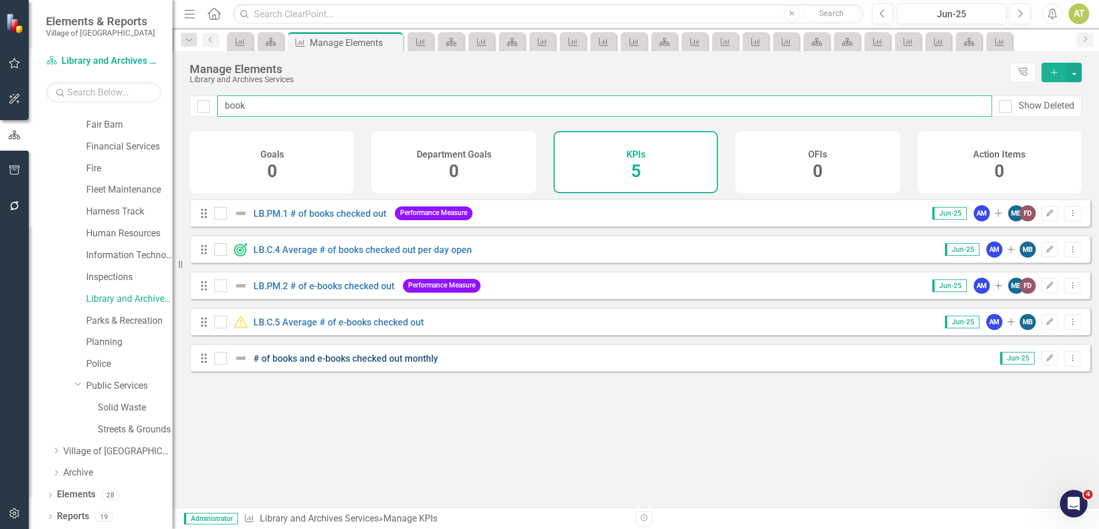
type input "book"
click at [339, 364] on link "# of books and e-books checked out monthly" at bounding box center [345, 358] width 185 height 11
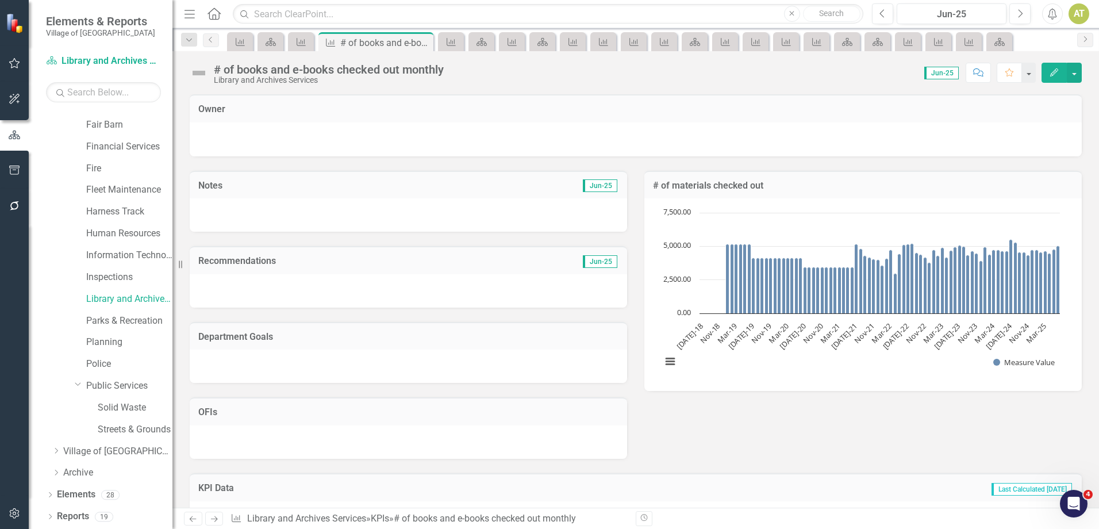
scroll to position [1155, 0]
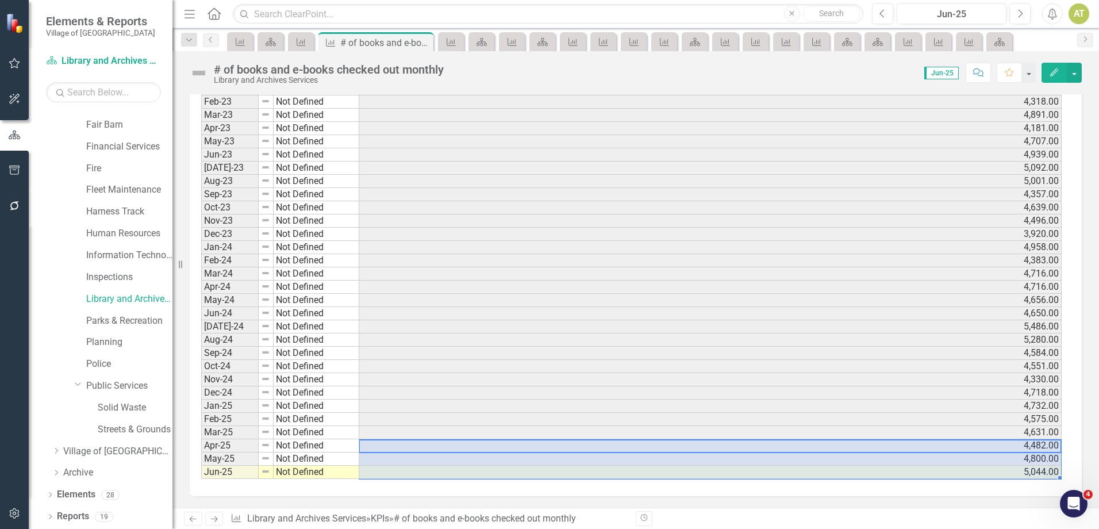
drag, startPoint x: 719, startPoint y: 445, endPoint x: 714, endPoint y: 467, distance: 22.8
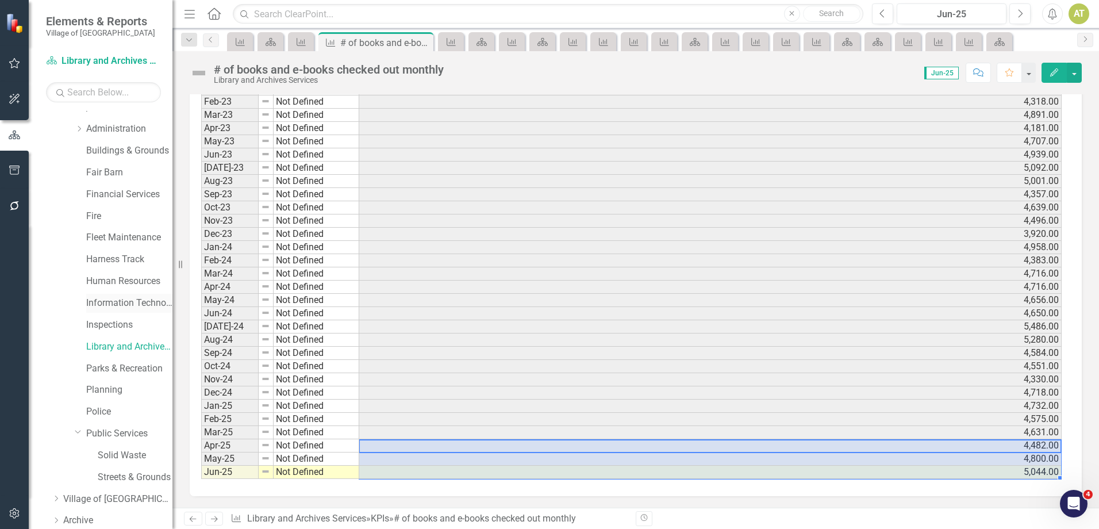
scroll to position [0, 0]
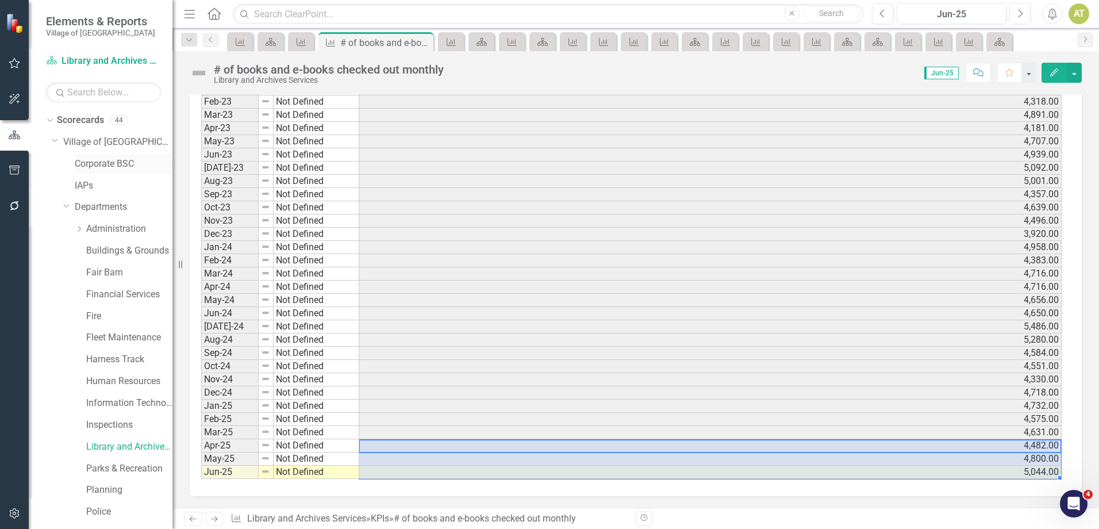
drag, startPoint x: 96, startPoint y: 159, endPoint x: 106, endPoint y: 170, distance: 15.0
click at [96, 159] on link "Corporate BSC" at bounding box center [124, 163] width 98 height 13
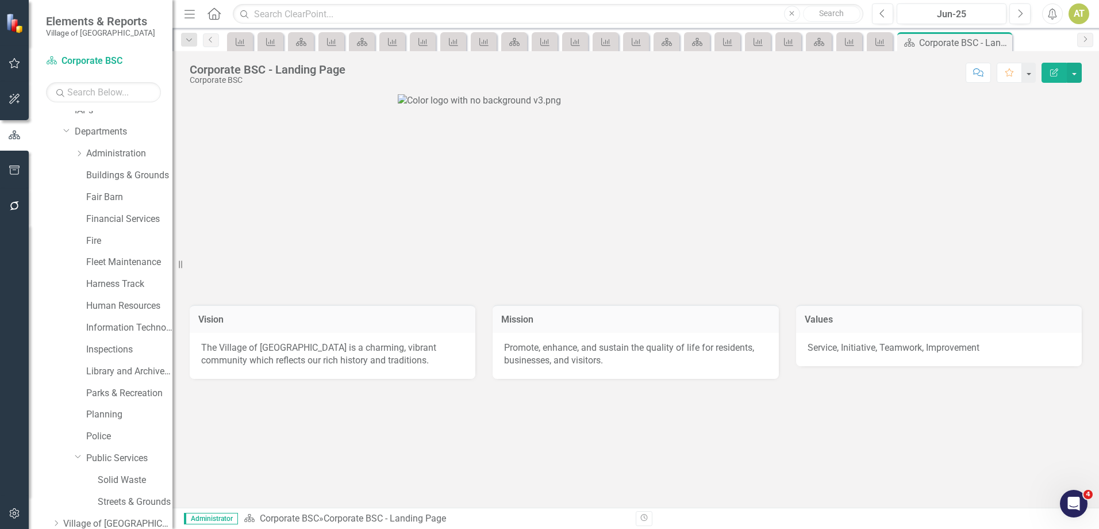
scroll to position [148, 0]
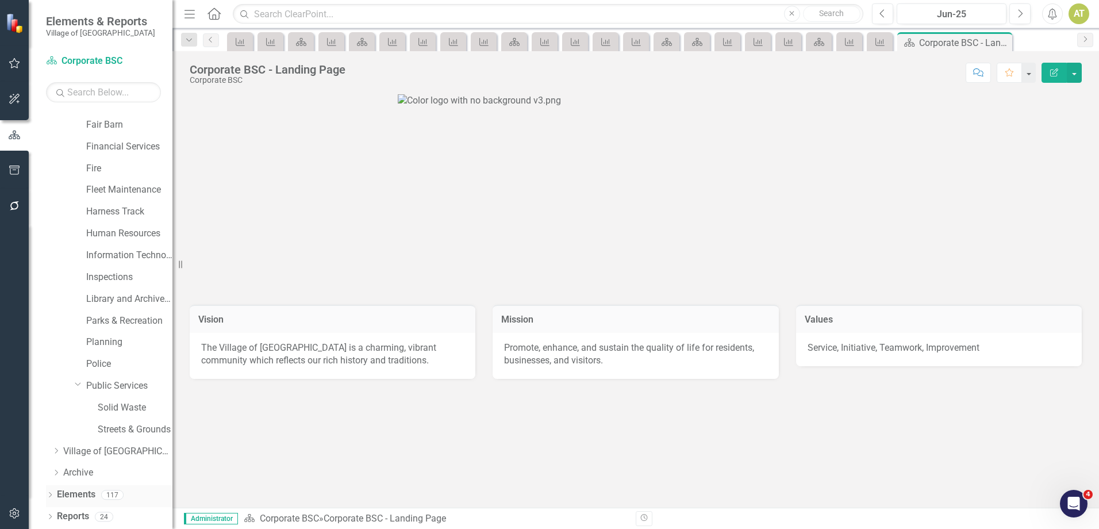
click at [95, 498] on link "Elements" at bounding box center [76, 494] width 39 height 13
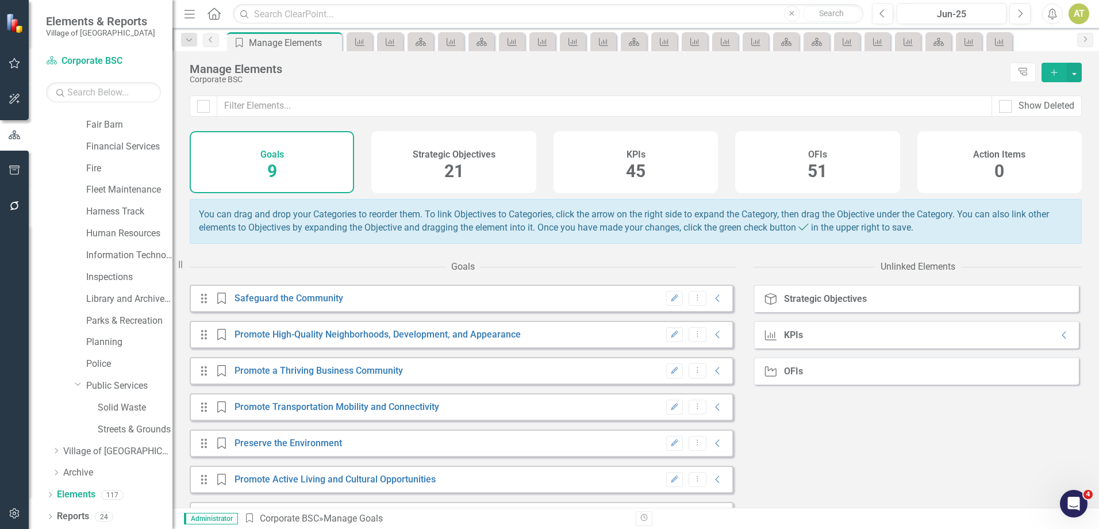
click at [612, 157] on div "KPIs 45" at bounding box center [636, 162] width 164 height 62
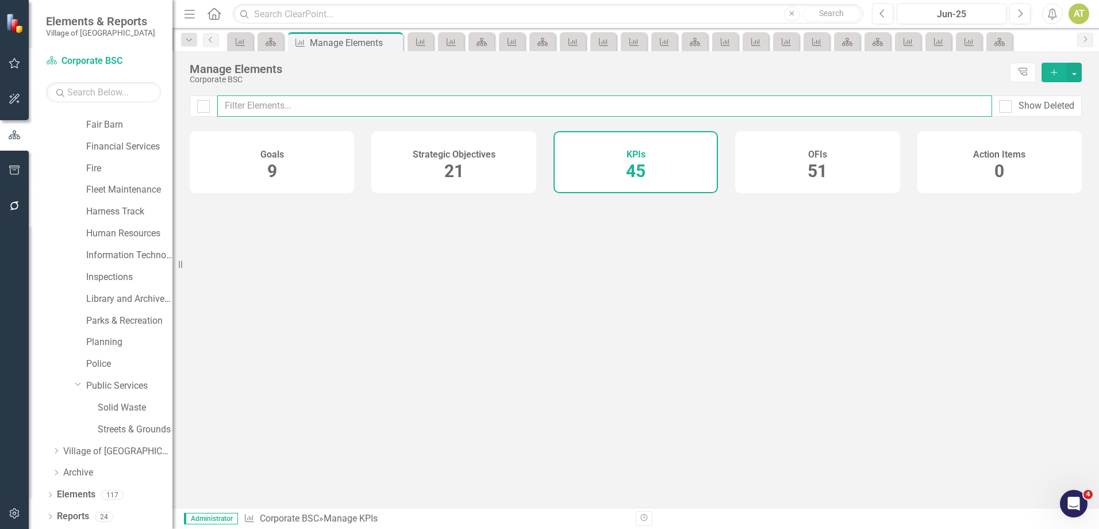
click at [386, 106] on input "text" at bounding box center [604, 105] width 775 height 21
type input "vop"
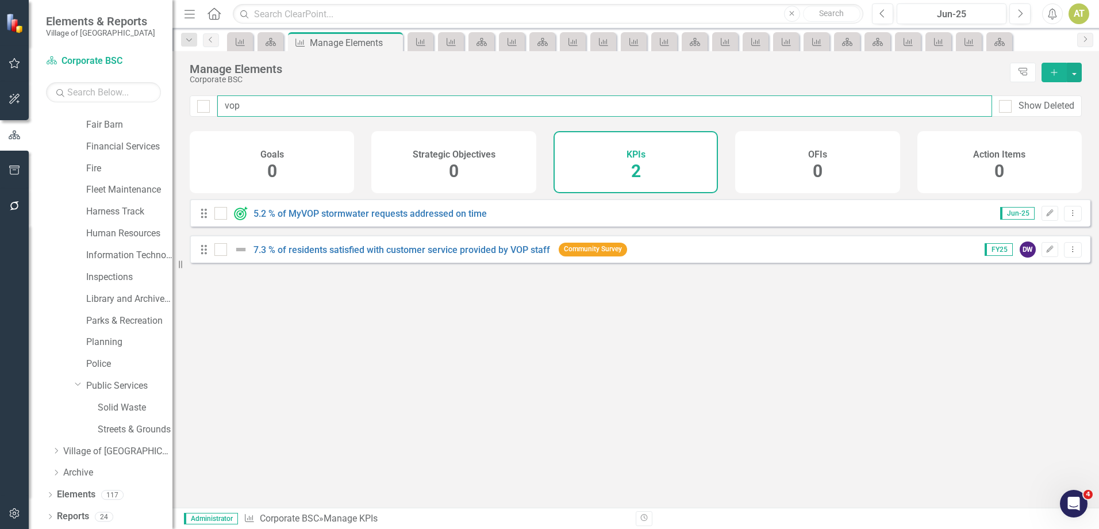
checkbox input "false"
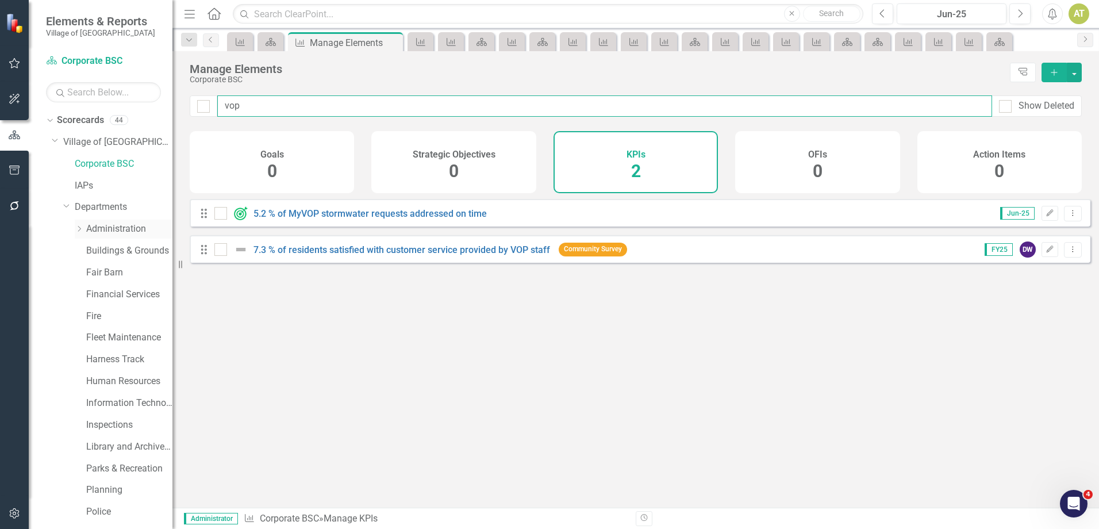
type input "vop"
click at [104, 230] on link "Administration" at bounding box center [129, 228] width 86 height 13
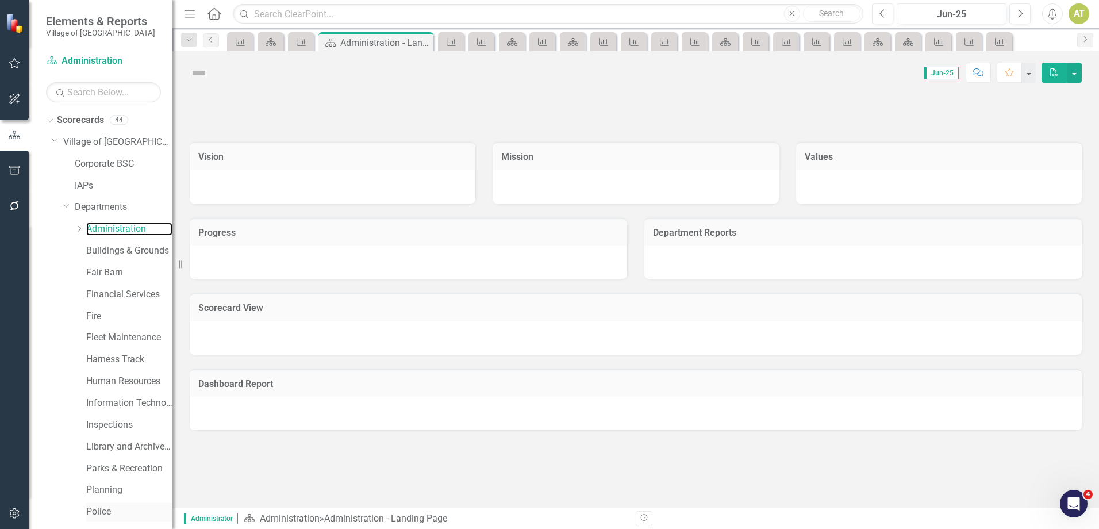
scroll to position [148, 0]
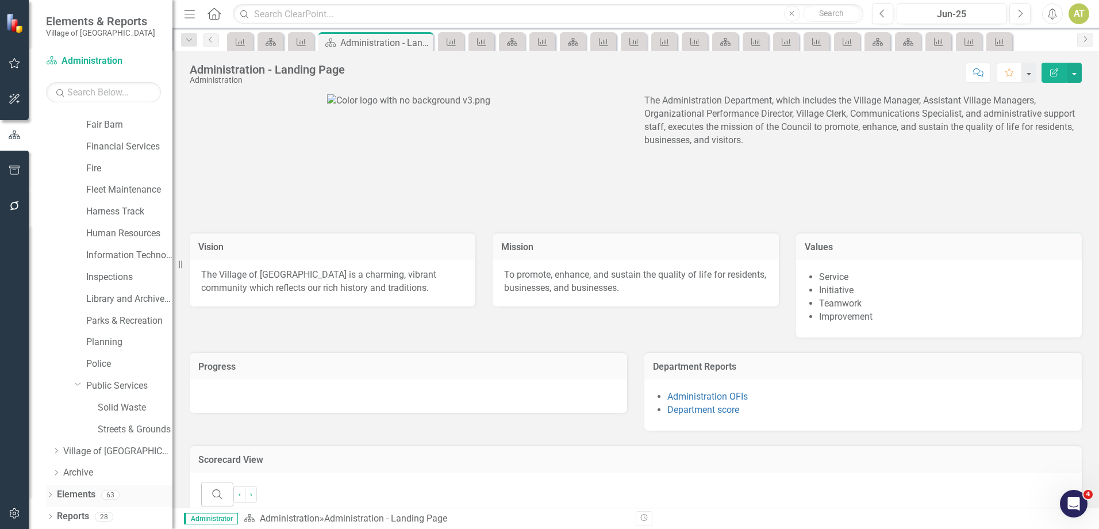
click at [93, 500] on link "Elements" at bounding box center [76, 494] width 39 height 13
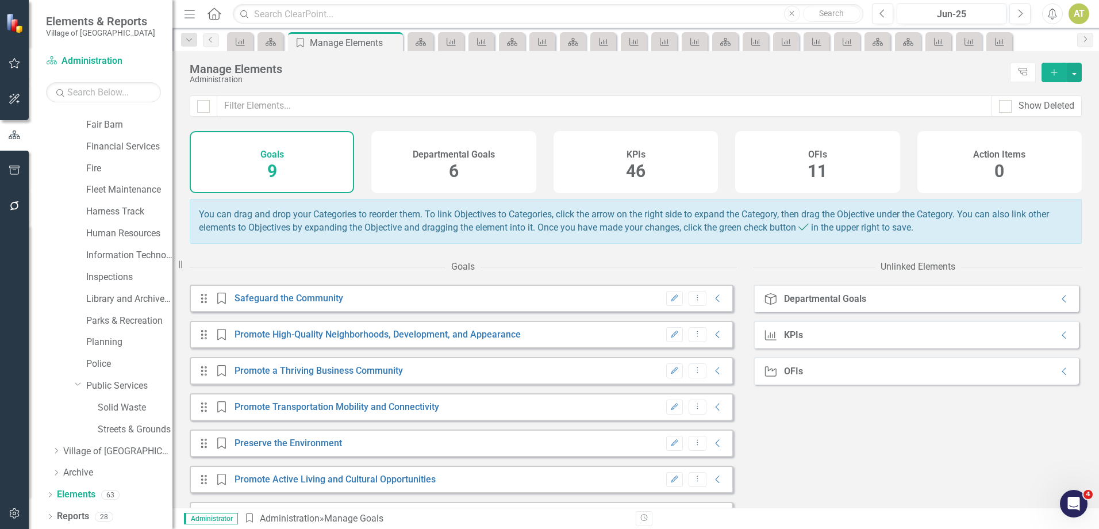
click at [608, 145] on div "KPIs 46" at bounding box center [636, 162] width 164 height 62
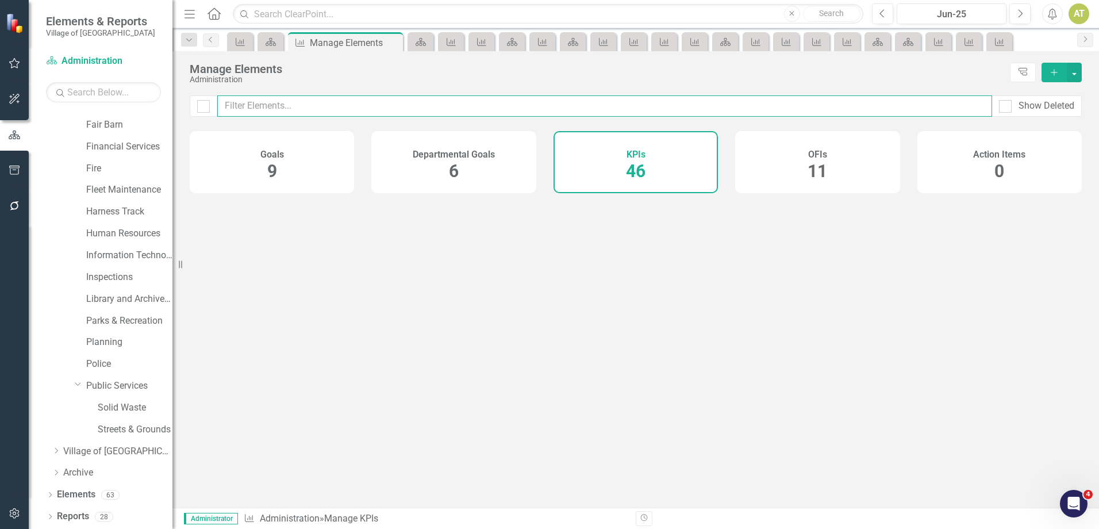
click at [533, 105] on input "text" at bounding box center [604, 105] width 775 height 21
checkbox input "false"
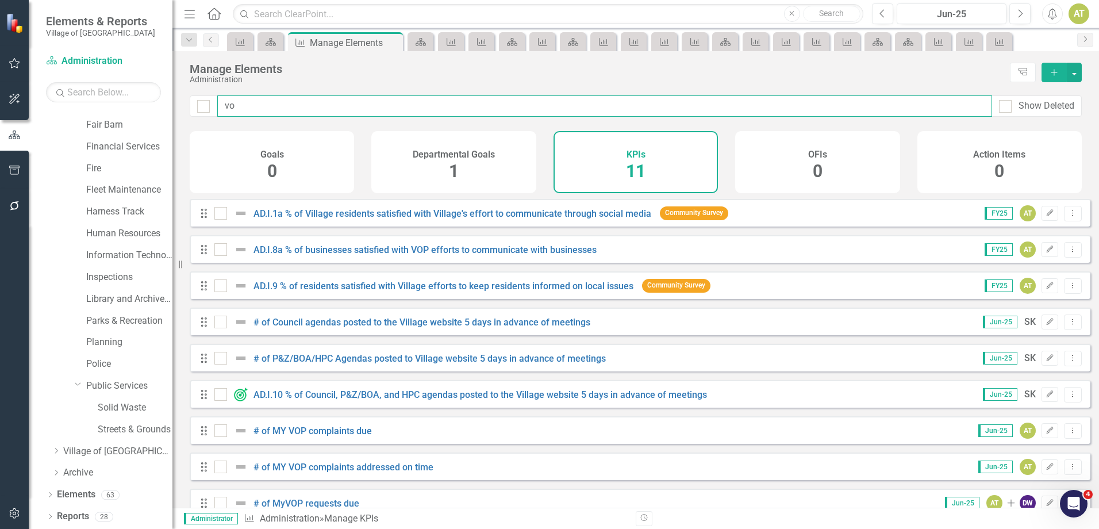
type input "vop"
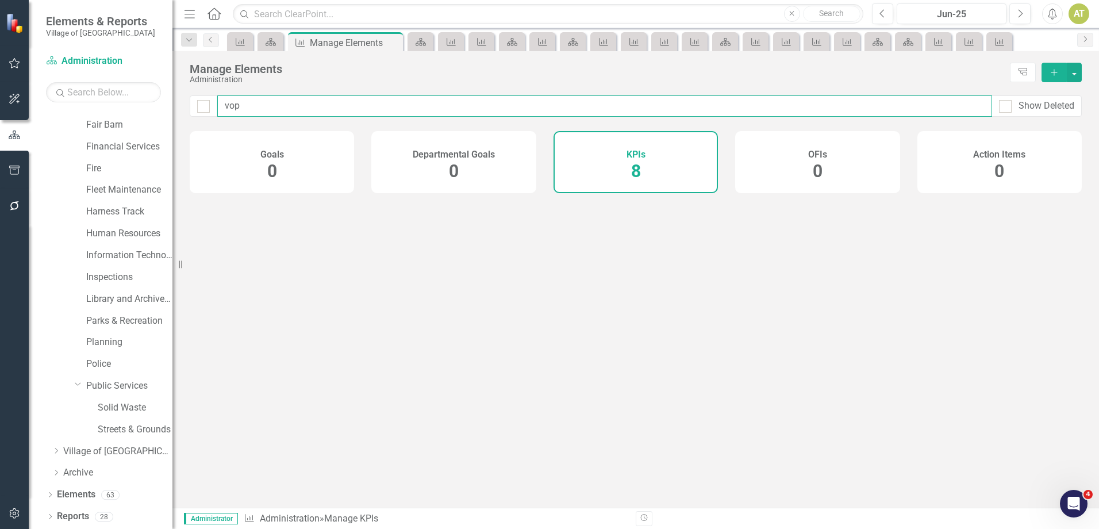
checkbox input "false"
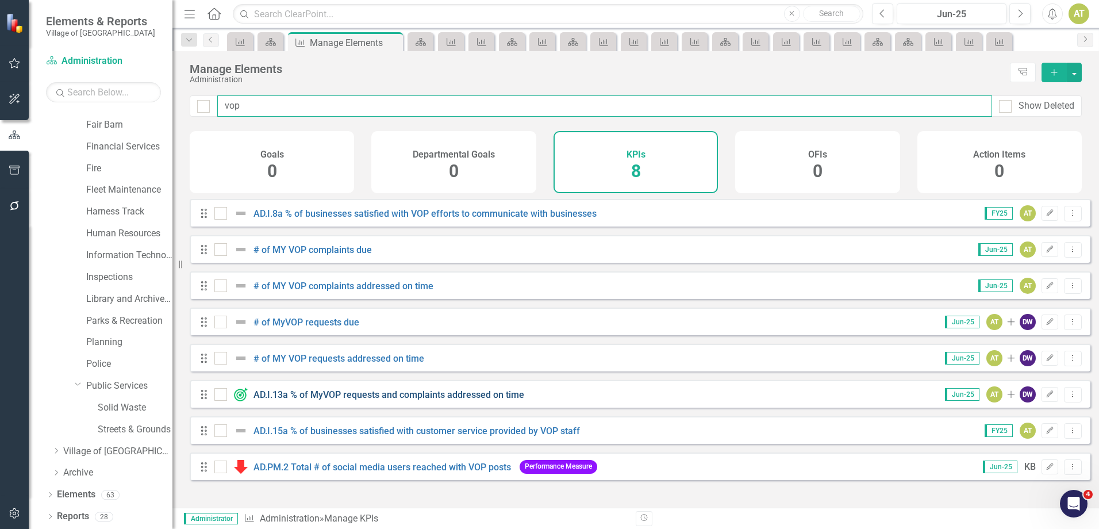
type input "vop"
click at [410, 400] on link "AD.I.13a % of MyVOP requests and complaints addressed on time" at bounding box center [388, 394] width 271 height 11
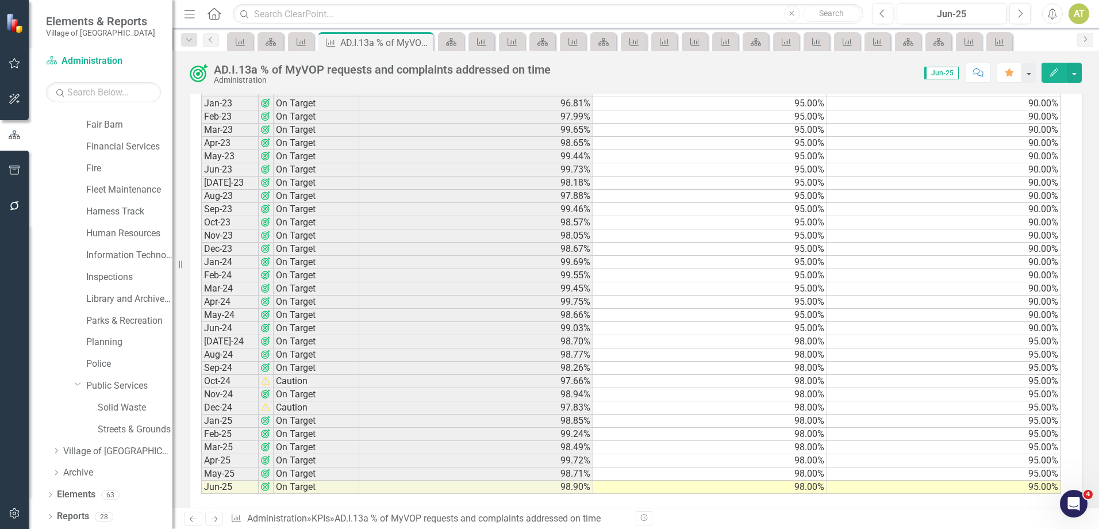
scroll to position [1175, 0]
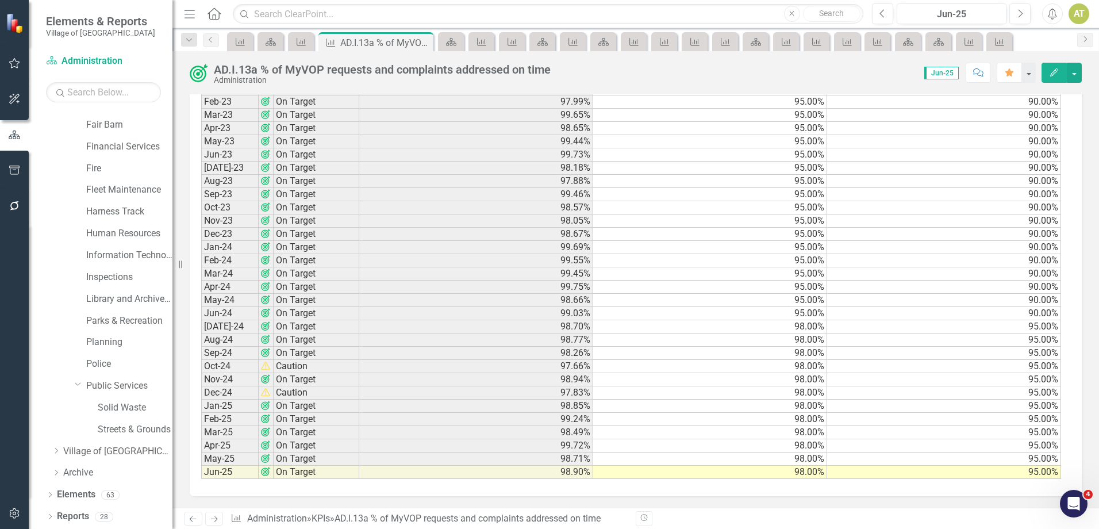
click at [1056, 68] on icon "Edit" at bounding box center [1054, 72] width 10 height 8
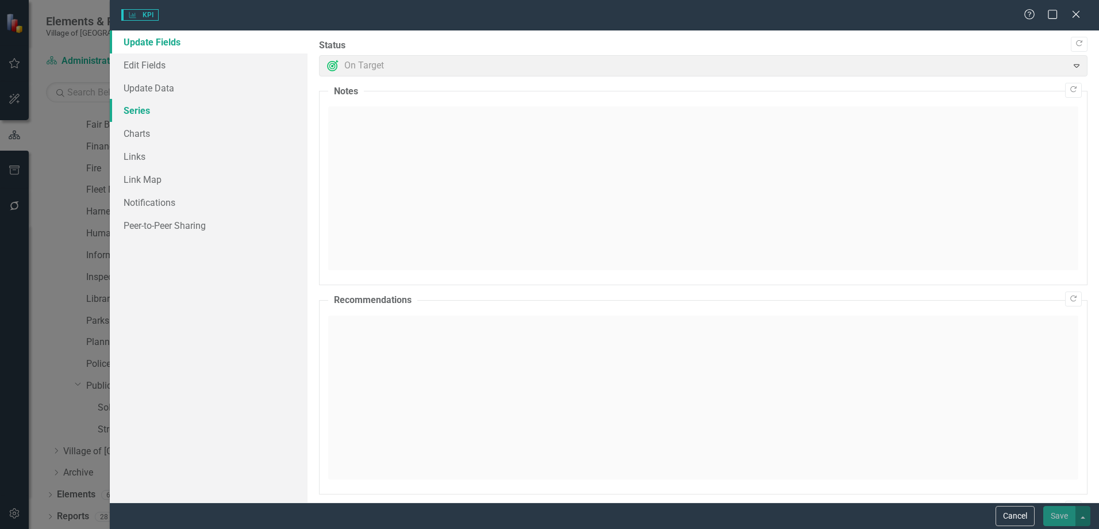
click at [140, 109] on link "Series" at bounding box center [209, 110] width 198 height 23
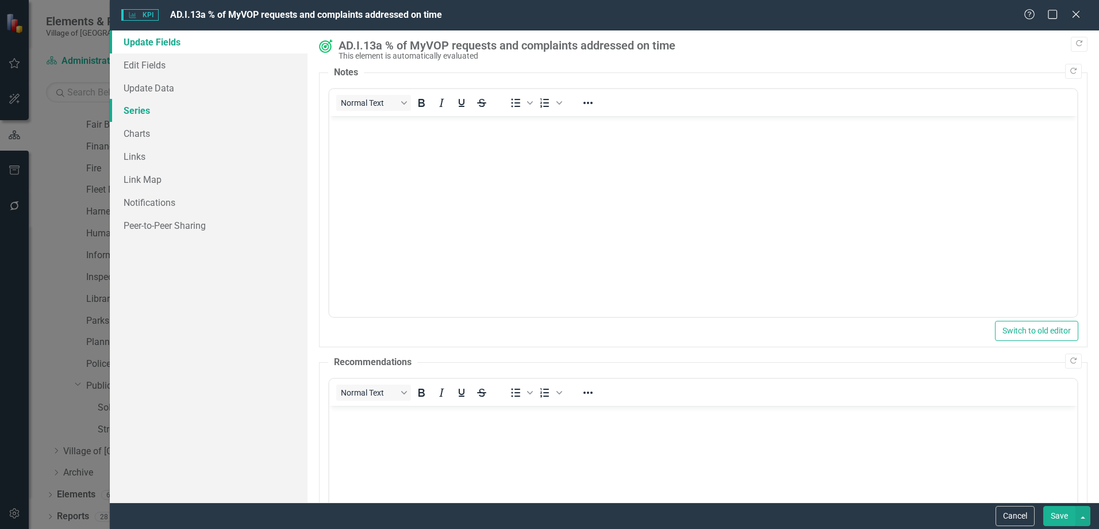
click at [140, 108] on link "Series" at bounding box center [209, 110] width 198 height 23
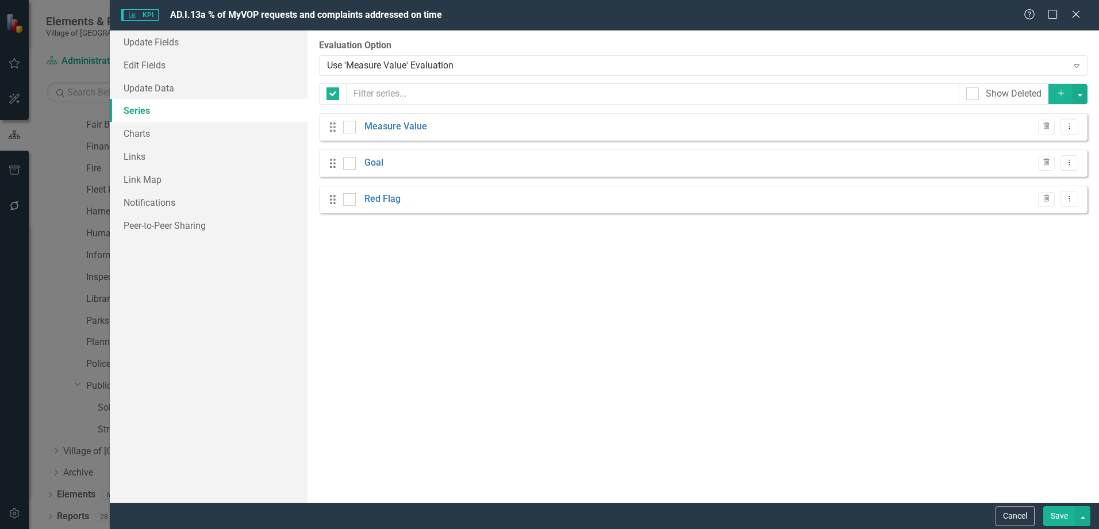
checkbox input "false"
click at [1070, 129] on icon at bounding box center [1069, 127] width 1 height 6
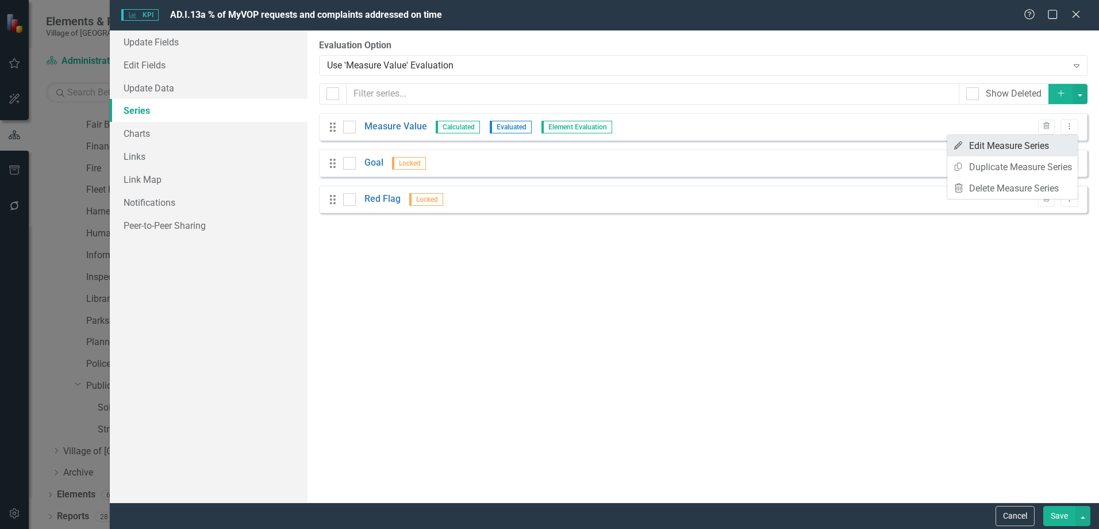
scroll to position [0, 0]
click at [1061, 155] on link "Edit Edit Measure Series" at bounding box center [1012, 145] width 130 height 21
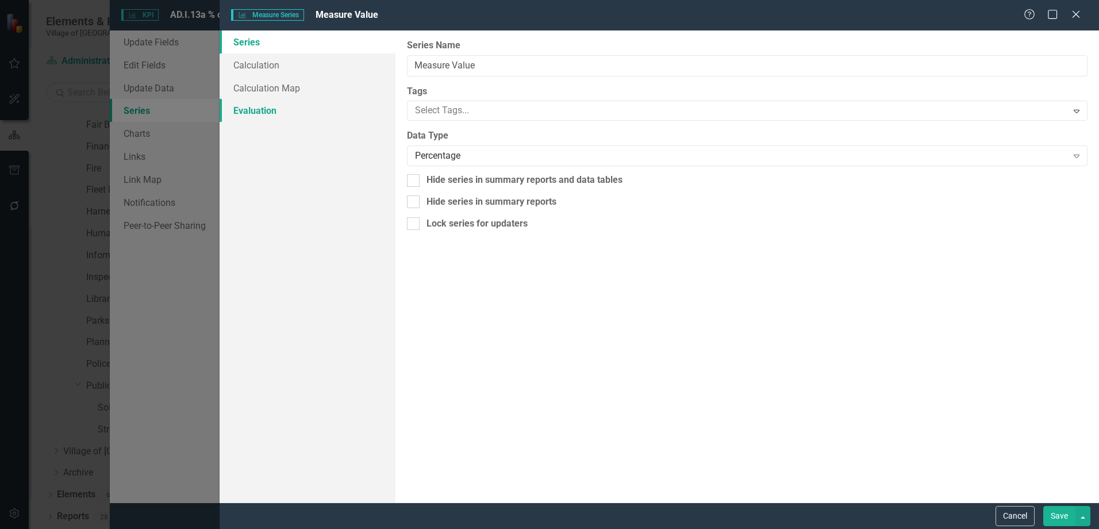
click at [251, 108] on link "Evaluation" at bounding box center [308, 110] width 176 height 23
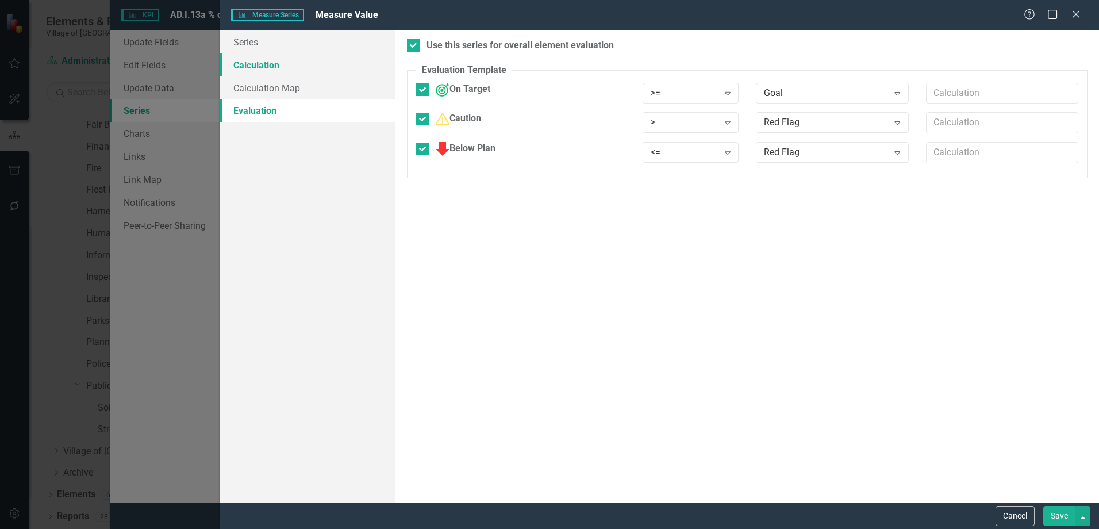
click at [295, 62] on link "Calculation" at bounding box center [308, 64] width 176 height 23
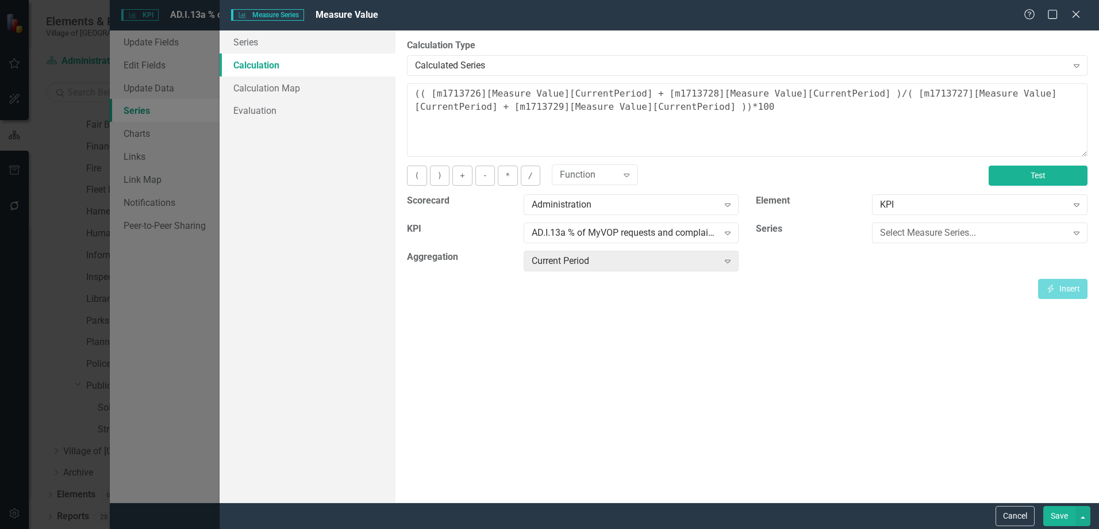
click at [1062, 175] on button "Test" at bounding box center [1038, 176] width 99 height 20
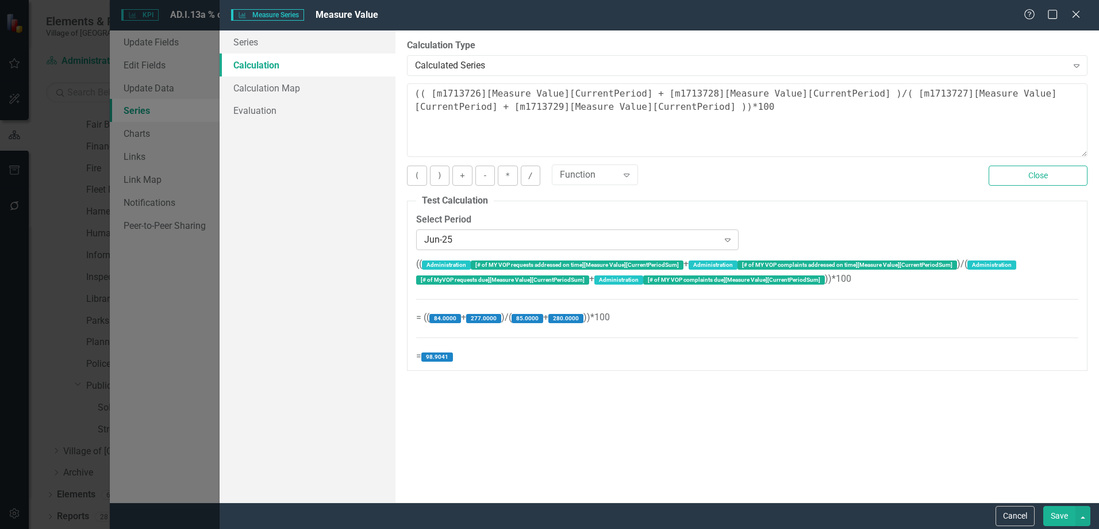
click at [535, 241] on div "Jun-25" at bounding box center [571, 239] width 294 height 13
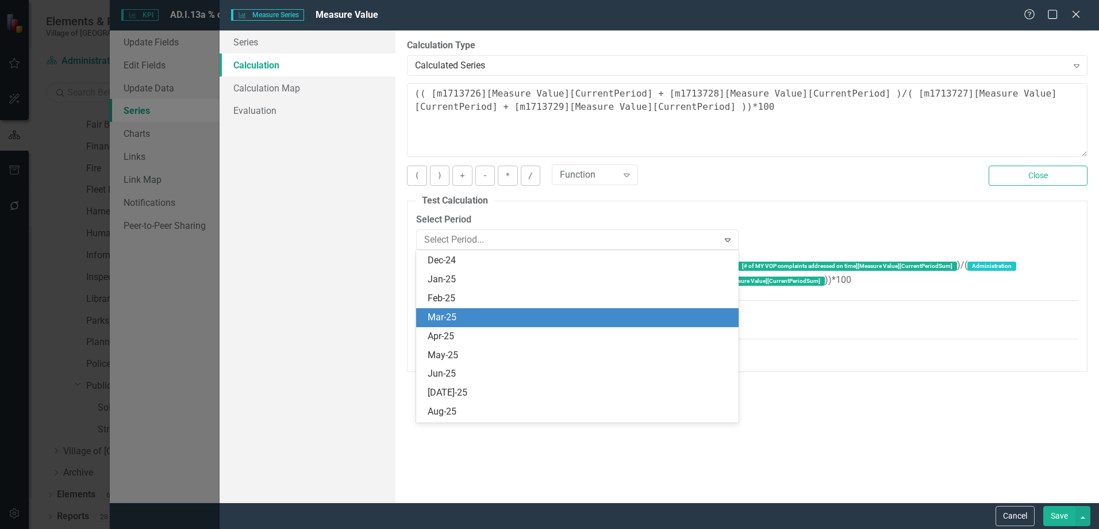
scroll to position [1452, 0]
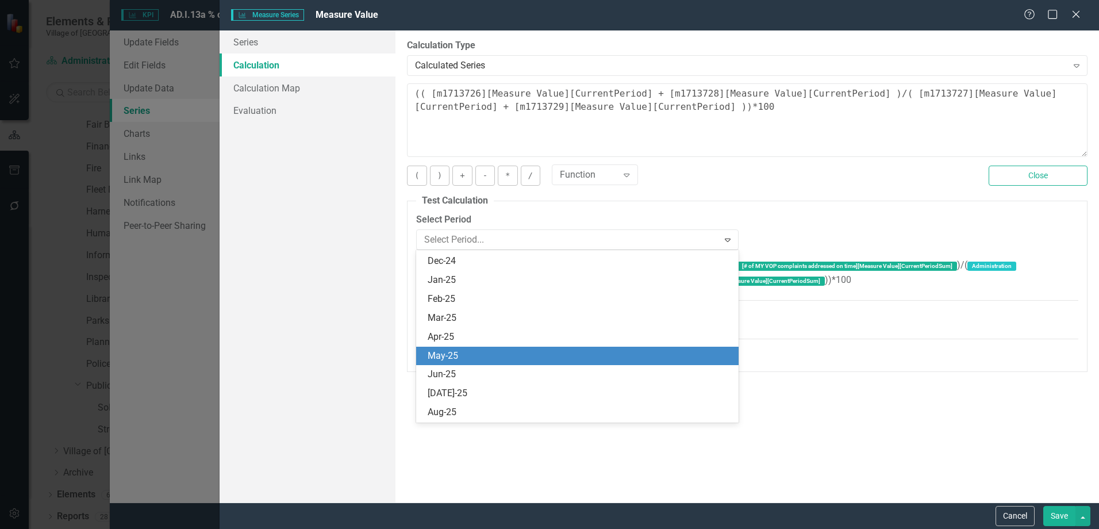
click at [456, 358] on div "May-25" at bounding box center [580, 355] width 304 height 13
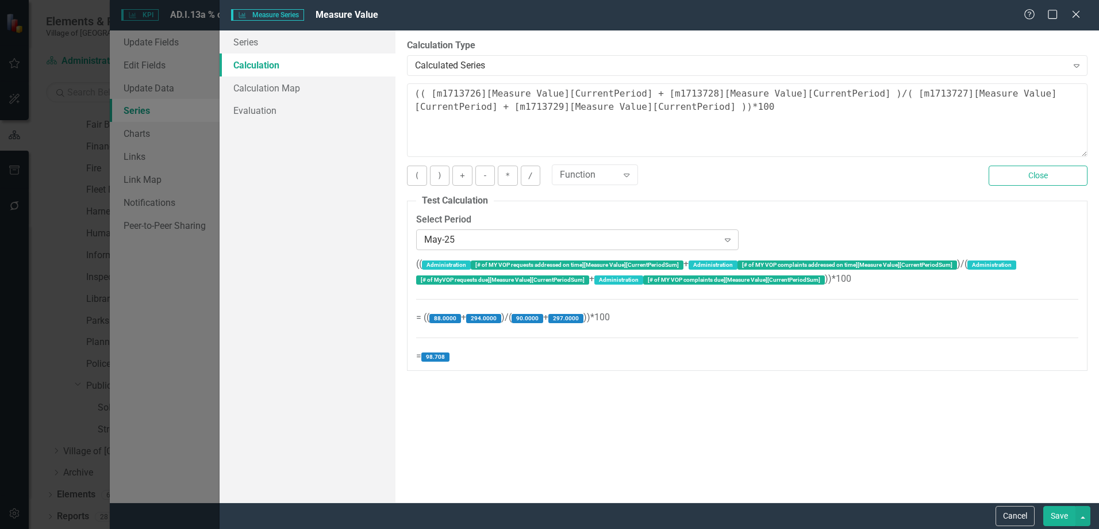
click at [482, 245] on div "May-25" at bounding box center [571, 239] width 294 height 13
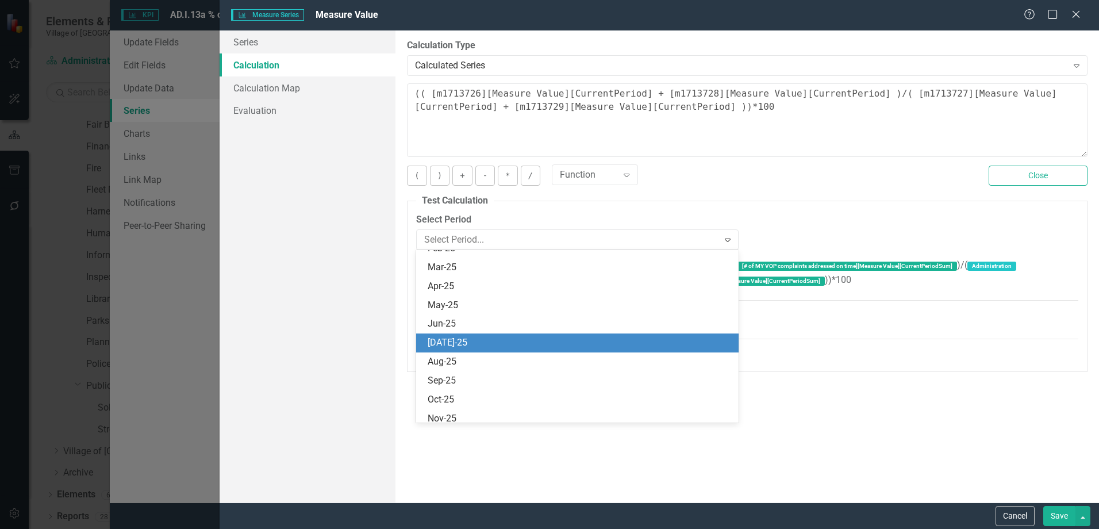
scroll to position [1490, 0]
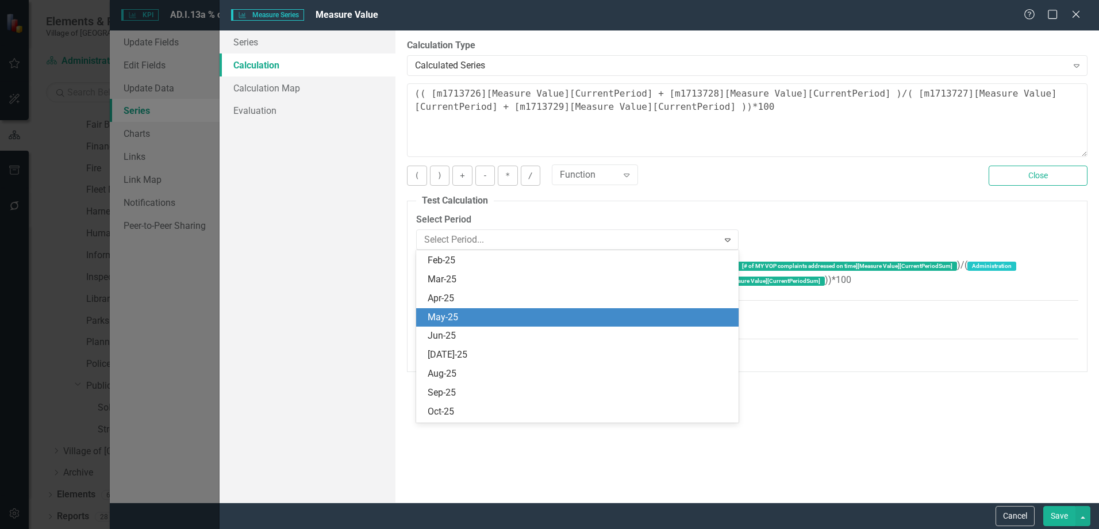
click at [487, 320] on div "May-25" at bounding box center [580, 317] width 304 height 13
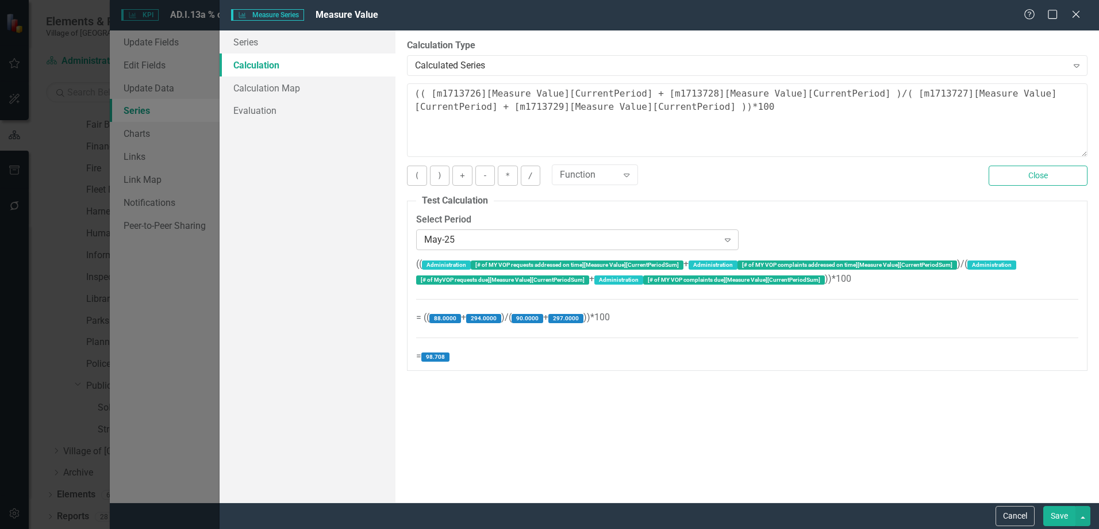
click at [479, 236] on div "May-25" at bounding box center [571, 239] width 294 height 13
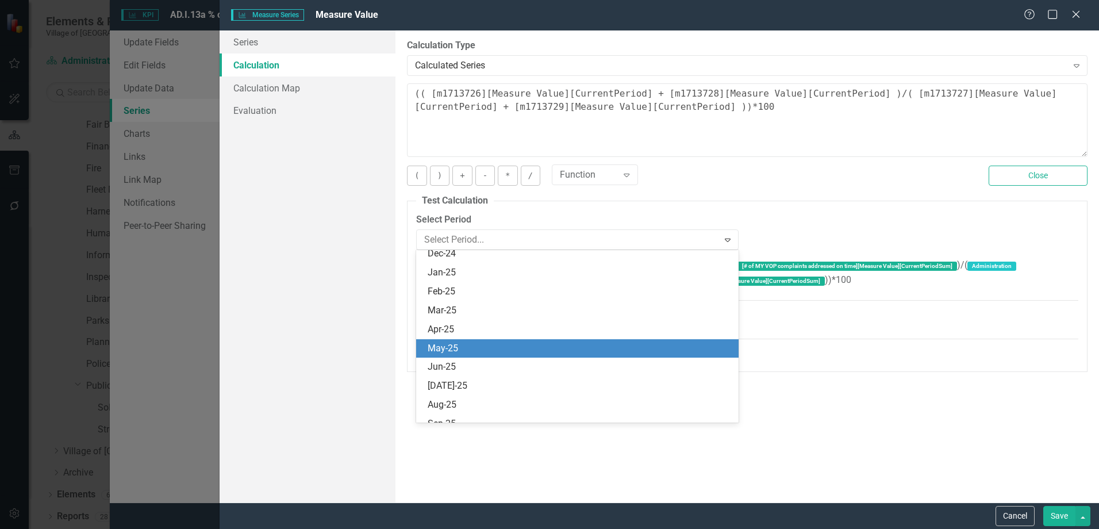
scroll to position [1433, 0]
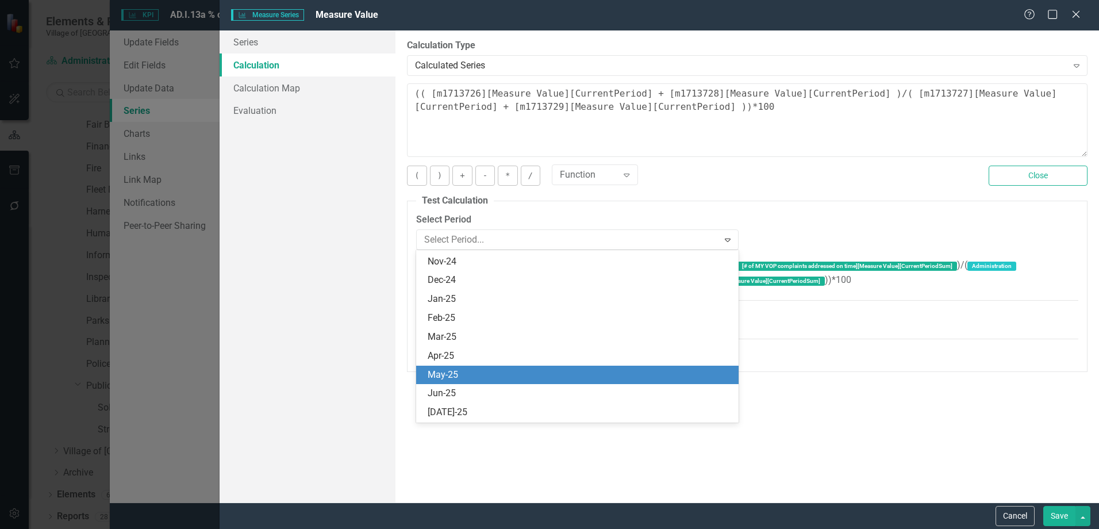
click at [458, 356] on div "Apr-25" at bounding box center [580, 355] width 304 height 13
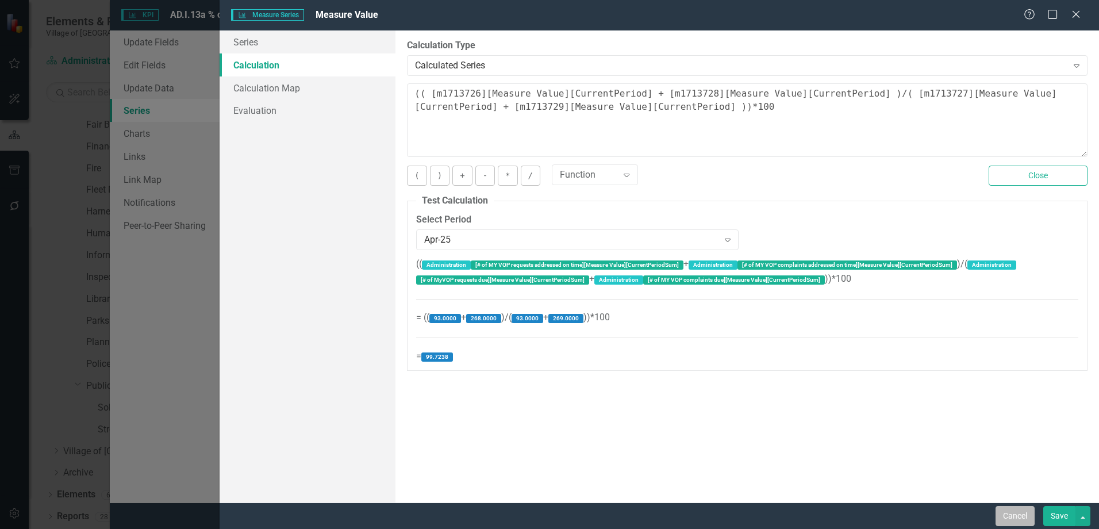
click at [1006, 517] on button "Cancel" at bounding box center [1015, 516] width 39 height 20
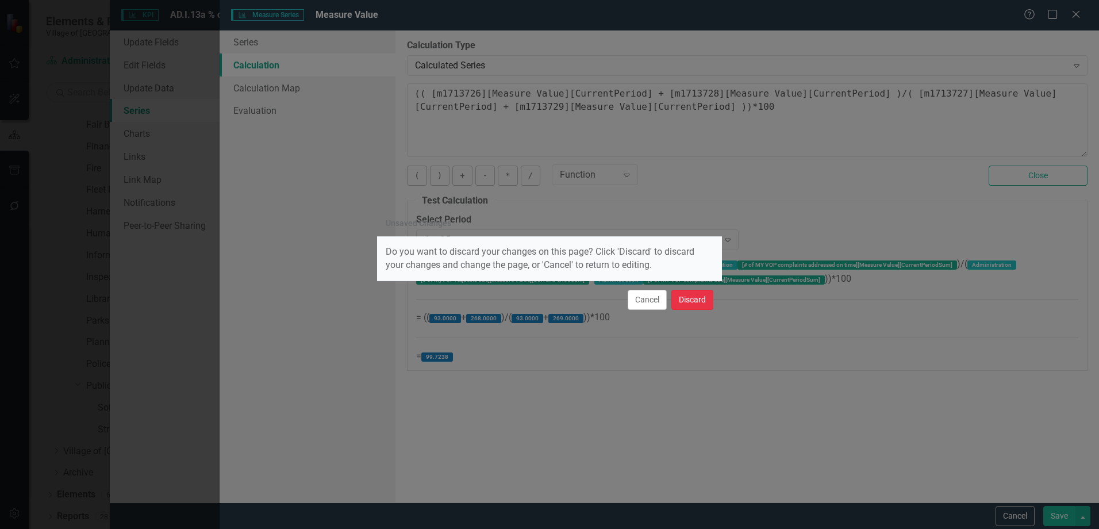
click at [685, 300] on button "Discard" at bounding box center [692, 300] width 42 height 20
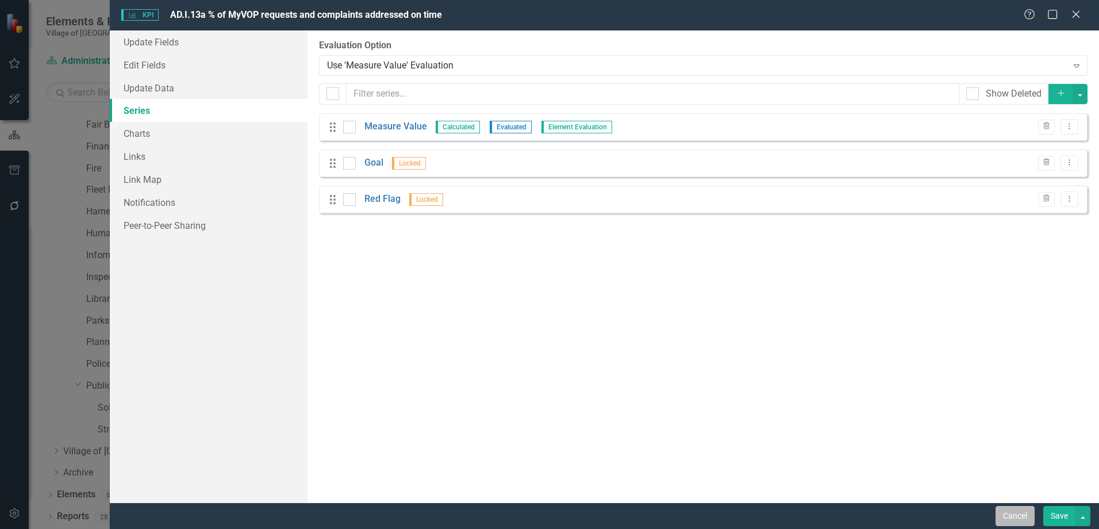
click at [1017, 510] on button "Cancel" at bounding box center [1015, 516] width 39 height 20
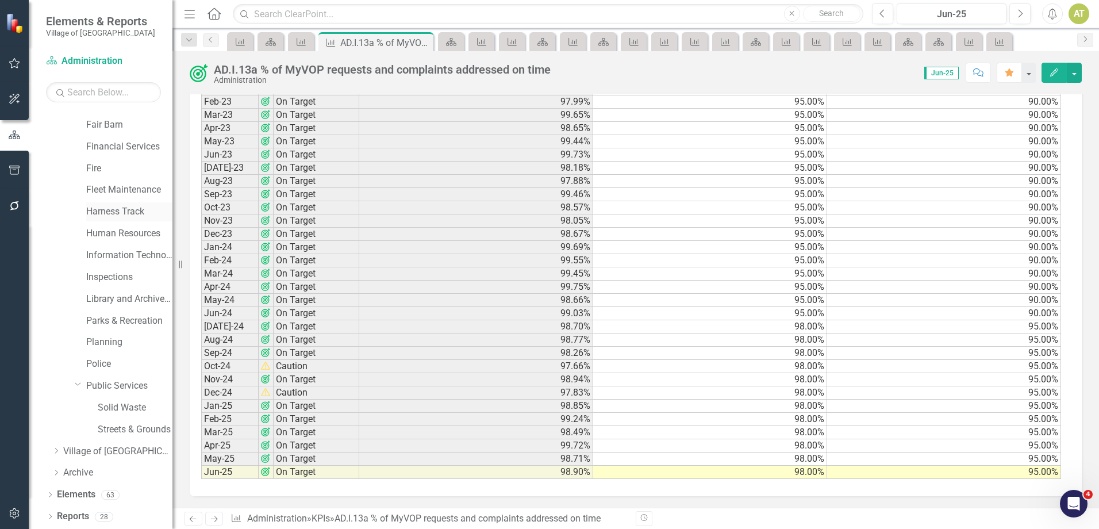
scroll to position [0, 0]
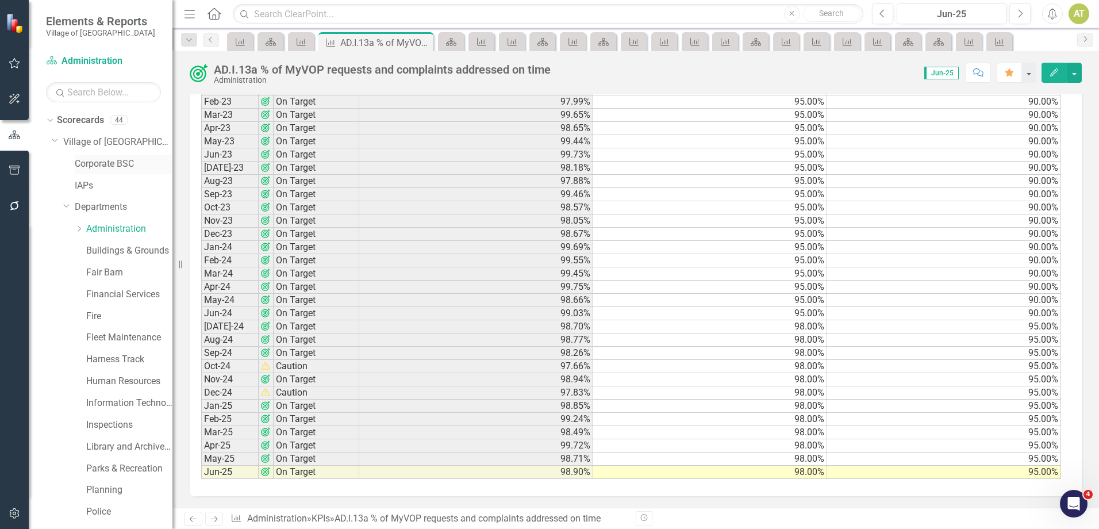
click at [122, 159] on link "Corporate BSC" at bounding box center [124, 163] width 98 height 13
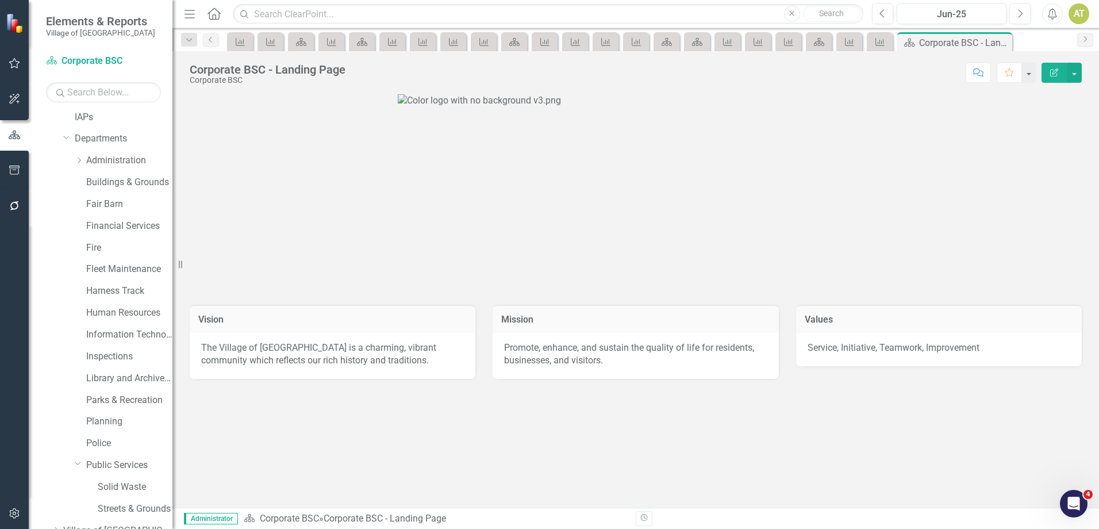
scroll to position [148, 0]
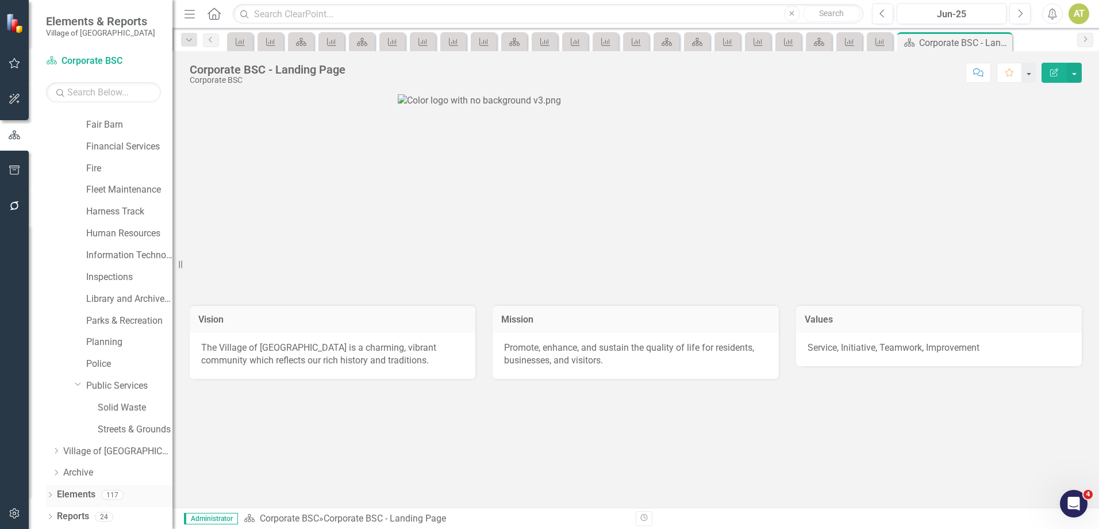
click at [82, 492] on link "Elements" at bounding box center [76, 494] width 39 height 13
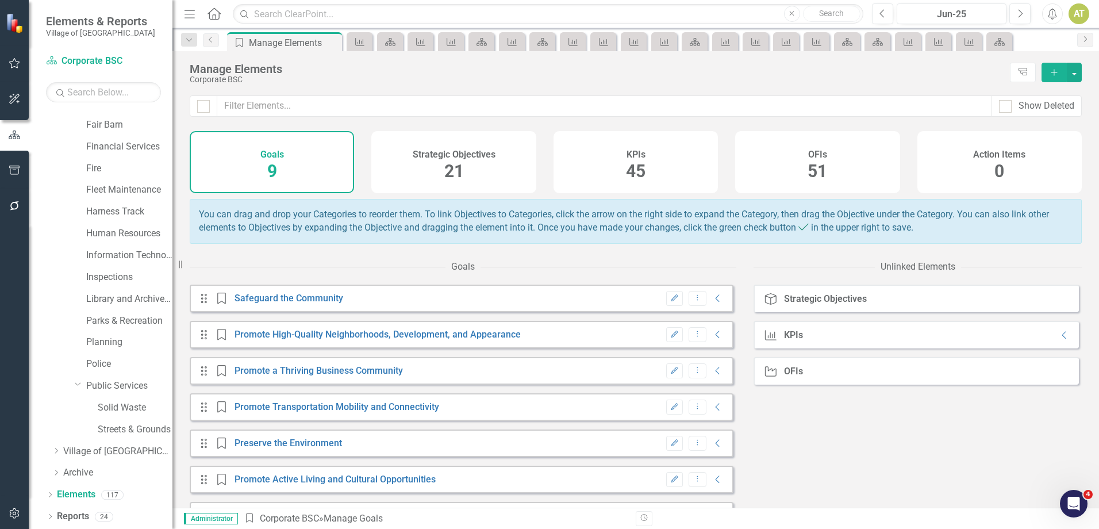
click at [667, 167] on div "KPIs 45" at bounding box center [636, 162] width 164 height 62
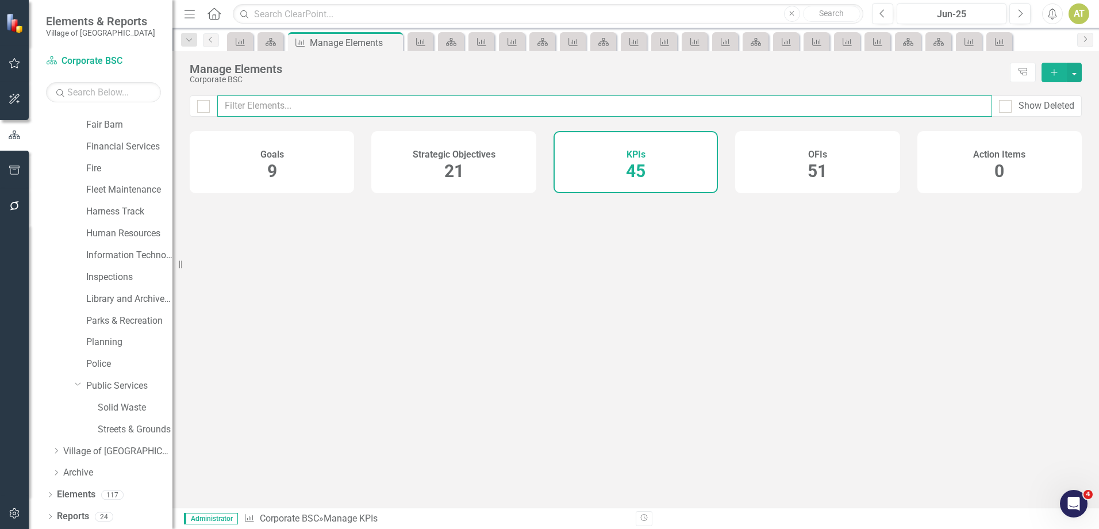
click at [561, 108] on input "text" at bounding box center [604, 105] width 775 height 21
type input "life"
checkbox input "false"
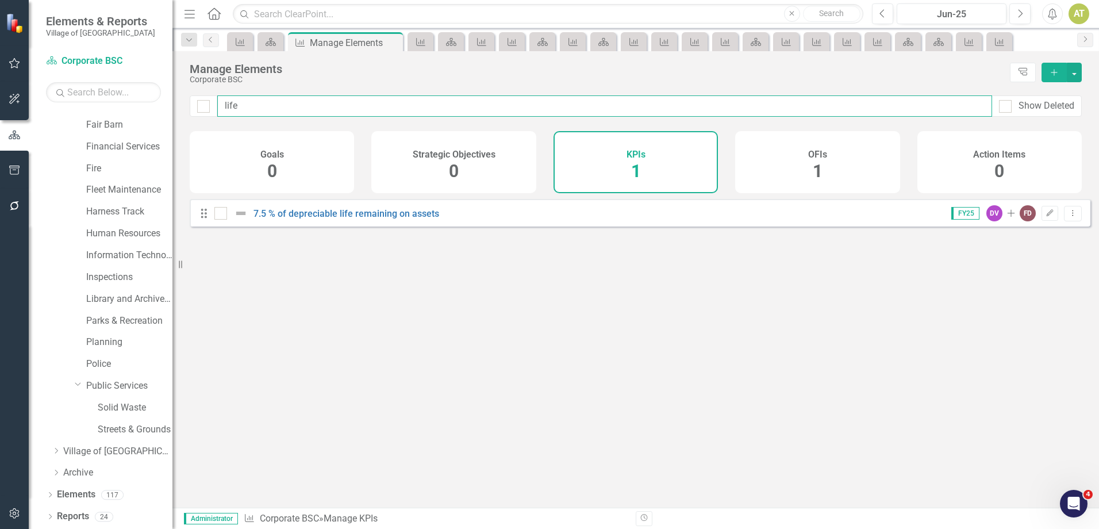
type input "life"
click at [396, 220] on div "7.5 % of depreciable life remaining on assets" at bounding box center [328, 213] width 228 height 14
click at [395, 220] on div "7.5 % of depreciable life remaining on assets" at bounding box center [328, 213] width 228 height 14
click at [394, 219] on link "7.5 % of depreciable life remaining on assets" at bounding box center [346, 213] width 186 height 11
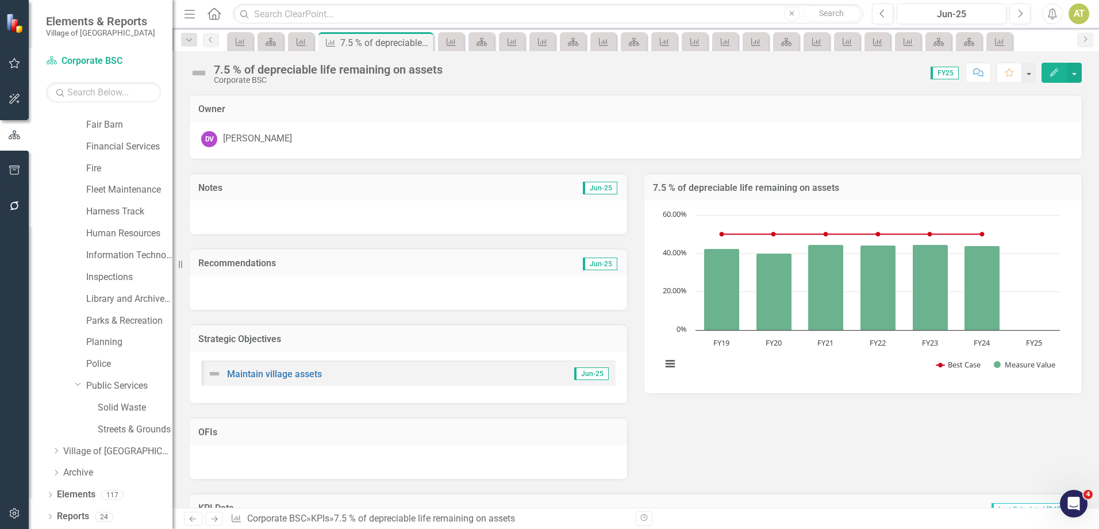
scroll to position [166, 0]
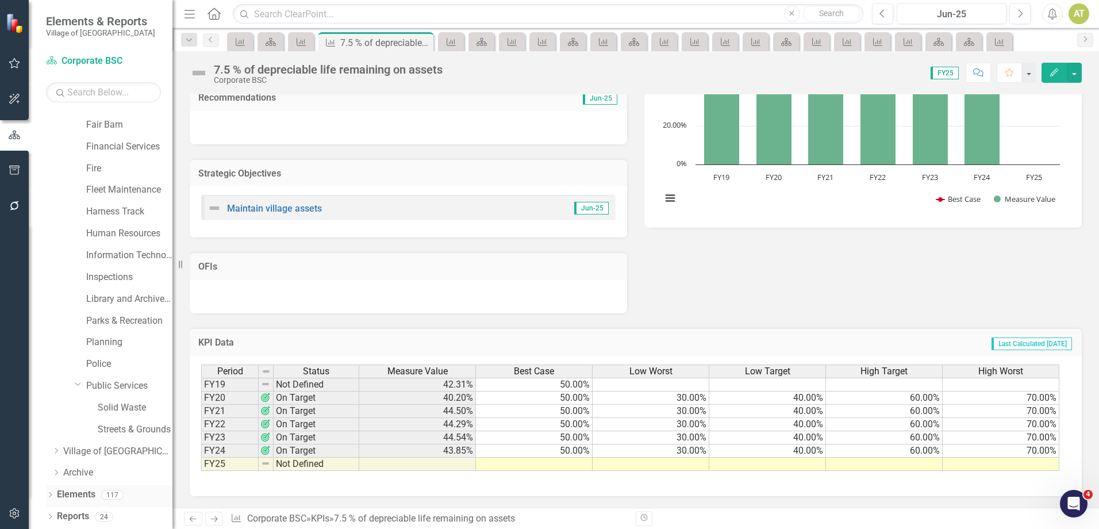
click at [80, 498] on link "Elements" at bounding box center [76, 494] width 39 height 13
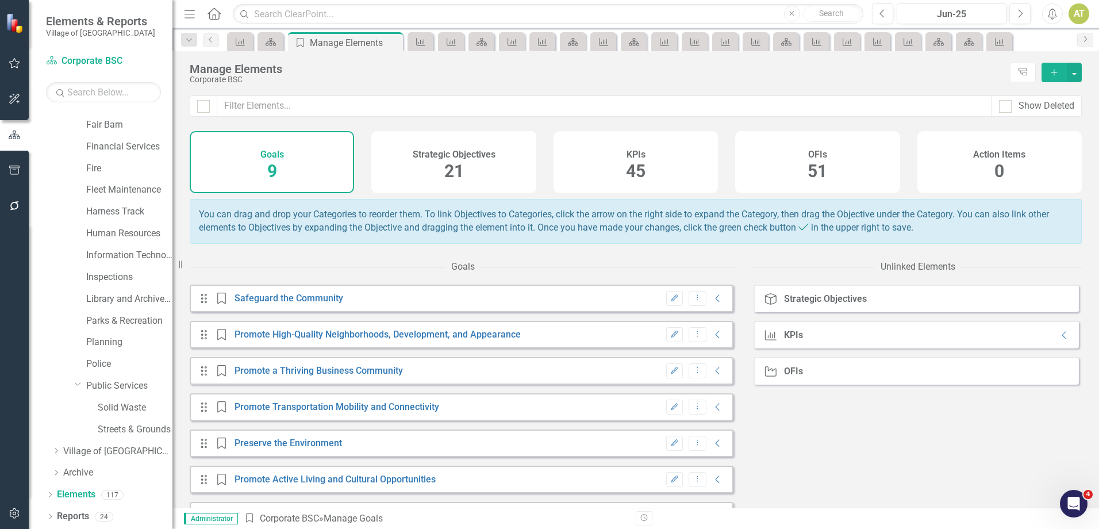
click at [594, 165] on div "KPIs 45" at bounding box center [636, 162] width 164 height 62
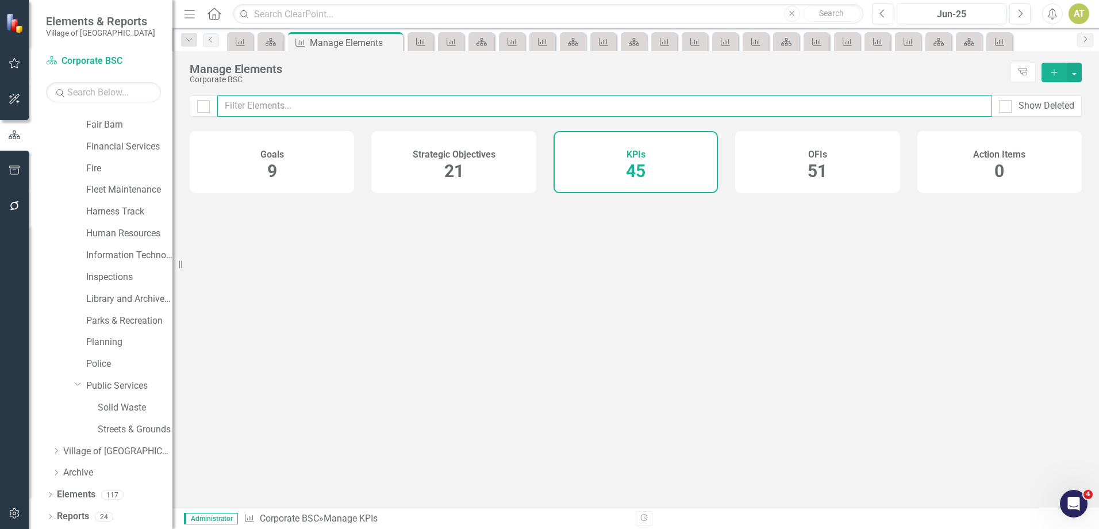
click at [536, 101] on input "text" at bounding box center [604, 105] width 775 height 21
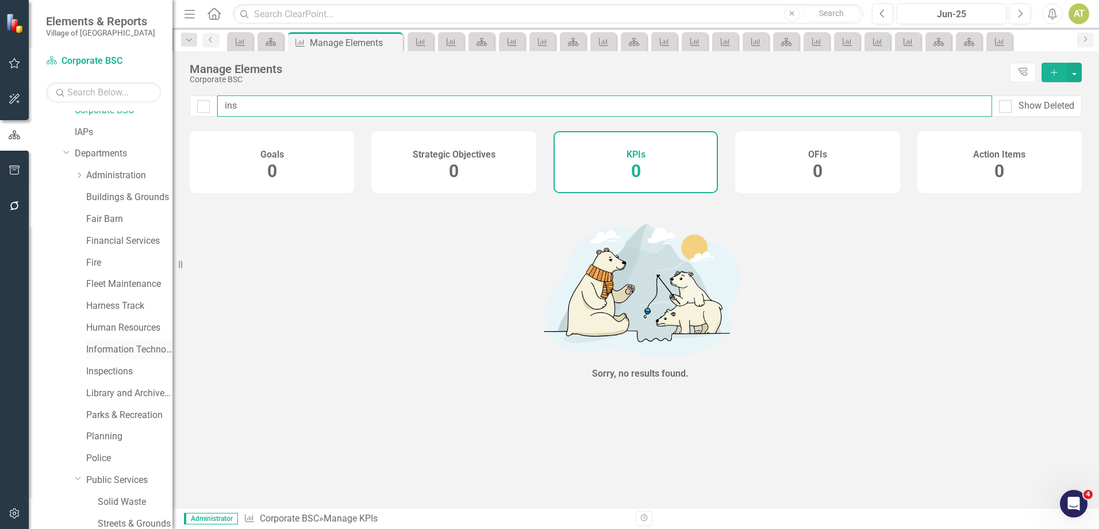
scroll to position [33, 0]
type input "ins"
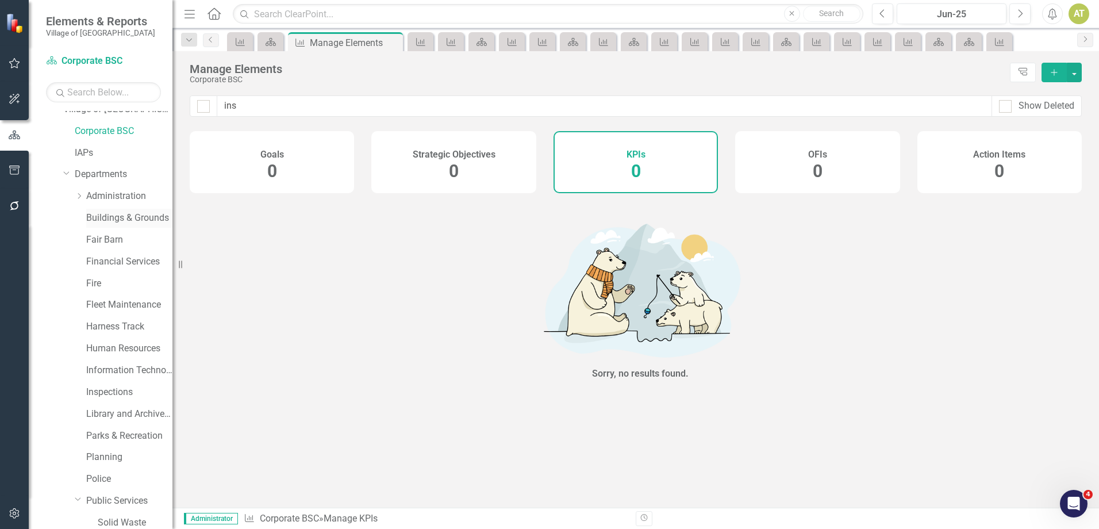
click at [114, 220] on link "Buildings & Grounds" at bounding box center [129, 218] width 86 height 13
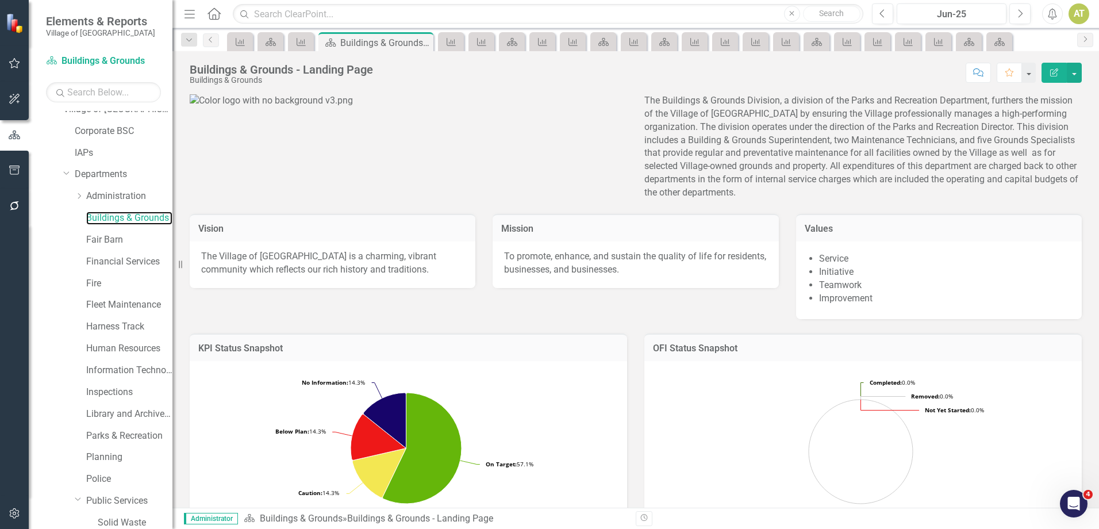
scroll to position [148, 0]
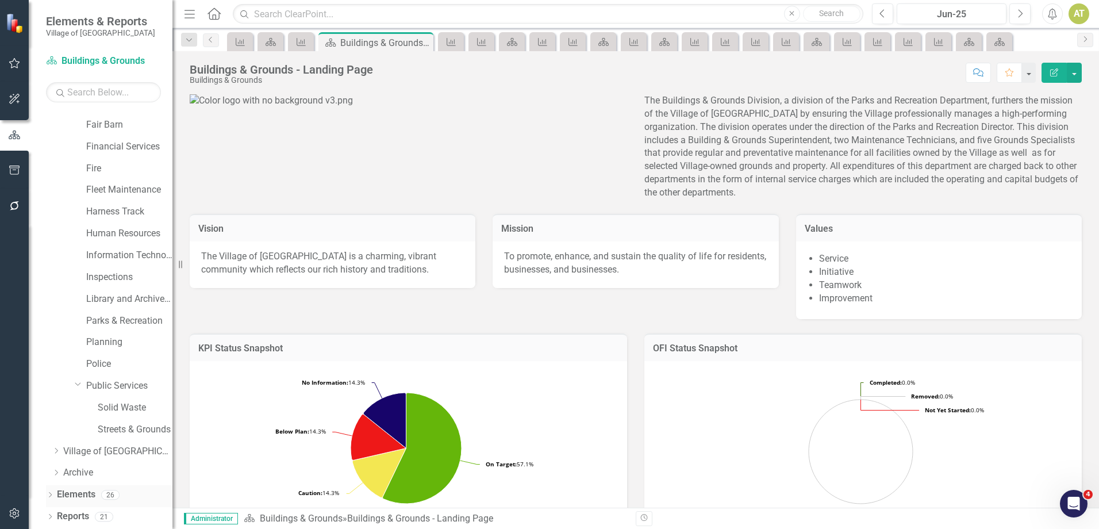
click at [80, 494] on link "Elements" at bounding box center [76, 494] width 39 height 13
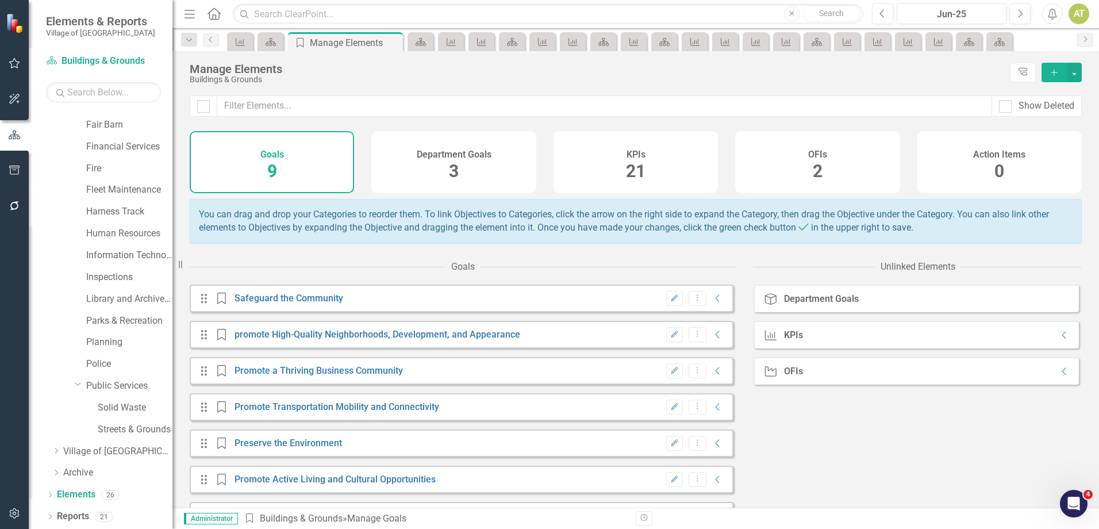
click at [628, 149] on div "KPIs" at bounding box center [636, 153] width 19 height 13
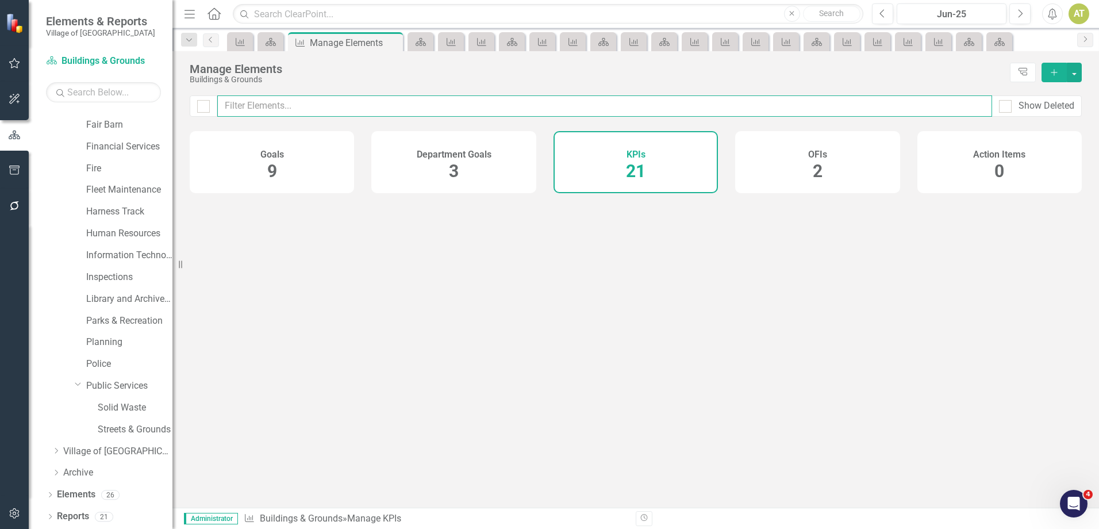
click at [558, 99] on input "text" at bounding box center [604, 105] width 775 height 21
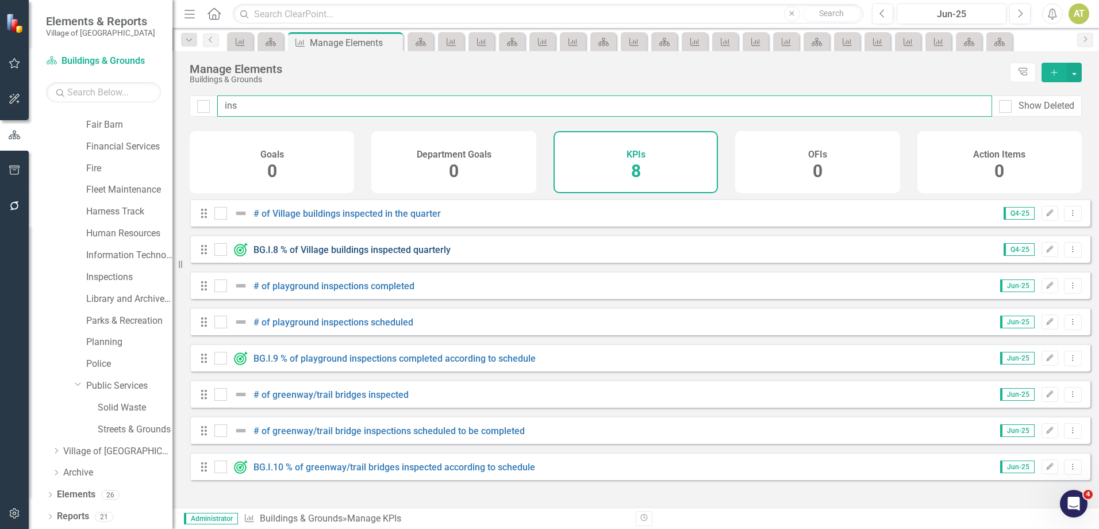
type input "ins"
click at [397, 254] on link "BG.I.8 % of Village buildings inspected quarterly" at bounding box center [351, 249] width 197 height 11
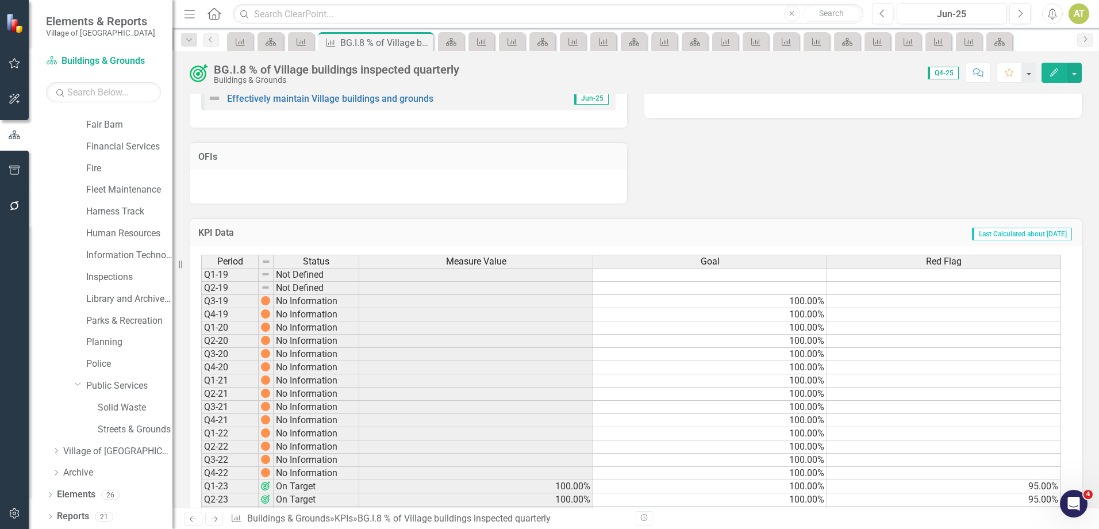
scroll to position [433, 0]
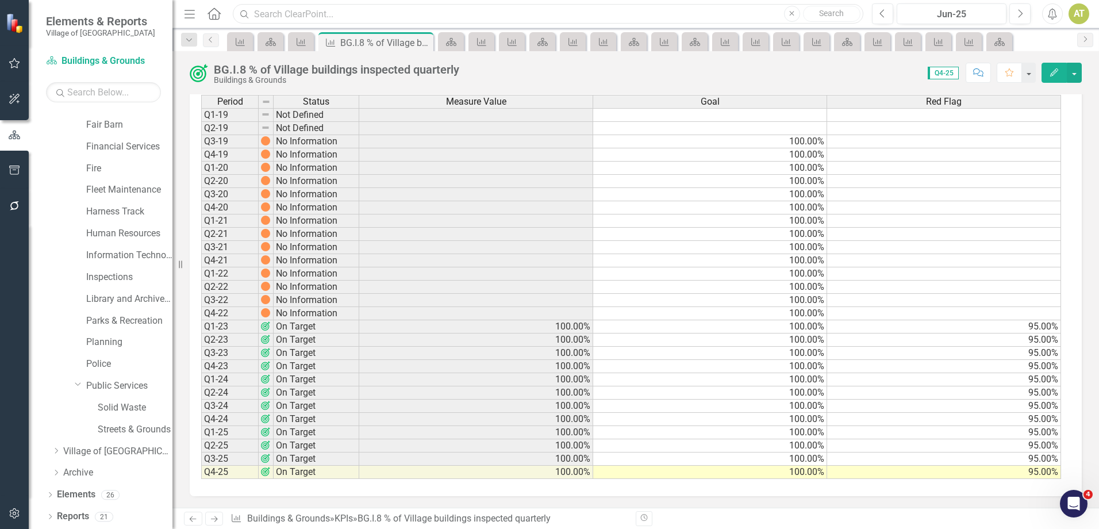
drag, startPoint x: 454, startPoint y: 13, endPoint x: 178, endPoint y: 78, distance: 283.3
click at [454, 13] on input "text" at bounding box center [548, 14] width 631 height 20
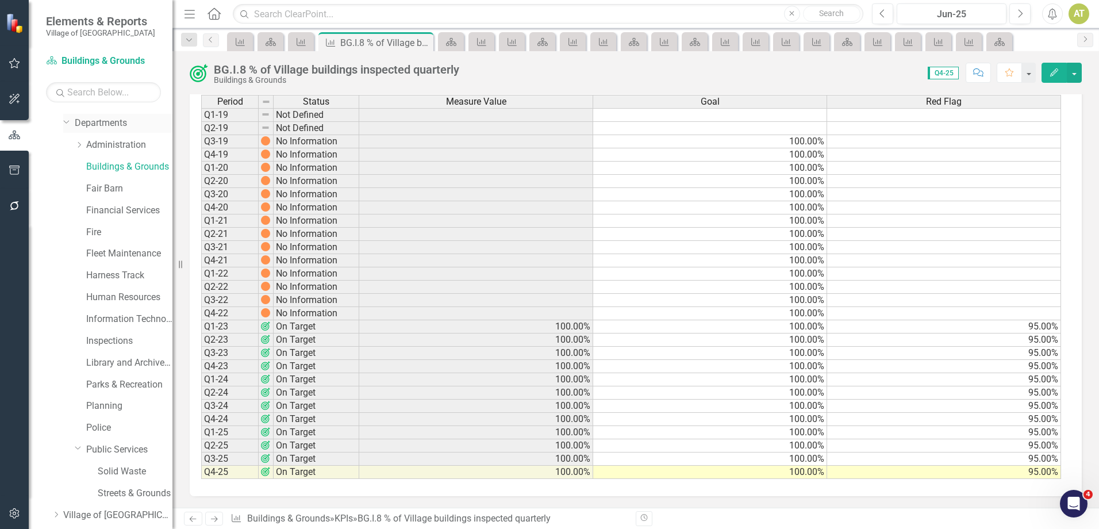
scroll to position [0, 0]
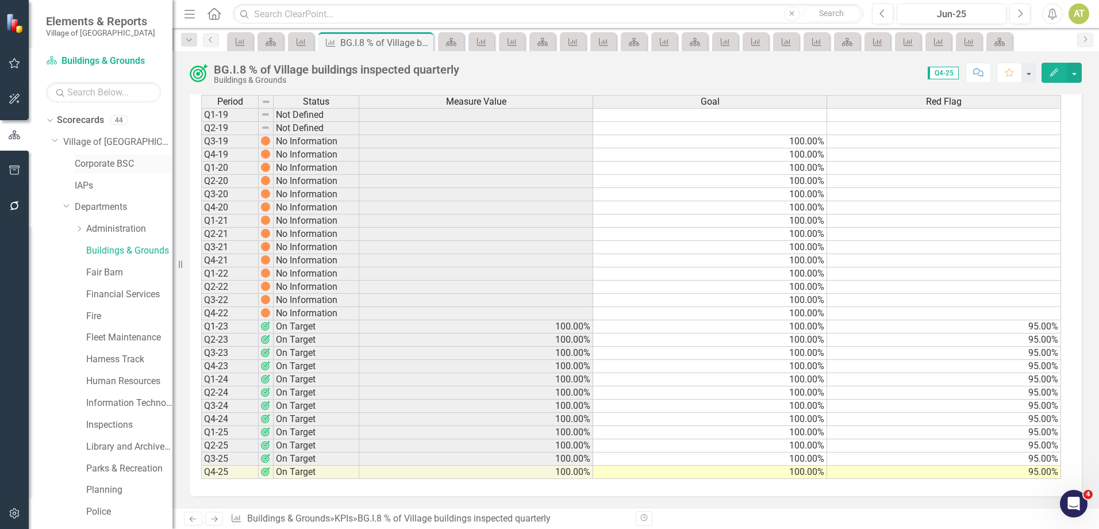
click at [107, 159] on link "Corporate BSC" at bounding box center [124, 163] width 98 height 13
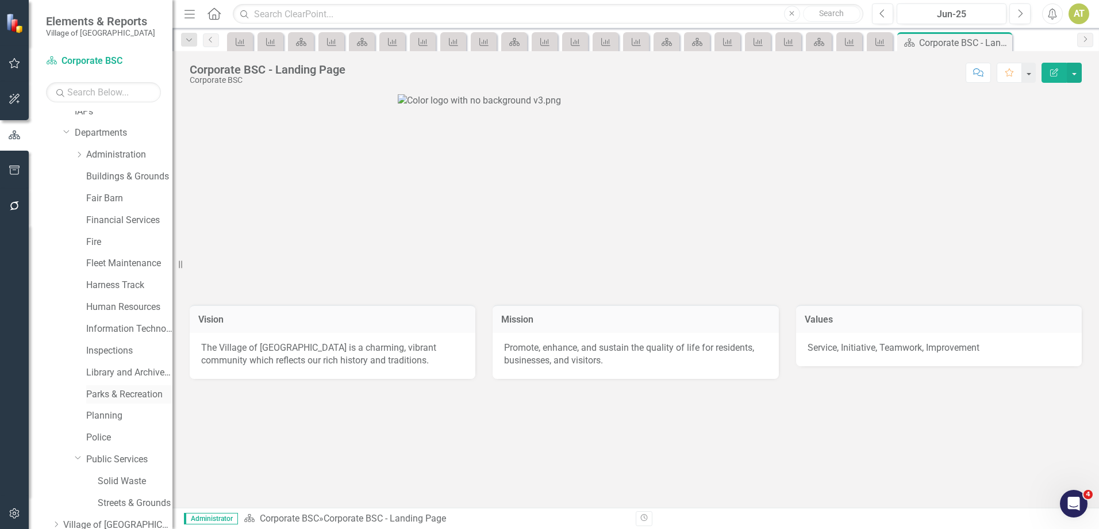
scroll to position [148, 0]
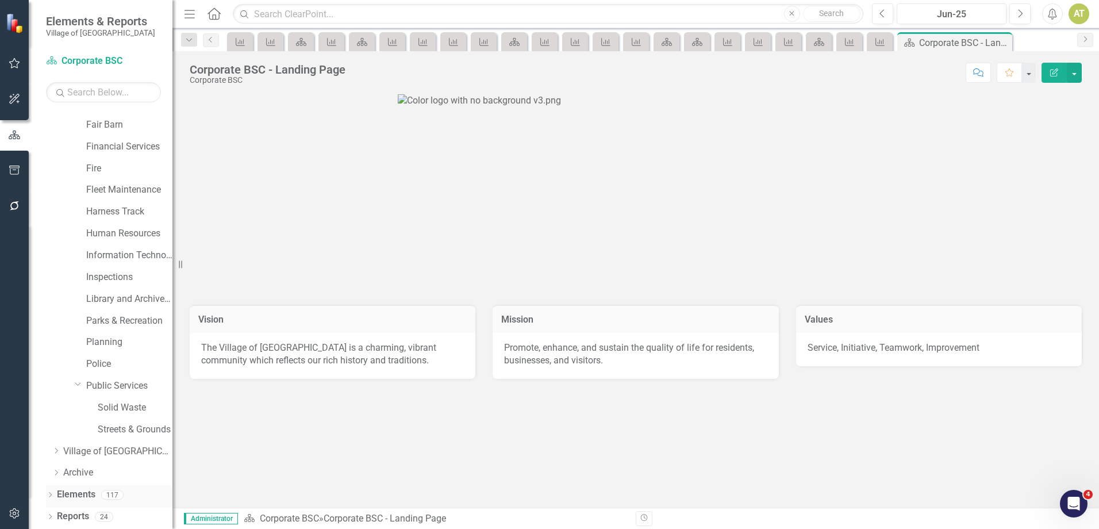
click at [88, 497] on link "Elements" at bounding box center [76, 494] width 39 height 13
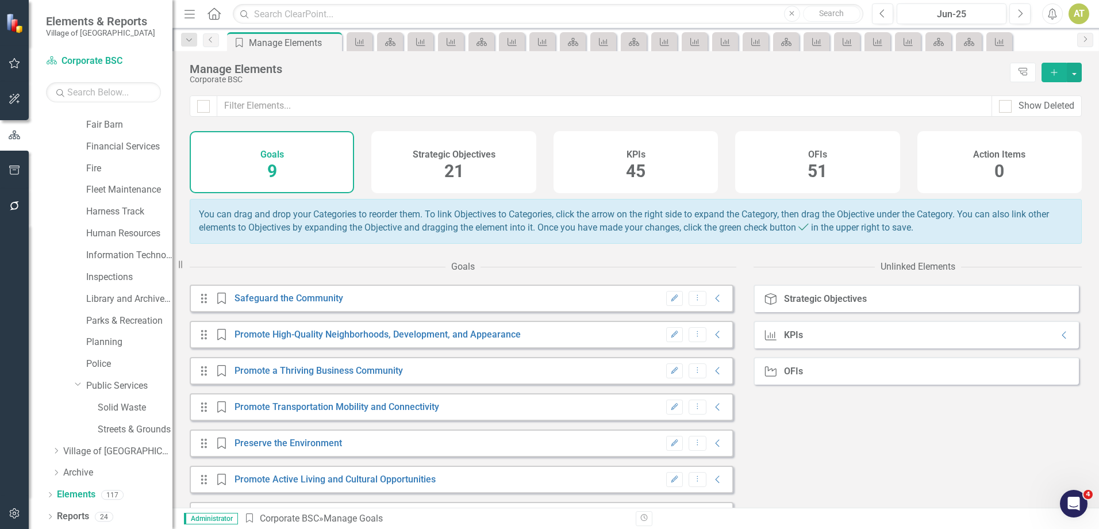
click at [647, 156] on div "KPIs 45" at bounding box center [636, 162] width 164 height 62
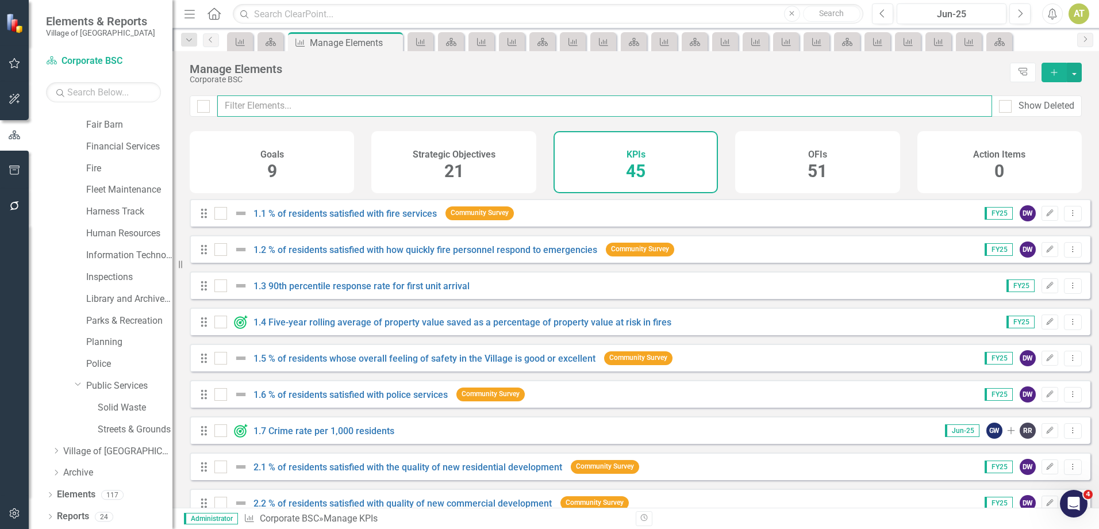
click at [477, 104] on input "text" at bounding box center [604, 105] width 775 height 21
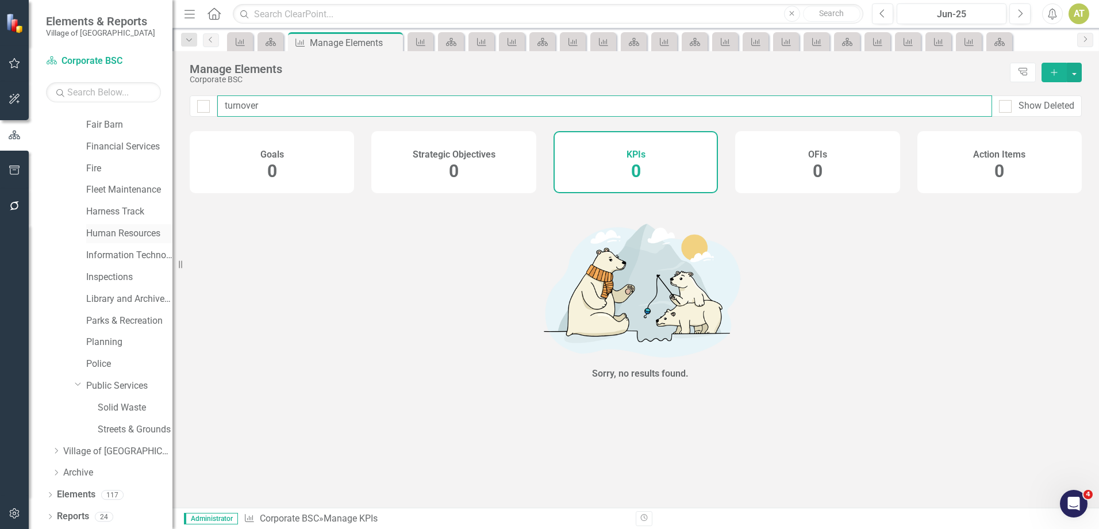
type input "turnover"
click at [113, 233] on link "Human Resources" at bounding box center [129, 233] width 86 height 13
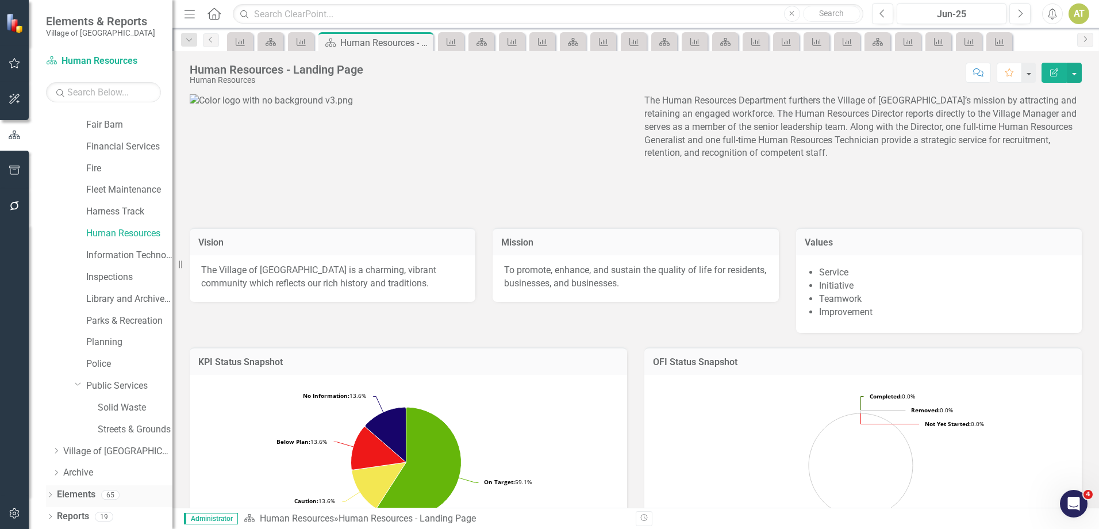
click at [84, 499] on link "Elements" at bounding box center [76, 494] width 39 height 13
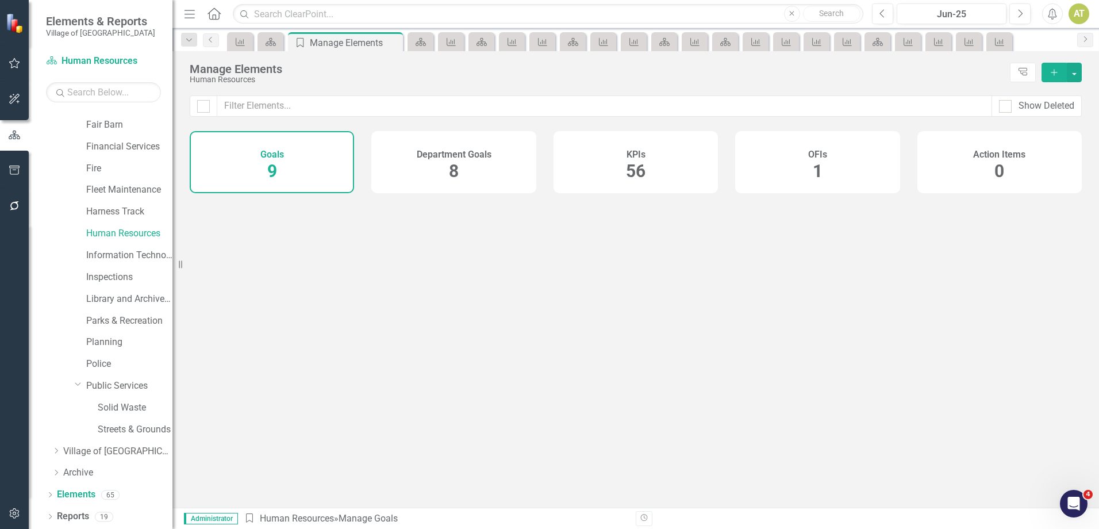
click at [641, 168] on span "56" at bounding box center [636, 171] width 20 height 20
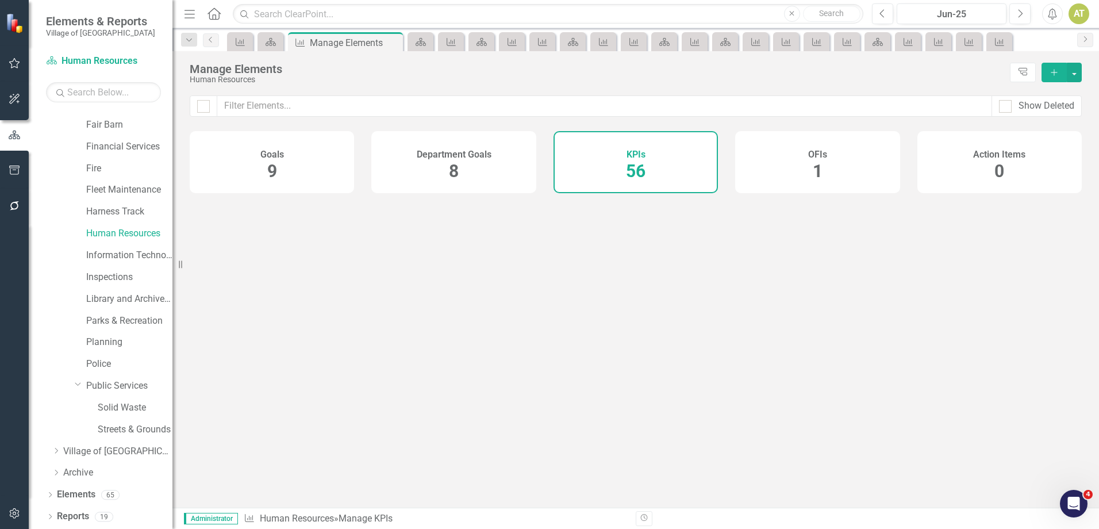
checkbox input "false"
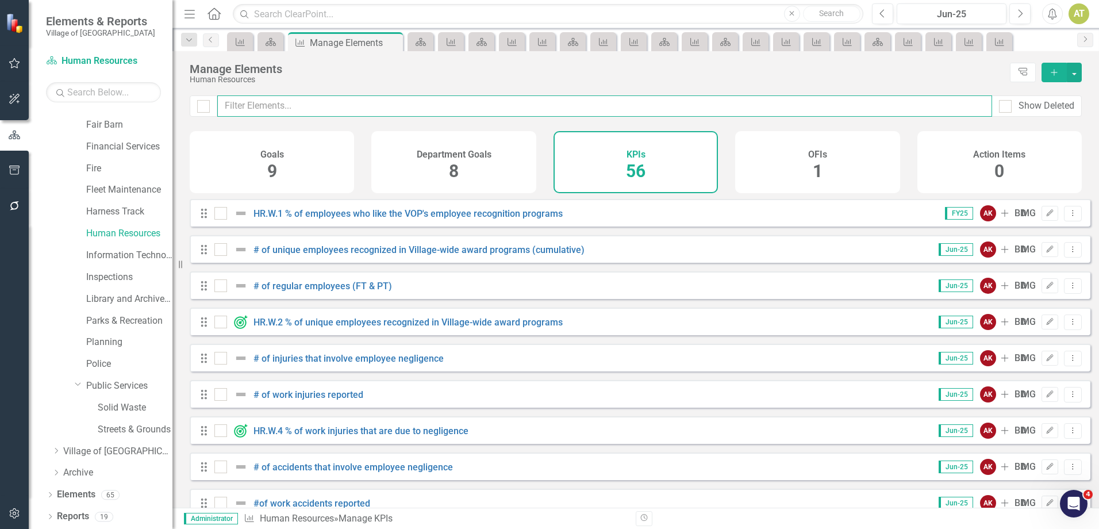
click at [412, 109] on input "text" at bounding box center [604, 105] width 775 height 21
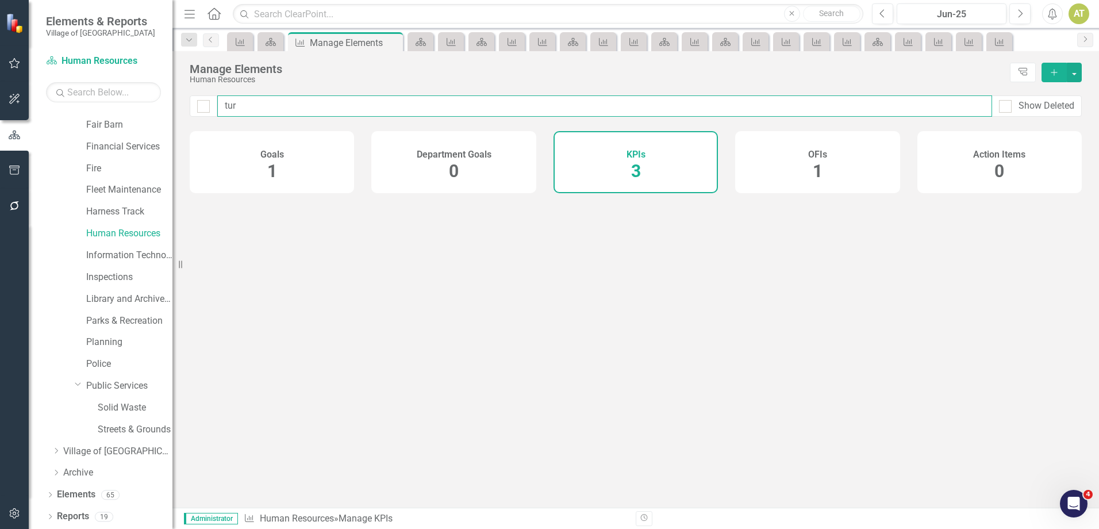
type input "turn"
checkbox input "false"
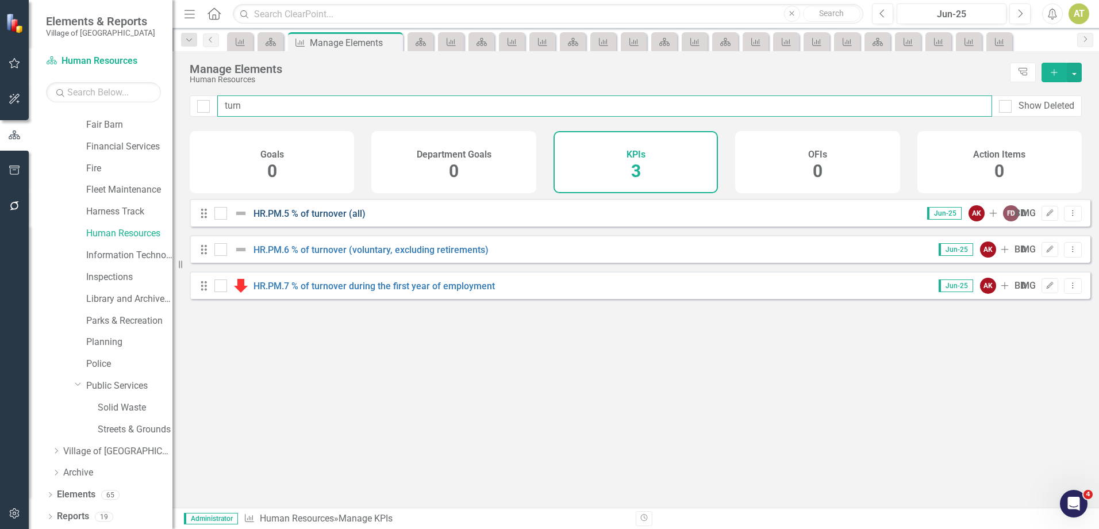
type input "turn"
click at [291, 219] on link "HR.PM.5 % of turnover (all)" at bounding box center [309, 213] width 112 height 11
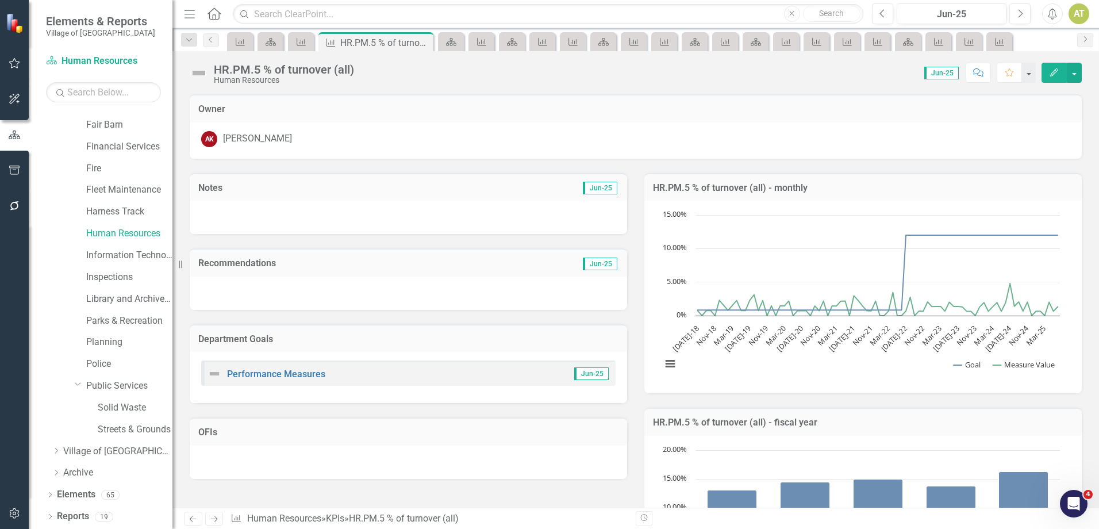
scroll to position [688, 0]
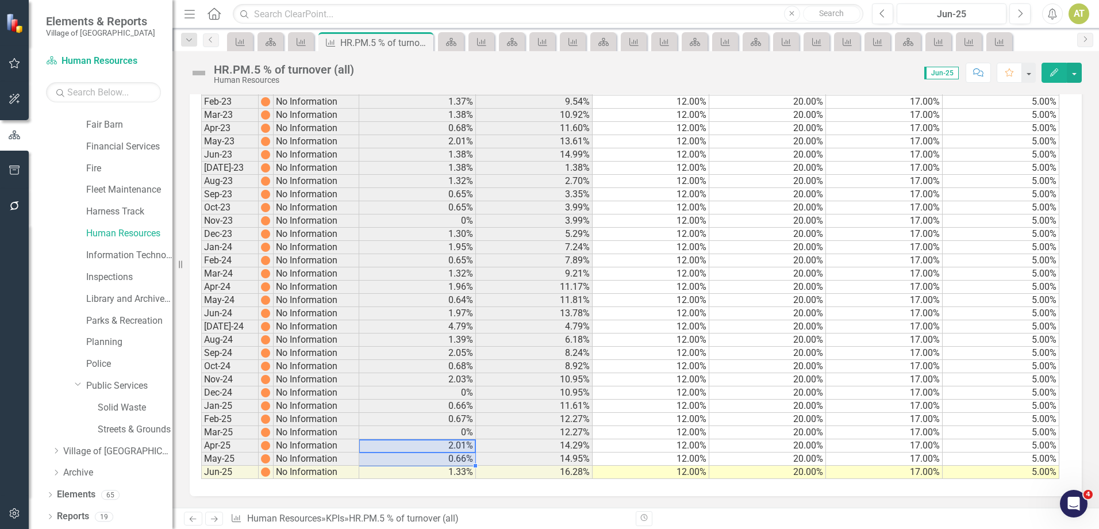
drag, startPoint x: 463, startPoint y: 444, endPoint x: 459, endPoint y: 473, distance: 29.1
click at [304, 41] on icon "KPI" at bounding box center [300, 41] width 11 height 9
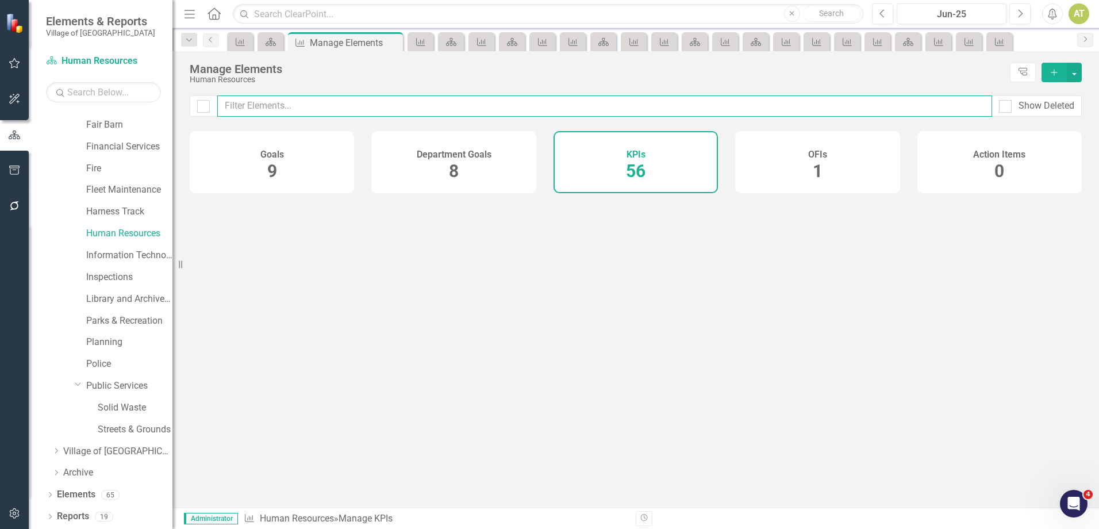
click at [388, 101] on input "text" at bounding box center [604, 105] width 775 height 21
type input "empl"
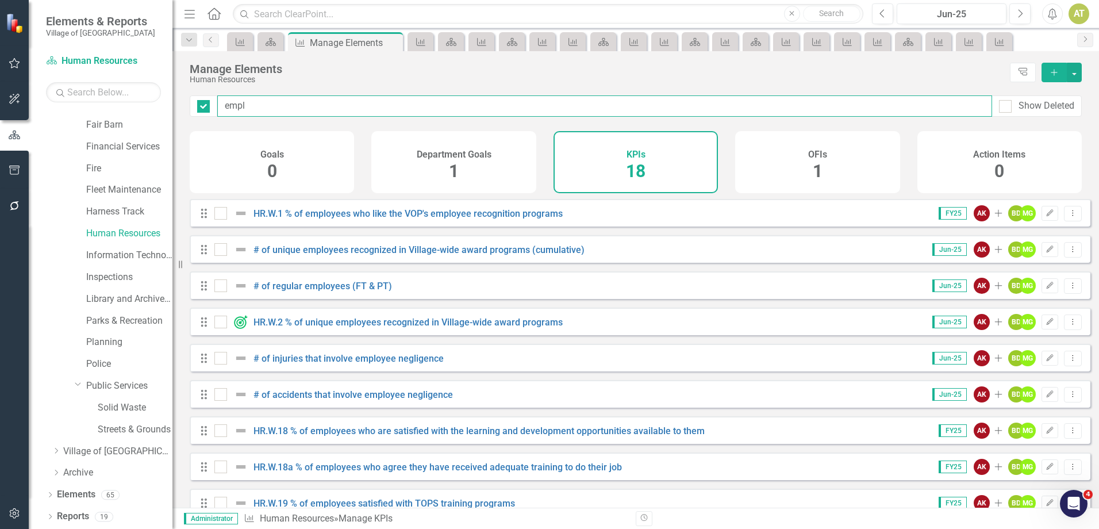
checkbox input "false"
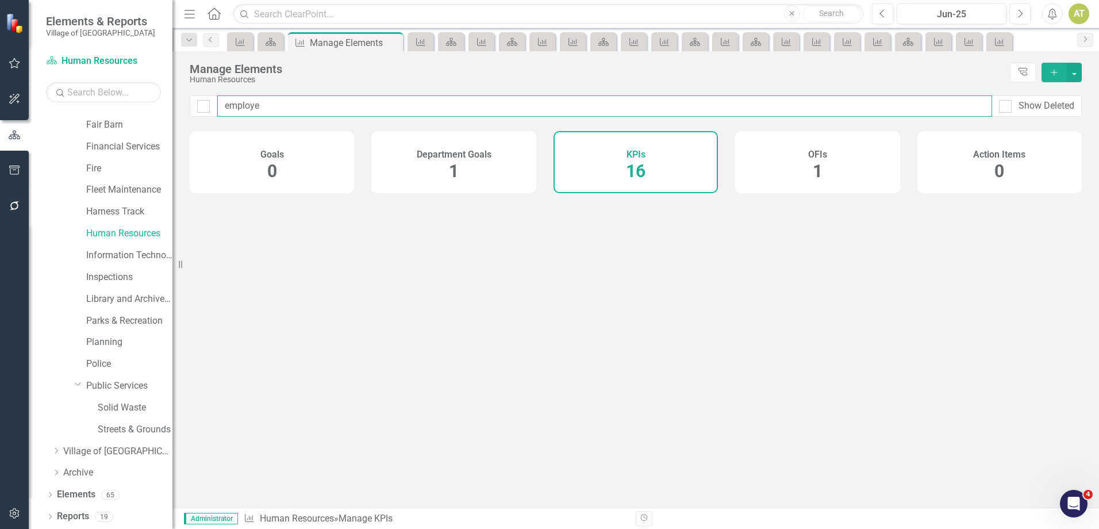
type input "employee"
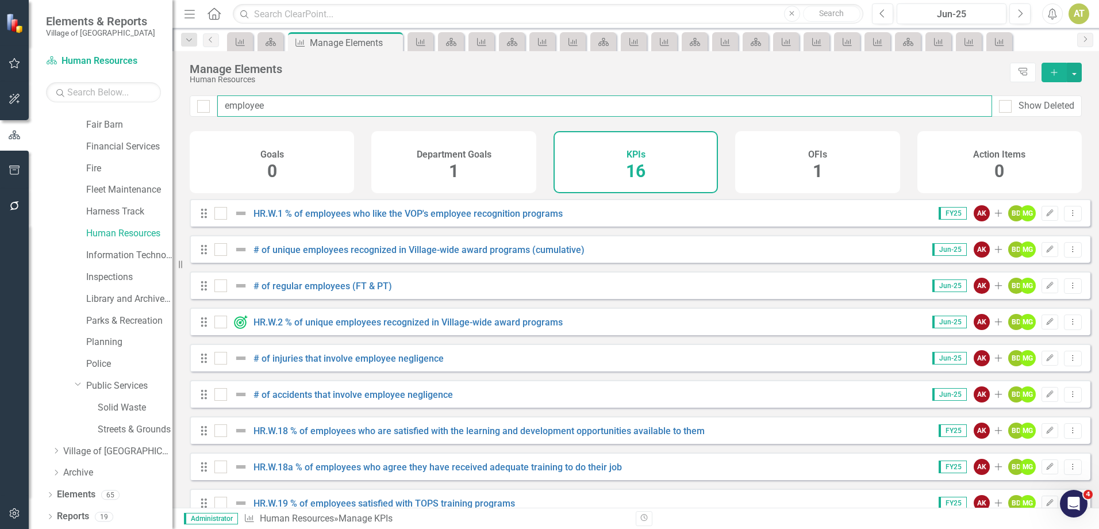
checkbox input "false"
type input "employees"
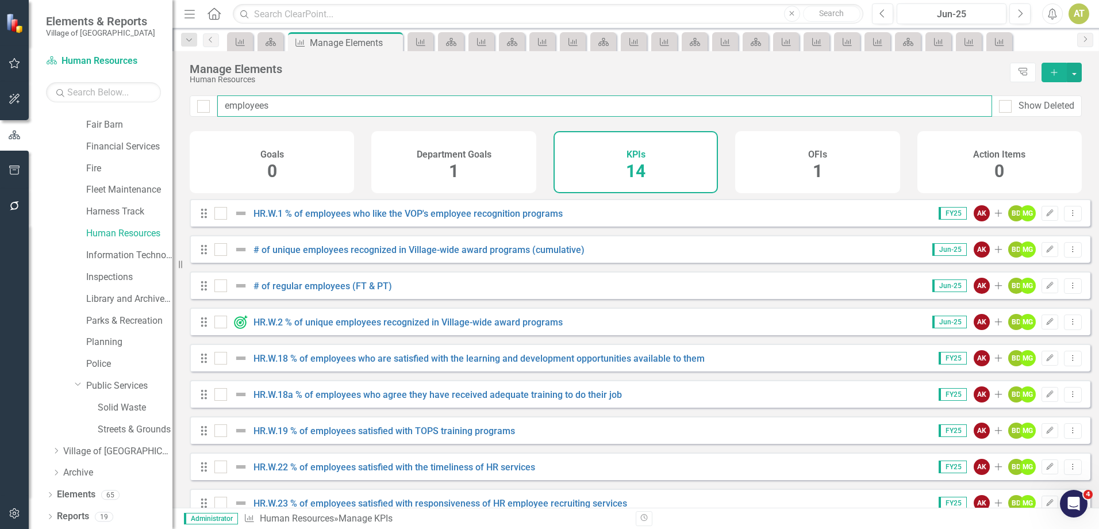
checkbox input "false"
type input "employee"
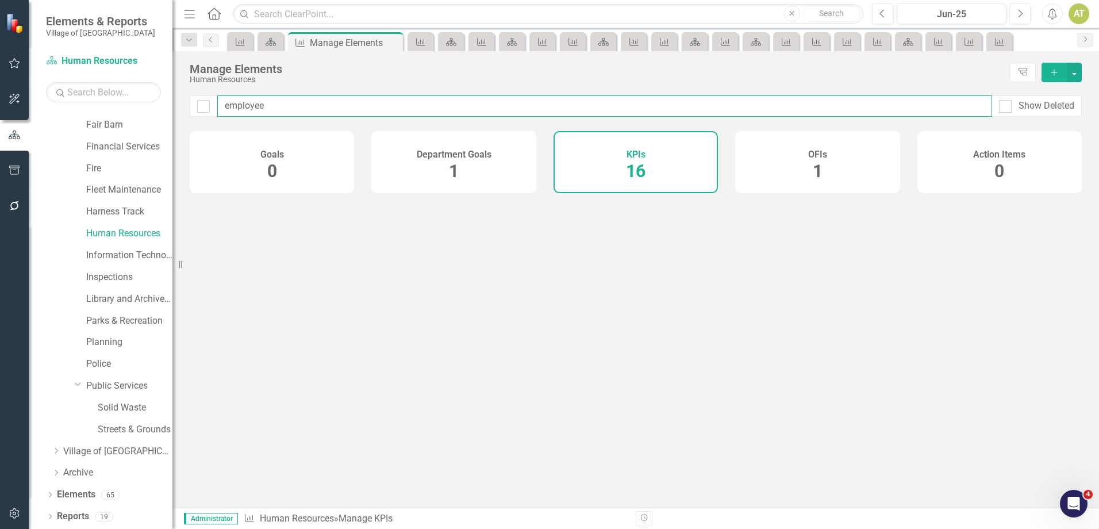
checkbox input "false"
type input "e"
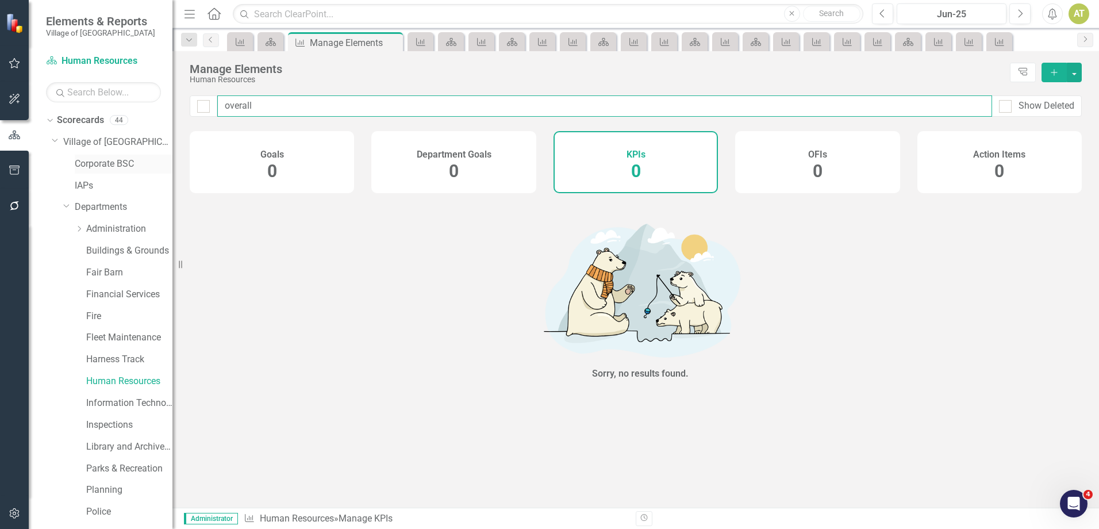
type input "overall"
click at [98, 164] on link "Corporate BSC" at bounding box center [124, 163] width 98 height 13
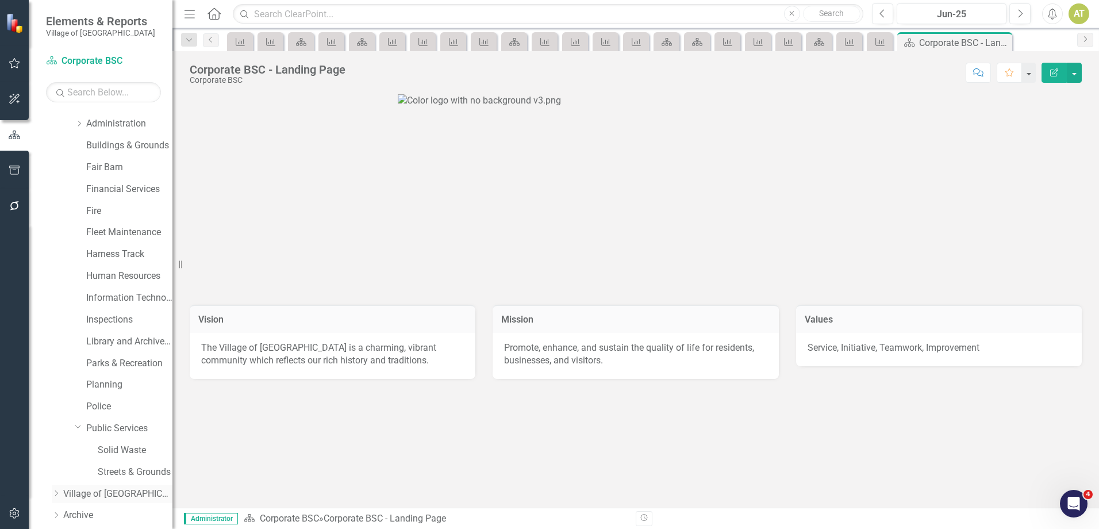
scroll to position [148, 0]
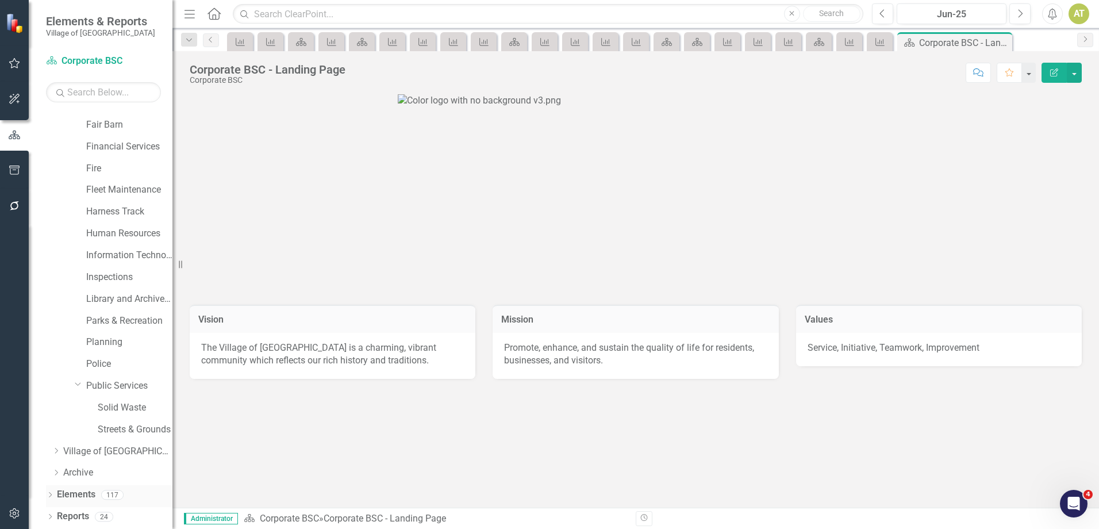
click at [90, 495] on link "Elements" at bounding box center [76, 494] width 39 height 13
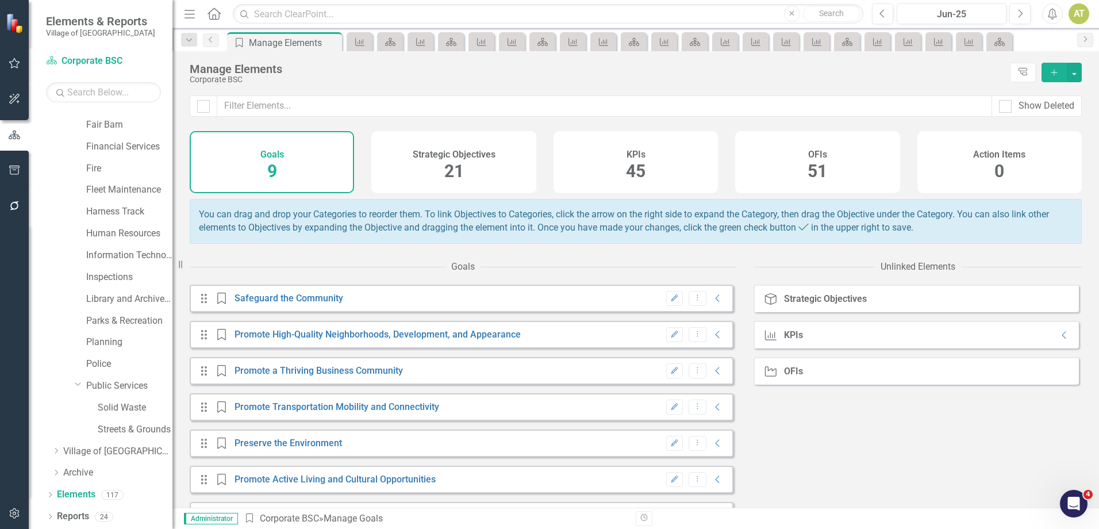
click at [621, 140] on div "KPIs 45" at bounding box center [636, 162] width 164 height 62
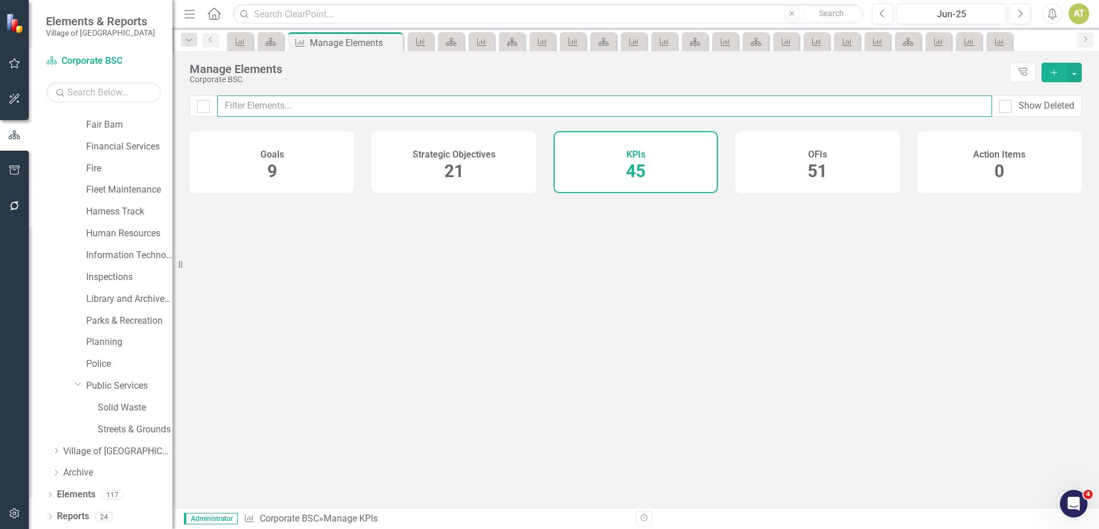
click at [528, 102] on input "text" at bounding box center [604, 105] width 775 height 21
type input "overall"
checkbox input "false"
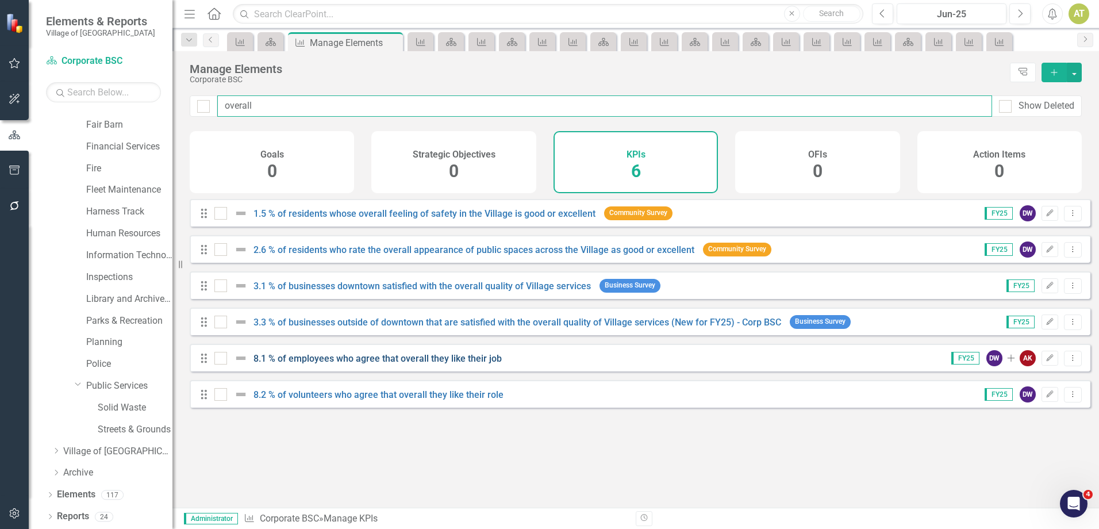
type input "overall"
click at [403, 364] on link "8.1 % of employees who agree that overall they like their job" at bounding box center [377, 358] width 248 height 11
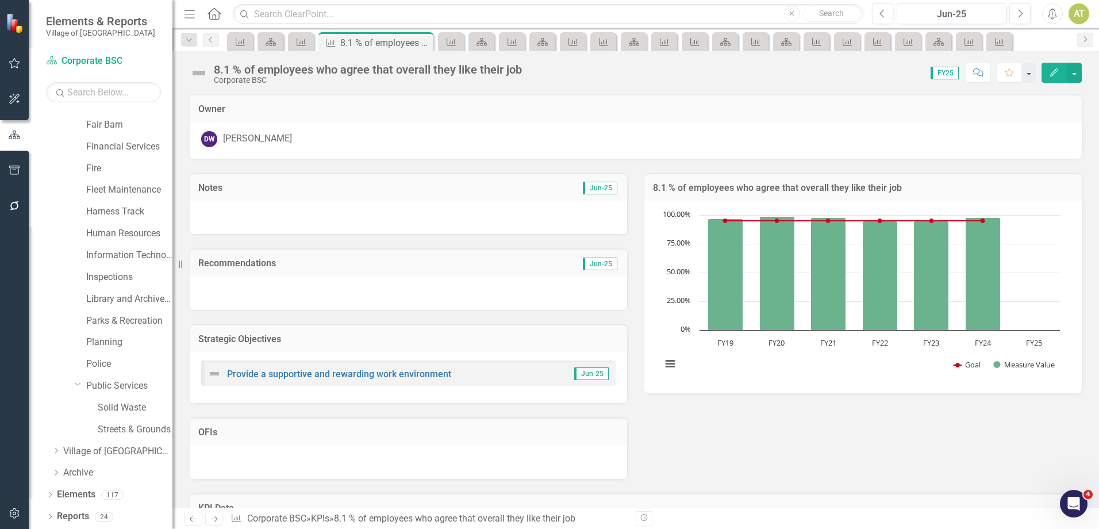
scroll to position [166, 0]
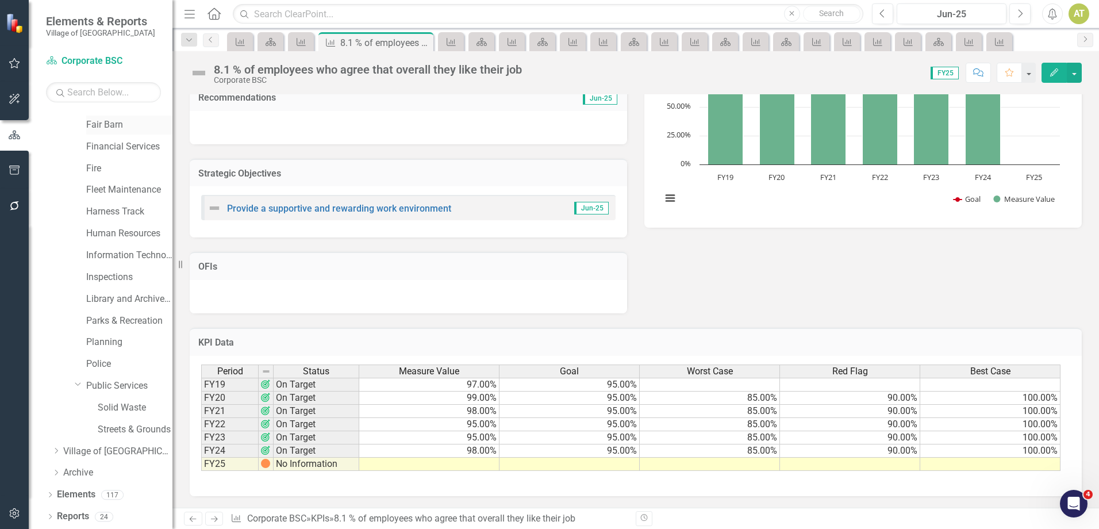
click at [111, 126] on link "Fair Barn" at bounding box center [129, 124] width 86 height 13
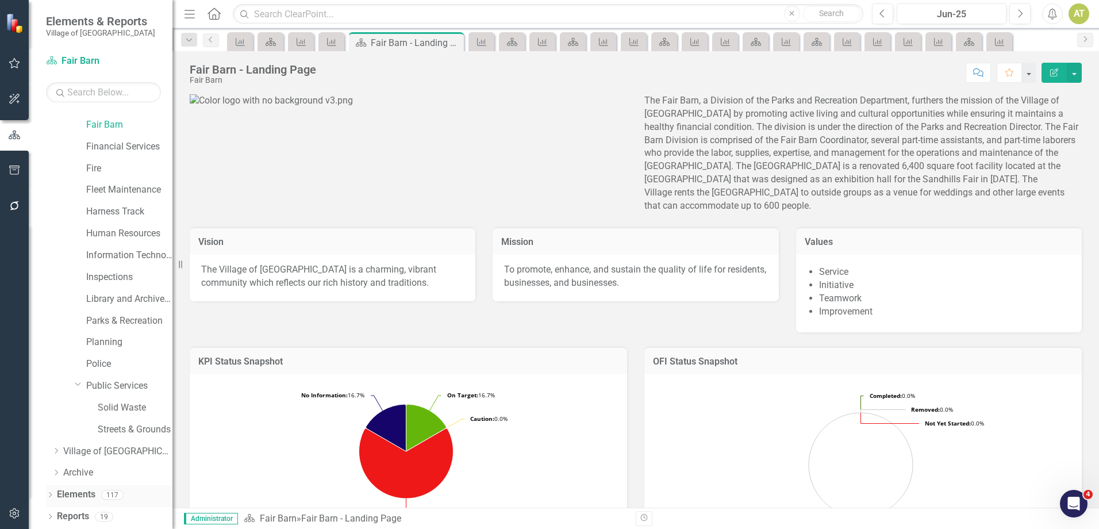
click at [81, 497] on link "Elements" at bounding box center [76, 494] width 39 height 13
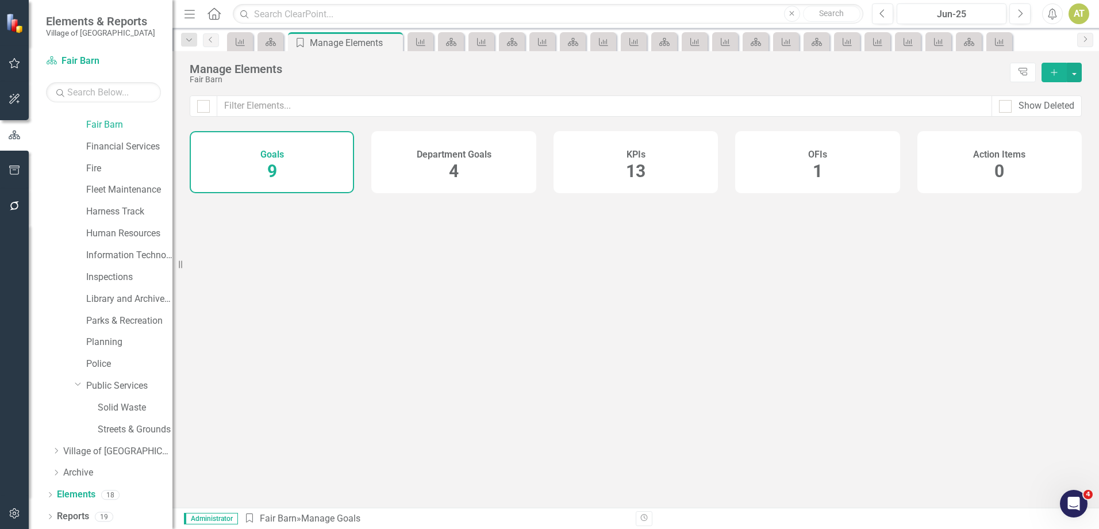
click at [629, 175] on span "13" at bounding box center [636, 171] width 20 height 20
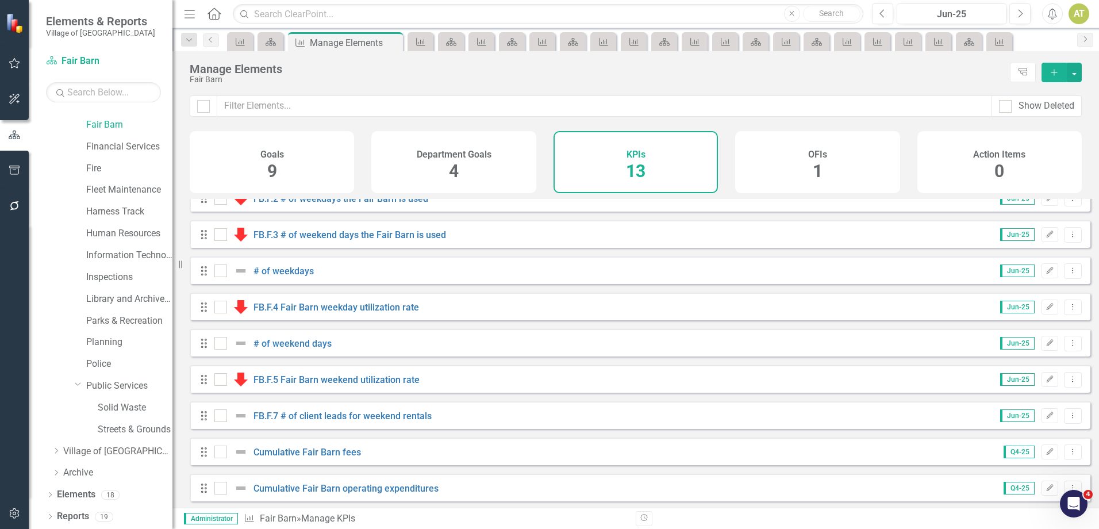
scroll to position [171, 0]
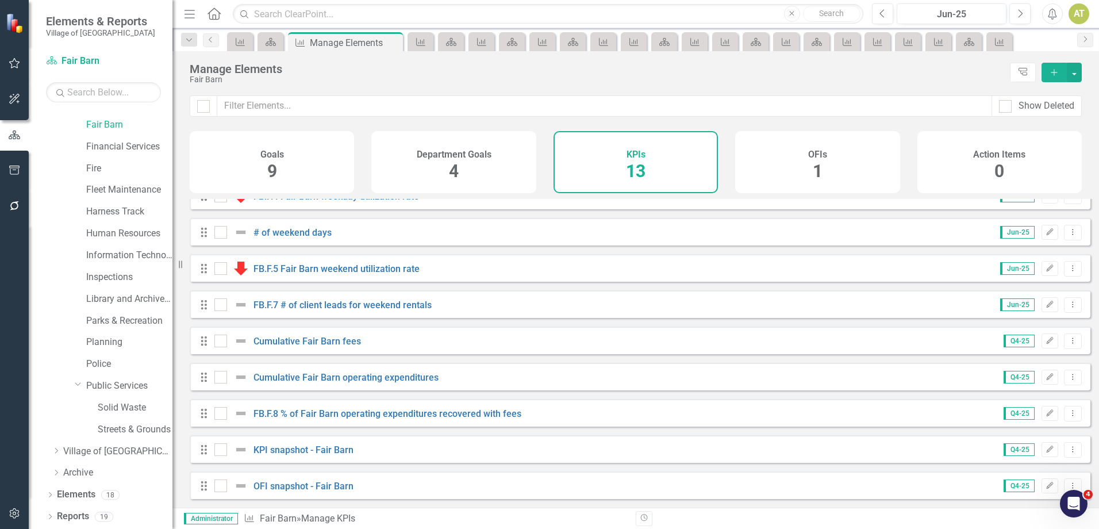
click at [387, 420] on div "FB.F.8 % of Fair Barn operating expenditures recovered with fees" at bounding box center [369, 413] width 310 height 14
click at [389, 413] on link "FB.F.8 % of Fair Barn operating expenditures recovered with fees" at bounding box center [387, 413] width 268 height 11
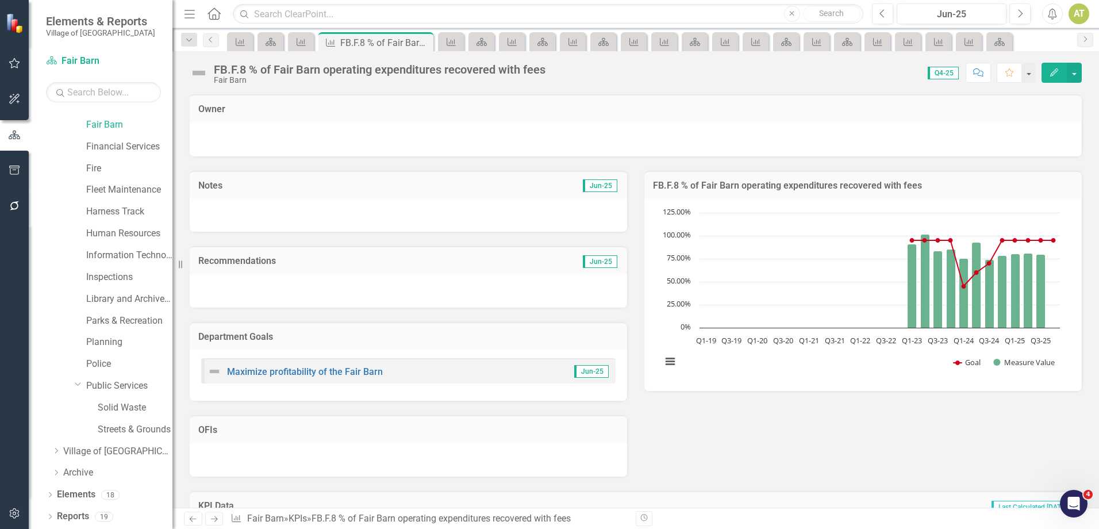
scroll to position [433, 0]
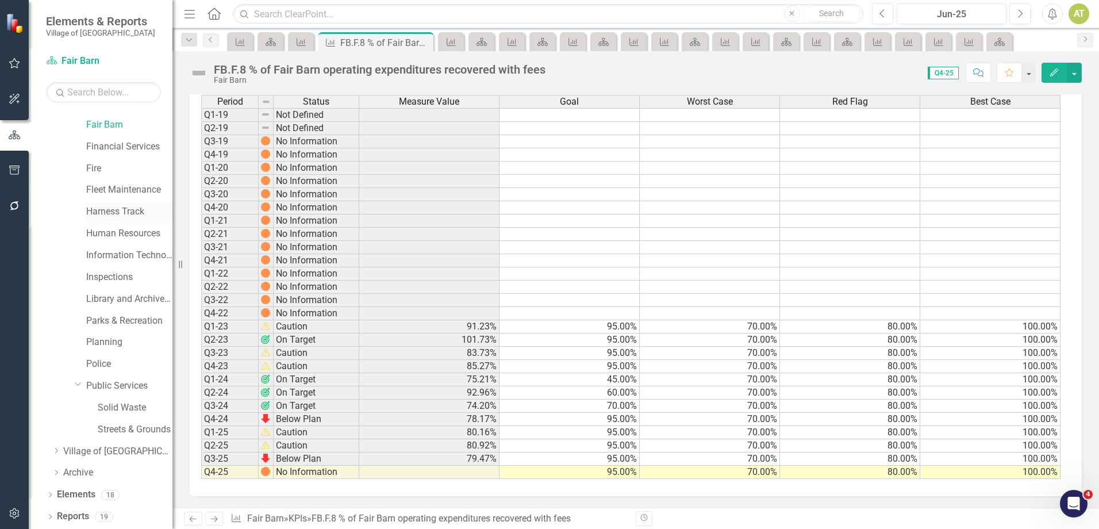
click at [115, 212] on link "Harness Track" at bounding box center [129, 211] width 86 height 13
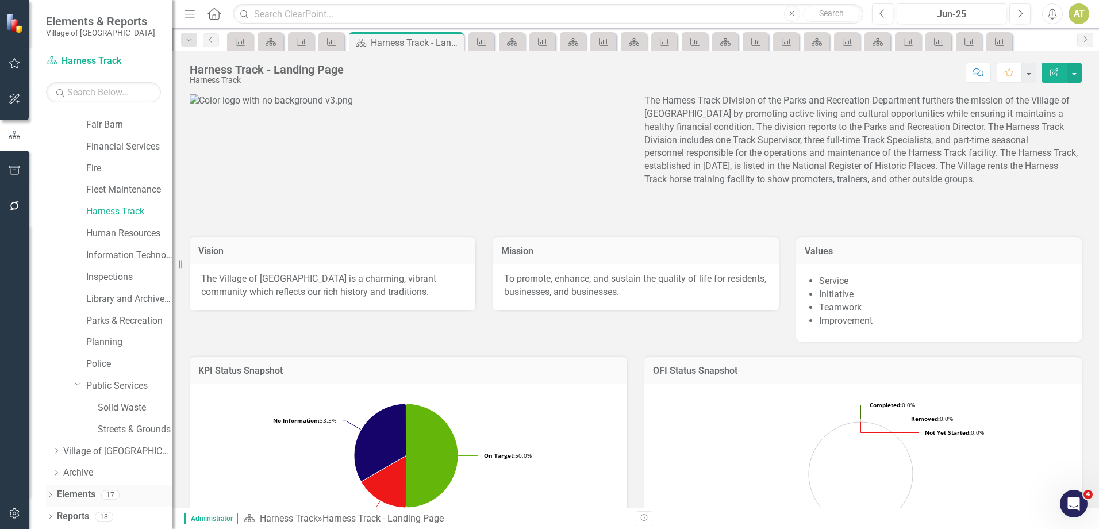
click at [90, 498] on link "Elements" at bounding box center [76, 494] width 39 height 13
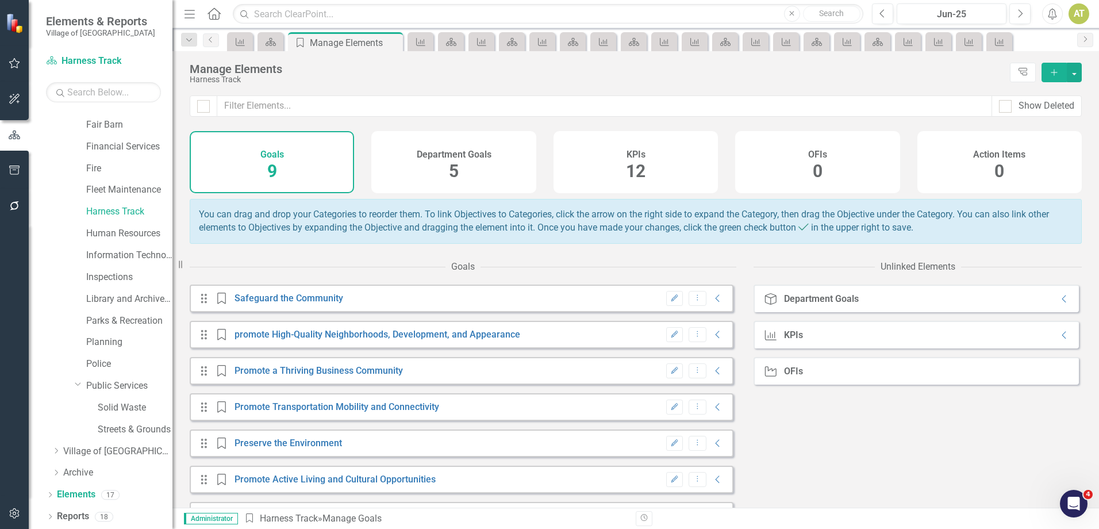
click at [656, 175] on div "KPIs 12" at bounding box center [636, 162] width 164 height 62
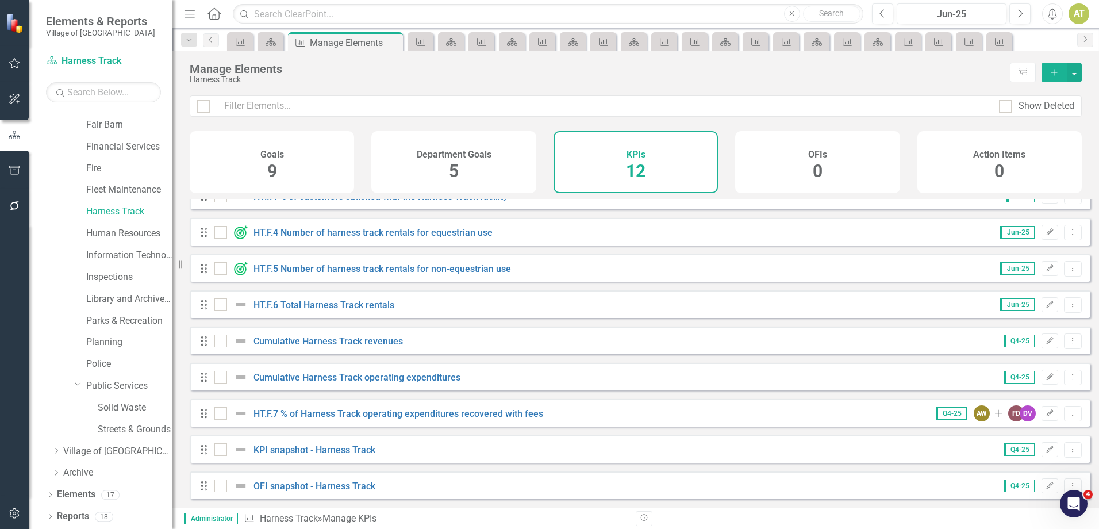
scroll to position [135, 0]
click at [354, 410] on link "HT.F.7 % of Harness Track operating expenditures recovered with fees" at bounding box center [398, 413] width 290 height 11
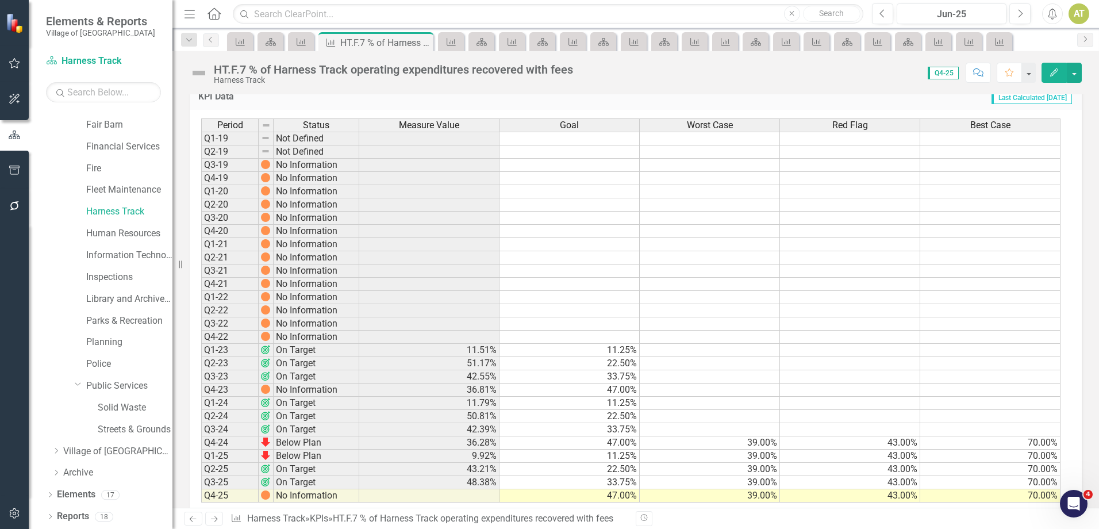
scroll to position [435, 0]
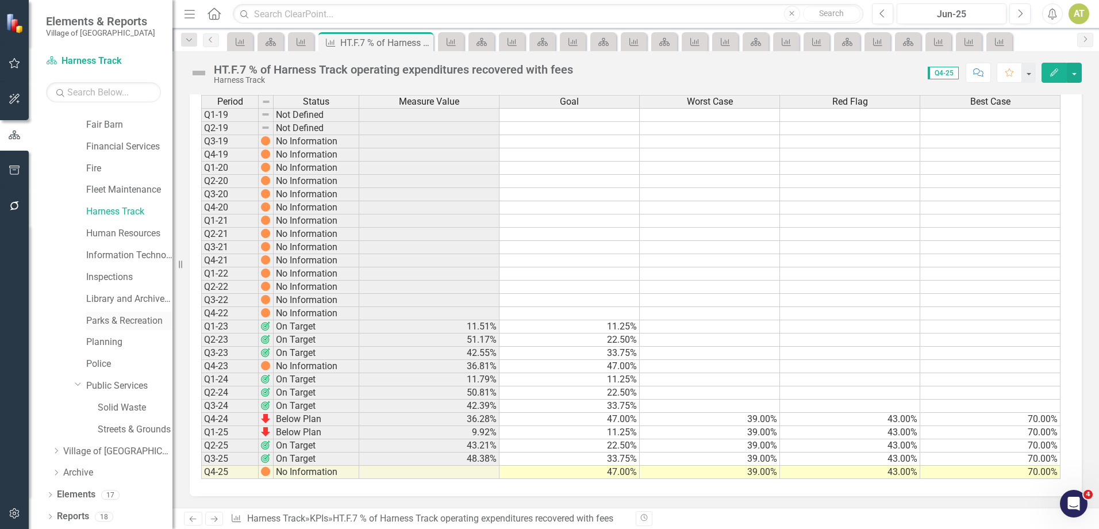
click at [130, 321] on link "Parks & Recreation" at bounding box center [129, 320] width 86 height 13
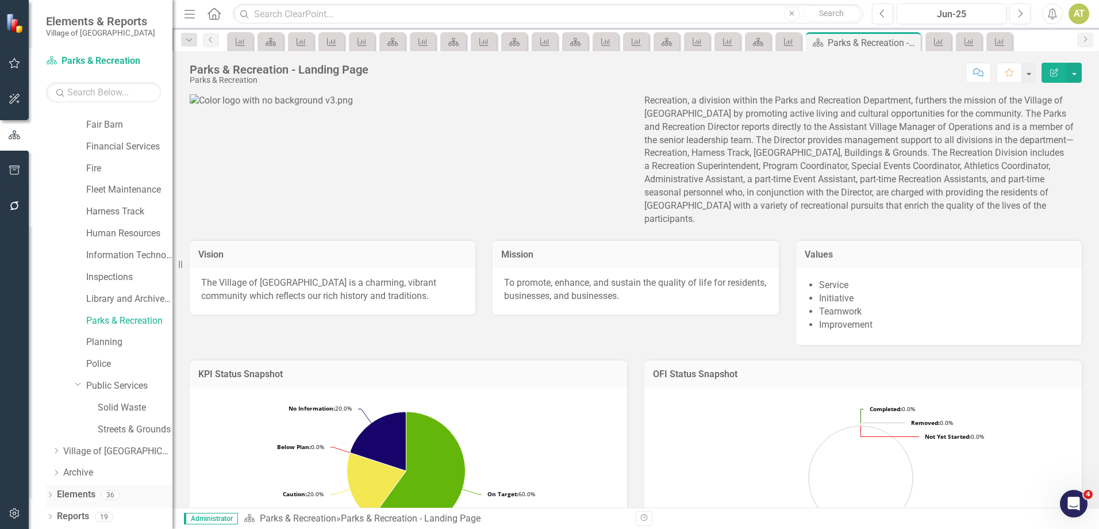
click at [92, 497] on link "Elements" at bounding box center [76, 494] width 39 height 13
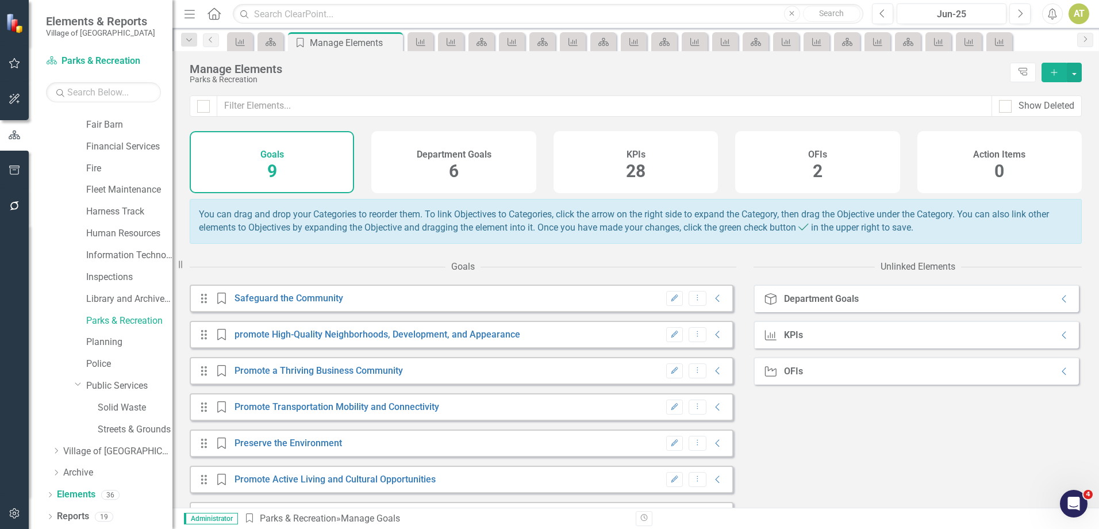
click at [679, 181] on div "KPIs 28" at bounding box center [636, 162] width 164 height 62
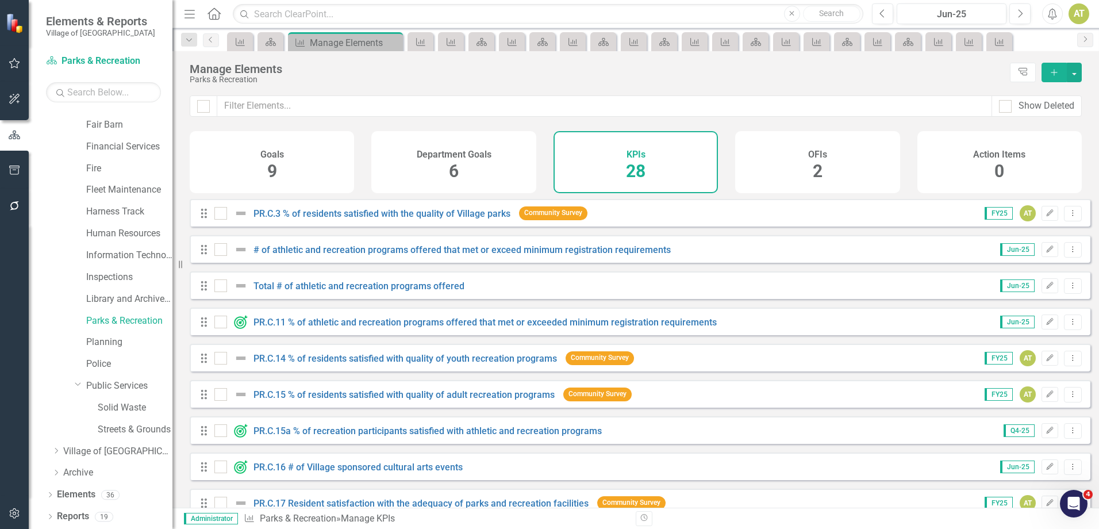
checkbox input "false"
click at [460, 105] on input "text" at bounding box center [604, 105] width 775 height 21
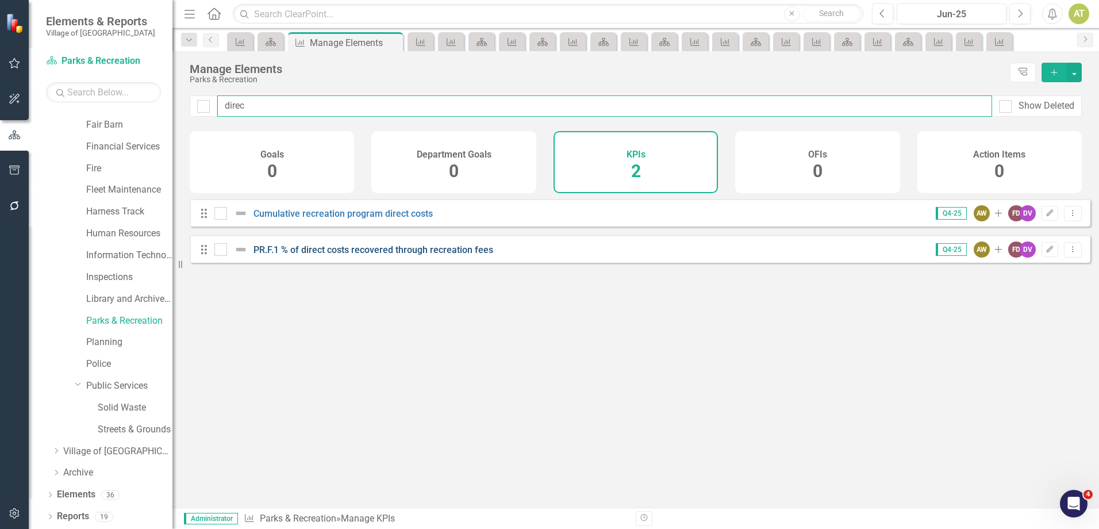
type input "direc"
click at [418, 255] on link "PR.F.1 % of direct costs recovered through recreation fees" at bounding box center [373, 249] width 240 height 11
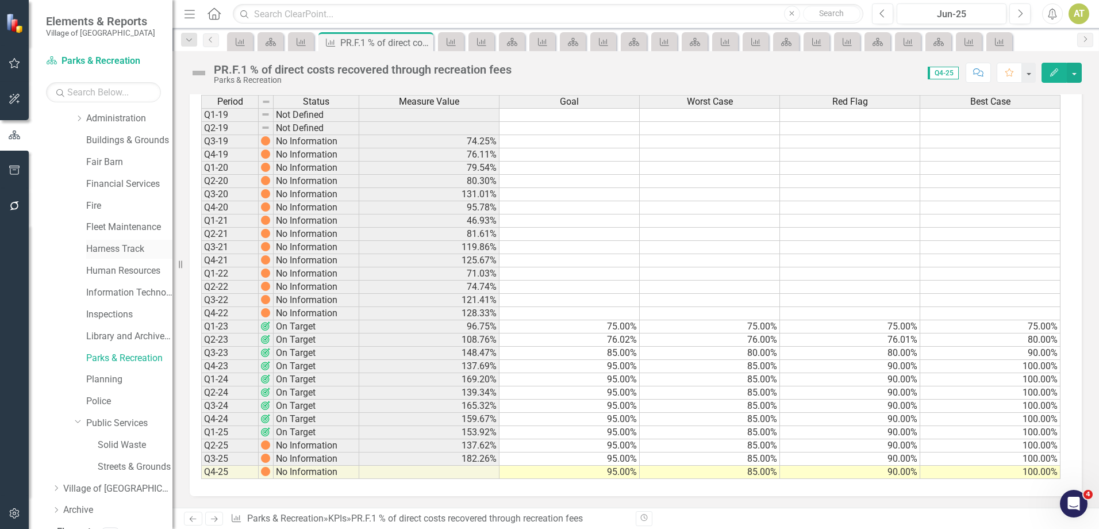
scroll to position [90, 0]
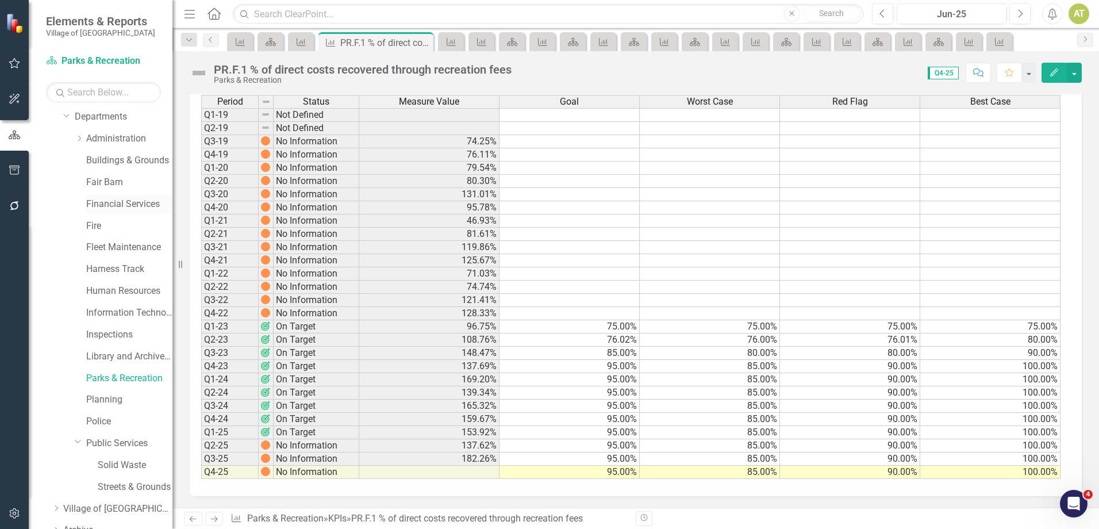
click at [139, 204] on link "Financial Services" at bounding box center [129, 204] width 86 height 13
click at [139, 203] on link "Financial Services" at bounding box center [129, 204] width 86 height 13
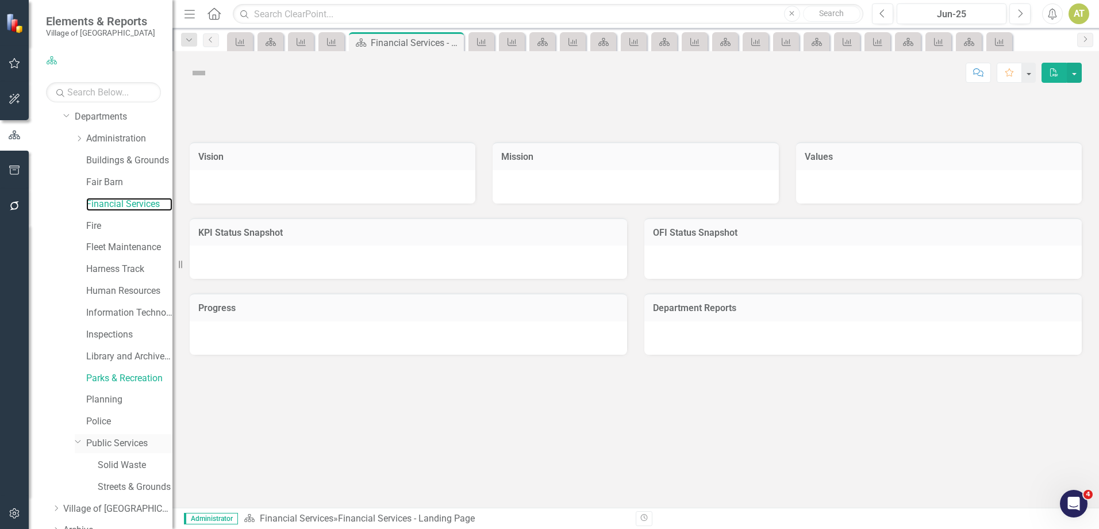
scroll to position [148, 0]
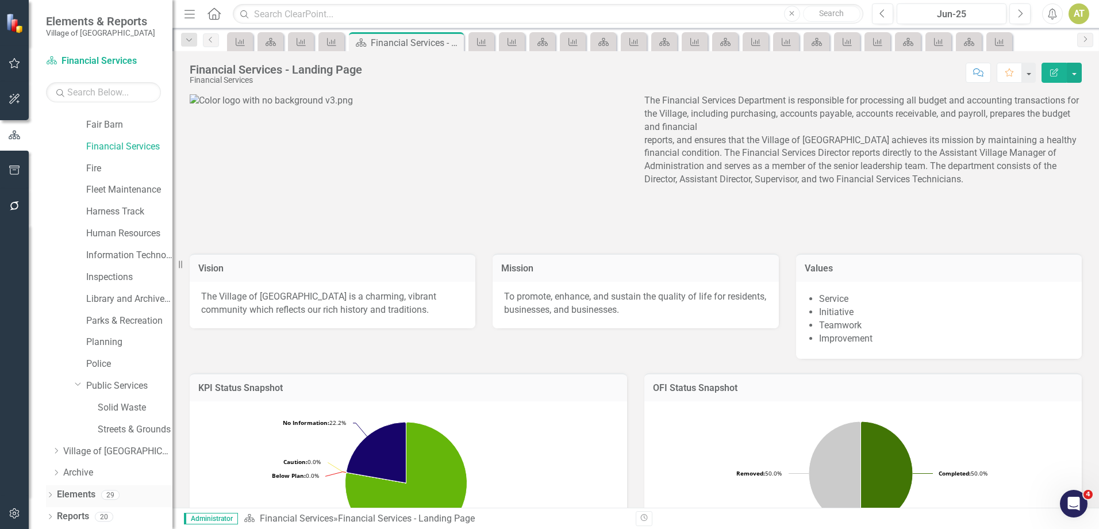
click at [97, 493] on div "Elements 29" at bounding box center [115, 496] width 116 height 22
click at [83, 494] on link "Elements" at bounding box center [76, 494] width 39 height 13
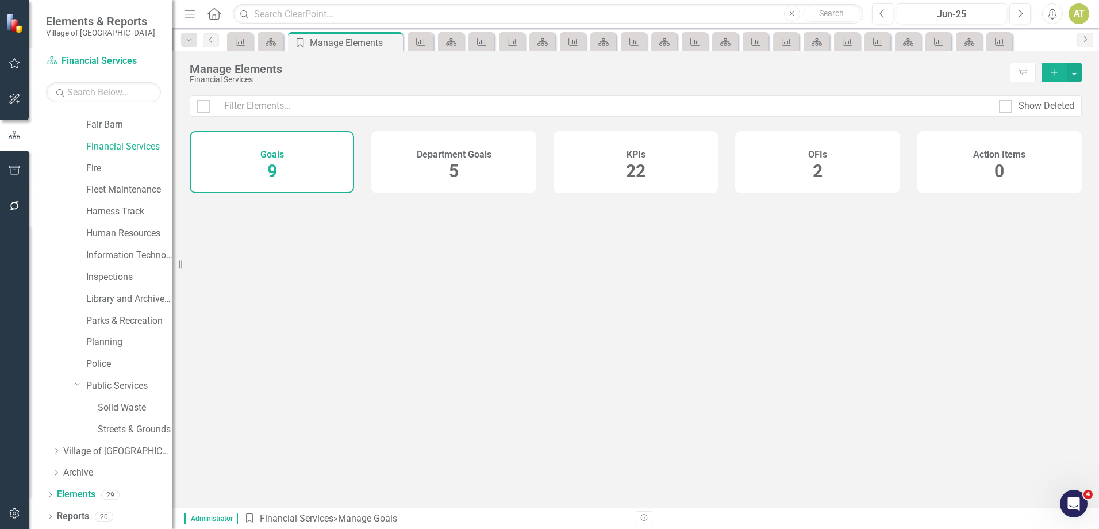
click at [637, 156] on h4 "KPIs" at bounding box center [636, 154] width 19 height 10
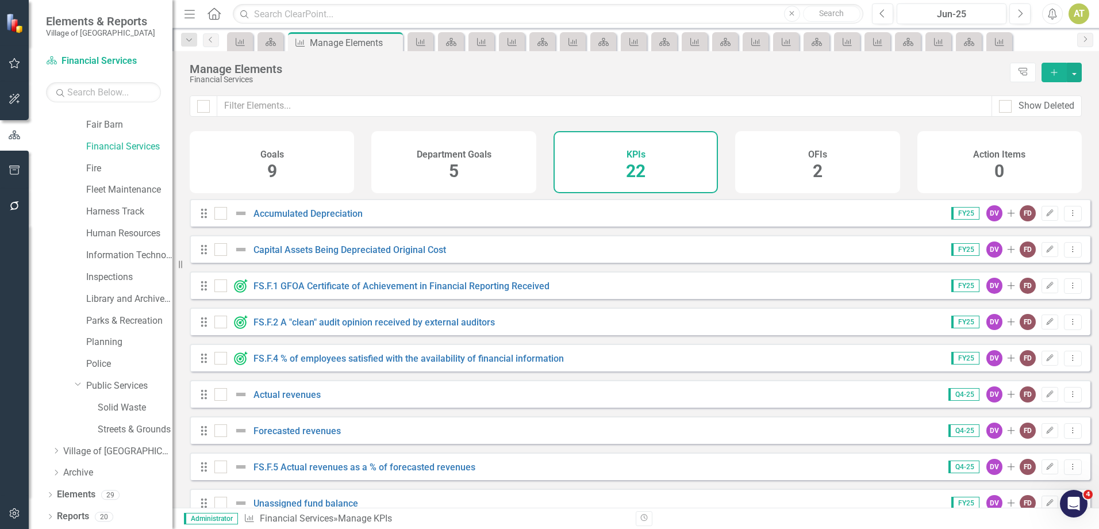
click at [637, 156] on h4 "KPIs" at bounding box center [636, 154] width 19 height 10
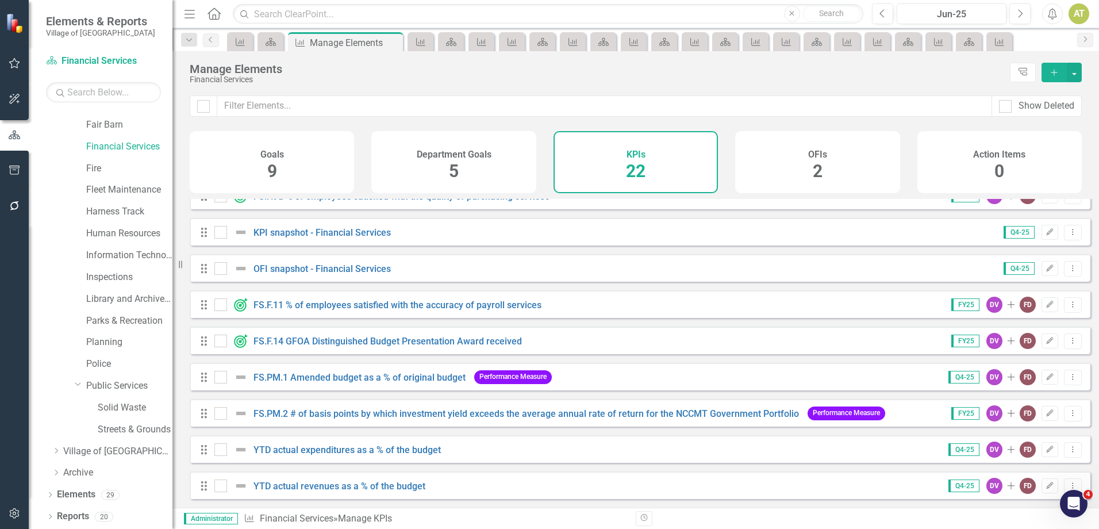
scroll to position [497, 0]
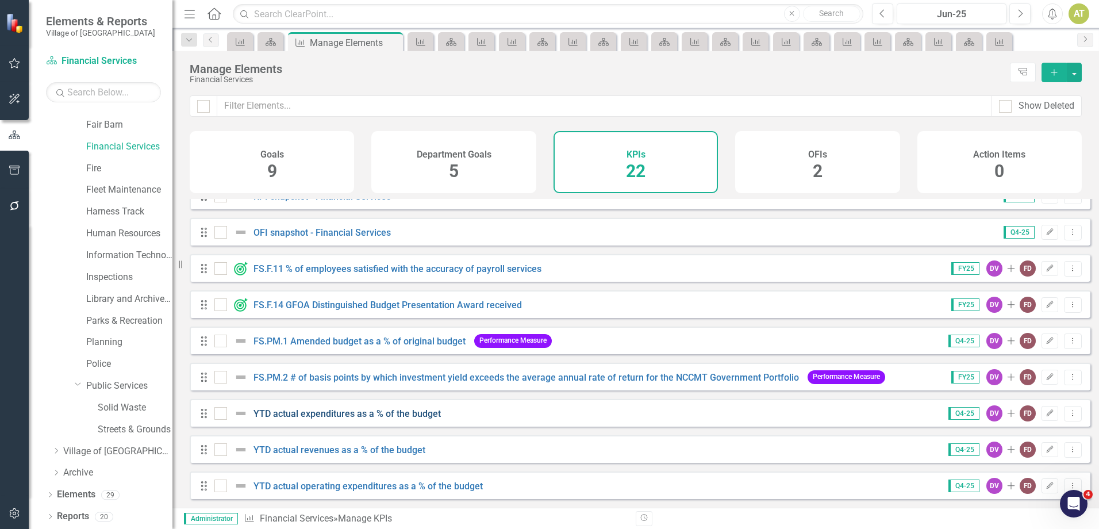
click at [308, 411] on link "YTD actual expenditures as a % of the budget" at bounding box center [346, 413] width 187 height 11
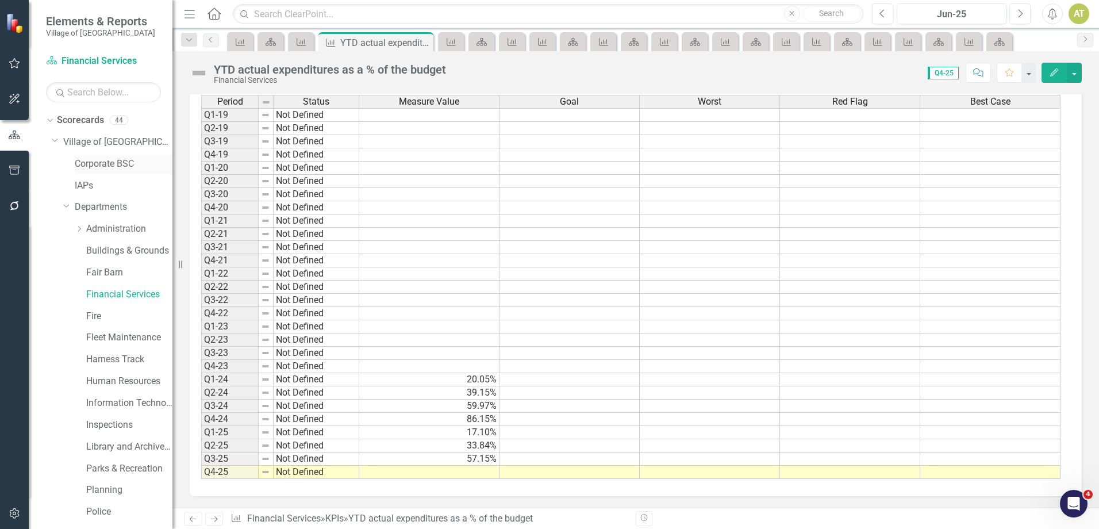
drag, startPoint x: 122, startPoint y: 151, endPoint x: 122, endPoint y: 165, distance: 14.4
click at [122, 151] on div "Dropdown Village of Pinehurst" at bounding box center [112, 142] width 121 height 19
click at [122, 165] on link "Corporate BSC" at bounding box center [124, 163] width 98 height 13
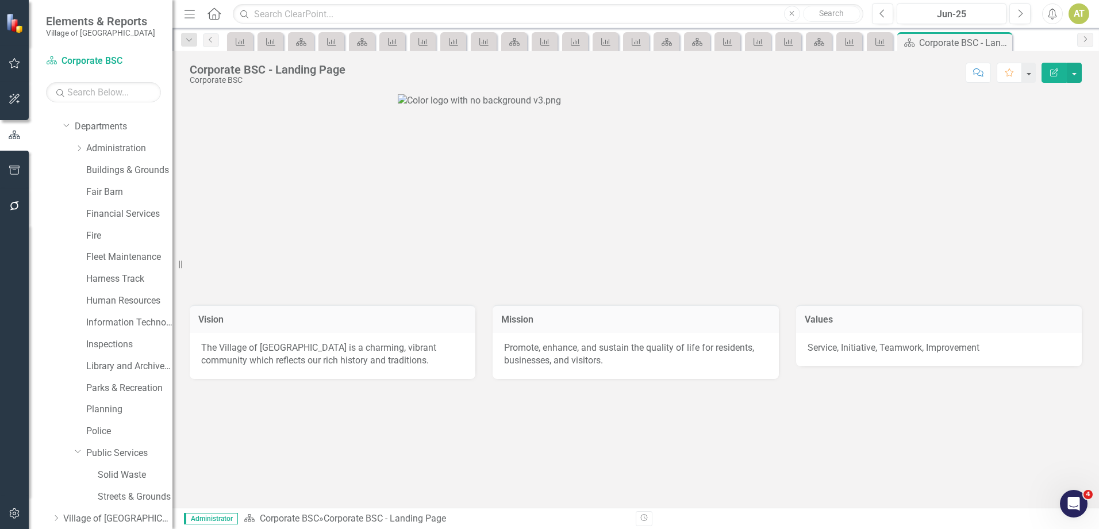
scroll to position [148, 0]
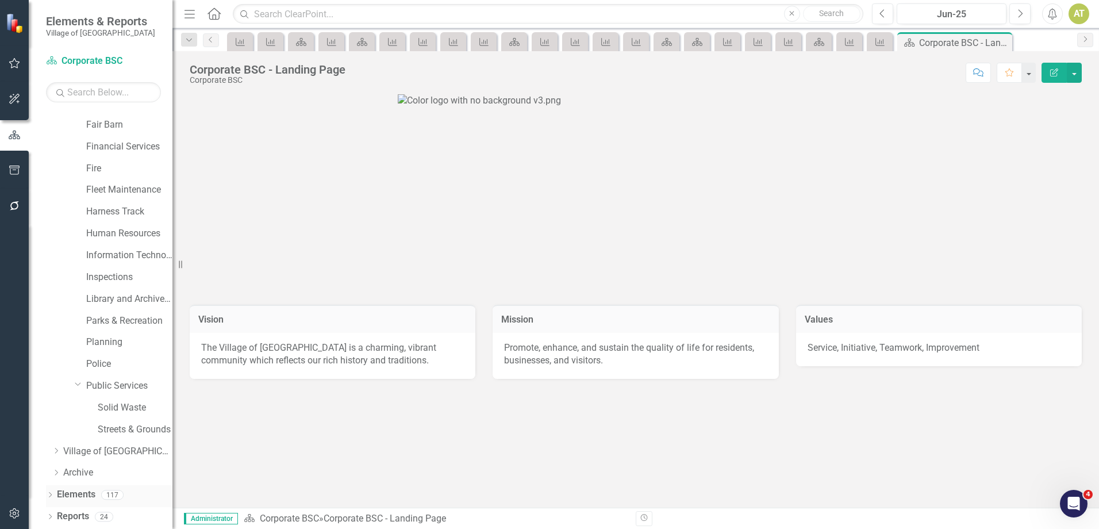
click at [104, 490] on div "117" at bounding box center [112, 495] width 22 height 10
click at [89, 493] on link "Elements" at bounding box center [76, 494] width 39 height 13
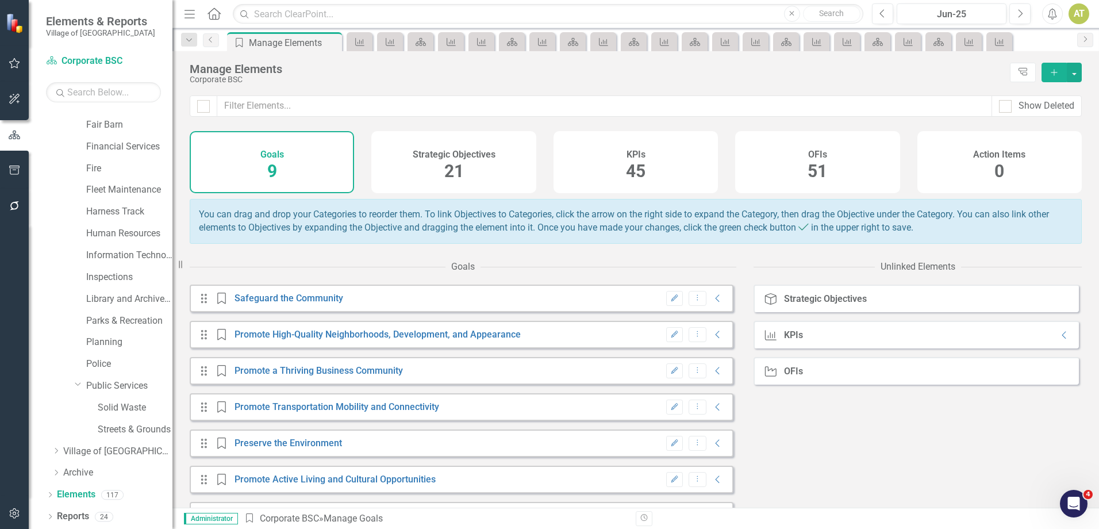
click at [627, 176] on span "45" at bounding box center [636, 171] width 20 height 20
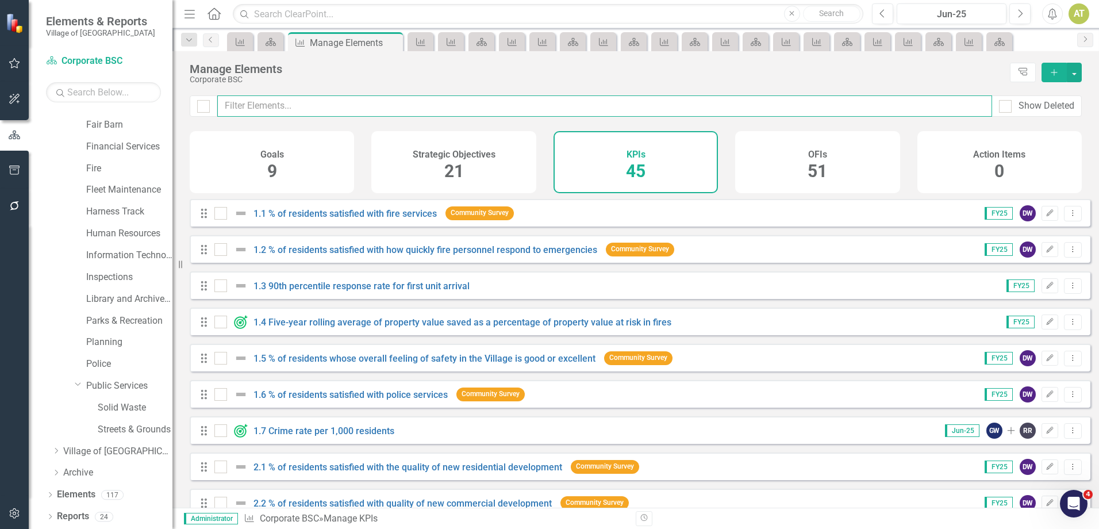
click at [402, 107] on input "text" at bounding box center [604, 105] width 775 height 21
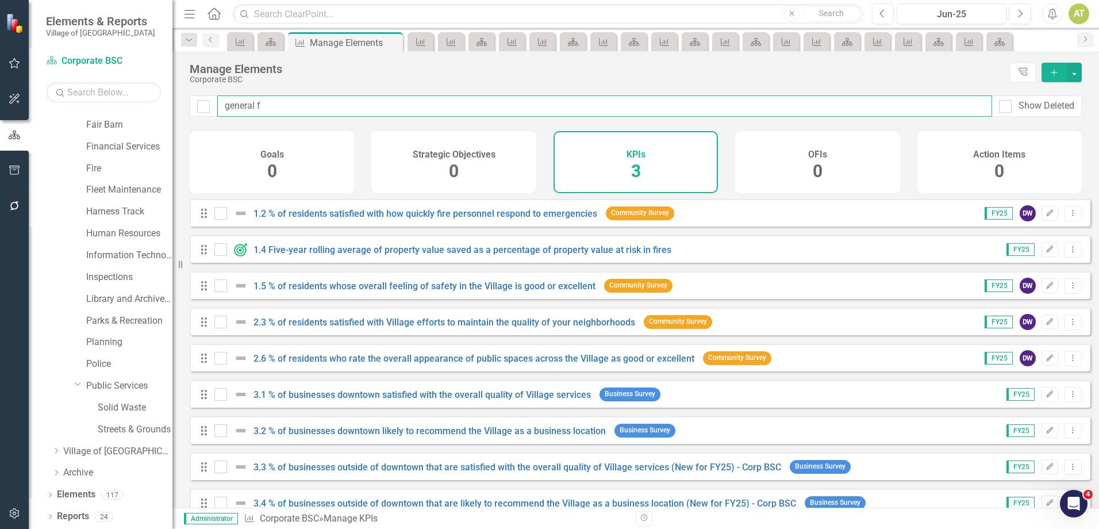
type input "general fu"
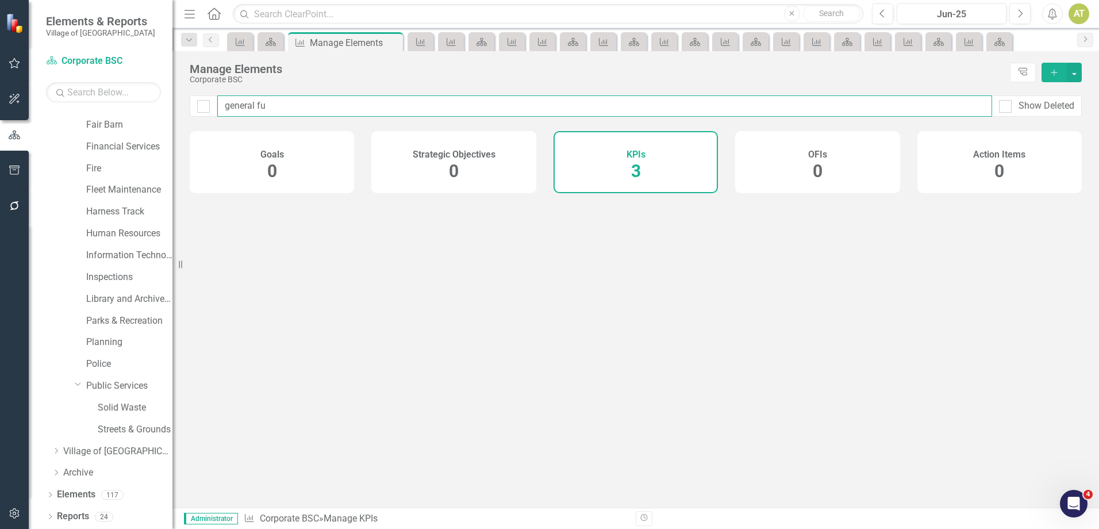
checkbox input "false"
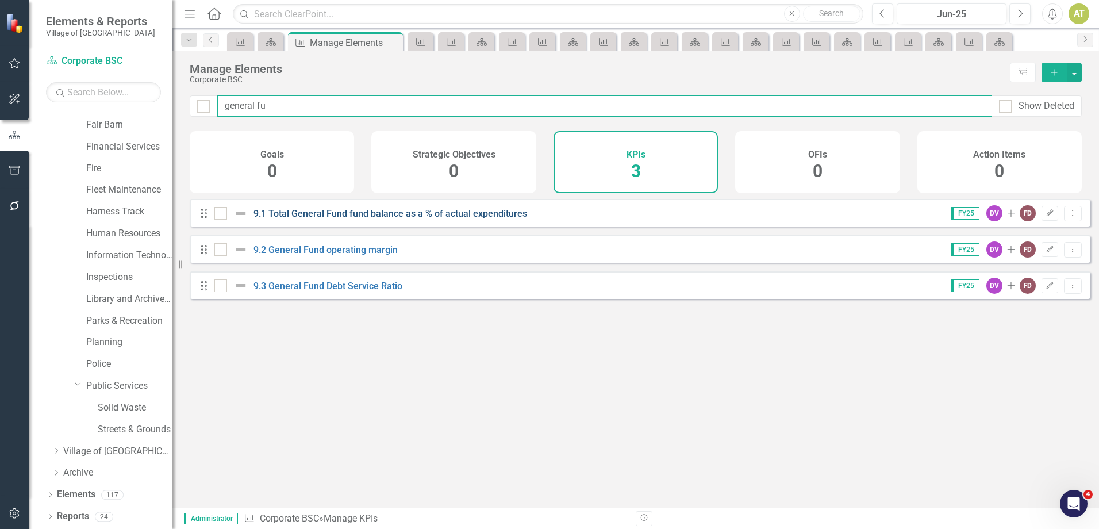
type input "general fu"
click at [391, 219] on link "9.1 Total General Fund fund balance as a % of actual expenditures" at bounding box center [390, 213] width 274 height 11
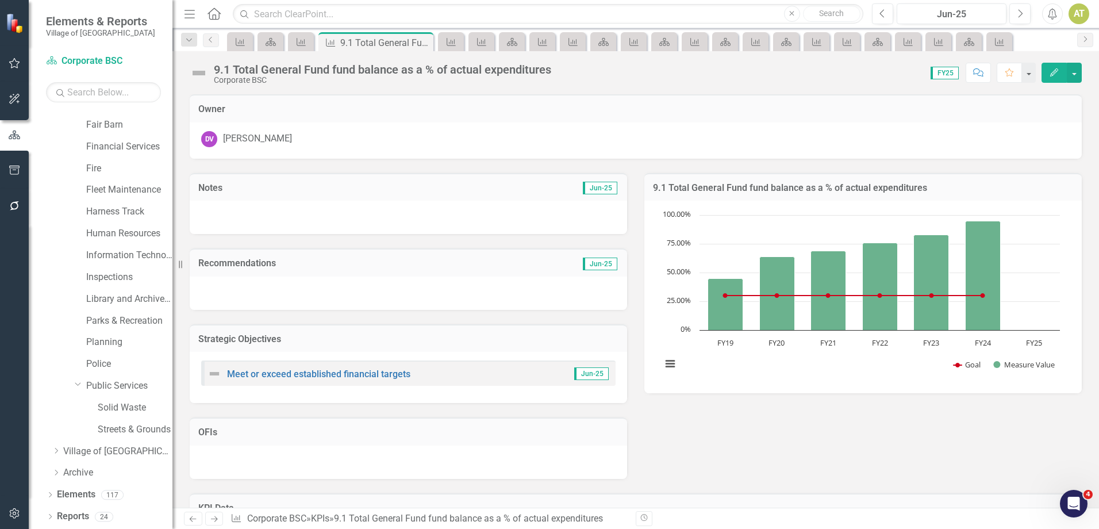
scroll to position [166, 0]
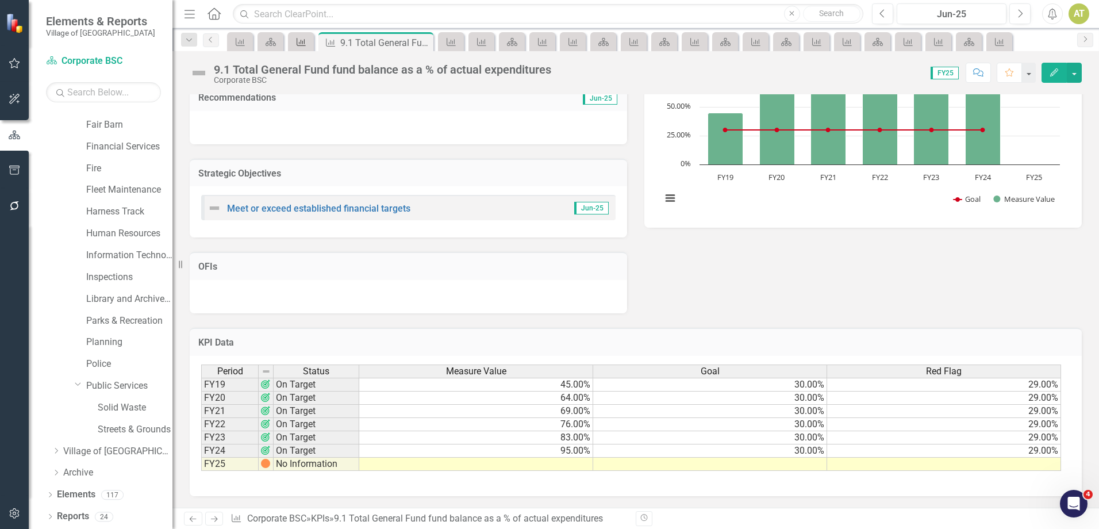
click at [303, 45] on icon at bounding box center [301, 42] width 9 height 8
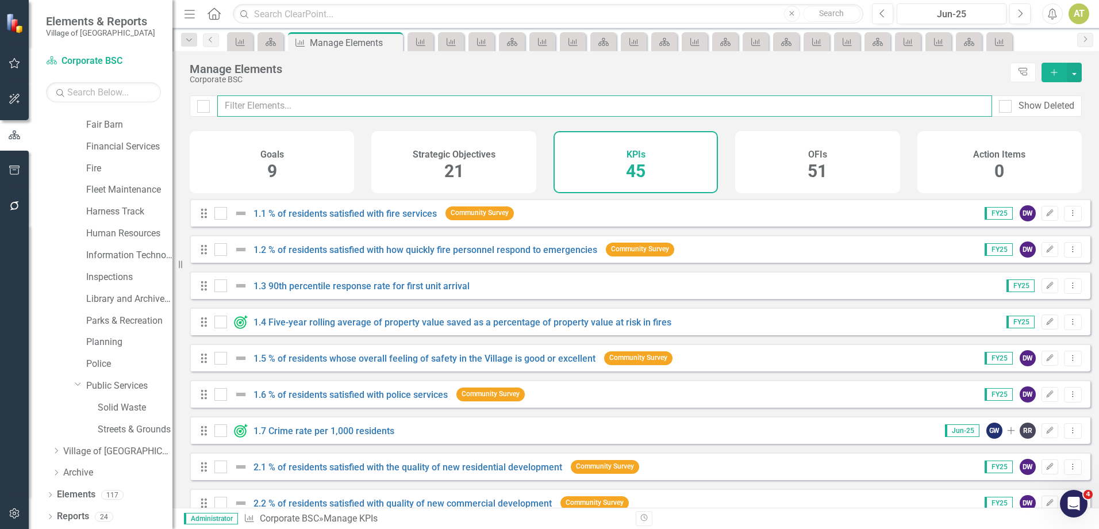
click at [322, 102] on input "text" at bounding box center [604, 105] width 775 height 21
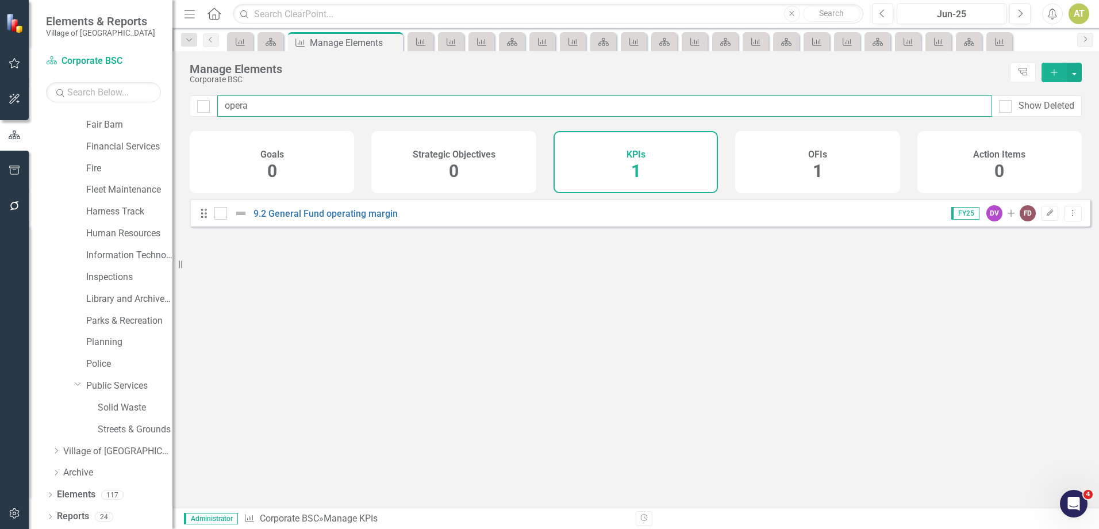
type input "operat"
checkbox input "false"
type input "operati"
checkbox input "false"
type input "operatin"
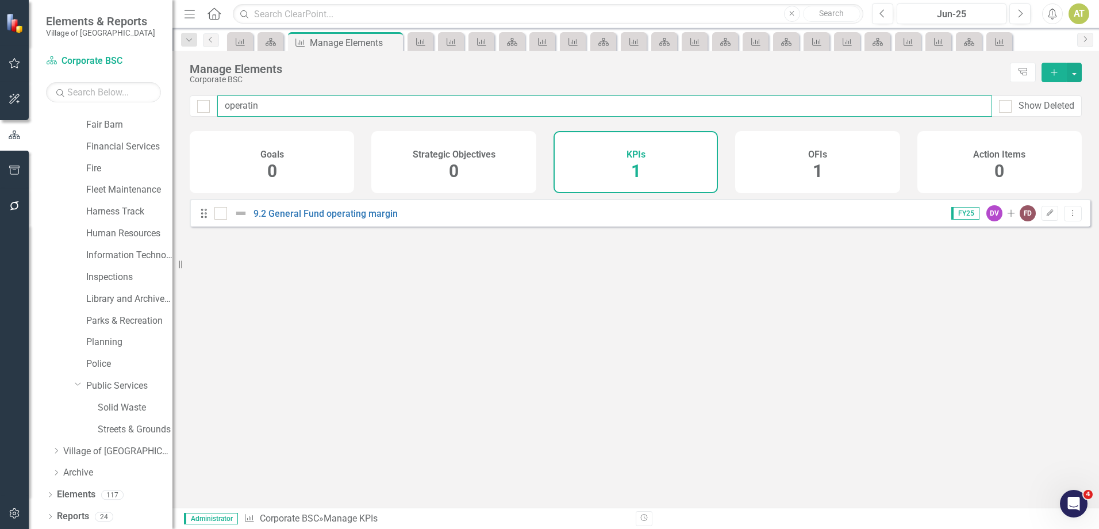
checkbox input "false"
type input "operating"
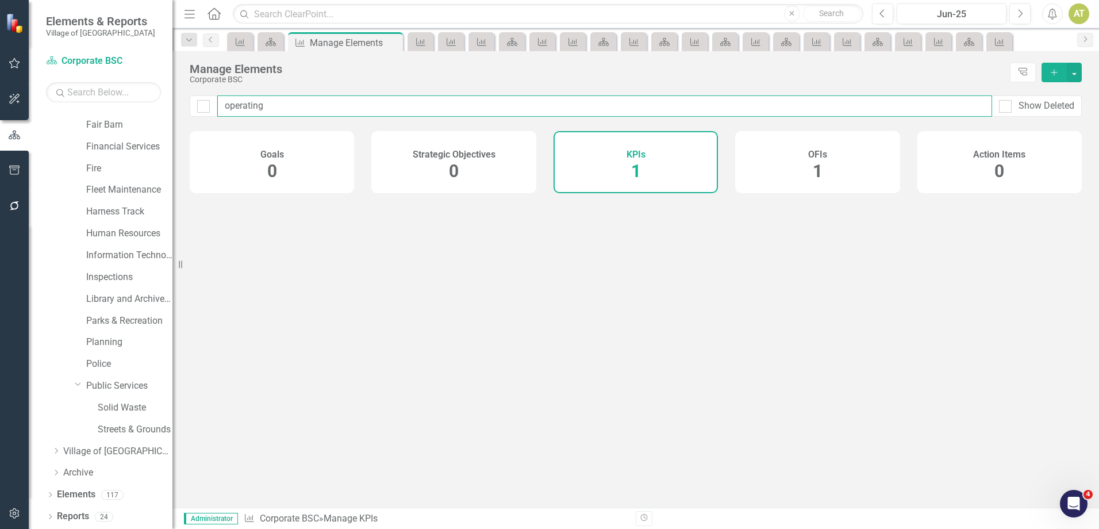
checkbox input "false"
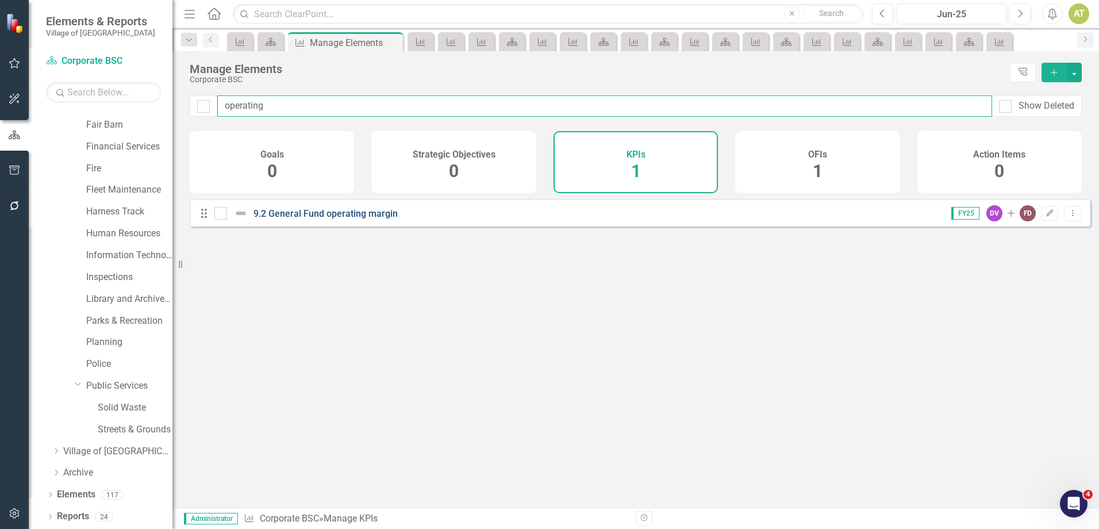
type input "operating"
click at [315, 219] on link "9.2 General Fund operating margin" at bounding box center [325, 213] width 144 height 11
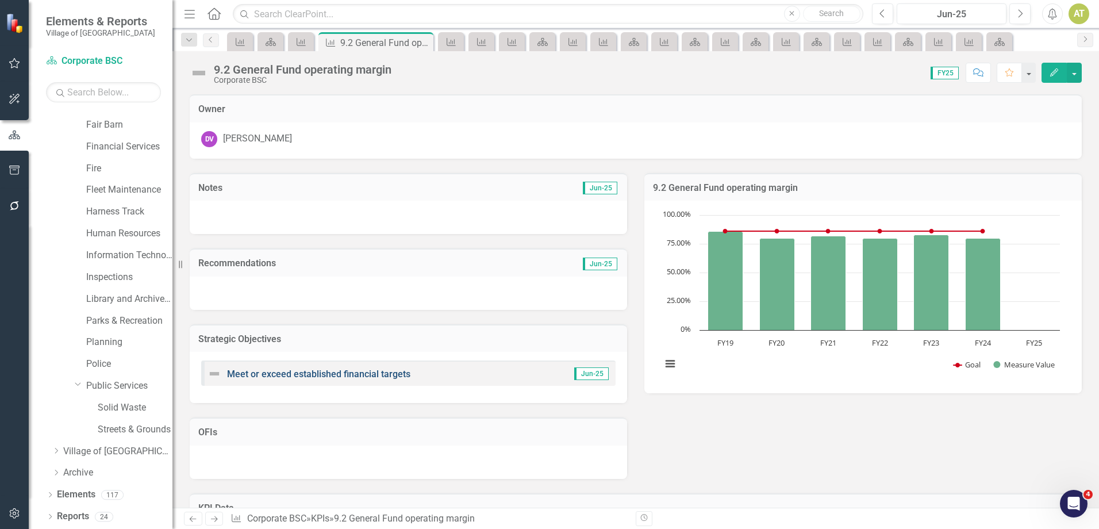
scroll to position [166, 0]
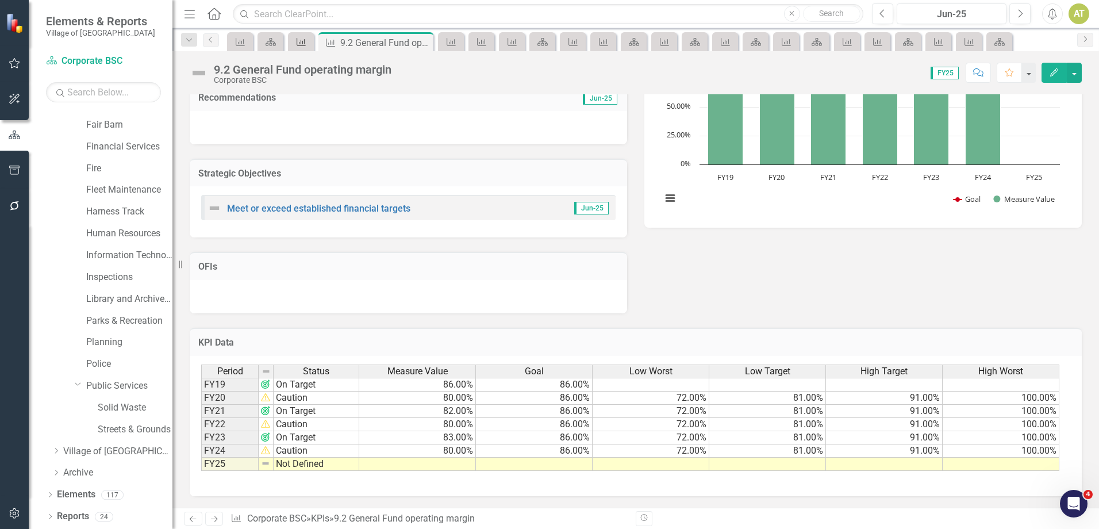
click at [299, 37] on icon "KPI" at bounding box center [300, 41] width 11 height 9
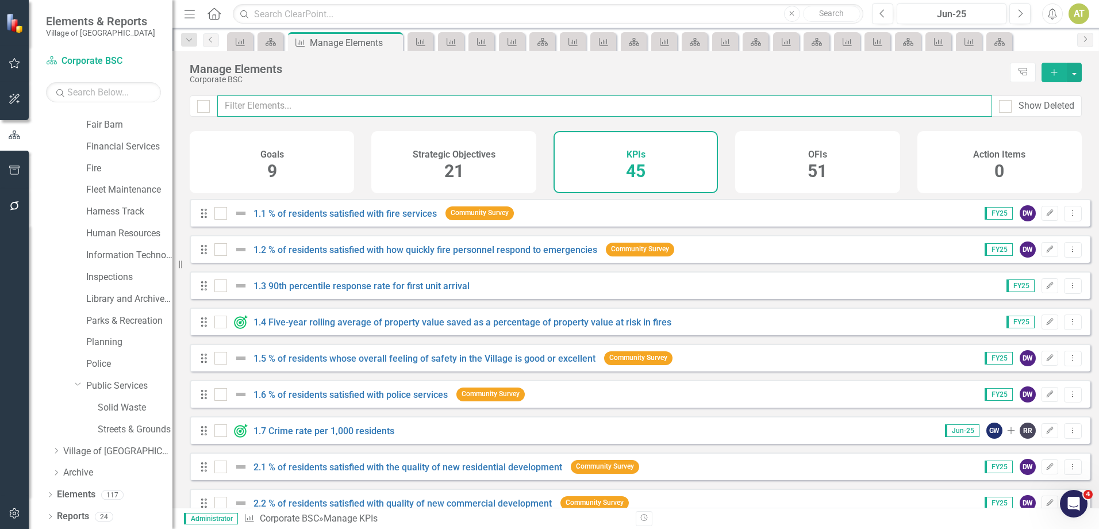
click at [394, 105] on input "text" at bounding box center [604, 105] width 775 height 21
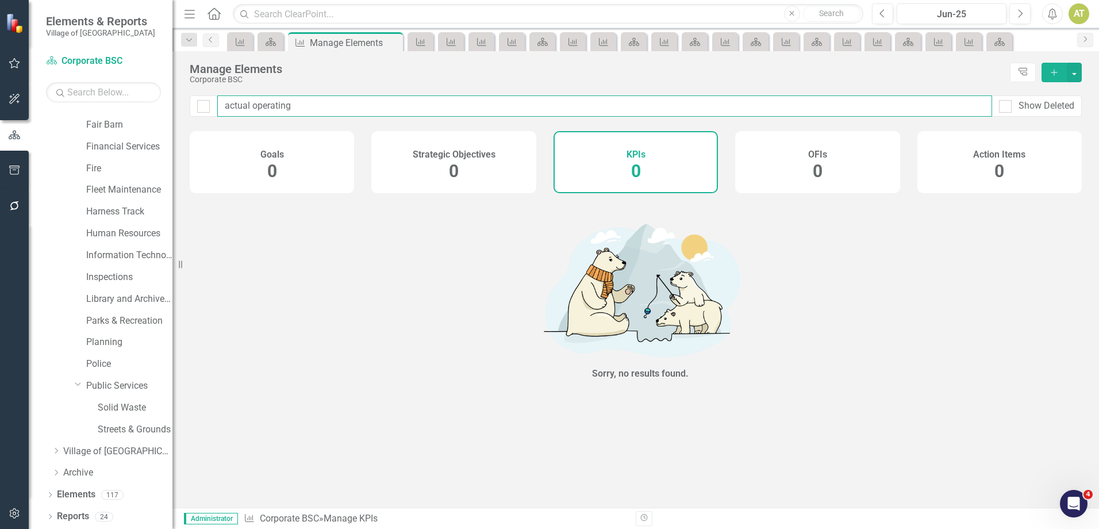
drag, startPoint x: 314, startPoint y: 98, endPoint x: 15, endPoint y: 104, distance: 299.5
click at [17, 104] on div "Elements & Reports Village of Pinehurst Scorecard Corporate BSC Search Dropdown…" at bounding box center [549, 264] width 1099 height 529
type input "emp"
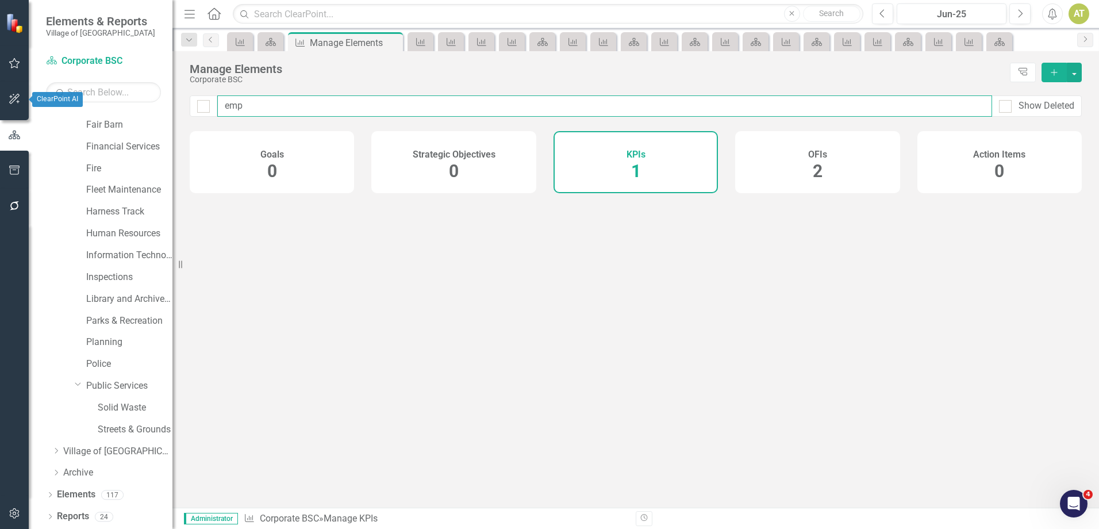
checkbox input "false"
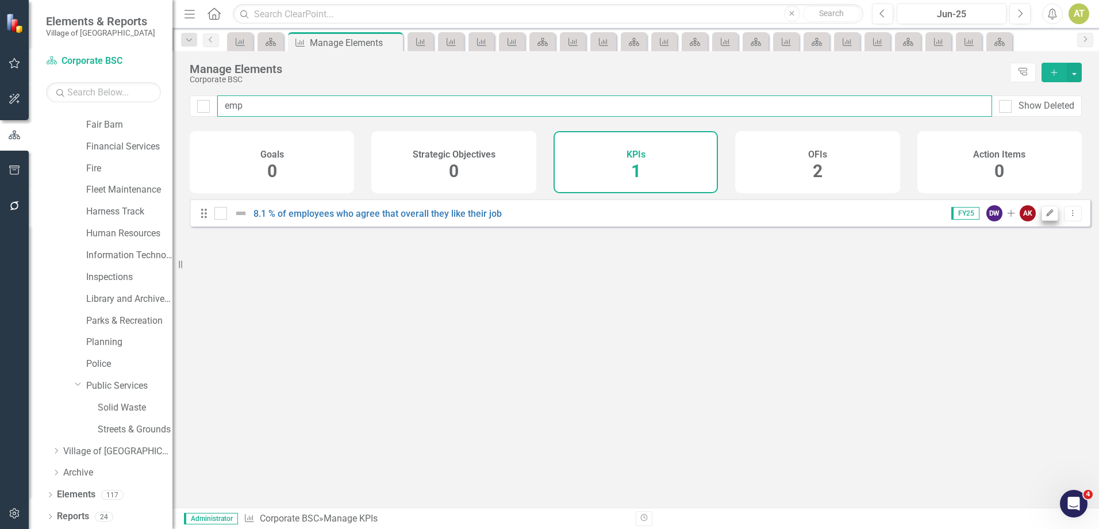
type input "emp"
click at [1042, 221] on button "Edit" at bounding box center [1050, 213] width 17 height 15
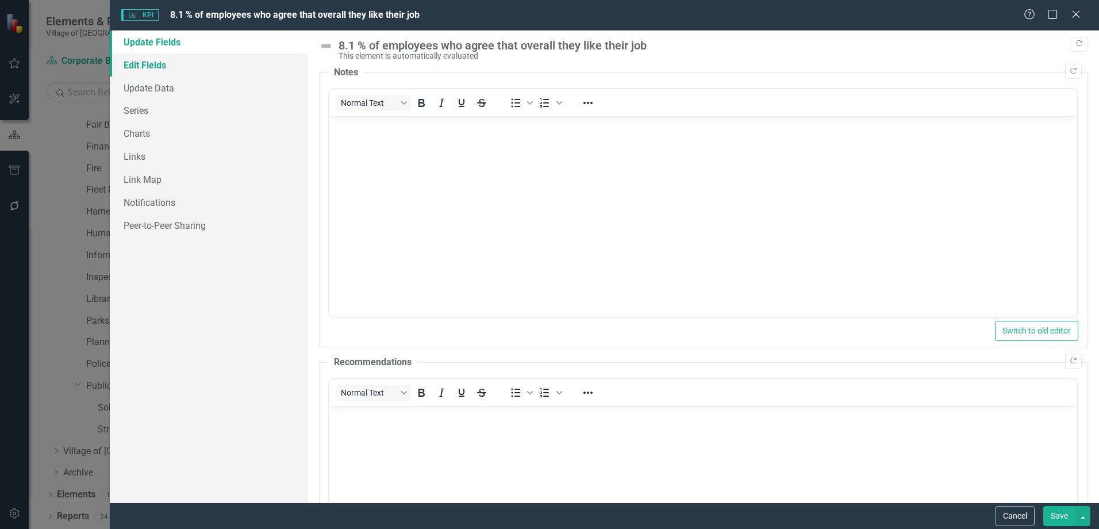
click at [157, 62] on link "Edit Fields" at bounding box center [209, 64] width 198 height 23
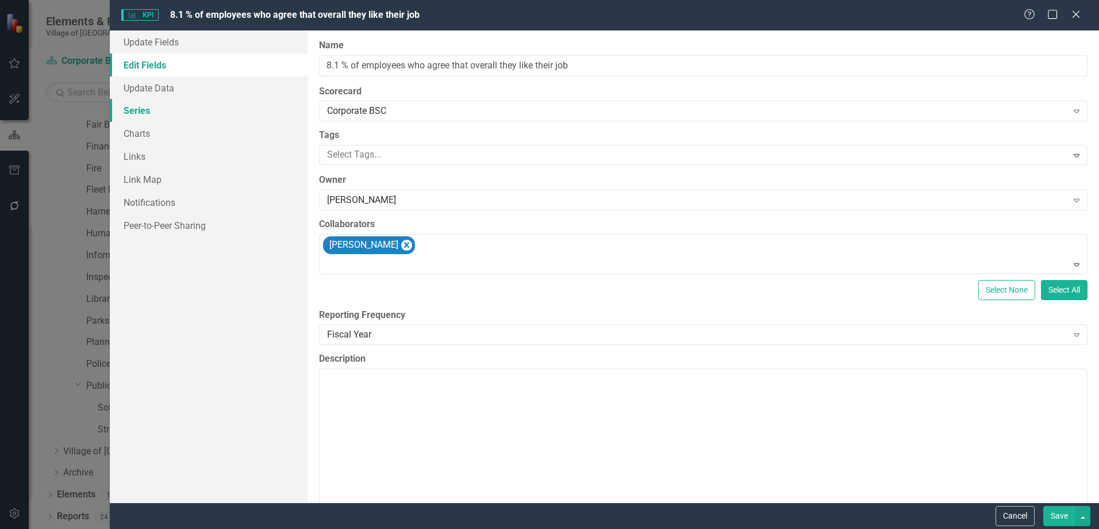
click at [191, 111] on link "Series" at bounding box center [209, 110] width 198 height 23
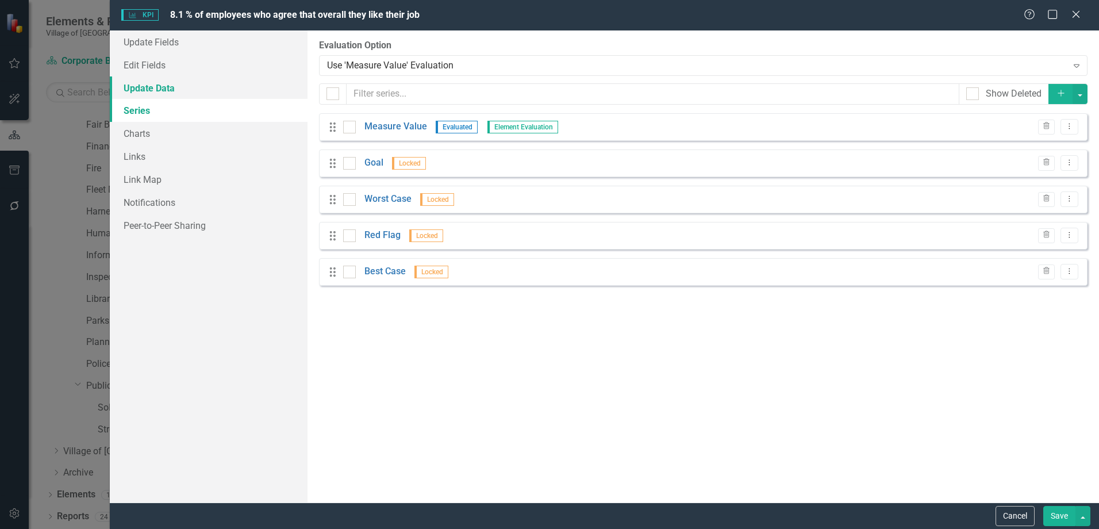
click at [192, 91] on link "Update Data" at bounding box center [209, 87] width 198 height 23
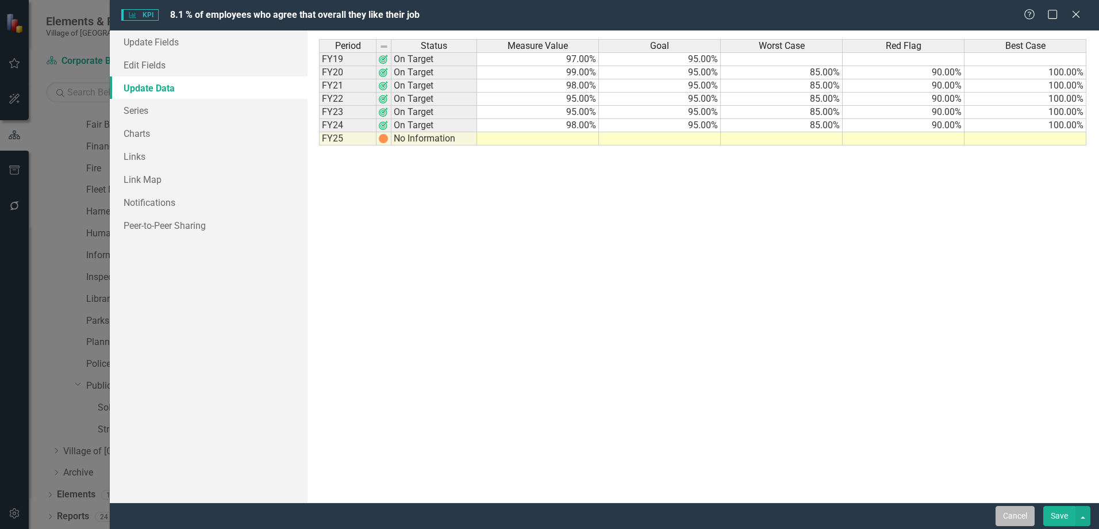
click at [1023, 512] on button "Cancel" at bounding box center [1015, 516] width 39 height 20
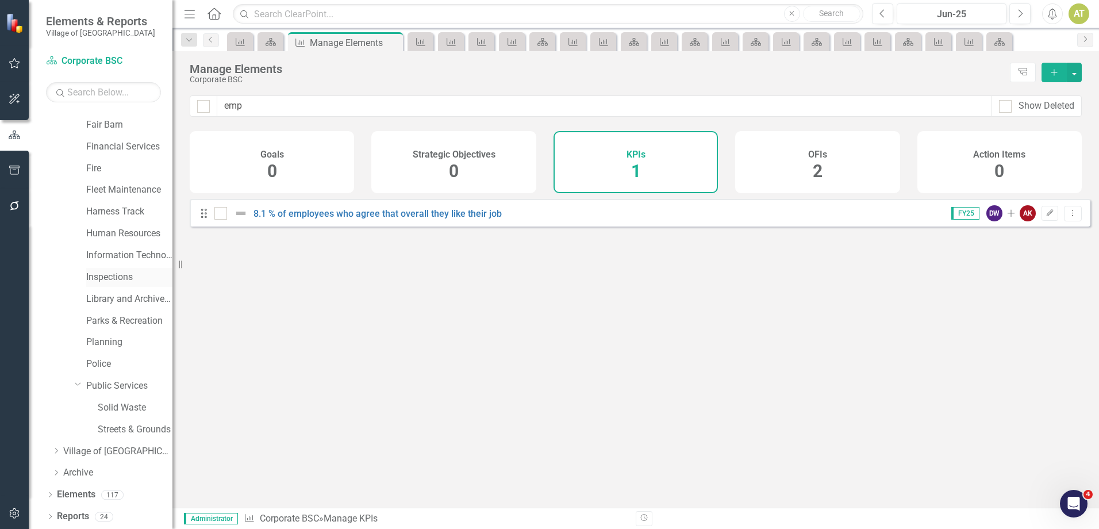
click at [107, 277] on link "Inspections" at bounding box center [129, 277] width 86 height 13
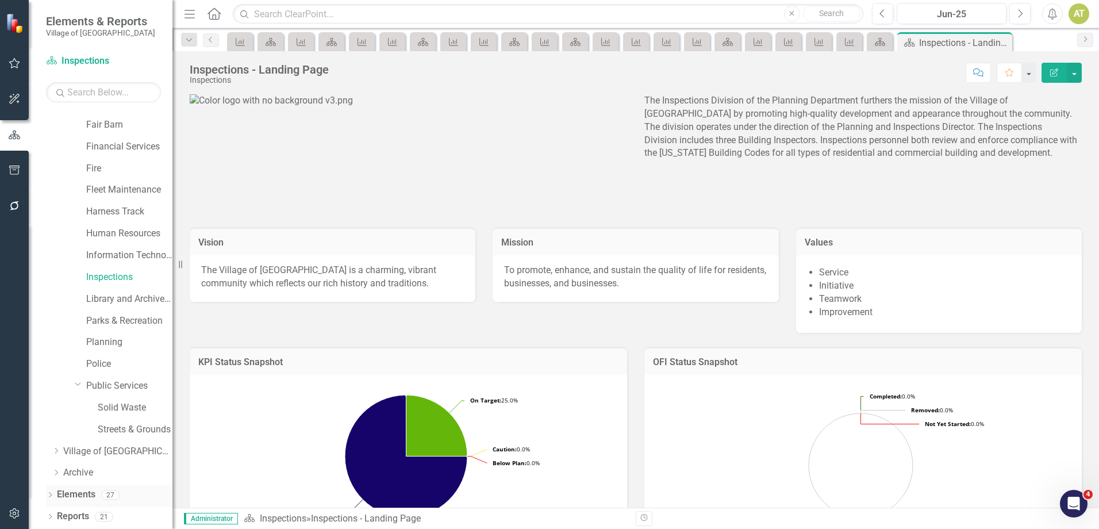
click at [101, 494] on div "27" at bounding box center [110, 495] width 18 height 10
click at [95, 492] on div "Elements 27" at bounding box center [115, 496] width 116 height 22
click at [93, 492] on link "Elements" at bounding box center [76, 494] width 39 height 13
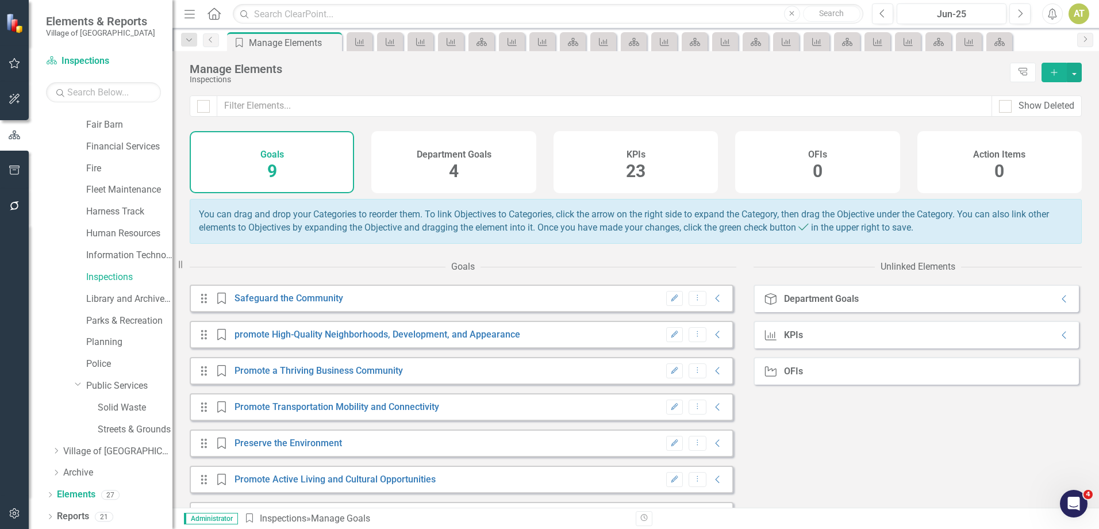
click at [626, 164] on span "23" at bounding box center [636, 171] width 20 height 20
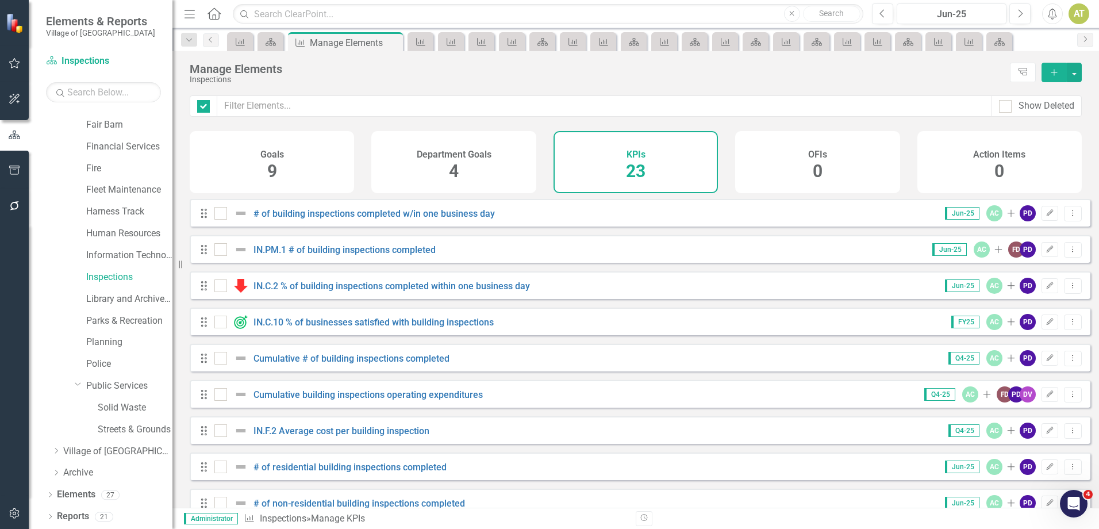
checkbox input "false"
click at [362, 255] on link "IN.PM.1 # of building inspections completed" at bounding box center [344, 249] width 182 height 11
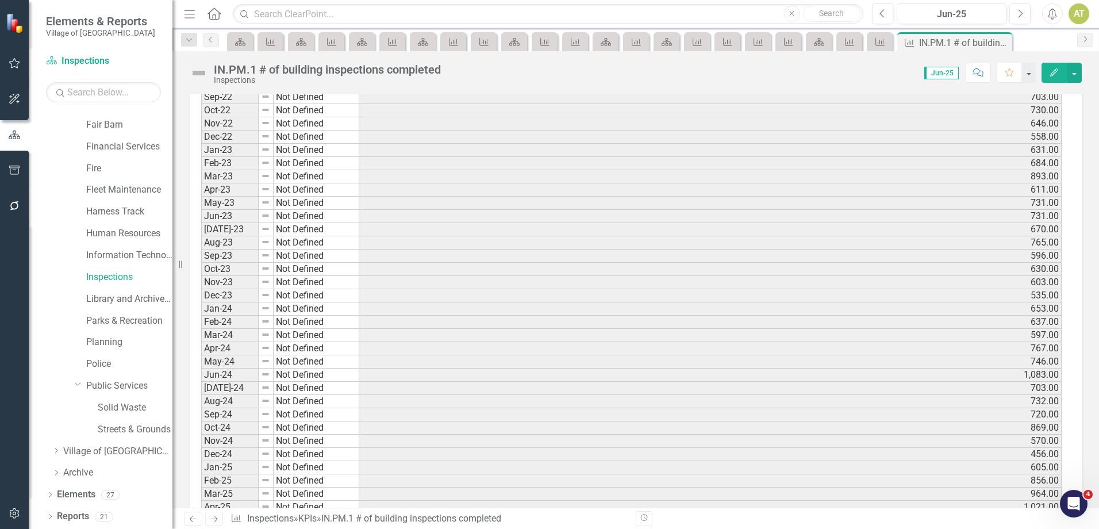
scroll to position [1175, 0]
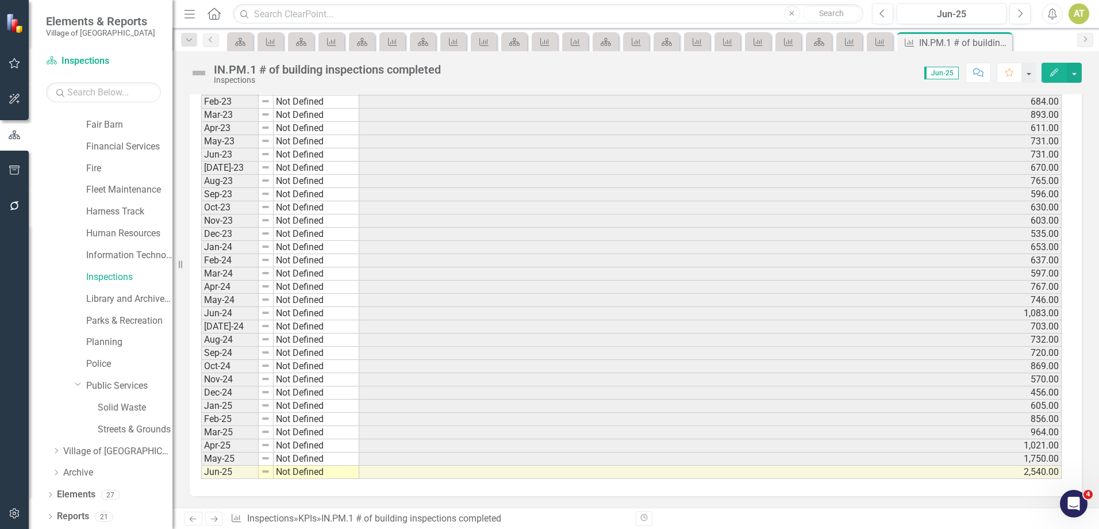
click at [1048, 71] on button "Edit" at bounding box center [1054, 73] width 25 height 20
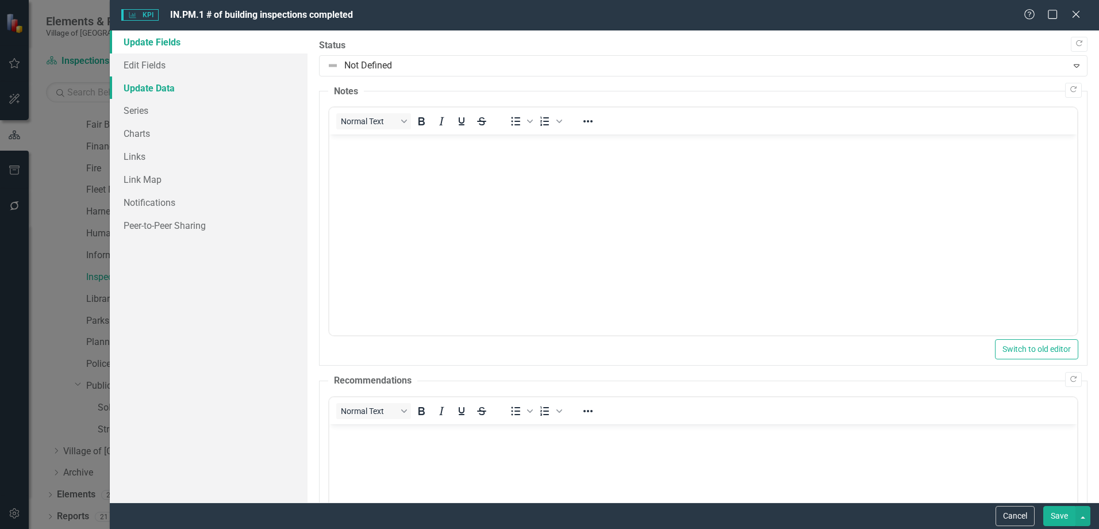
scroll to position [0, 0]
drag, startPoint x: 159, startPoint y: 97, endPoint x: 155, endPoint y: 103, distance: 8.0
click at [160, 97] on link "Update Data" at bounding box center [209, 87] width 198 height 23
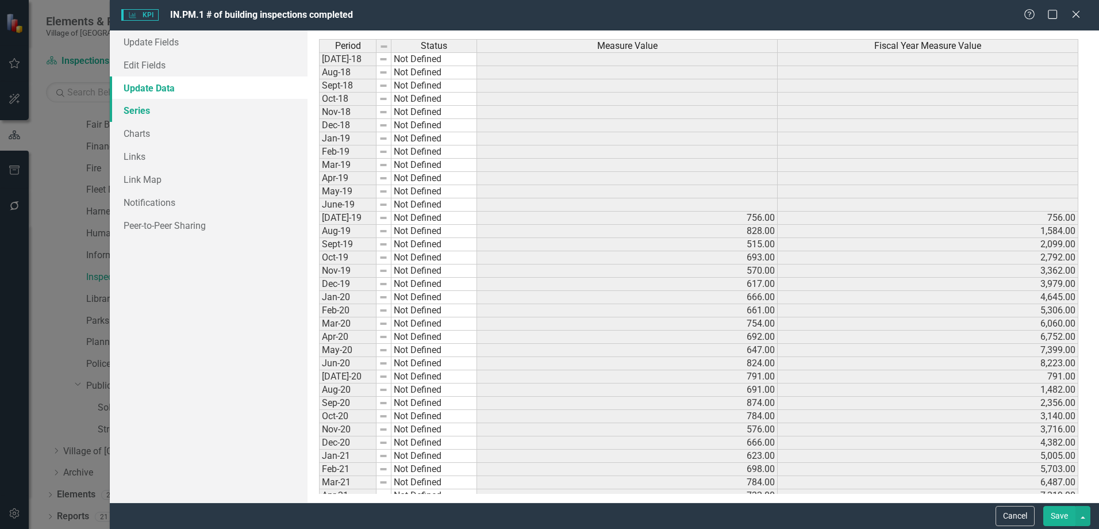
click at [155, 103] on link "Series" at bounding box center [209, 110] width 198 height 23
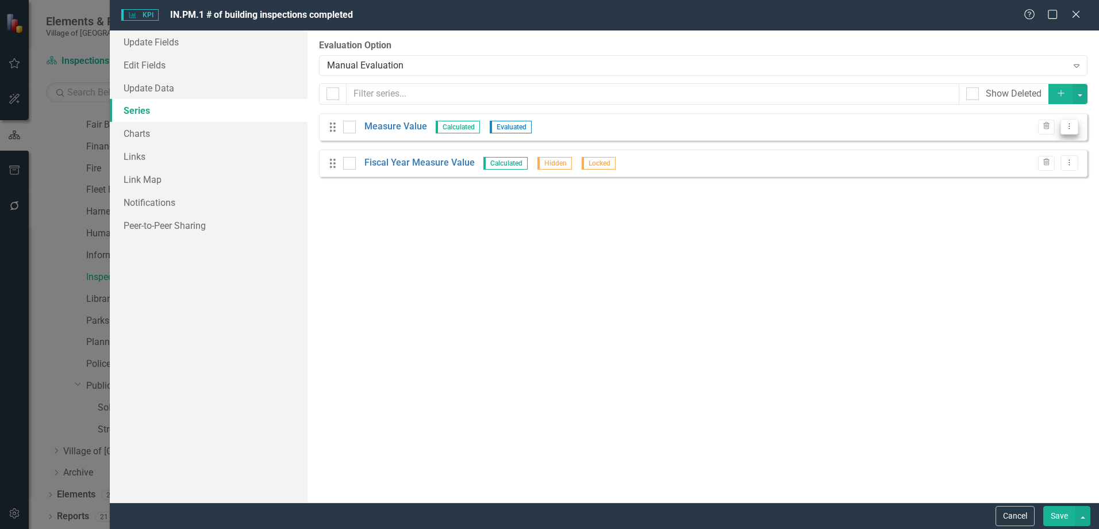
click at [1067, 124] on icon "Dropdown Menu" at bounding box center [1070, 125] width 10 height 7
click at [1057, 145] on link "Edit Edit Measure Series" at bounding box center [1012, 145] width 130 height 21
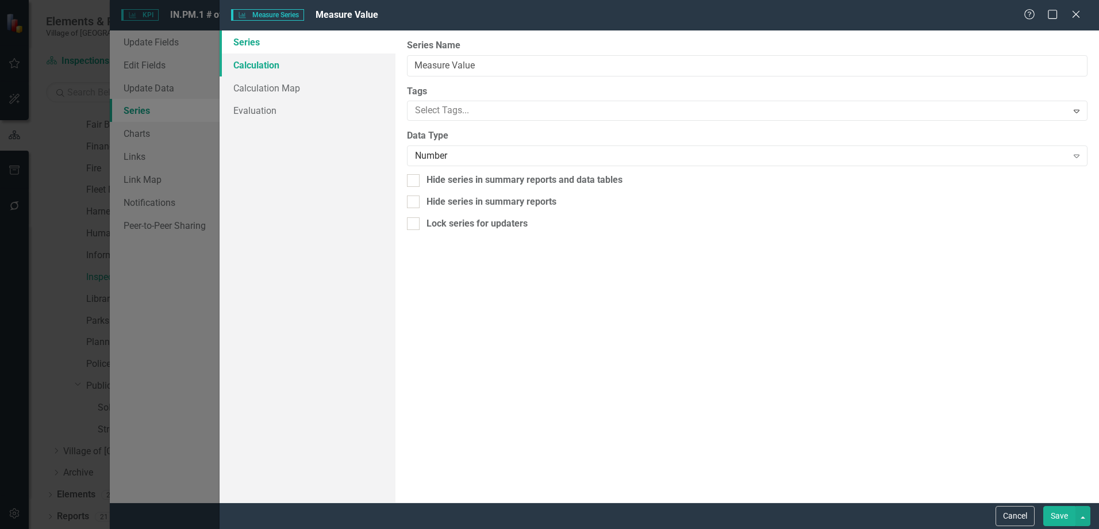
click at [252, 64] on link "Calculation" at bounding box center [308, 64] width 176 height 23
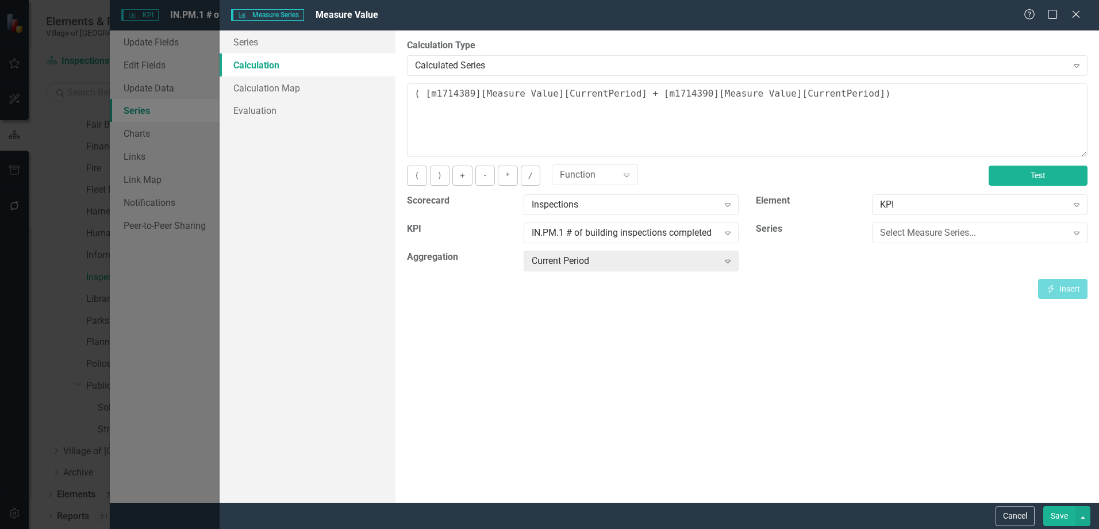
click at [1055, 176] on button "Test" at bounding box center [1038, 176] width 99 height 20
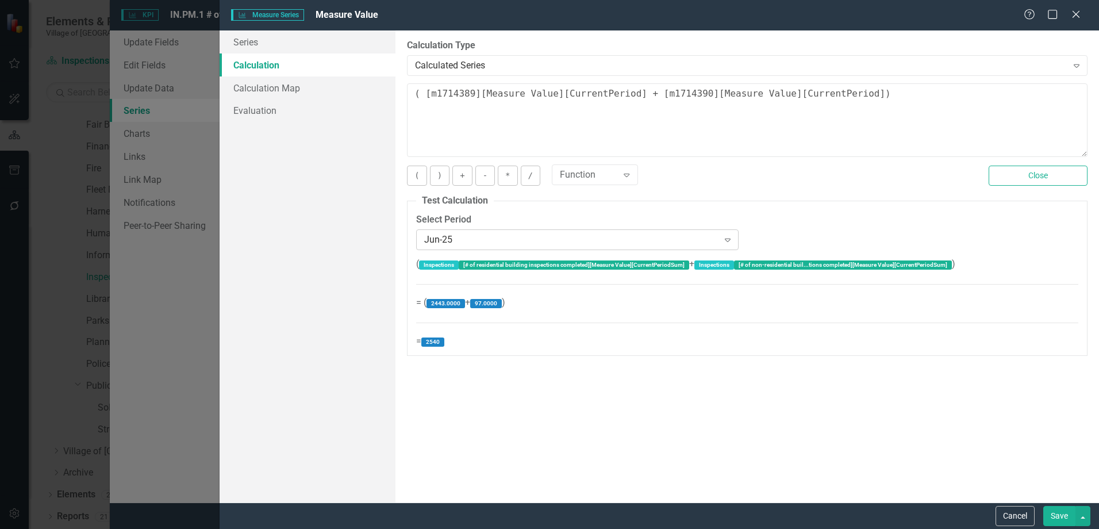
click at [466, 237] on div "Jun-25" at bounding box center [571, 239] width 294 height 13
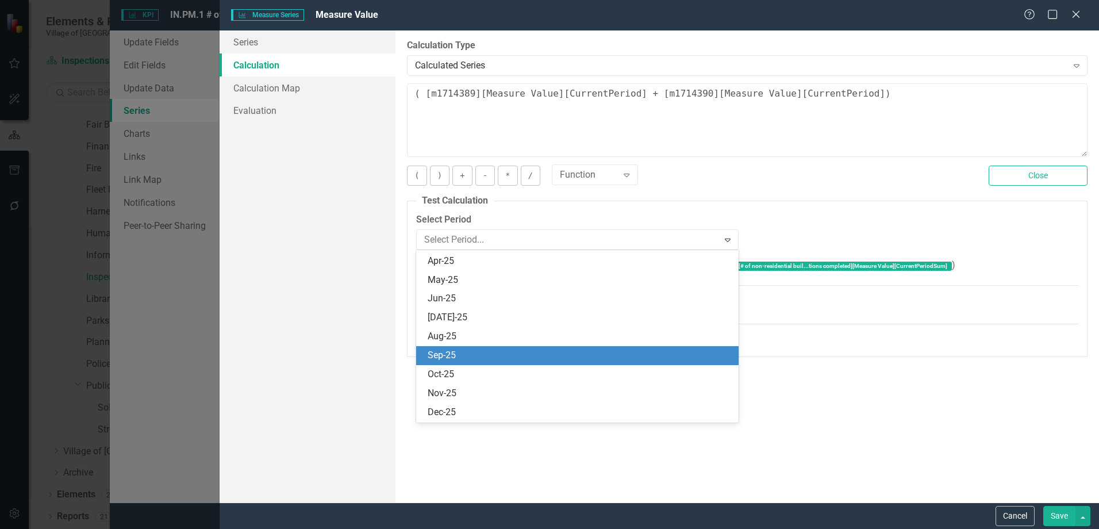
scroll to position [1509, 0]
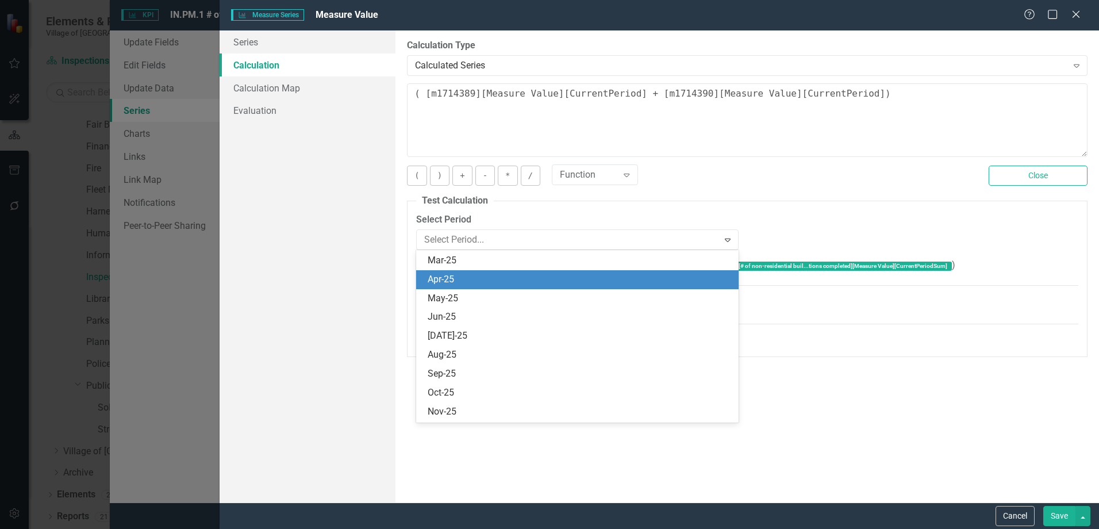
click at [451, 276] on div "Apr-25" at bounding box center [580, 279] width 304 height 13
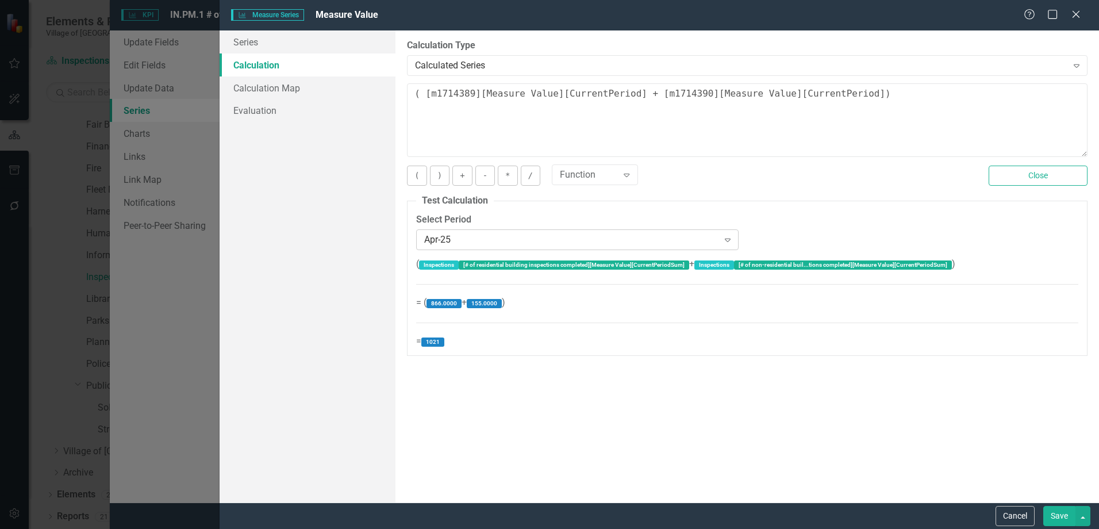
click at [459, 235] on div "Apr-25" at bounding box center [571, 239] width 294 height 13
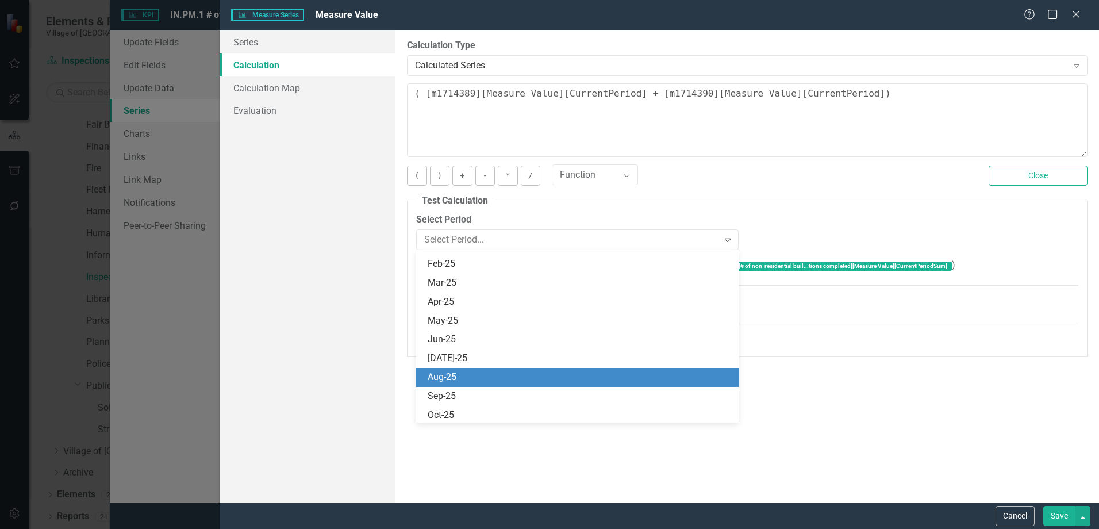
scroll to position [1472, 0]
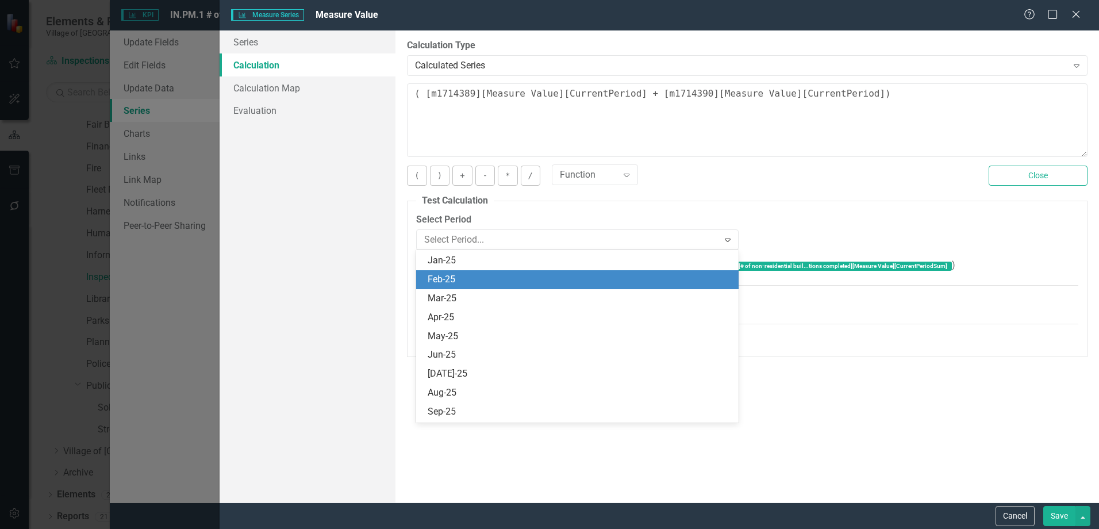
click at [447, 272] on div "Feb-25" at bounding box center [577, 279] width 322 height 19
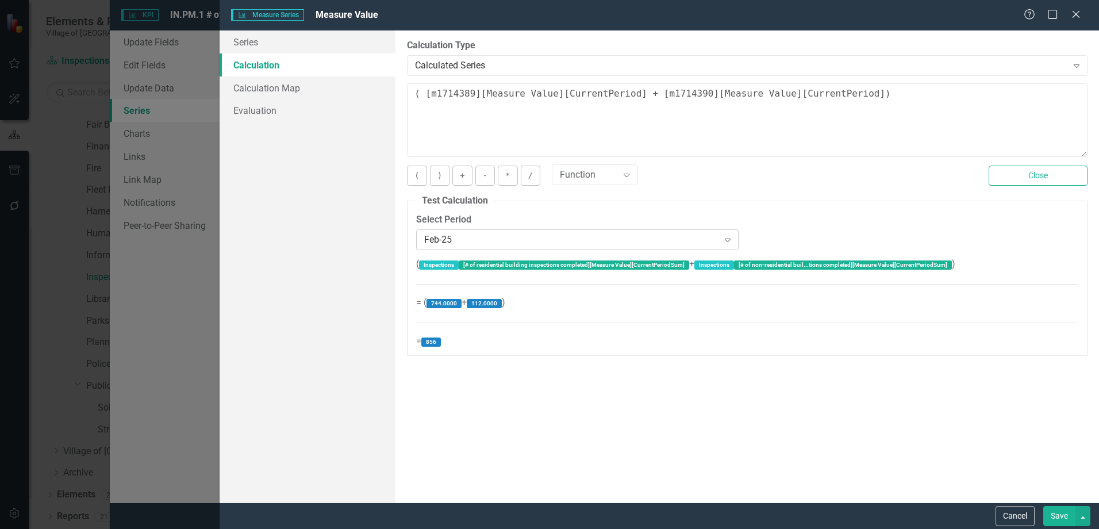
click at [479, 236] on div "Feb-25" at bounding box center [571, 239] width 294 height 13
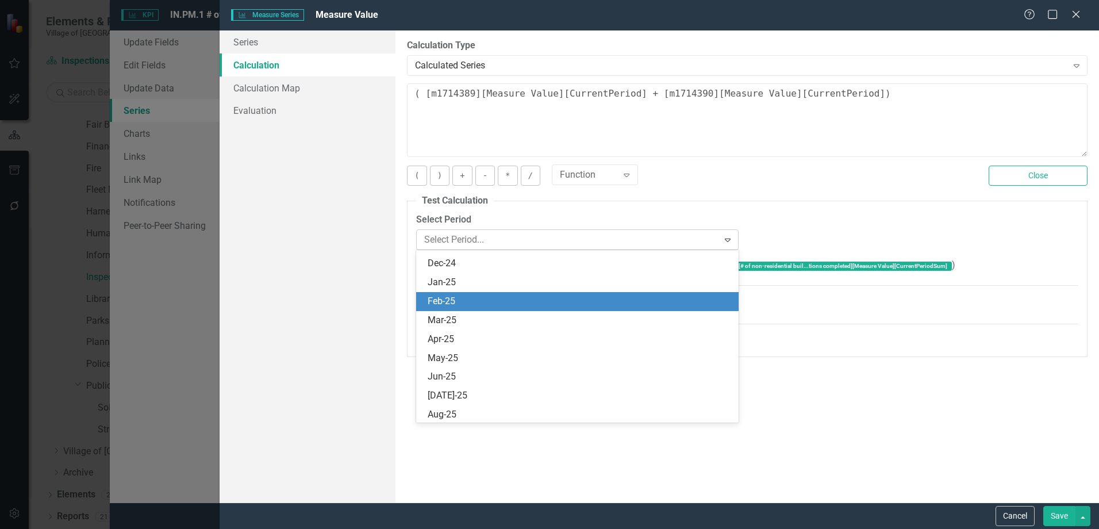
scroll to position [1492, 0]
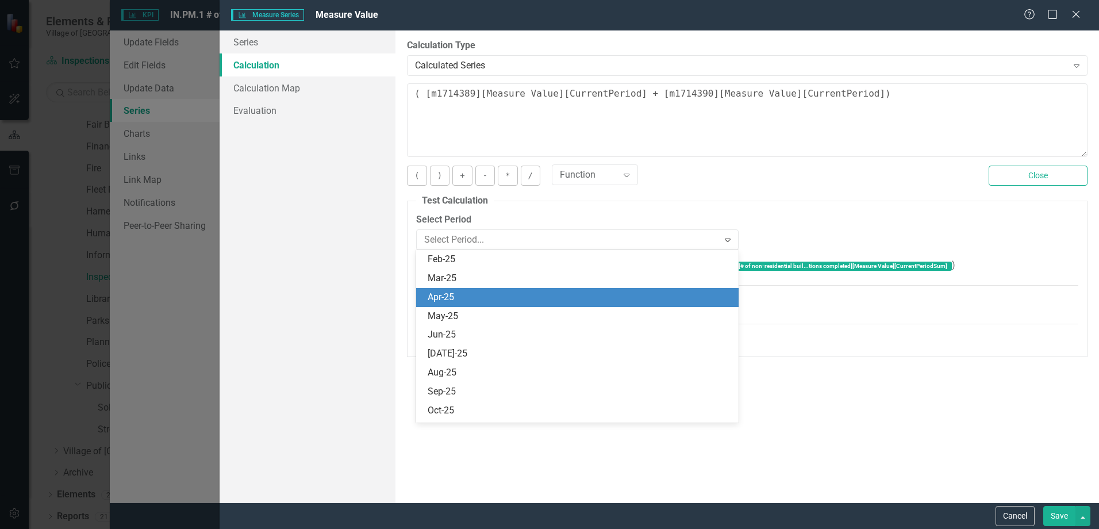
click at [489, 299] on div "Apr-25" at bounding box center [580, 297] width 304 height 13
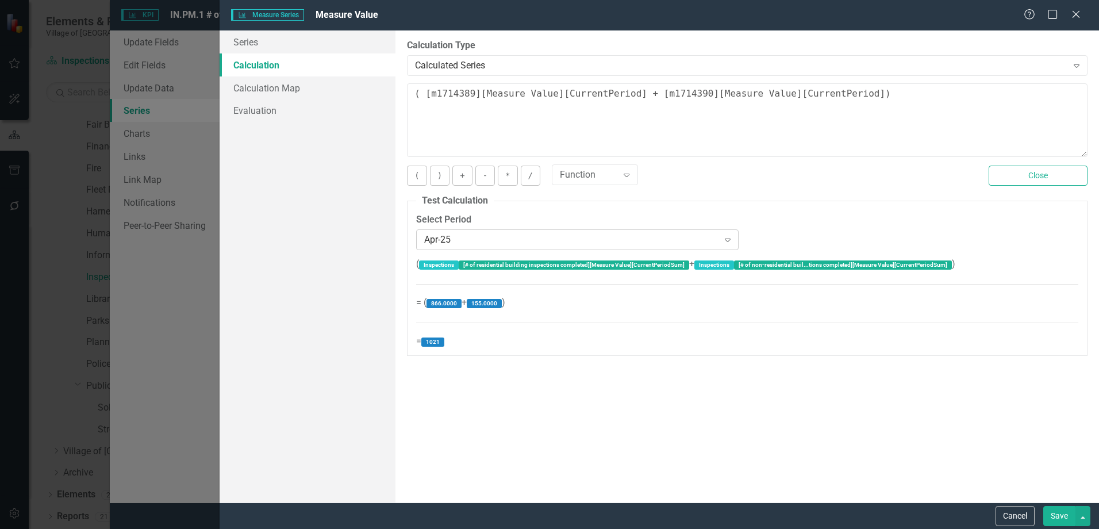
click at [585, 234] on div "Apr-25" at bounding box center [571, 239] width 294 height 13
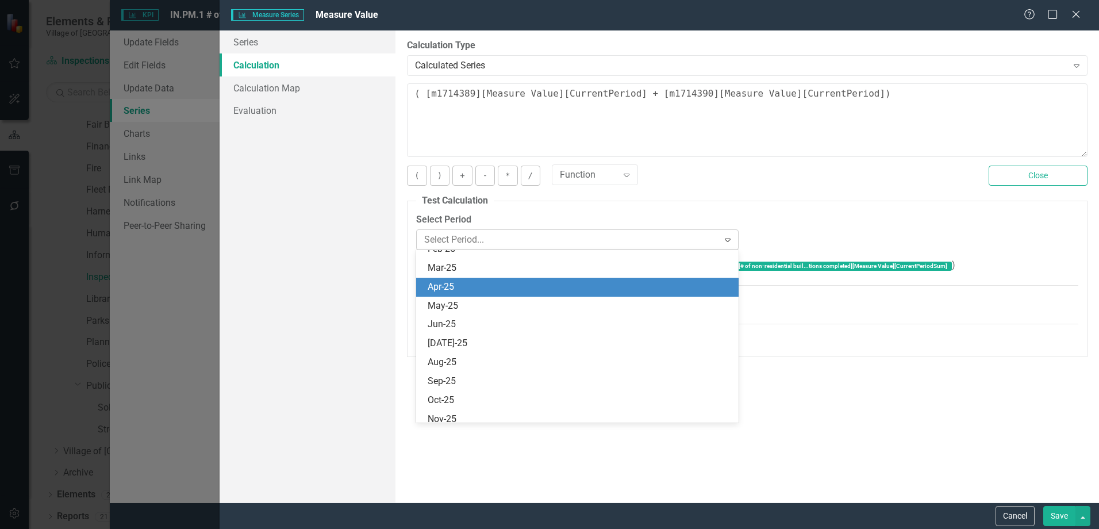
scroll to position [1529, 0]
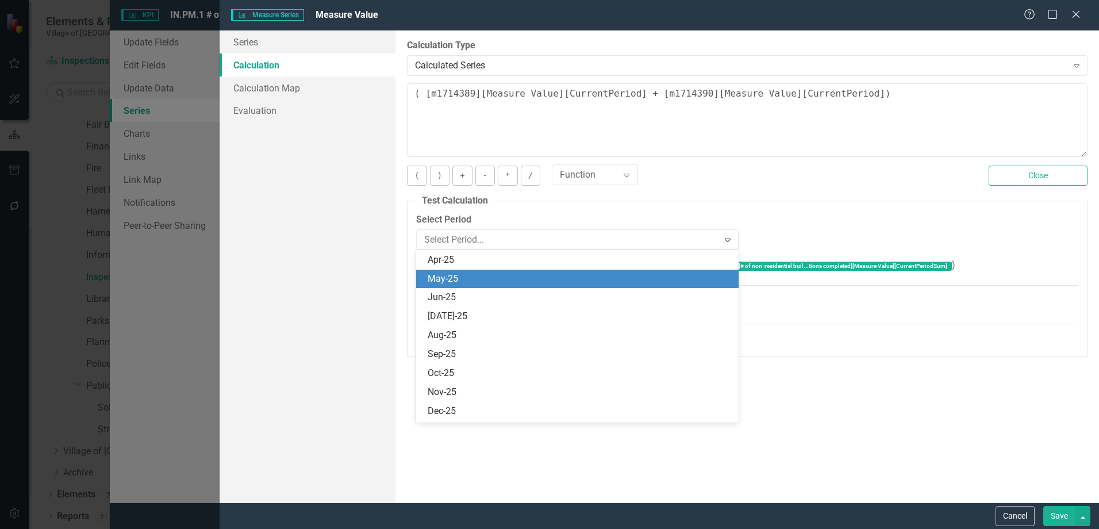
click at [559, 284] on div "May-25" at bounding box center [580, 278] width 304 height 13
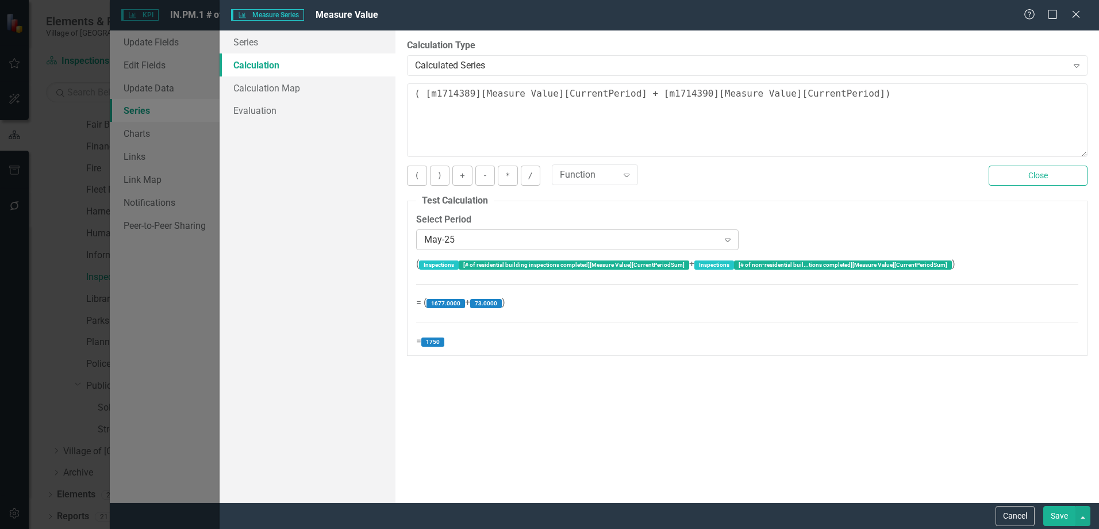
click at [602, 240] on div "May-25" at bounding box center [571, 239] width 294 height 13
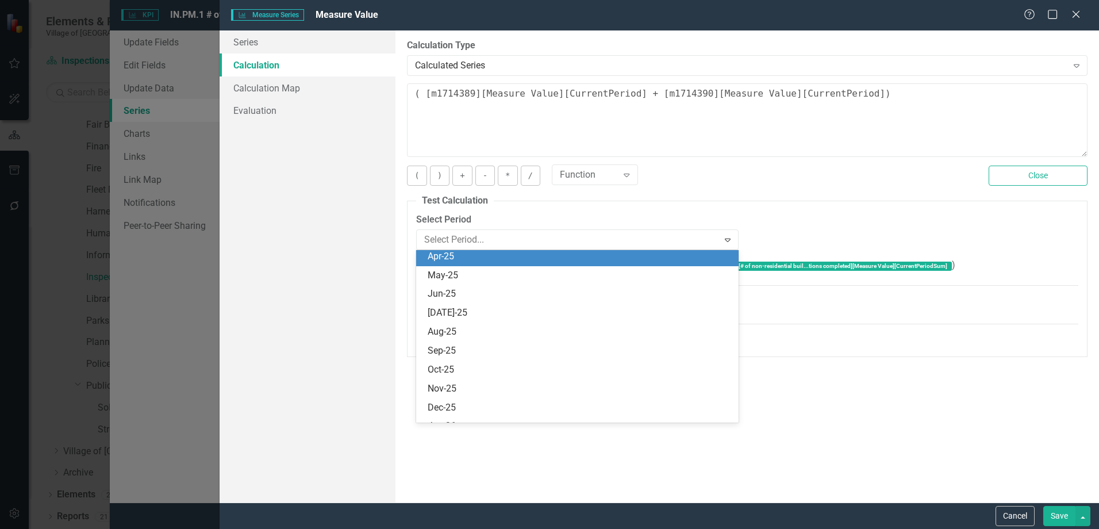
scroll to position [1548, 0]
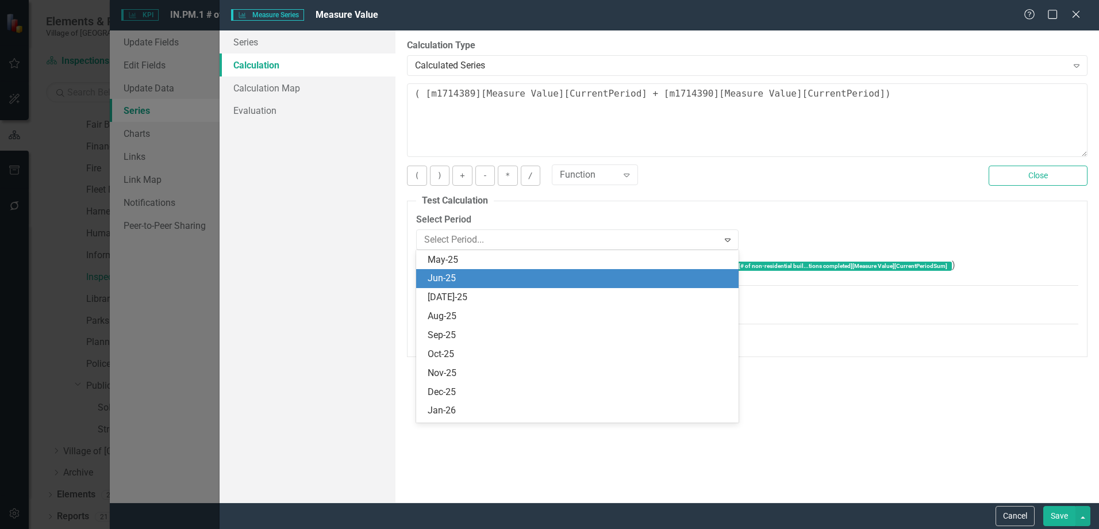
click at [575, 283] on div "Jun-25" at bounding box center [580, 278] width 304 height 13
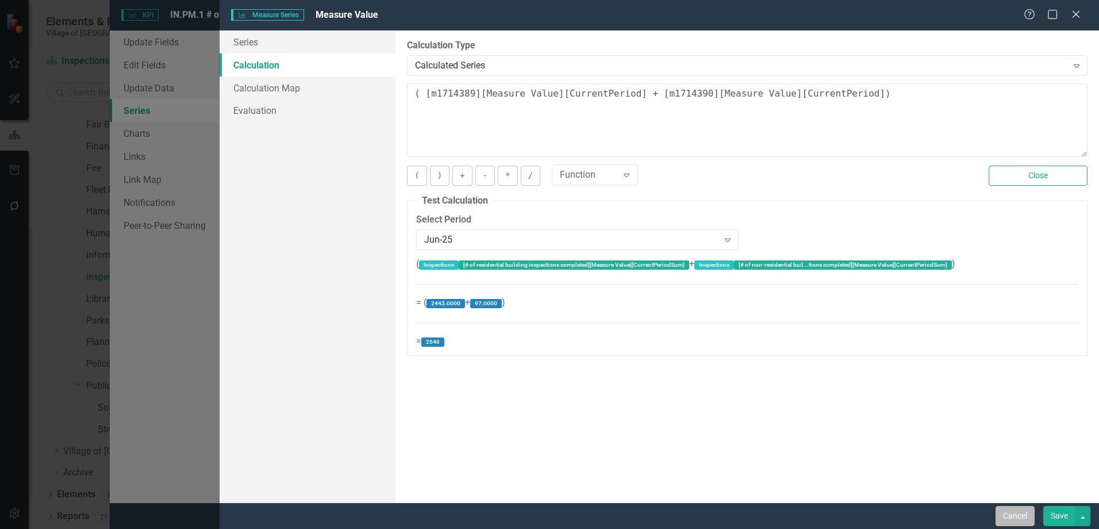
click at [1002, 520] on button "Cancel" at bounding box center [1015, 516] width 39 height 20
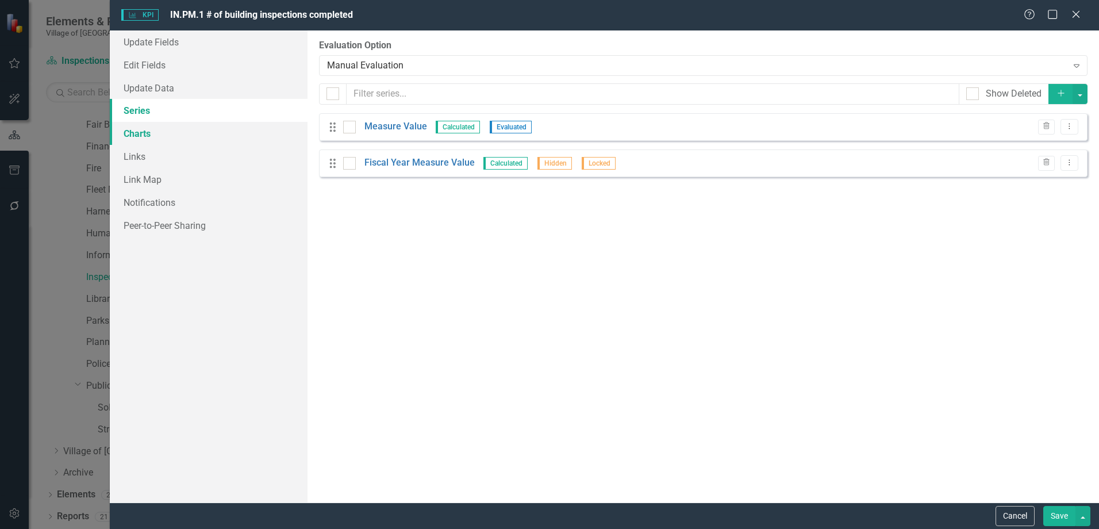
click at [1012, 512] on button "Cancel" at bounding box center [1015, 516] width 39 height 20
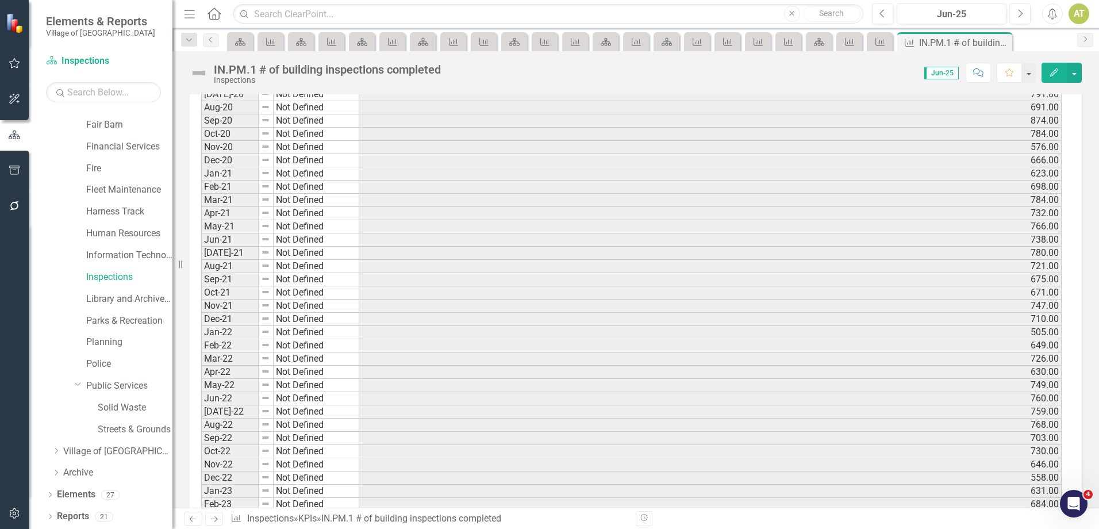
scroll to position [1175, 0]
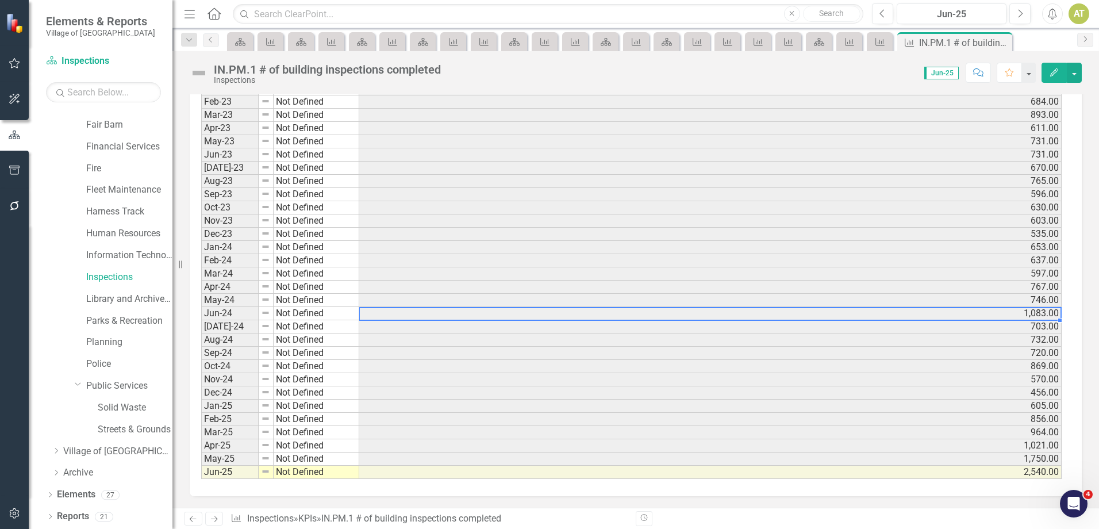
click at [1001, 315] on td "1,083.00" at bounding box center [710, 313] width 702 height 13
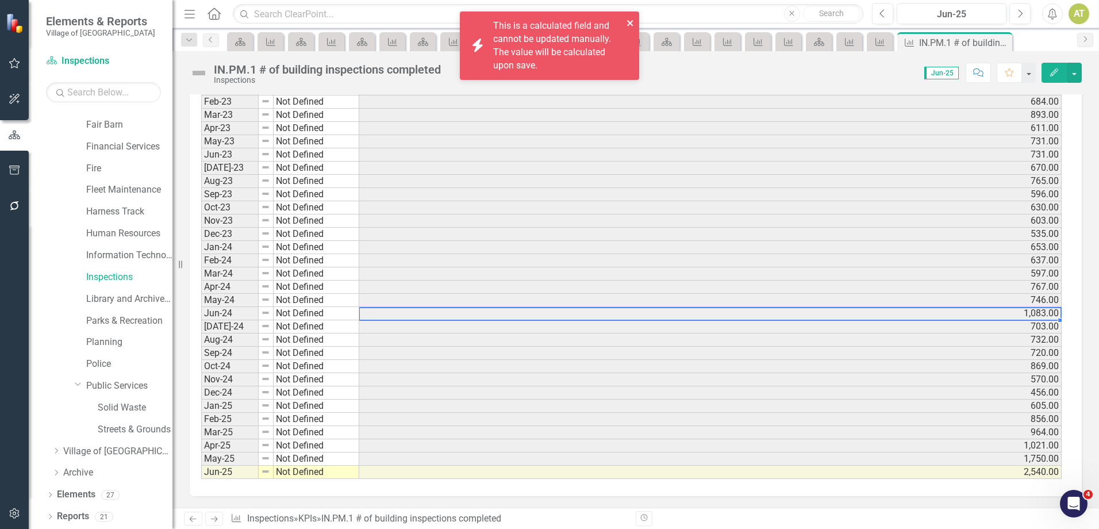
click at [632, 20] on icon "close" at bounding box center [631, 22] width 8 height 9
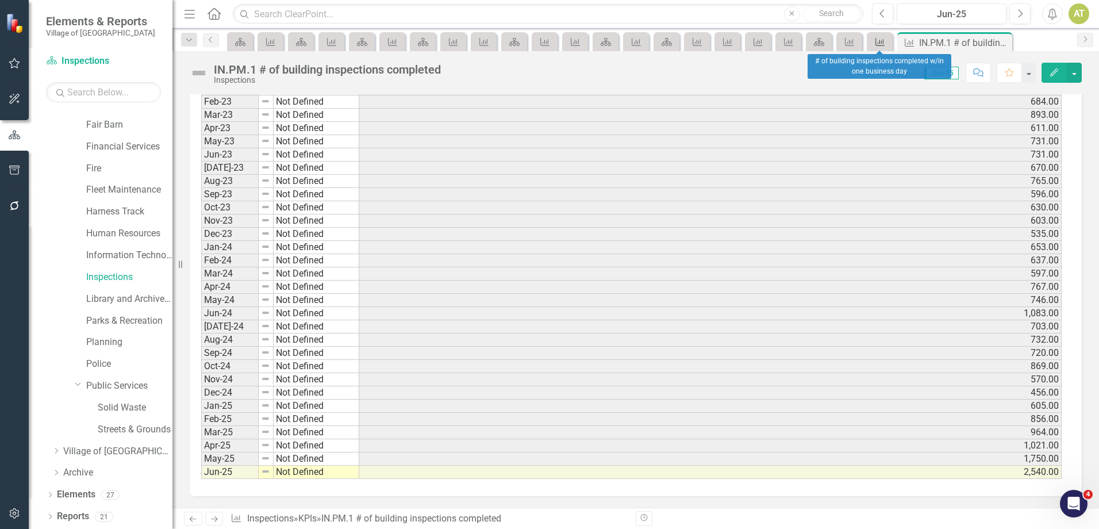
click at [878, 46] on div "KPI" at bounding box center [878, 41] width 16 height 14
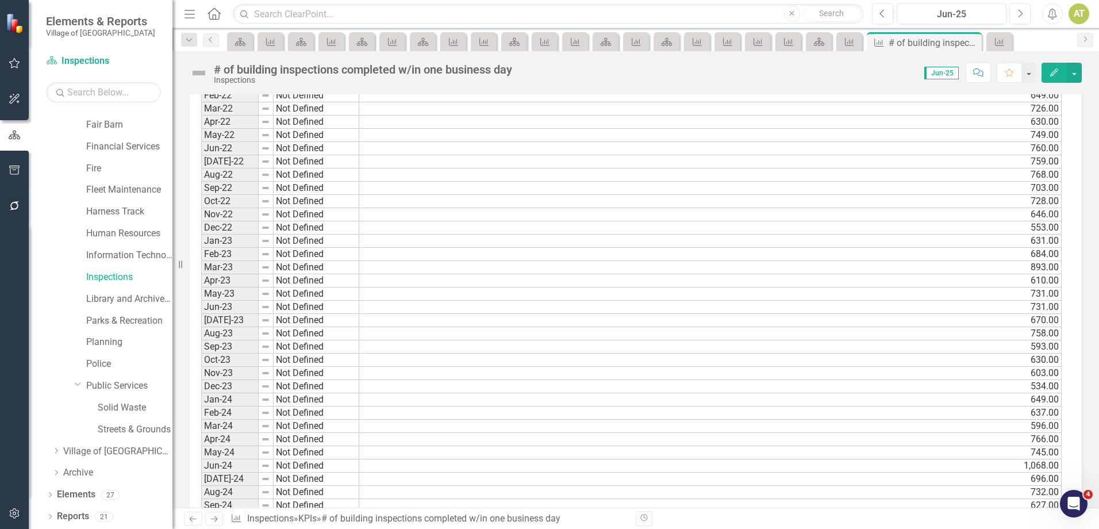
scroll to position [1090, 0]
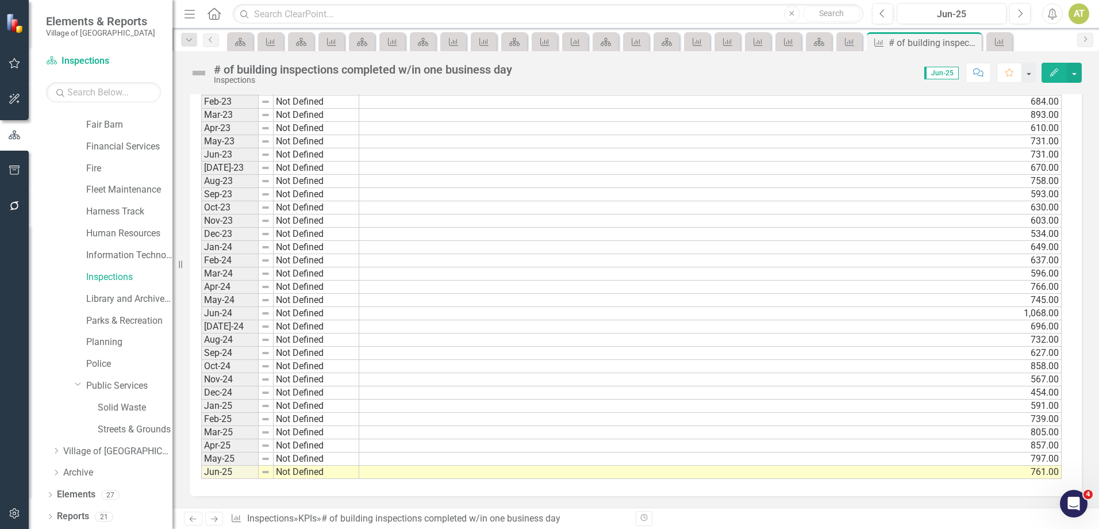
click at [1022, 447] on td "857.00" at bounding box center [710, 445] width 702 height 13
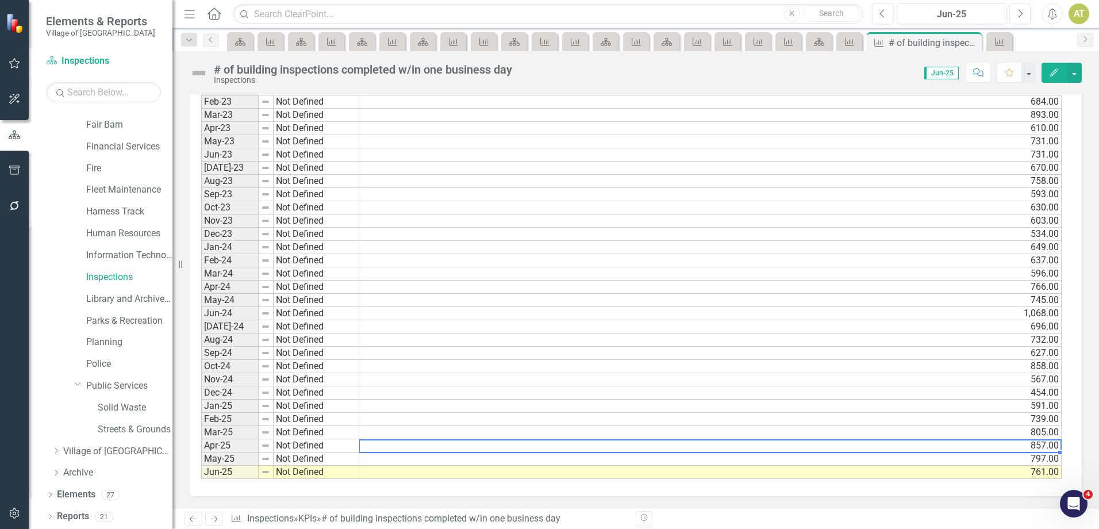
click at [1022, 447] on td "857.00" at bounding box center [710, 445] width 702 height 13
type textarea "857"
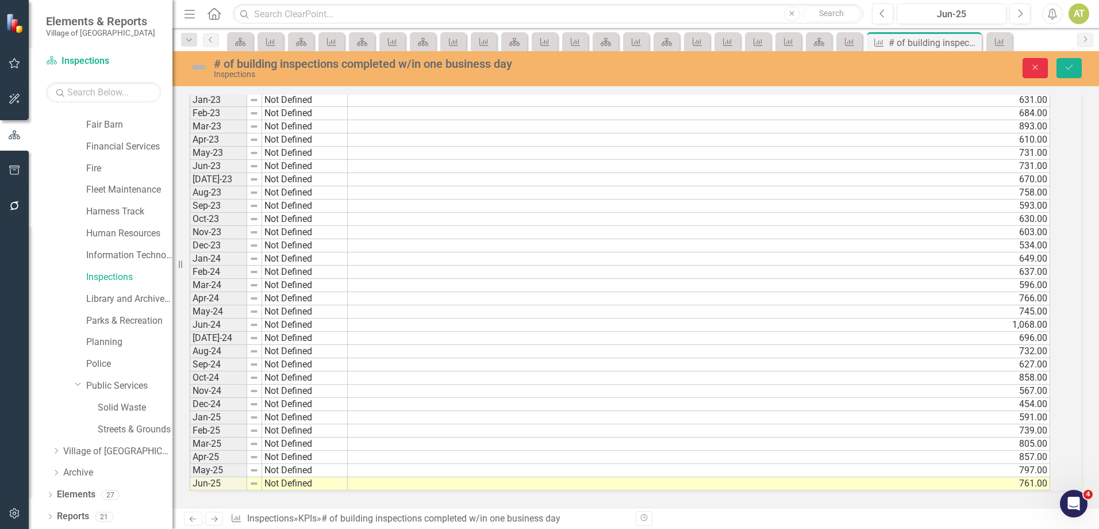
click at [1044, 69] on button "Close" at bounding box center [1035, 68] width 25 height 20
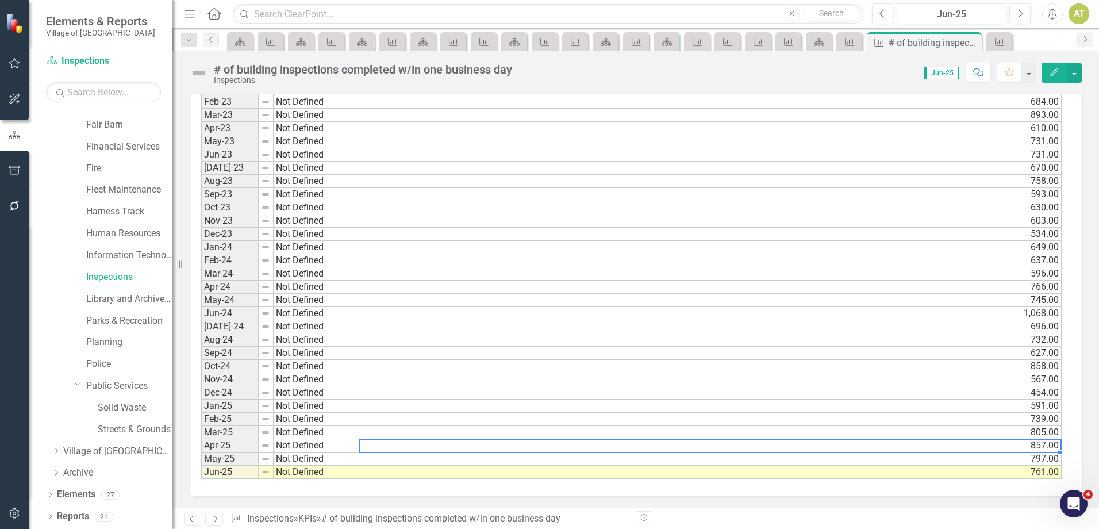
click at [975, 445] on td "857.00" at bounding box center [710, 445] width 702 height 13
click at [216, 520] on icon at bounding box center [214, 519] width 7 height 6
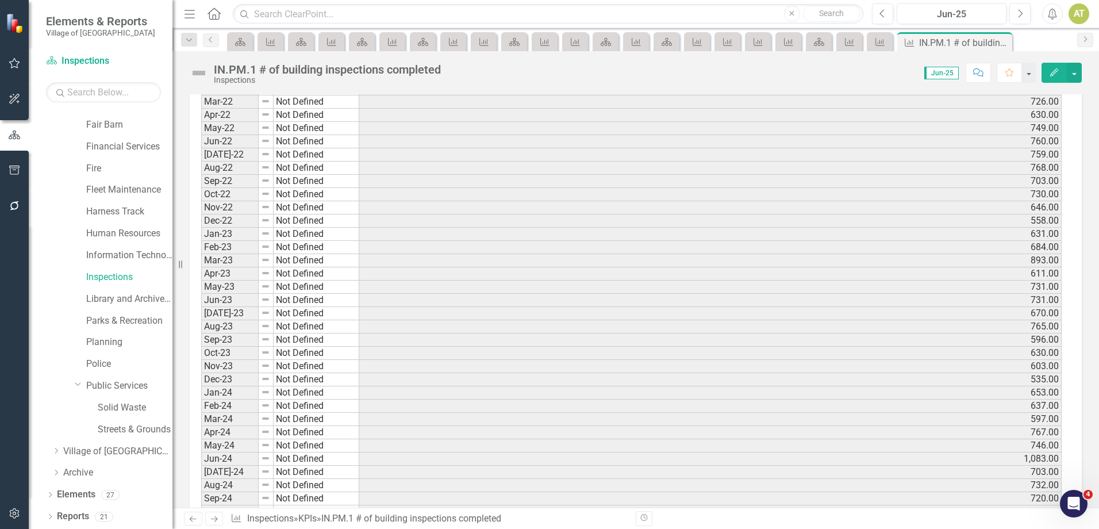
scroll to position [1175, 0]
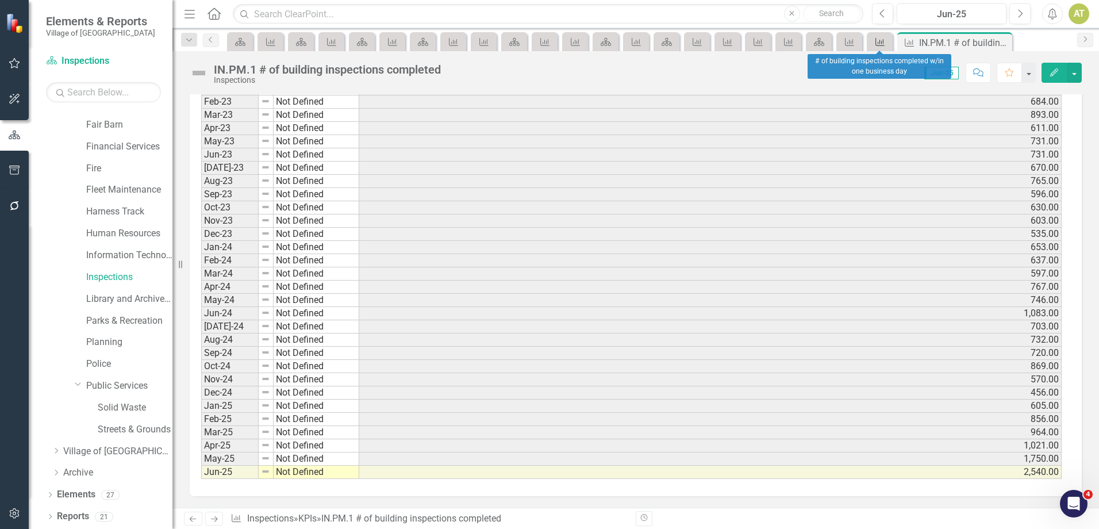
click at [880, 41] on icon at bounding box center [879, 42] width 9 height 8
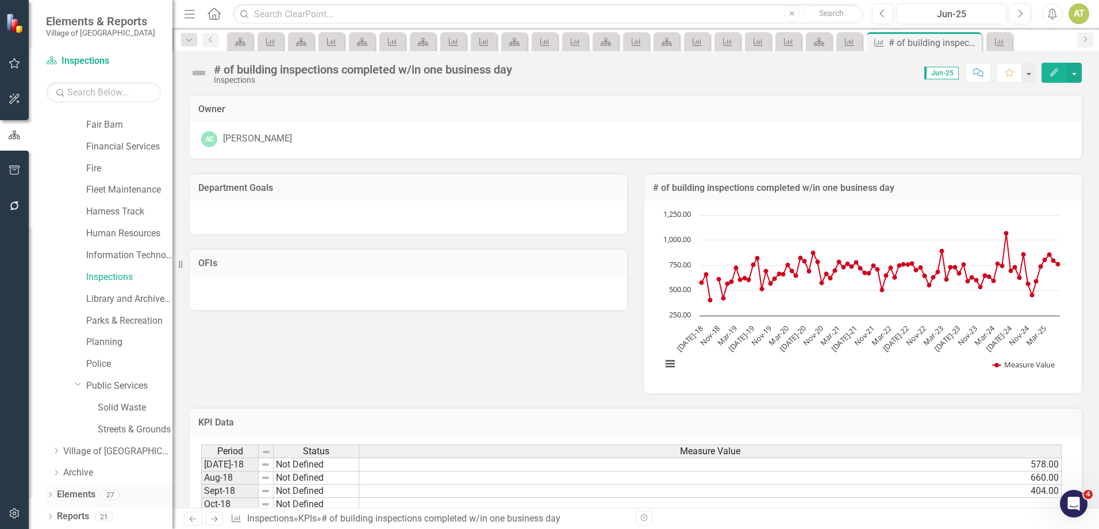
click at [98, 495] on div "Elements 27" at bounding box center [115, 496] width 116 height 22
click at [91, 495] on link "Elements" at bounding box center [76, 494] width 39 height 13
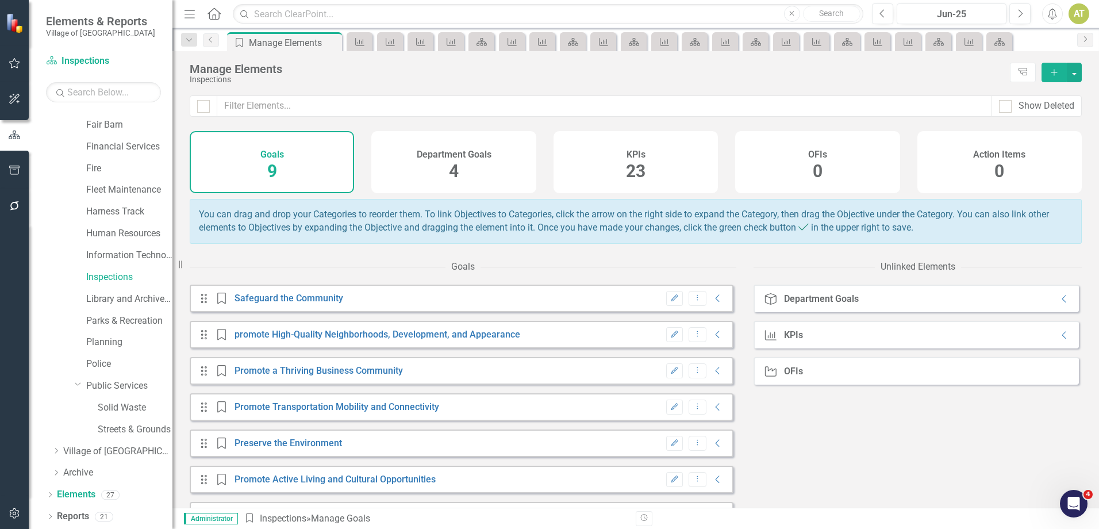
click at [663, 174] on div "KPIs 23" at bounding box center [636, 162] width 164 height 62
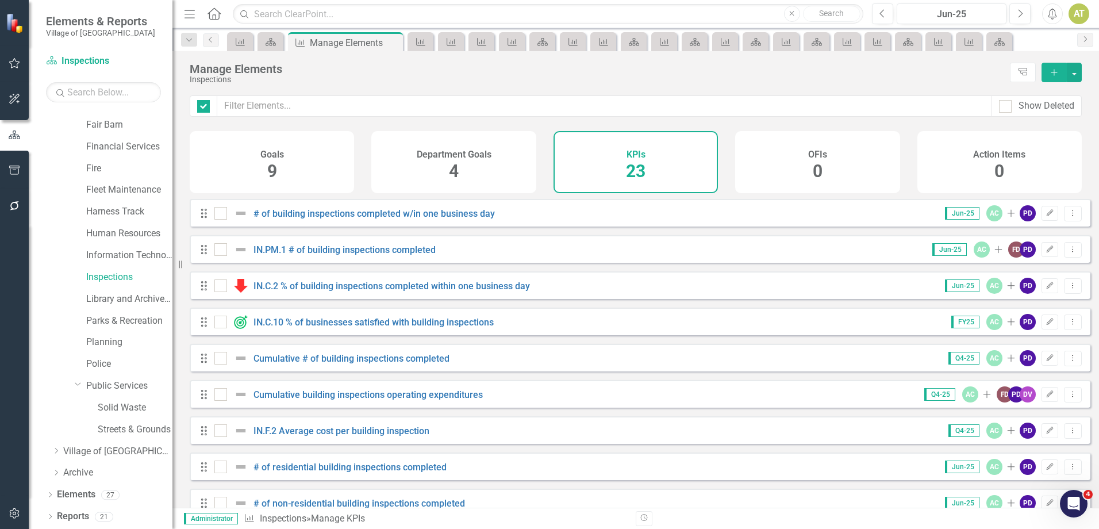
checkbox input "false"
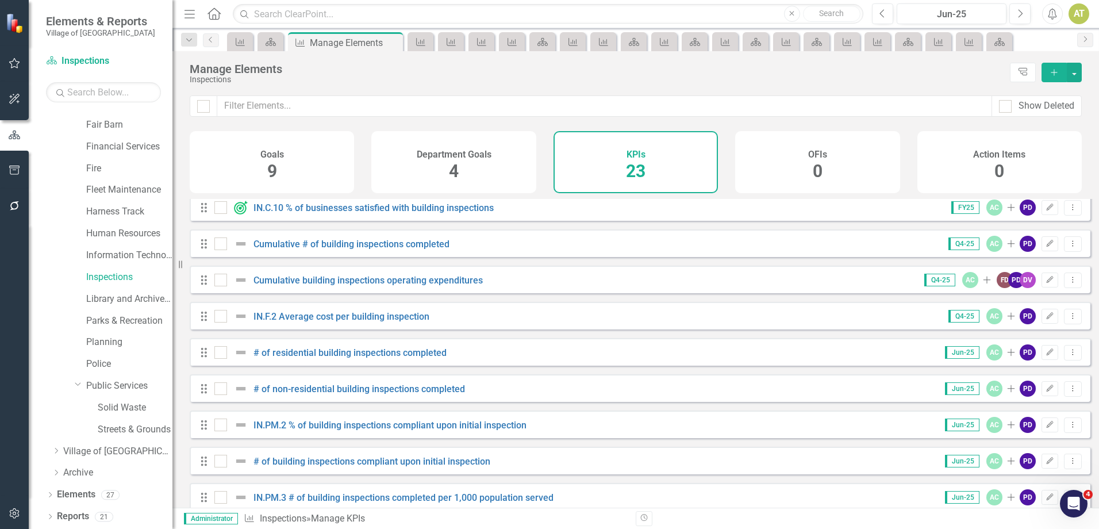
scroll to position [115, 0]
click at [359, 358] on link "# of residential building inspections completed" at bounding box center [349, 352] width 193 height 11
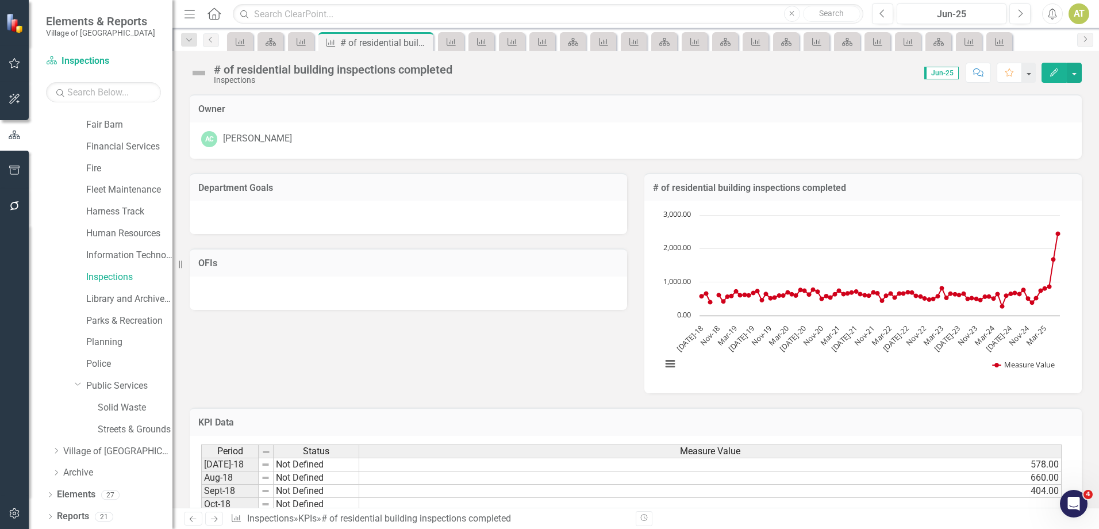
scroll to position [1090, 0]
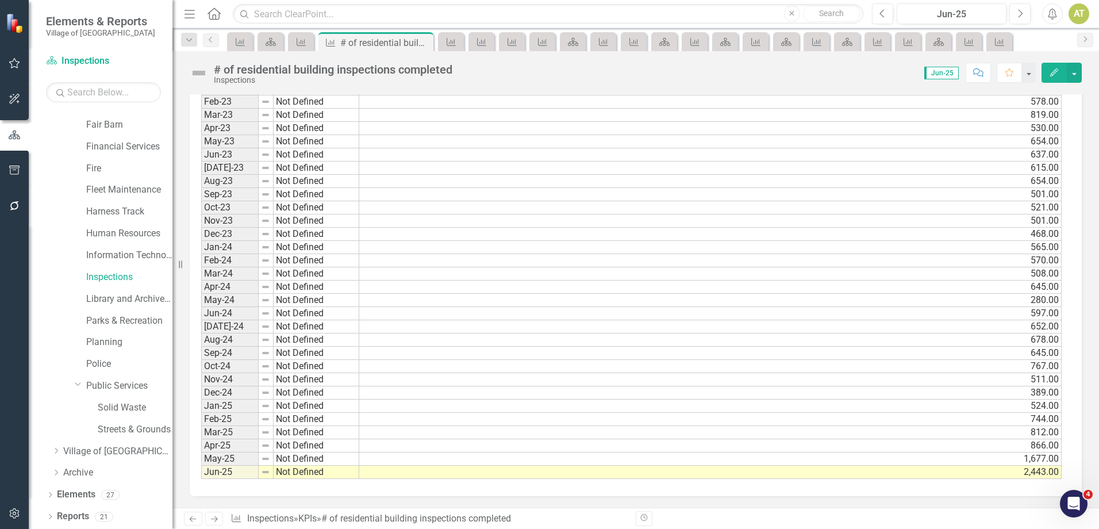
click at [1028, 447] on td "866.00" at bounding box center [710, 445] width 702 height 13
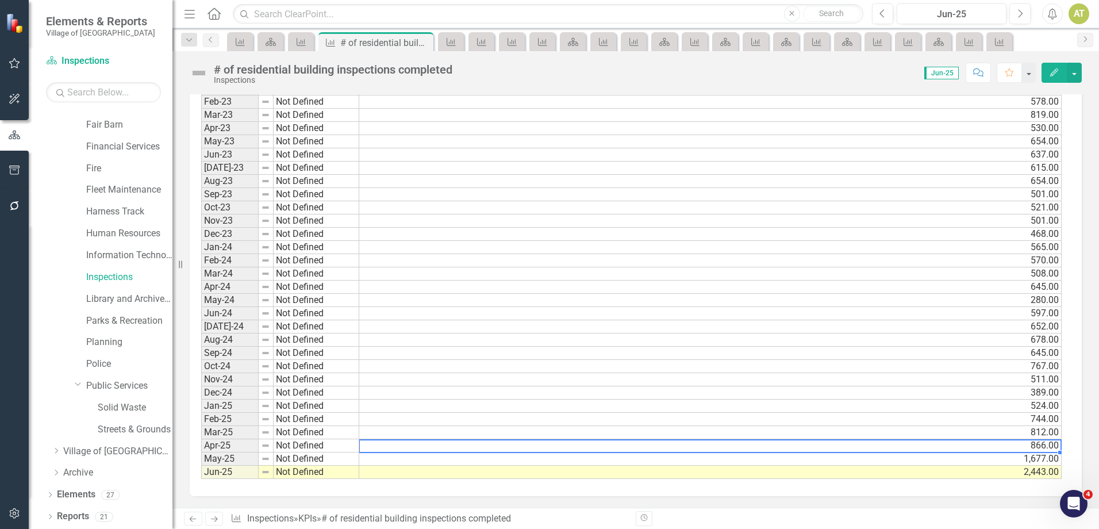
click at [1028, 447] on td "866.00" at bounding box center [710, 445] width 702 height 13
click at [1027, 446] on td "866.00" at bounding box center [710, 445] width 702 height 13
click at [1027, 446] on textarea "866" at bounding box center [710, 446] width 703 height 14
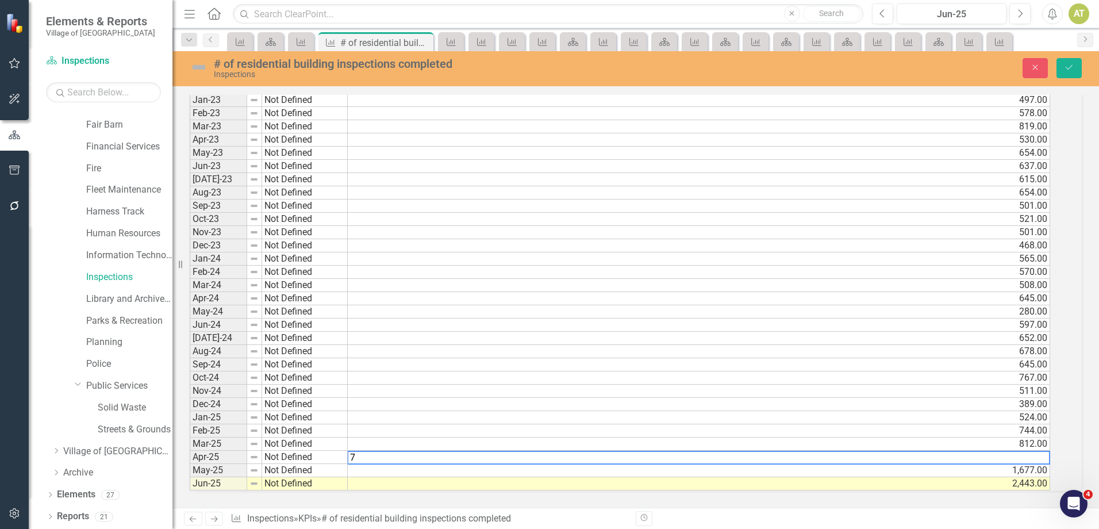
click at [386, 451] on textarea "7" at bounding box center [698, 458] width 703 height 14
click at [390, 451] on textarea "7" at bounding box center [698, 458] width 703 height 14
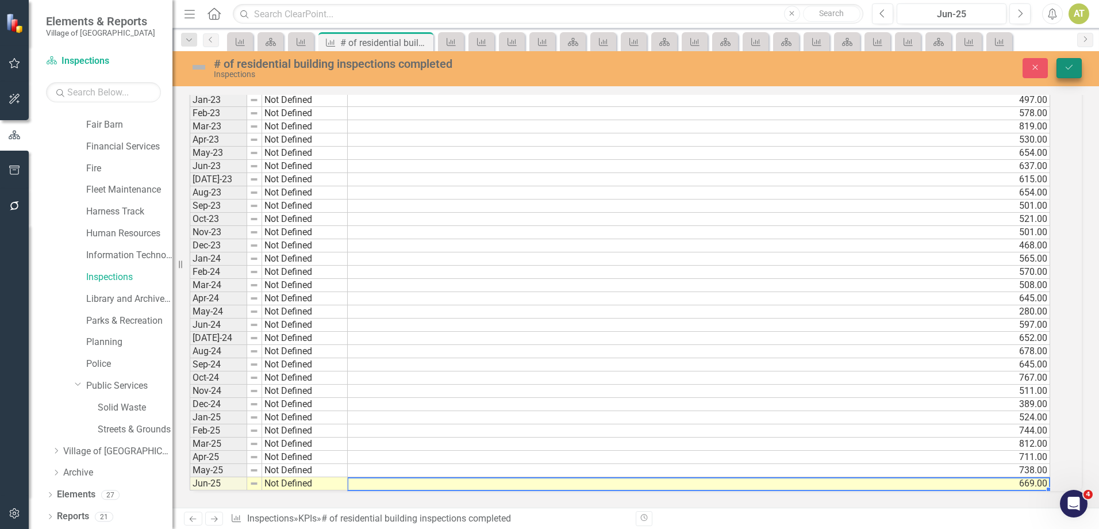
type textarea "669"
click at [1069, 70] on icon "Save" at bounding box center [1069, 67] width 10 height 8
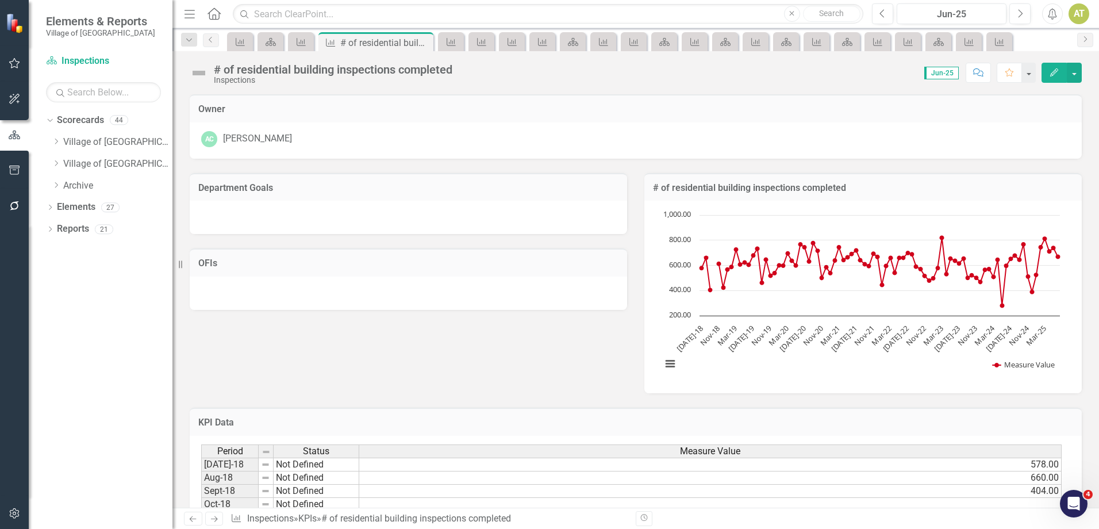
click at [217, 519] on icon at bounding box center [214, 519] width 7 height 6
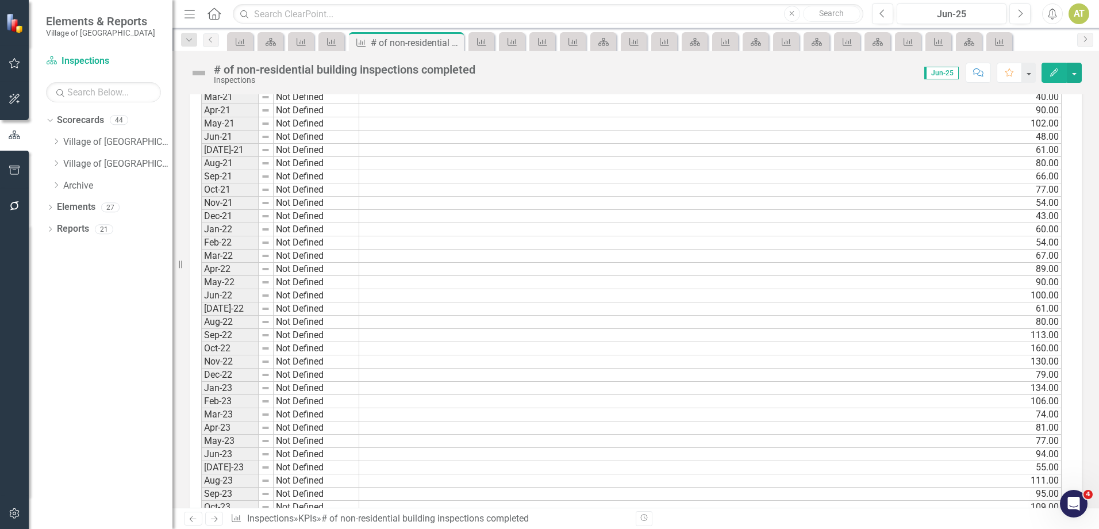
scroll to position [1090, 0]
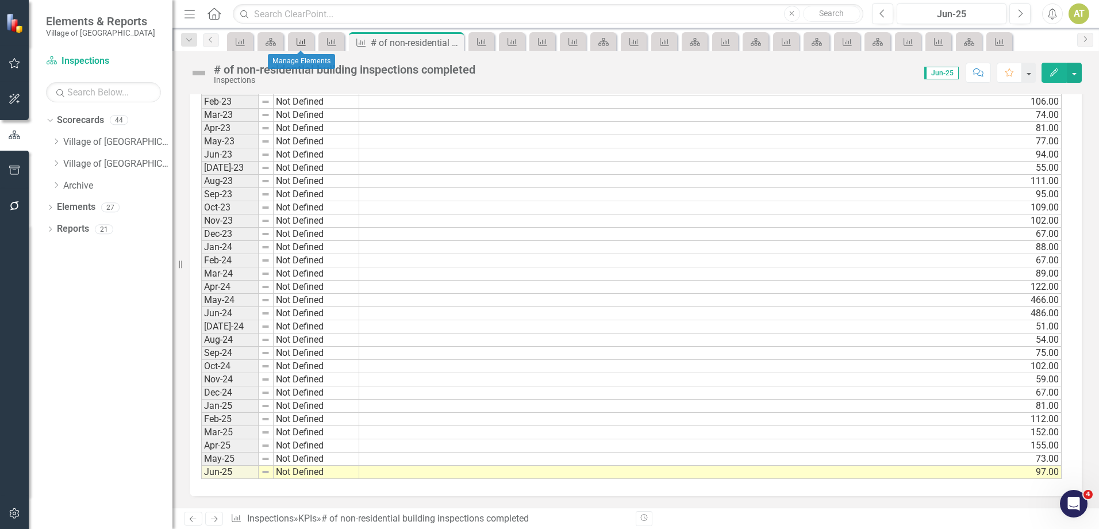
click at [303, 43] on icon at bounding box center [301, 42] width 9 height 8
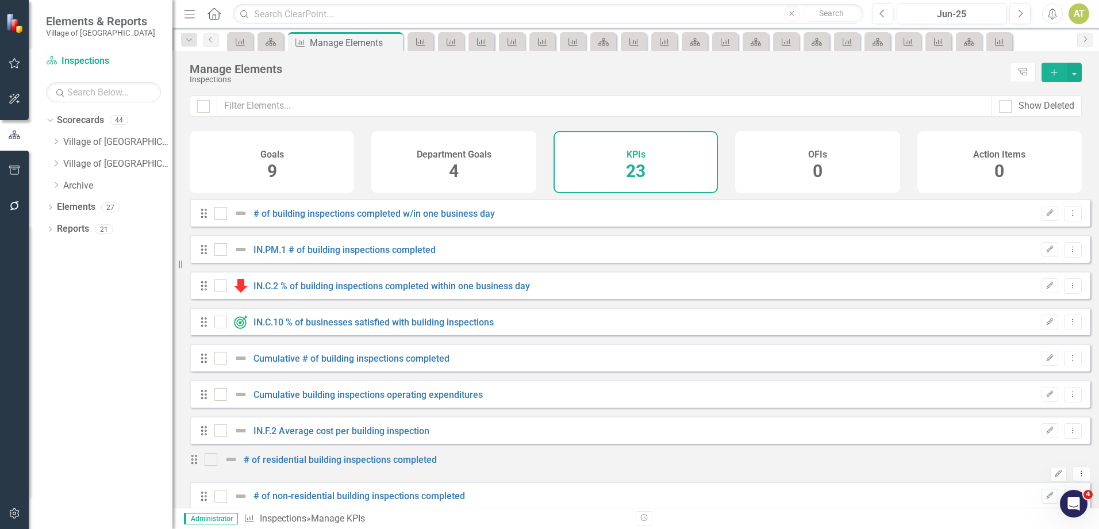
checkbox input "false"
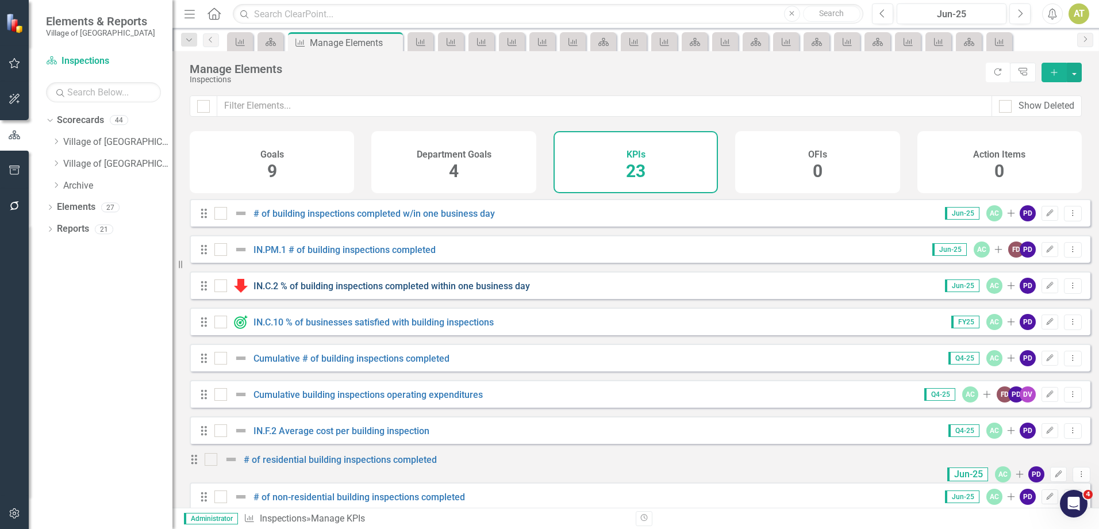
click at [341, 291] on link "IN.C.2 % of building inspections completed within one business day" at bounding box center [391, 286] width 276 height 11
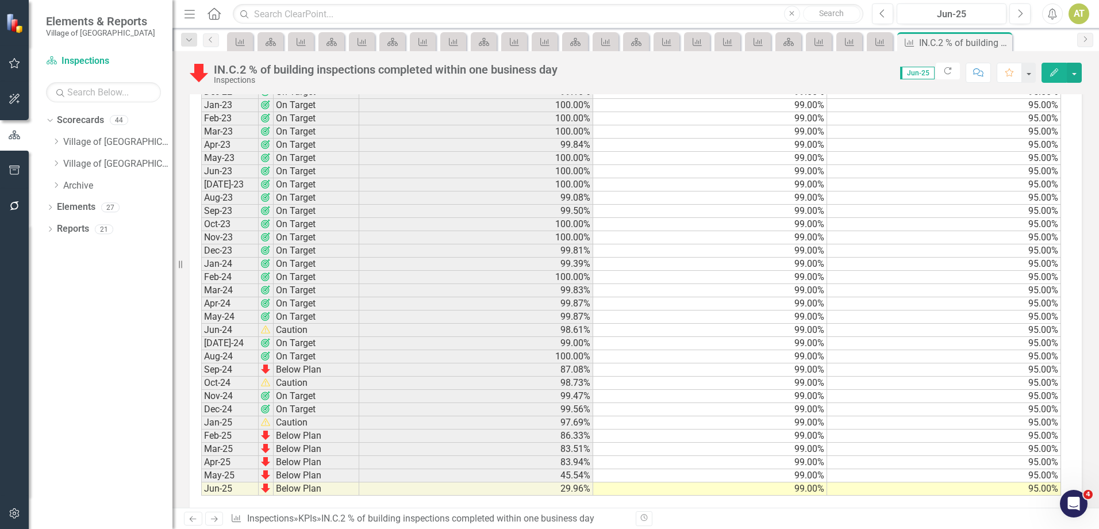
scroll to position [1175, 0]
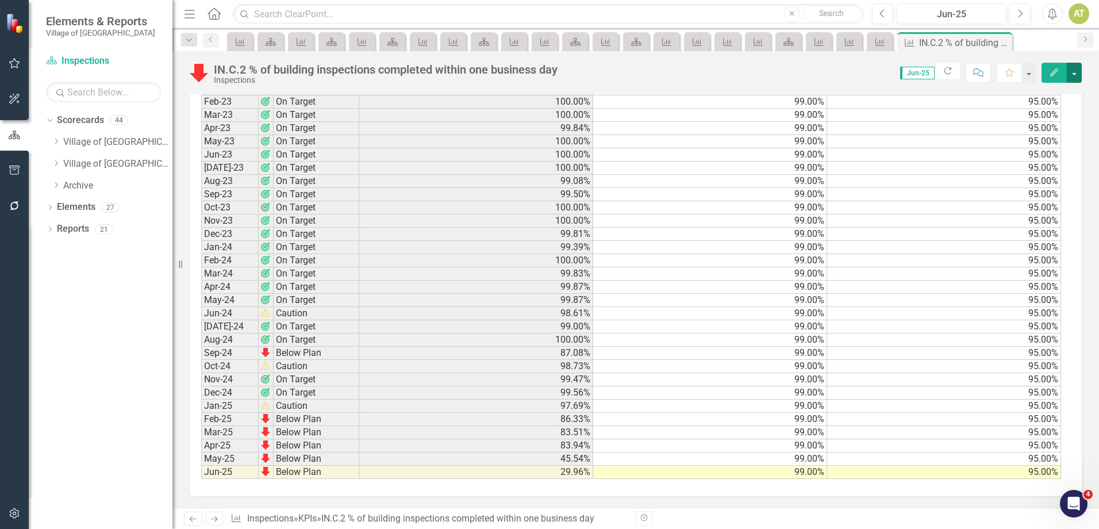
click at [1076, 69] on button "button" at bounding box center [1074, 73] width 15 height 20
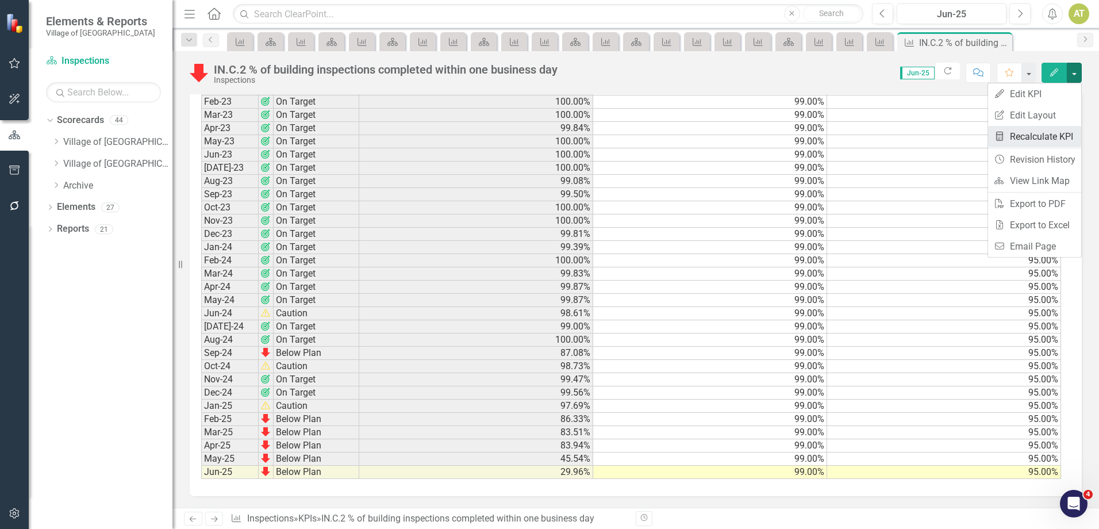
click at [1068, 134] on link "Recalculate KPI Recalculate KPI" at bounding box center [1034, 136] width 93 height 21
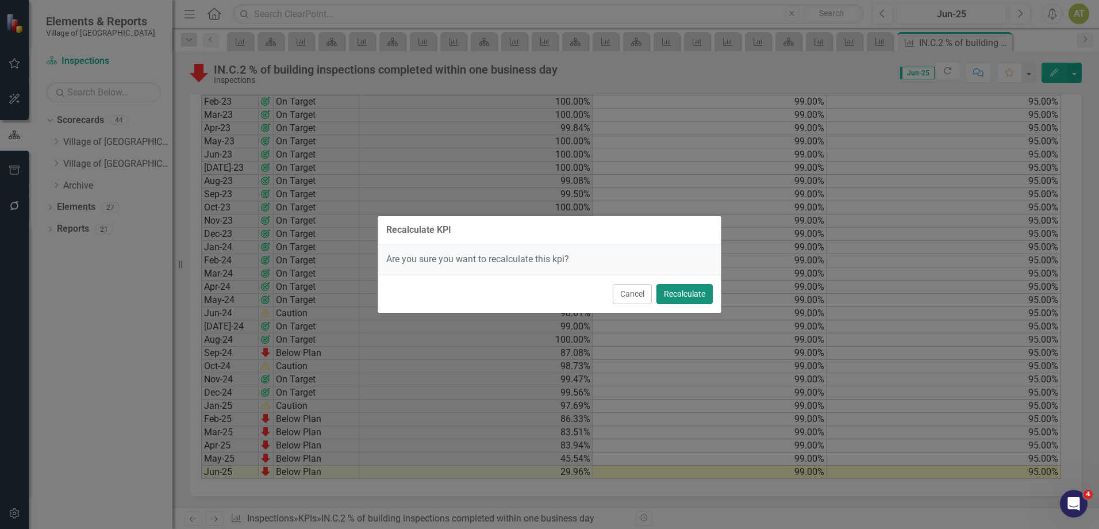
click at [690, 295] on button "Recalculate" at bounding box center [684, 294] width 56 height 20
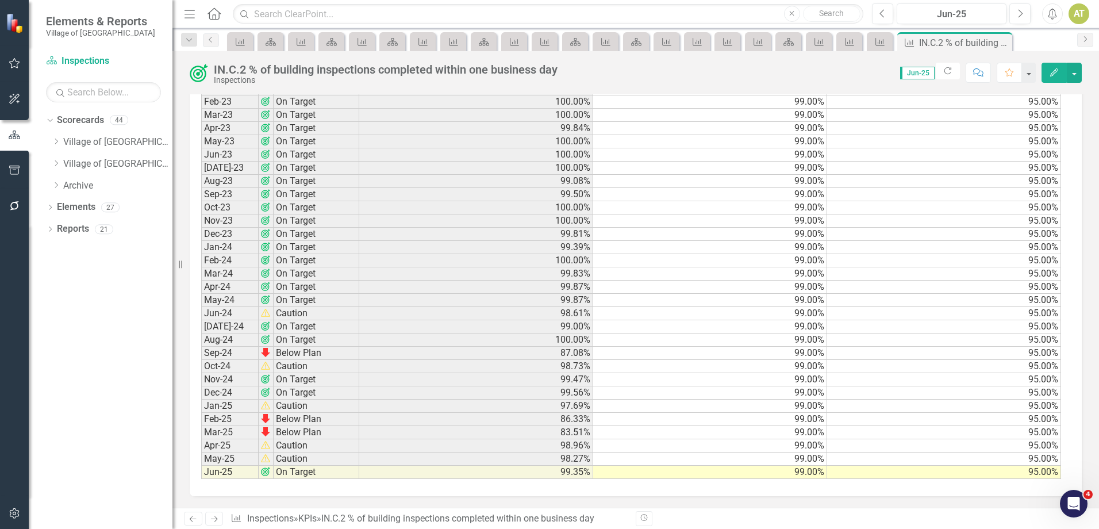
click at [1060, 71] on button "Edit" at bounding box center [1054, 73] width 25 height 20
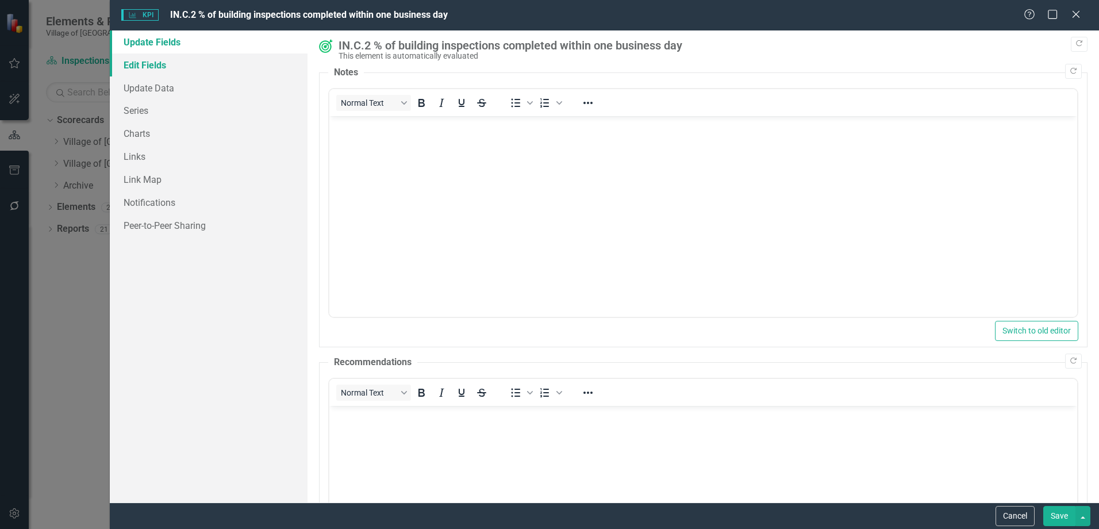
scroll to position [0, 0]
click at [157, 107] on link "Series" at bounding box center [209, 110] width 198 height 23
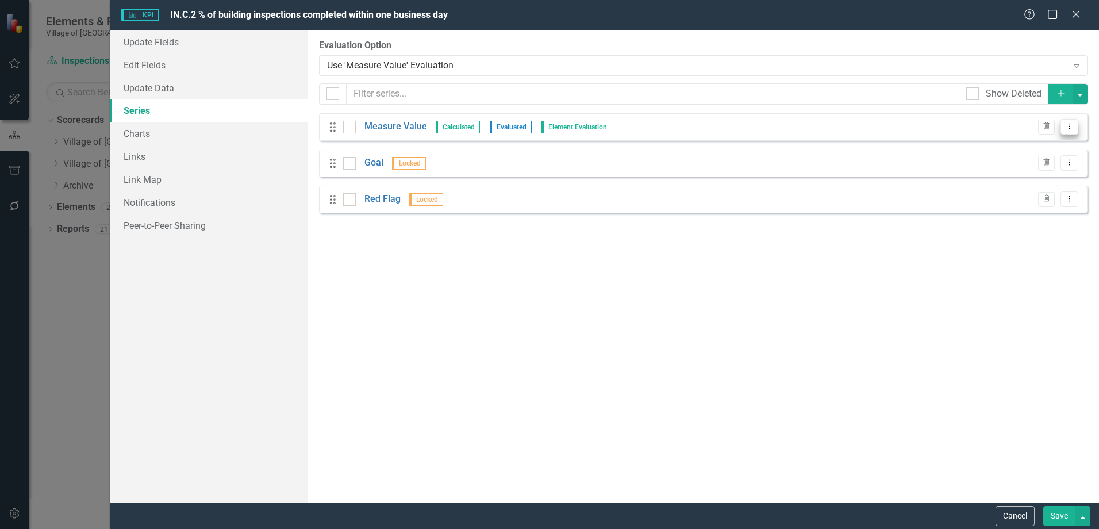
click at [1073, 127] on icon "Dropdown Menu" at bounding box center [1070, 125] width 10 height 7
click at [1050, 145] on link "Edit Edit Measure Series" at bounding box center [1012, 145] width 130 height 21
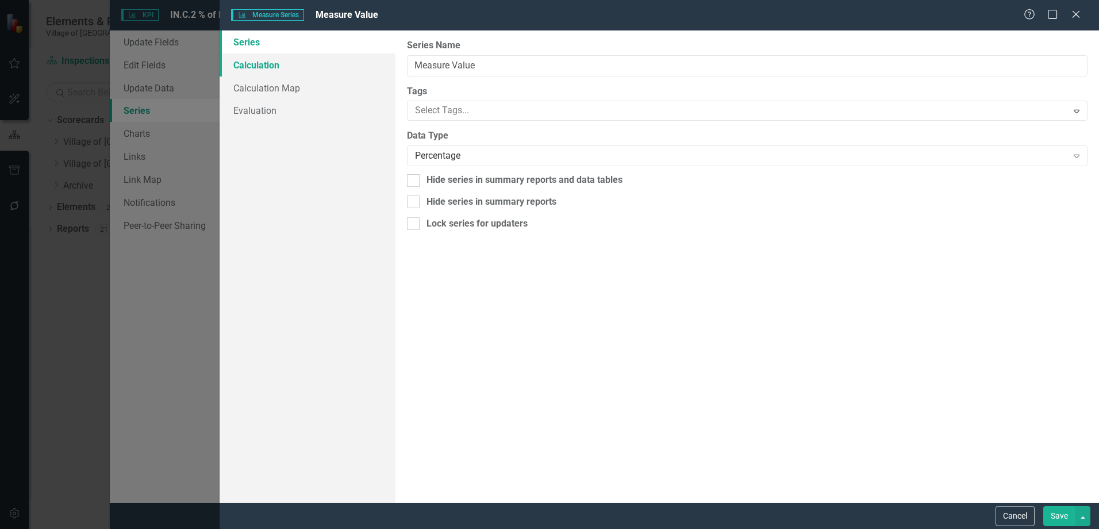
click at [259, 55] on link "Calculation" at bounding box center [308, 64] width 176 height 23
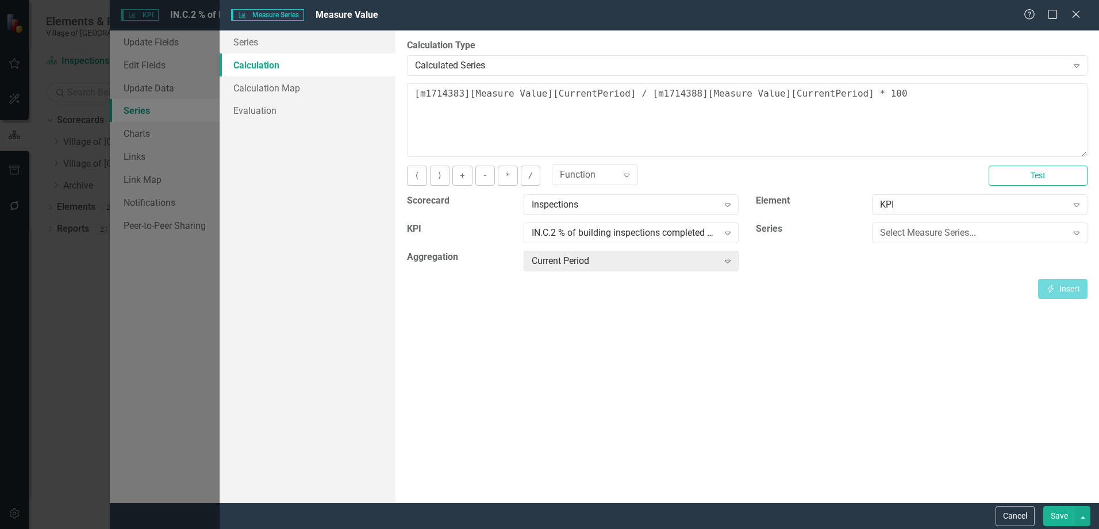
click at [254, 64] on link "Calculation" at bounding box center [308, 64] width 176 height 23
click at [1028, 171] on button "Test" at bounding box center [1038, 176] width 99 height 20
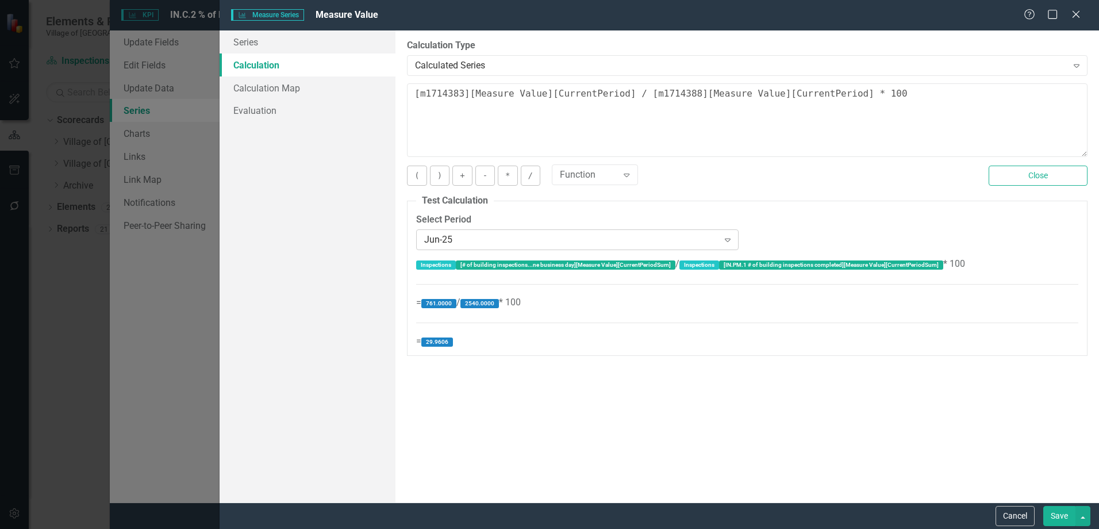
click at [431, 241] on div "Jun-25" at bounding box center [571, 239] width 294 height 13
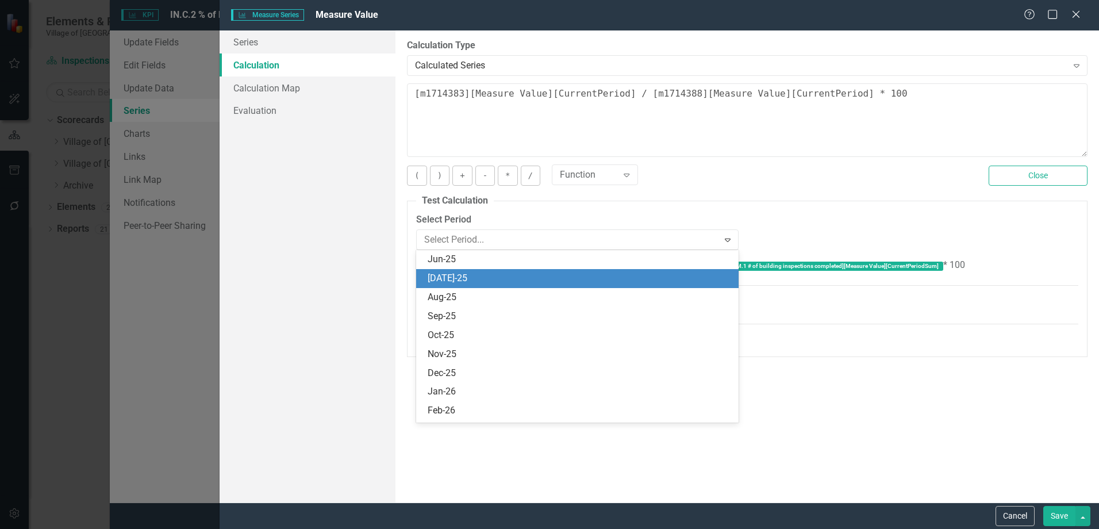
scroll to position [1509, 0]
click at [439, 283] on div "Apr-25" at bounding box center [580, 279] width 304 height 13
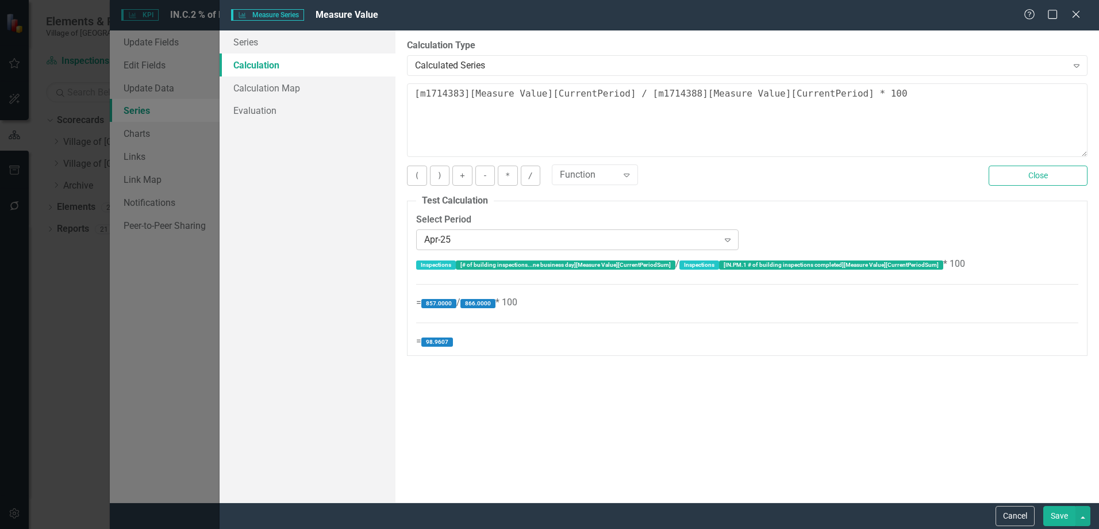
click at [547, 236] on div "Apr-25" at bounding box center [571, 239] width 294 height 13
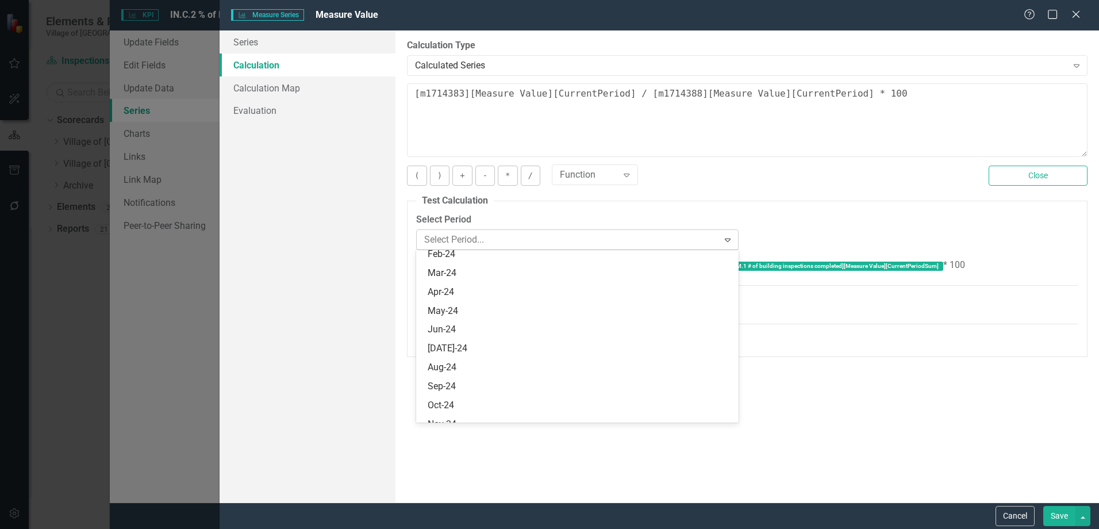
scroll to position [1529, 0]
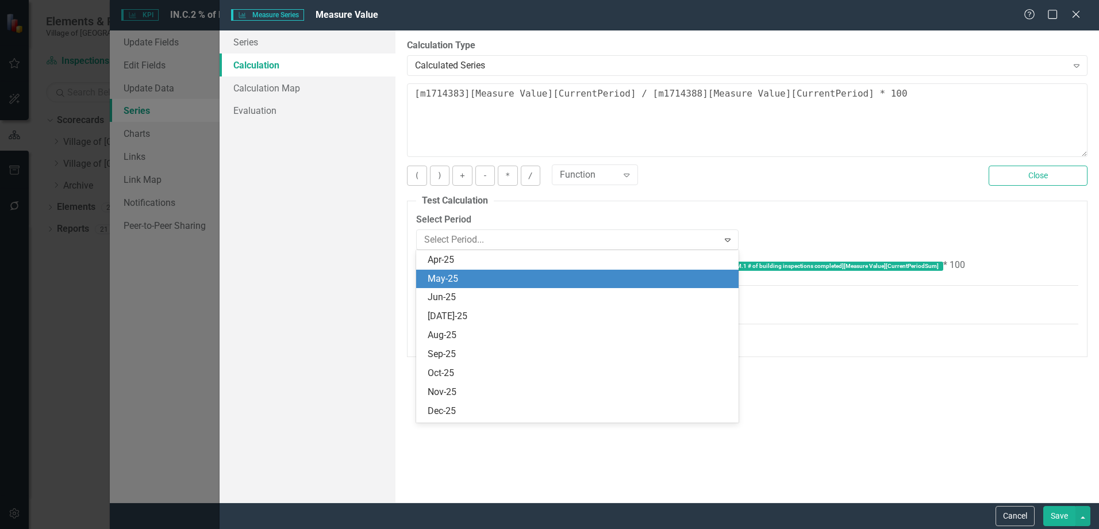
click at [520, 285] on div "May-25" at bounding box center [580, 278] width 304 height 13
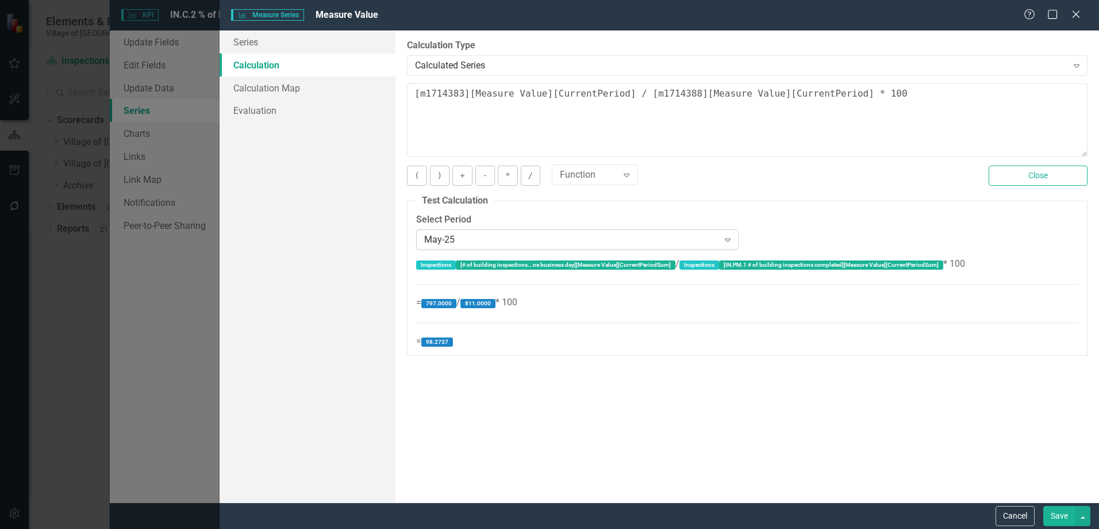
click at [504, 242] on div "May-25" at bounding box center [571, 239] width 294 height 13
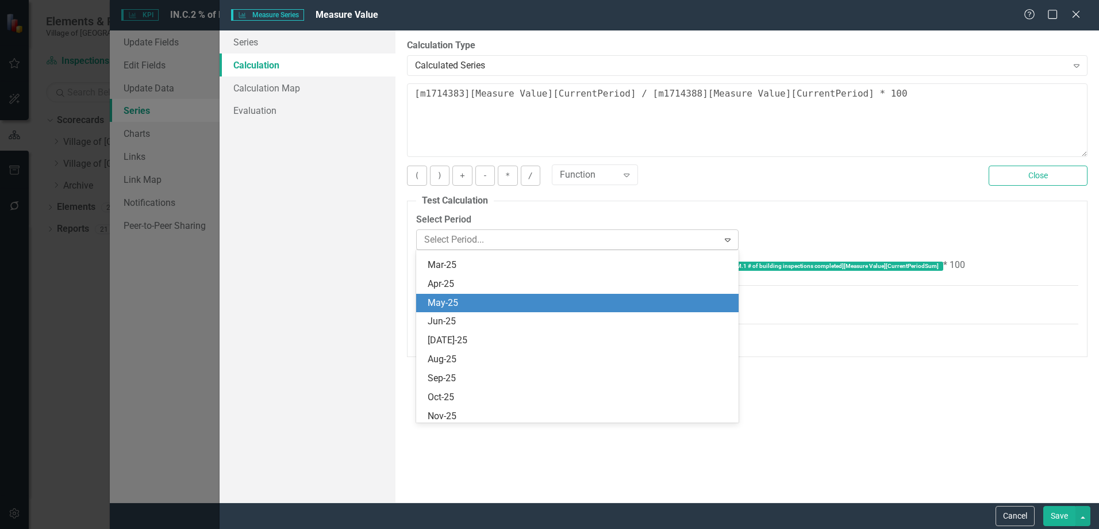
scroll to position [1548, 0]
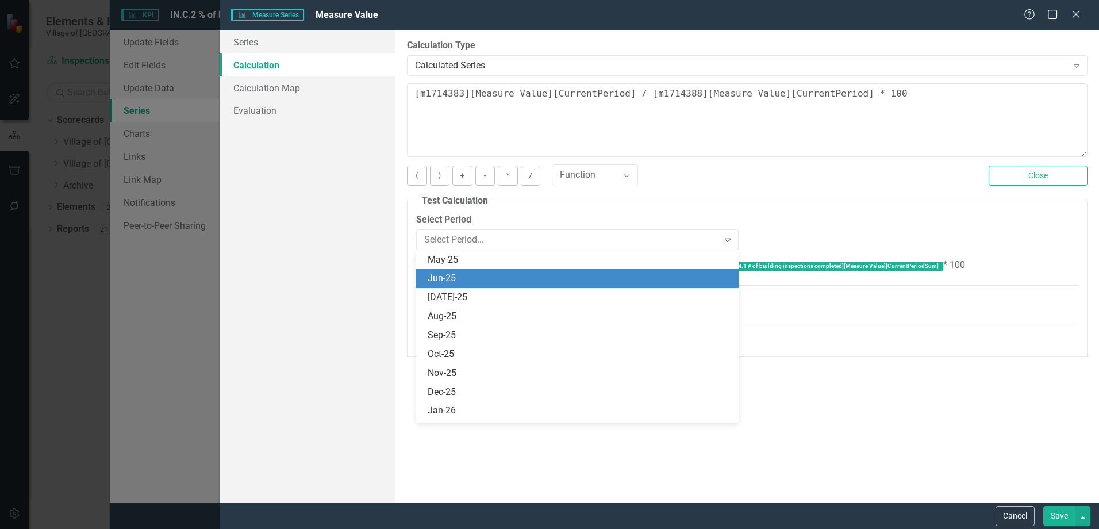
click at [494, 284] on div "Jun-25" at bounding box center [580, 278] width 304 height 13
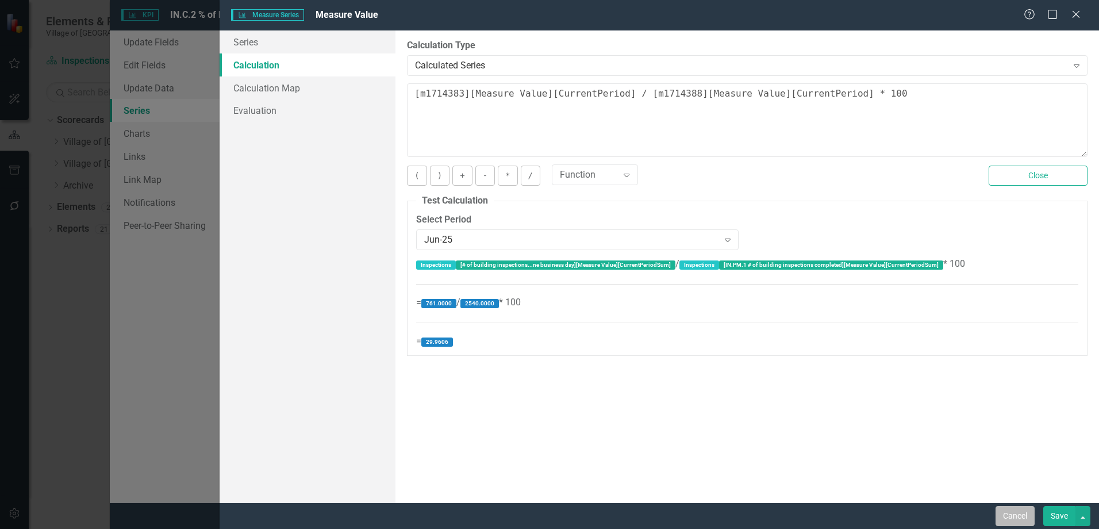
click at [1002, 518] on button "Cancel" at bounding box center [1015, 516] width 39 height 20
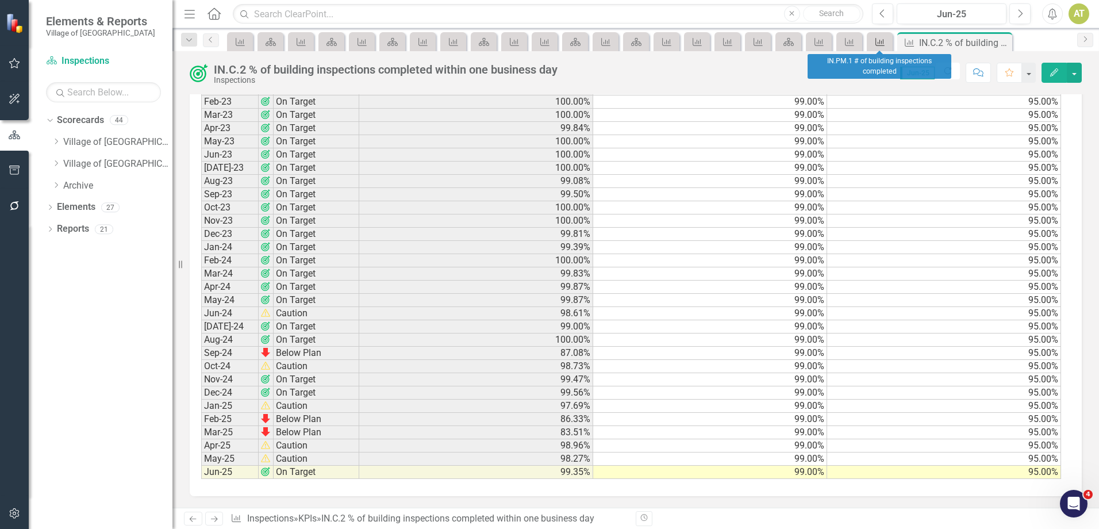
click at [873, 40] on div "KPI" at bounding box center [878, 41] width 16 height 14
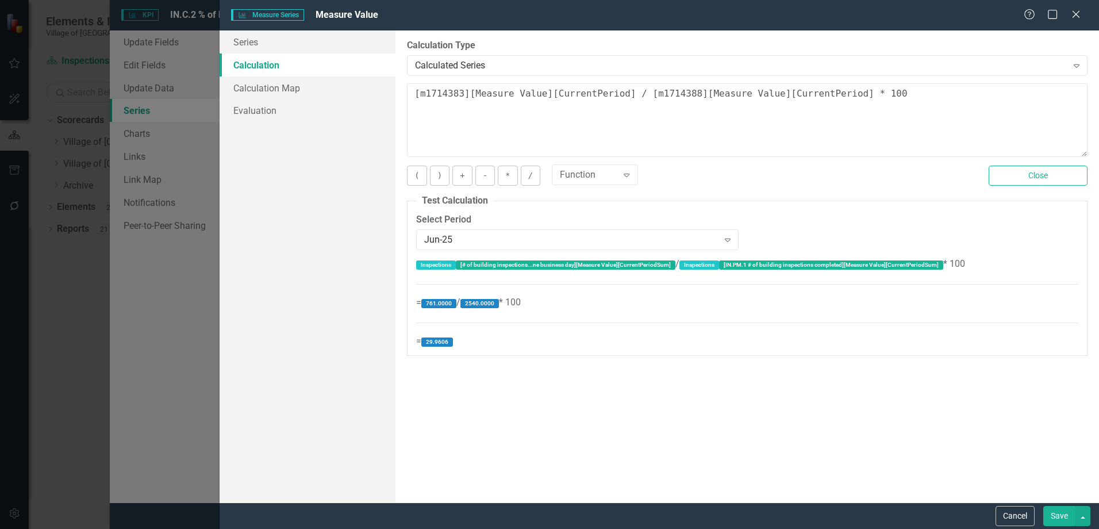
scroll to position [1175, 0]
click at [481, 244] on div "Jun-25" at bounding box center [571, 239] width 294 height 13
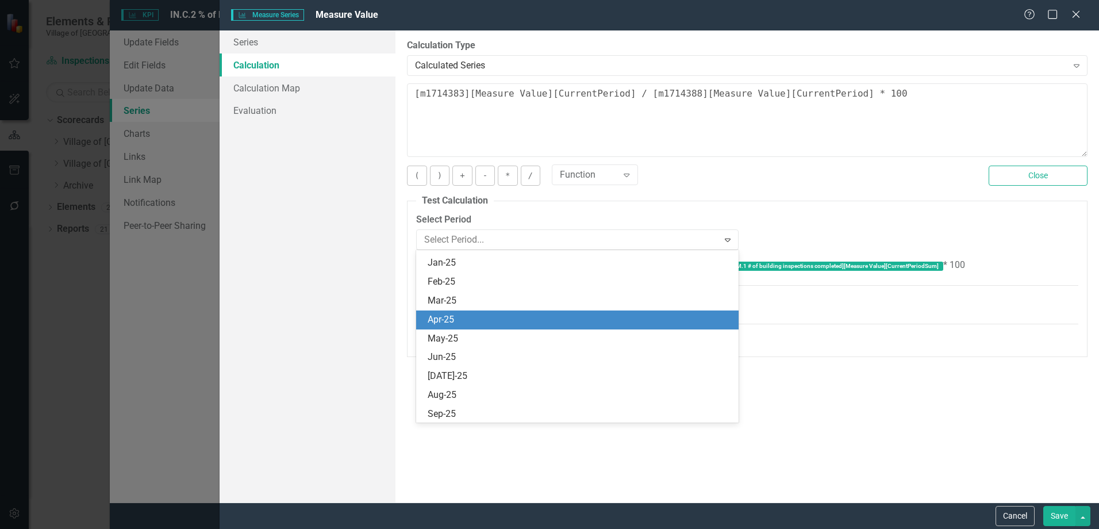
scroll to position [1452, 0]
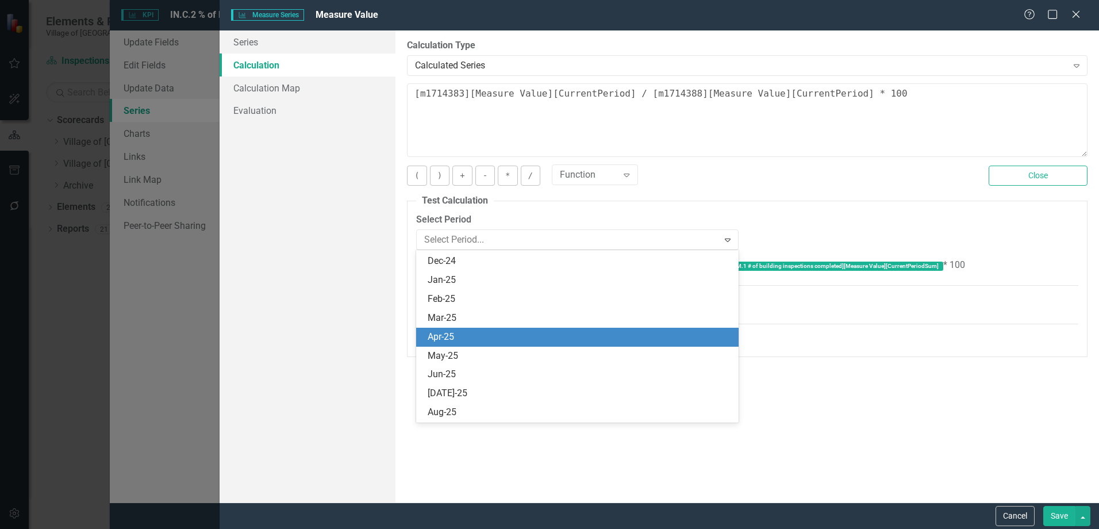
click at [474, 329] on div "Apr-25" at bounding box center [577, 337] width 322 height 19
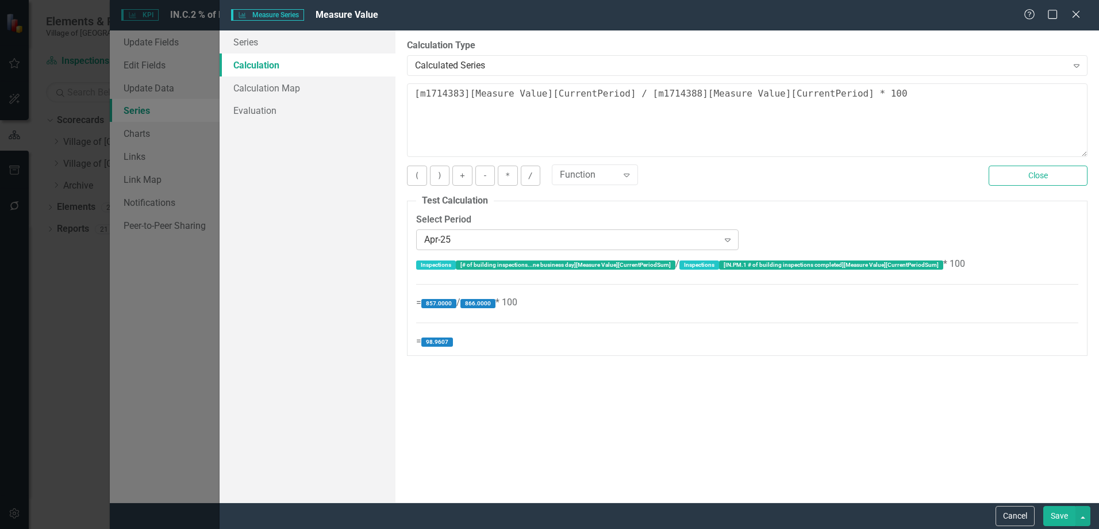
click at [451, 240] on div "Apr-25" at bounding box center [571, 239] width 294 height 13
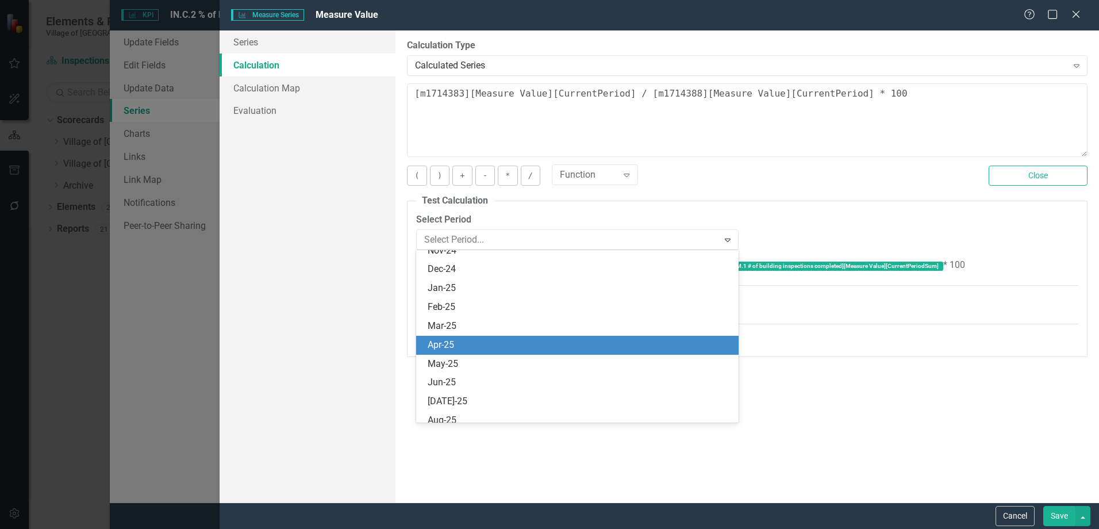
scroll to position [1529, 0]
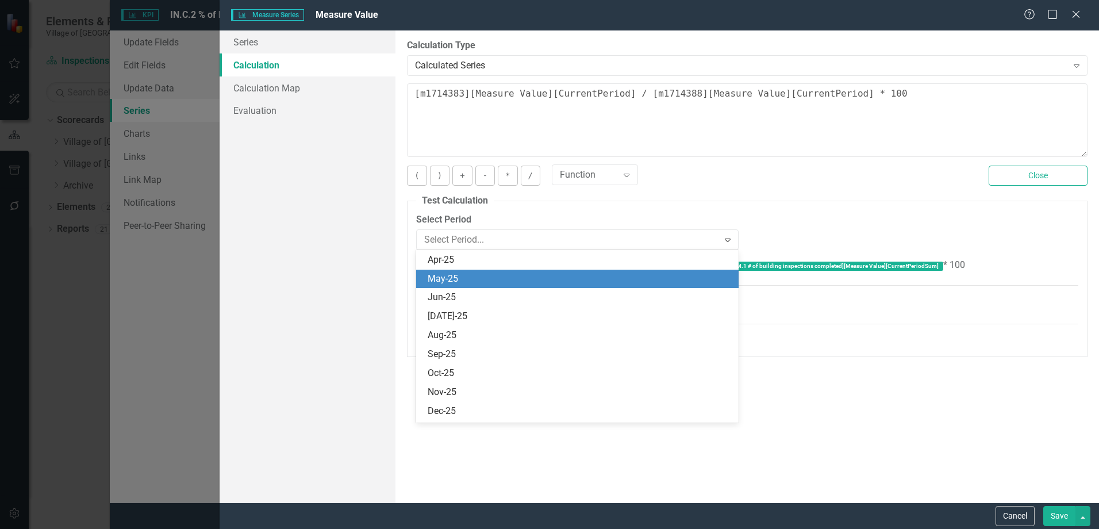
click at [454, 285] on div "May-25" at bounding box center [580, 278] width 304 height 13
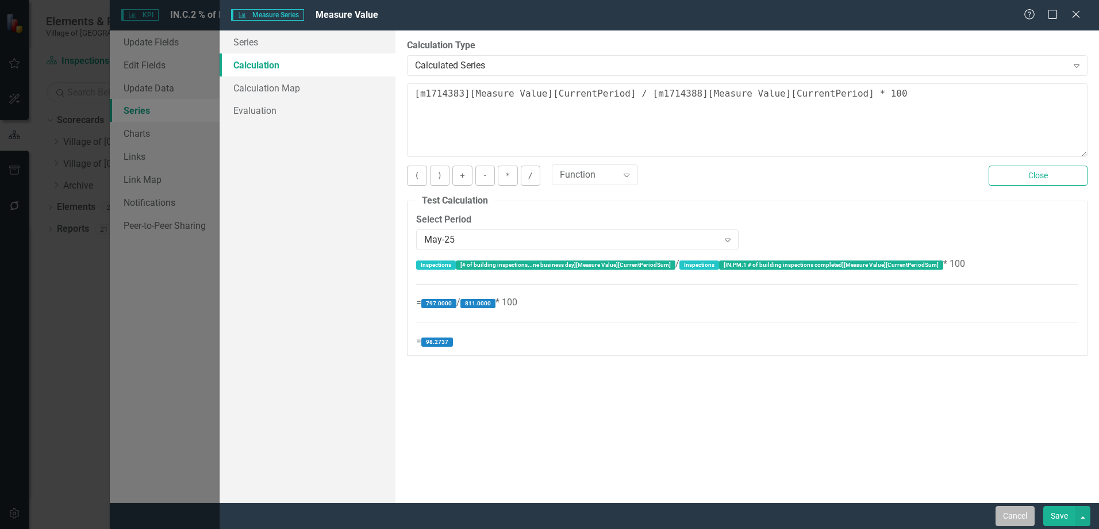
click at [1022, 512] on button "Cancel" at bounding box center [1015, 516] width 39 height 20
